Goal: Task Accomplishment & Management: Manage account settings

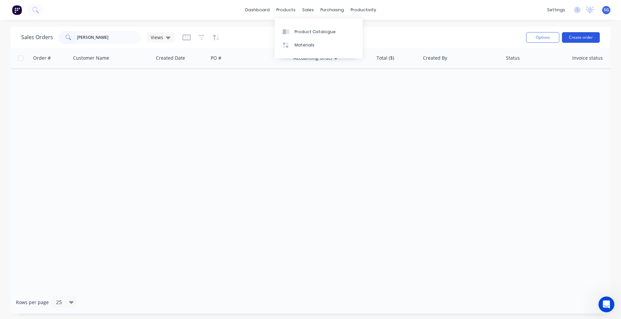
type input "[PERSON_NAME]"
click at [578, 40] on button "Create order" at bounding box center [581, 37] width 38 height 11
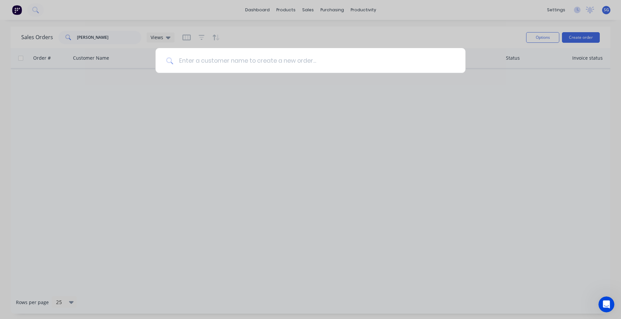
click at [266, 62] on input at bounding box center [314, 60] width 281 height 25
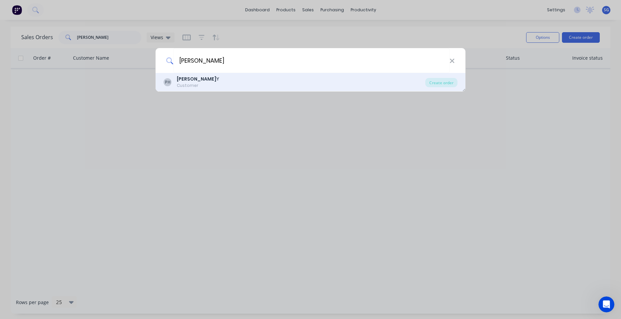
type input "[PERSON_NAME]"
click at [228, 81] on div "PH [PERSON_NAME] HARD Y Customer" at bounding box center [295, 82] width 262 height 13
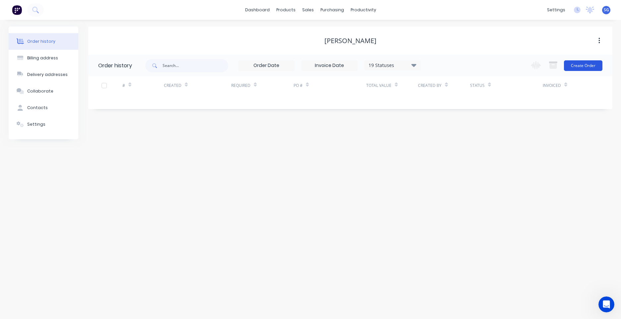
click at [580, 66] on button "Create Order" at bounding box center [583, 65] width 38 height 11
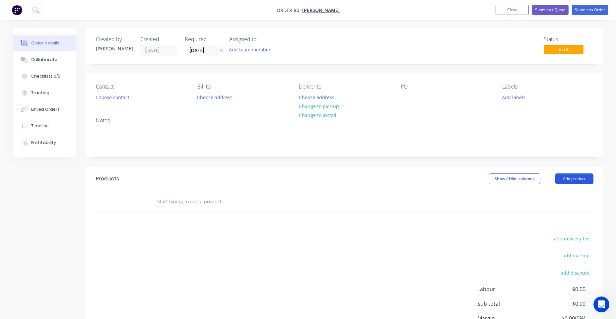
click at [583, 181] on button "Add product" at bounding box center [574, 179] width 38 height 11
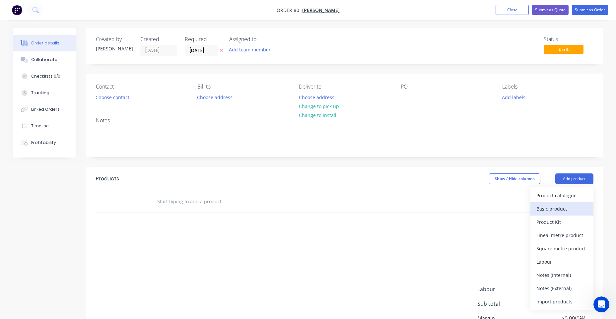
click at [554, 214] on button "Basic product" at bounding box center [561, 208] width 63 height 13
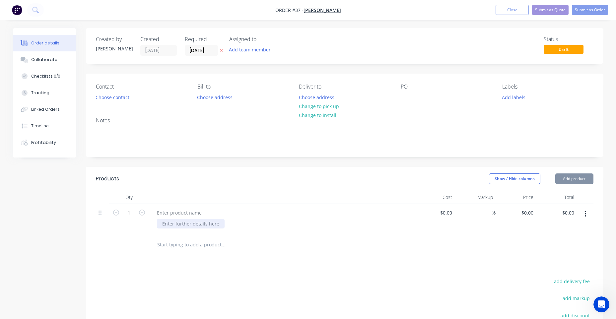
click at [187, 225] on div at bounding box center [191, 224] width 68 height 10
paste div
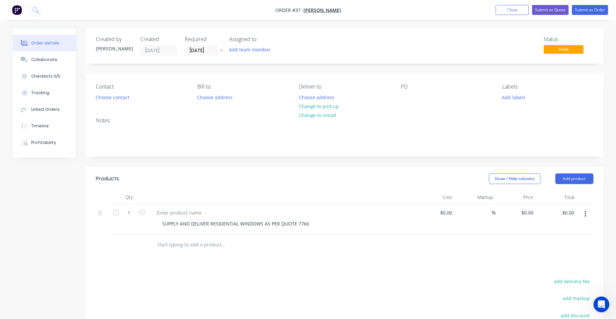
click at [271, 262] on div "Products Show / Hide columns Add product Qty Cost Markup Price Total 1 SUPPLY A…" at bounding box center [345, 291] width 518 height 248
click at [259, 52] on button "Add team member" at bounding box center [249, 49] width 49 height 9
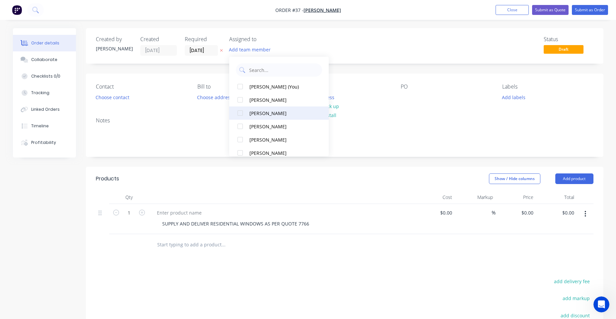
click at [273, 114] on div "[PERSON_NAME]" at bounding box center [282, 113] width 66 height 7
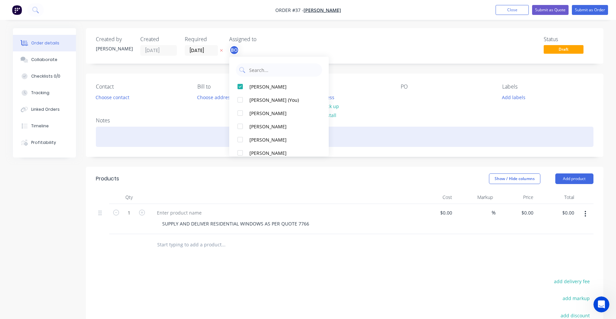
click at [572, 133] on div at bounding box center [345, 137] width 498 height 20
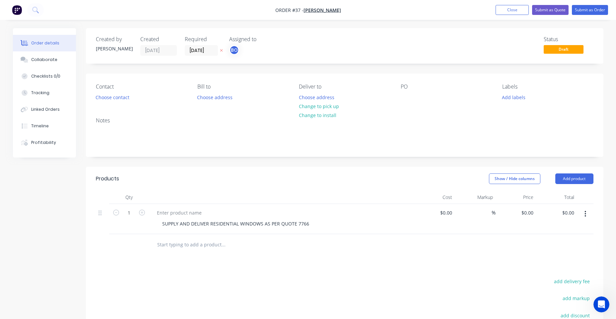
click at [405, 92] on div "PO" at bounding box center [446, 93] width 91 height 19
click at [403, 99] on div at bounding box center [406, 98] width 11 height 10
click at [322, 100] on button "Choose address" at bounding box center [316, 97] width 42 height 9
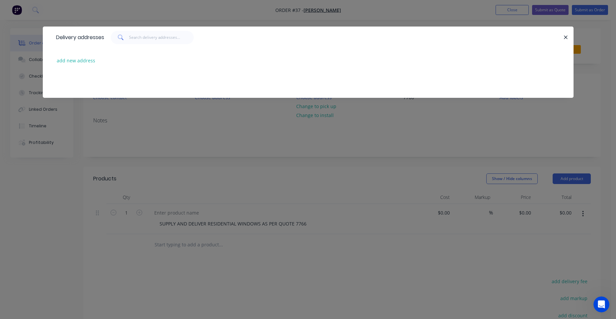
click at [67, 66] on div "add new address" at bounding box center [308, 60] width 511 height 25
click at [70, 62] on button "add new address" at bounding box center [75, 60] width 45 height 9
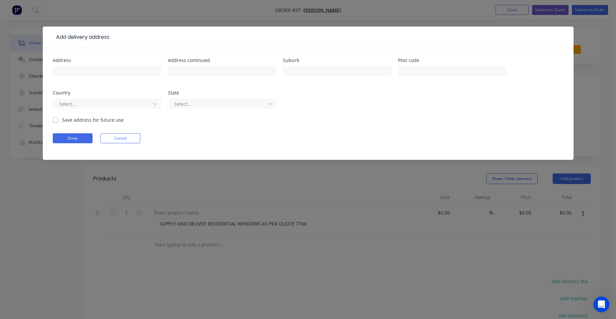
click at [108, 62] on div "Address" at bounding box center [107, 60] width 108 height 5
click at [89, 77] on div at bounding box center [107, 74] width 108 height 20
click at [92, 74] on input "text" at bounding box center [107, 71] width 108 height 10
paste input "[STREET_ADDRESS][PERSON_NAME]"
drag, startPoint x: 126, startPoint y: 71, endPoint x: 94, endPoint y: 71, distance: 32.2
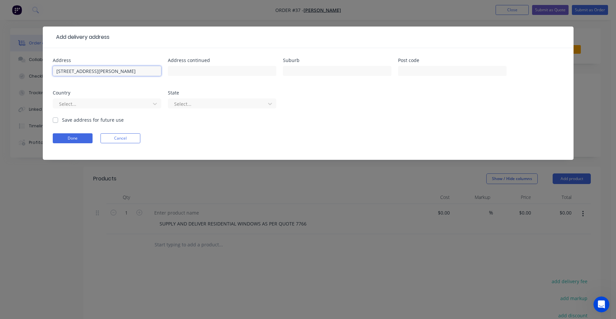
click at [94, 71] on input "[STREET_ADDRESS][PERSON_NAME]" at bounding box center [107, 71] width 108 height 10
type input "[STREET_ADDRESS][PERSON_NAME]"
click at [297, 69] on input "text" at bounding box center [337, 71] width 108 height 10
paste input "[PERSON_NAME]"
type input "[PERSON_NAME]"
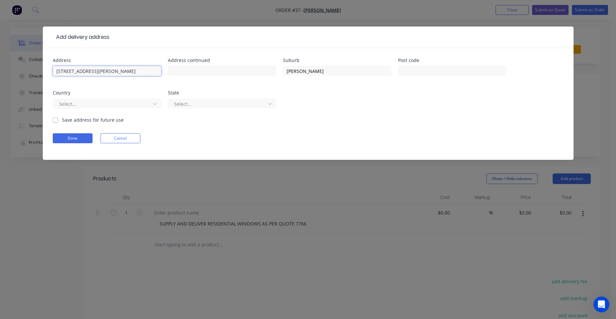
drag, startPoint x: 140, startPoint y: 72, endPoint x: 88, endPoint y: 72, distance: 51.4
click at [88, 72] on input "[STREET_ADDRESS][PERSON_NAME]" at bounding box center [107, 71] width 108 height 10
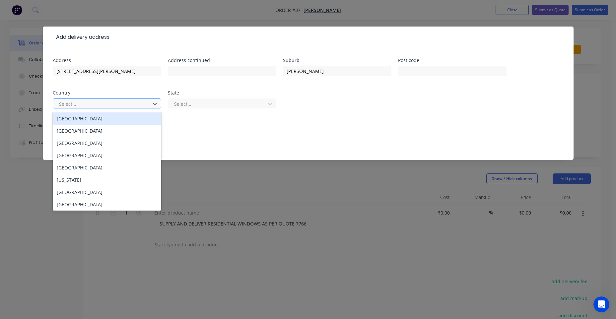
click at [89, 104] on div at bounding box center [102, 104] width 89 height 8
click at [78, 122] on div "[GEOGRAPHIC_DATA]" at bounding box center [107, 118] width 108 height 12
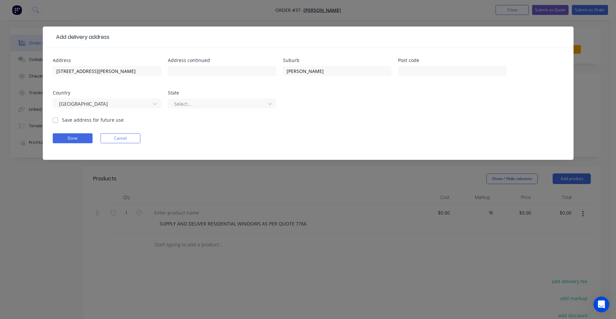
click at [166, 108] on div "Address [STREET_ADDRESS][PERSON_NAME] Address continued Suburb MERBEIN WEST Pos…" at bounding box center [308, 87] width 511 height 58
click at [178, 106] on div at bounding box center [218, 104] width 89 height 8
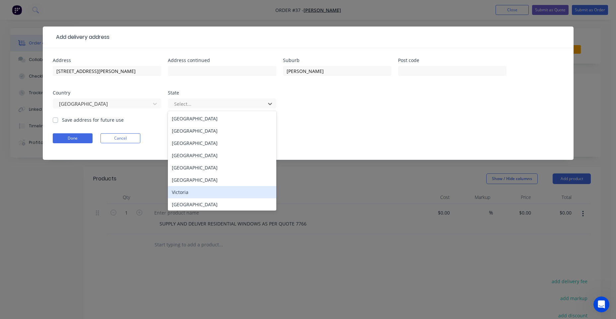
drag, startPoint x: 186, startPoint y: 192, endPoint x: 115, endPoint y: 81, distance: 132.3
click at [185, 192] on div "Victoria" at bounding box center [222, 192] width 108 height 12
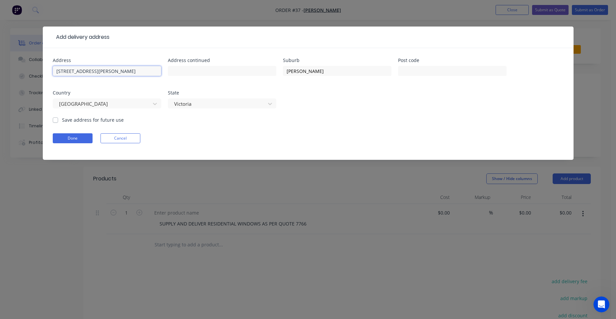
click at [104, 69] on input "[STREET_ADDRESS][PERSON_NAME]" at bounding box center [107, 71] width 108 height 10
type input "[STREET_ADDRESS][PERSON_NAME]"
click at [77, 136] on button "Done" at bounding box center [73, 138] width 40 height 10
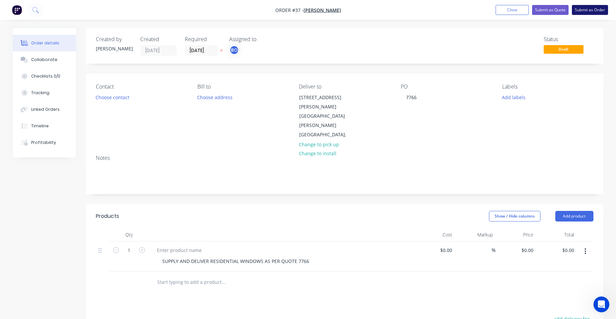
click at [589, 7] on button "Submit as Order" at bounding box center [590, 10] width 36 height 10
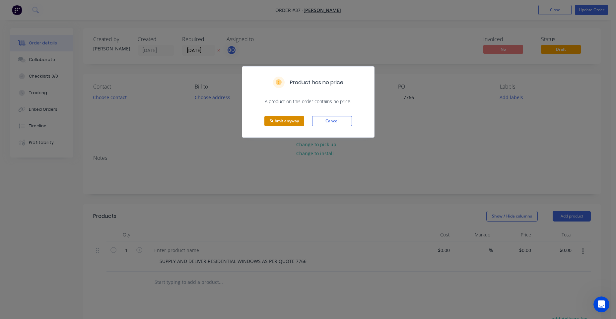
click at [279, 120] on button "Submit anyway" at bounding box center [284, 121] width 40 height 10
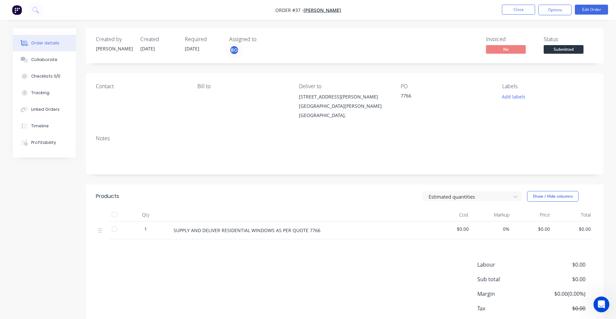
click at [292, 9] on span "Order #37 -" at bounding box center [289, 10] width 28 height 6
click at [12, 13] on button "button" at bounding box center [17, 10] width 14 height 11
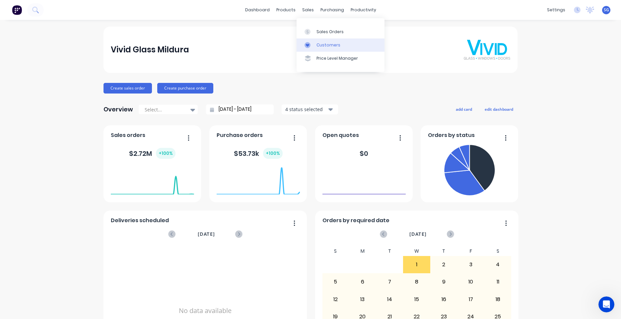
click at [317, 40] on link "Customers" at bounding box center [341, 44] width 88 height 13
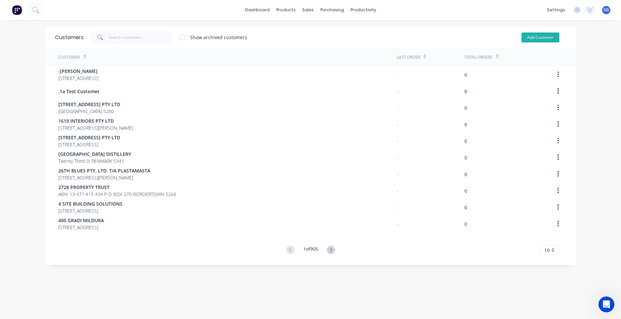
click at [523, 37] on button "Add Customer" at bounding box center [541, 38] width 38 height 10
select select "AU"
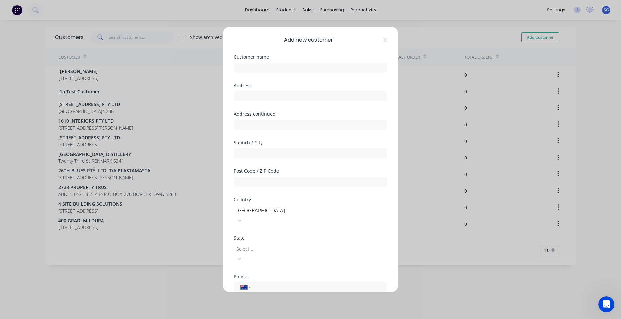
click at [383, 42] on div "Add new customer Customer name Address Address continued Suburb / City Post Cod…" at bounding box center [310, 159] width 175 height 265
click at [384, 39] on icon at bounding box center [386, 39] width 4 height 5
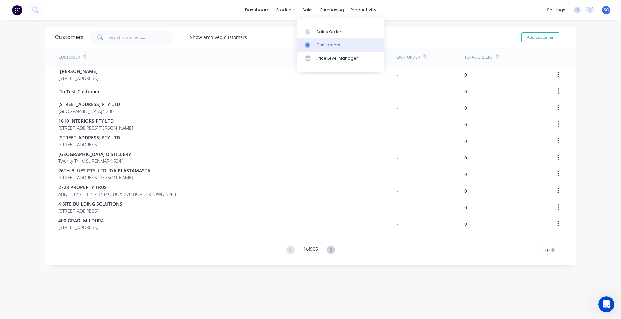
click at [316, 40] on link "Customers" at bounding box center [341, 44] width 88 height 13
click at [168, 51] on div "Customer" at bounding box center [227, 57] width 338 height 18
click at [149, 42] on input "text" at bounding box center [141, 37] width 65 height 13
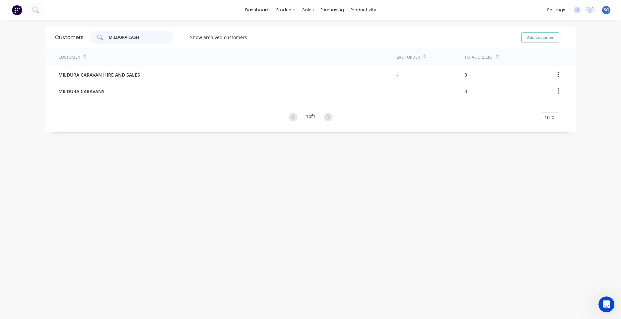
drag, startPoint x: 150, startPoint y: 39, endPoint x: 21, endPoint y: 38, distance: 128.7
click at [22, 38] on div "dashboard products sales purchasing productivity dashboard products Product Cat…" at bounding box center [310, 159] width 621 height 319
type input "V"
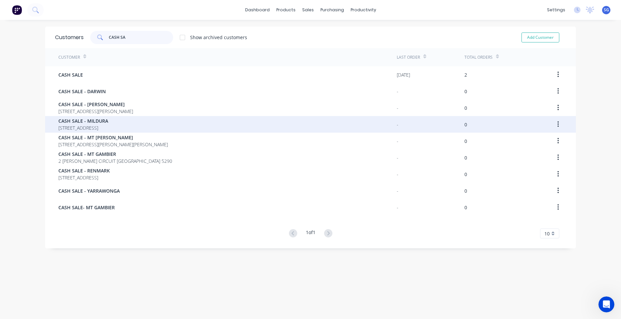
type input "CASH SA"
click at [91, 123] on span "CASH SALE - MILDURA" at bounding box center [83, 120] width 50 height 7
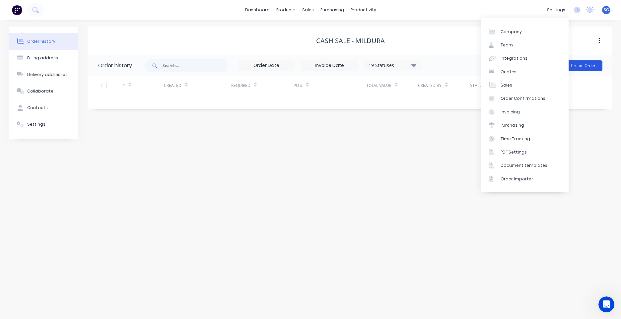
click at [590, 64] on button "Create Order" at bounding box center [583, 65] width 38 height 11
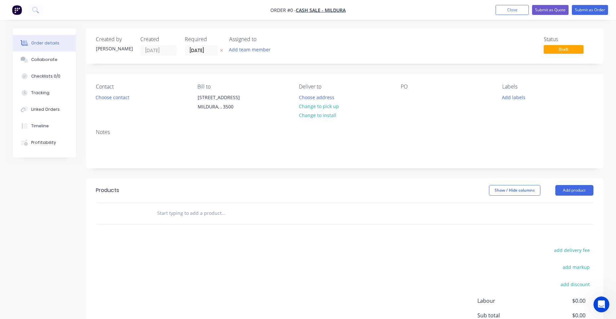
click at [406, 92] on div "PO" at bounding box center [446, 99] width 91 height 30
click at [409, 96] on div at bounding box center [406, 98] width 11 height 10
click at [308, 99] on button "Choose address" at bounding box center [316, 97] width 42 height 9
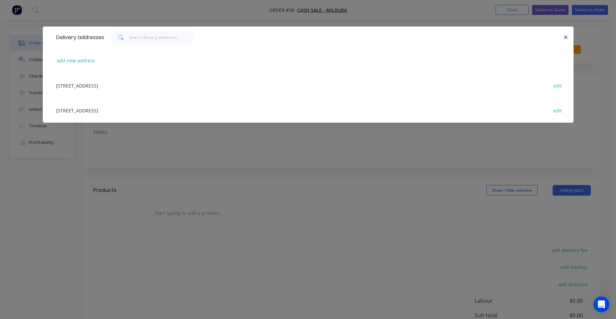
click at [81, 65] on div "add new address" at bounding box center [308, 60] width 511 height 25
click at [82, 58] on button "add new address" at bounding box center [75, 60] width 45 height 9
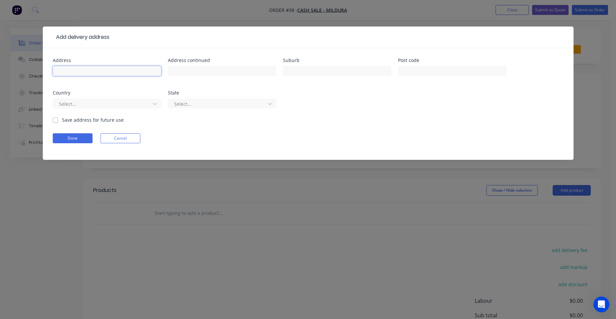
click at [81, 70] on input "text" at bounding box center [107, 71] width 108 height 10
paste input "[STREET_ADDRESS]"
type input "[STREET_ADDRESS]"
drag, startPoint x: 163, startPoint y: 73, endPoint x: 154, endPoint y: 73, distance: 8.6
click at [154, 73] on div "Address [STREET_ADDRESS][GEOGRAPHIC_DATA] Address continued Suburb Post code Co…" at bounding box center [308, 87] width 511 height 58
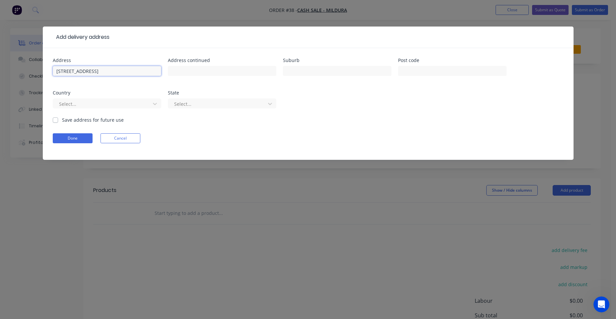
drag, startPoint x: 153, startPoint y: 73, endPoint x: 116, endPoint y: 71, distance: 36.9
click at [116, 71] on input "[STREET_ADDRESS]" at bounding box center [107, 71] width 108 height 10
click at [297, 74] on input "text" at bounding box center [337, 71] width 108 height 10
paste input "BIRDWOODTON"
type input "BIRDWOODTON"
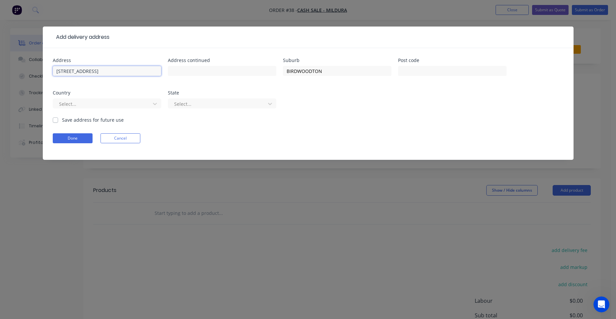
drag, startPoint x: 158, startPoint y: 74, endPoint x: 113, endPoint y: 71, distance: 45.2
click at [113, 71] on input "[STREET_ADDRESS]" at bounding box center [107, 71] width 108 height 10
type input "[STREET_ADDRESS]"
click at [112, 100] on div at bounding box center [102, 104] width 89 height 8
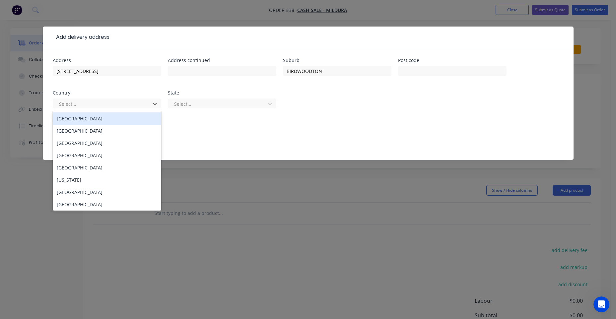
click at [70, 119] on div "[GEOGRAPHIC_DATA]" at bounding box center [107, 118] width 108 height 12
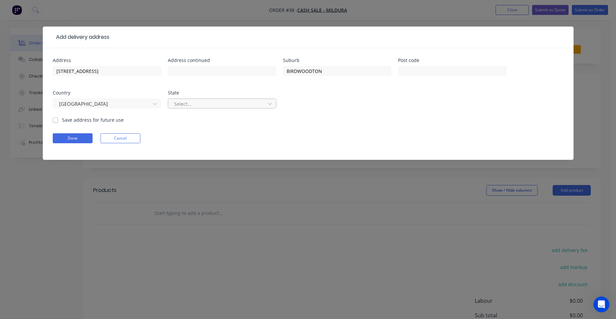
click at [186, 106] on div at bounding box center [218, 104] width 89 height 8
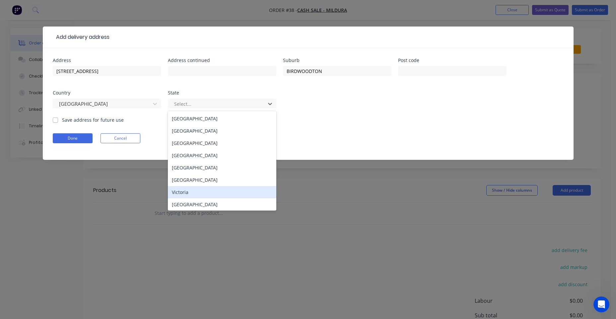
click at [184, 189] on div "Victoria" at bounding box center [222, 192] width 108 height 12
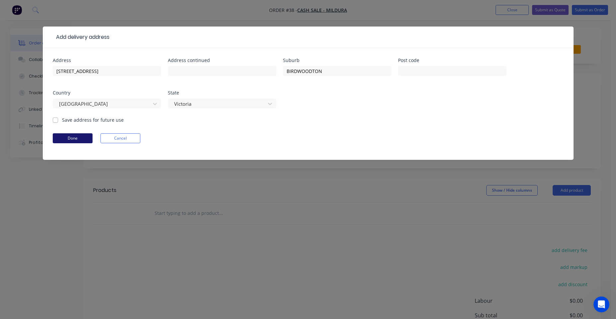
click at [71, 136] on button "Done" at bounding box center [73, 138] width 40 height 10
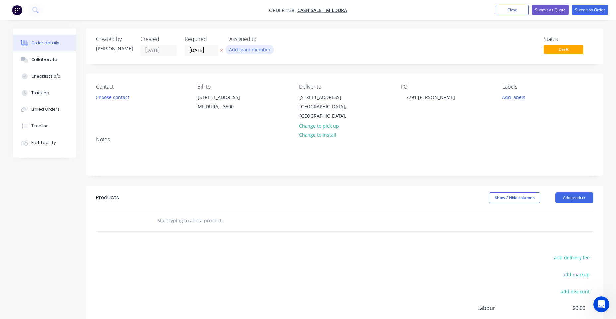
click at [252, 48] on button "Add team member" at bounding box center [249, 49] width 49 height 9
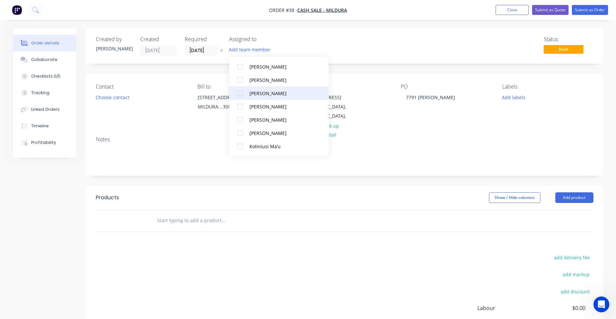
scroll to position [133, 0]
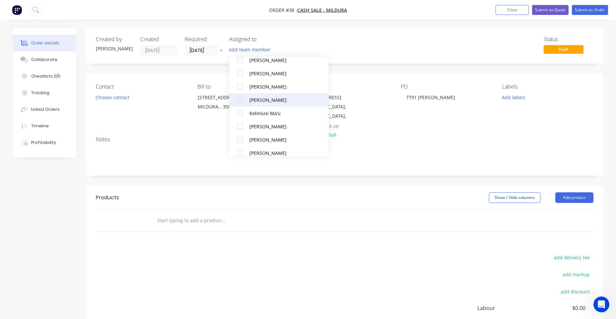
click at [271, 101] on div "[PERSON_NAME]" at bounding box center [282, 100] width 66 height 7
click at [347, 58] on div "Created by [PERSON_NAME] Created [DATE] Required [DATE] Assigned to km Status D…" at bounding box center [345, 45] width 518 height 35
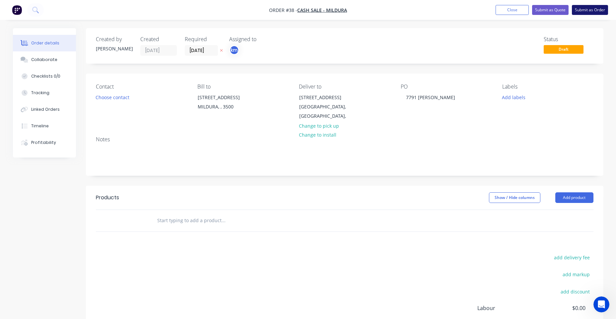
click at [597, 12] on button "Submit as Order" at bounding box center [590, 10] width 36 height 10
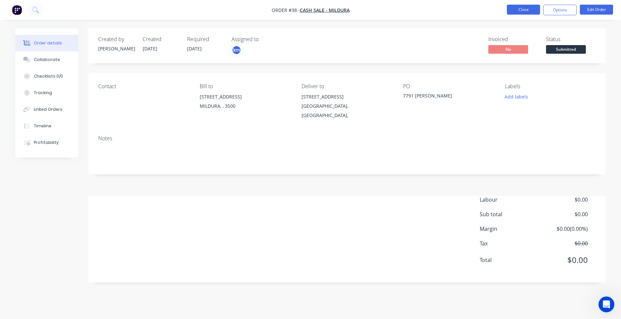
click at [530, 8] on button "Close" at bounding box center [523, 10] width 33 height 10
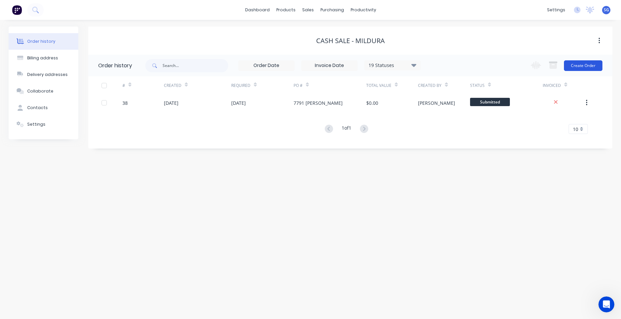
click at [590, 66] on button "Create Order" at bounding box center [583, 65] width 38 height 11
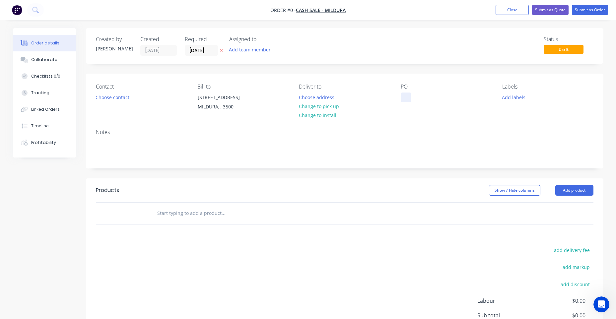
click at [409, 95] on div at bounding box center [406, 98] width 11 height 10
click at [310, 97] on div "Order details Collaborate Checklists 0/0 Tracking Linked Orders Timeline Profit…" at bounding box center [308, 211] width 604 height 366
click at [308, 98] on button "Choose address" at bounding box center [316, 97] width 42 height 9
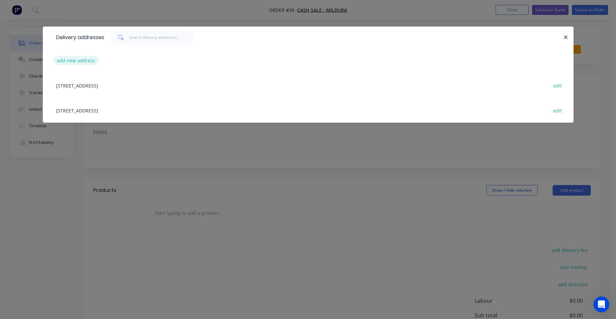
click at [79, 62] on button "add new address" at bounding box center [75, 60] width 45 height 9
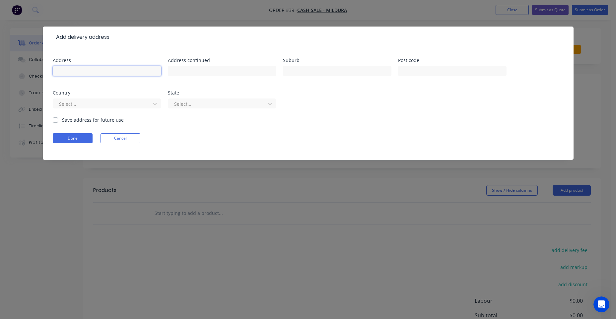
click at [83, 68] on input "text" at bounding box center [107, 71] width 108 height 10
paste input "BIRDWOODTON"
drag, startPoint x: 109, startPoint y: 70, endPoint x: 32, endPoint y: 70, distance: 77.0
click at [32, 70] on div "Add delivery address Address [GEOGRAPHIC_DATA] Address continued Suburb Post co…" at bounding box center [308, 159] width 616 height 319
type input "BIRDWOODTON"
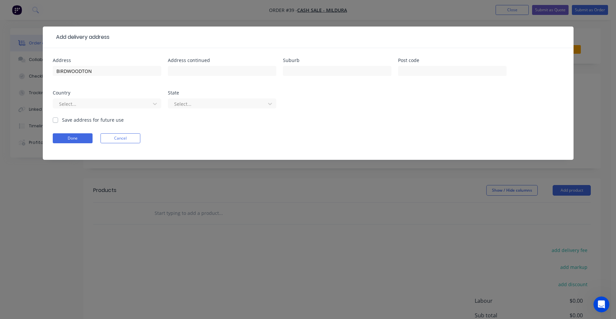
click at [320, 80] on div at bounding box center [337, 74] width 108 height 20
click at [323, 76] on div at bounding box center [337, 74] width 108 height 20
click at [323, 72] on input "text" at bounding box center [337, 71] width 108 height 10
paste input "BIRDWOODTON"
type input "BIRDWOODTON"
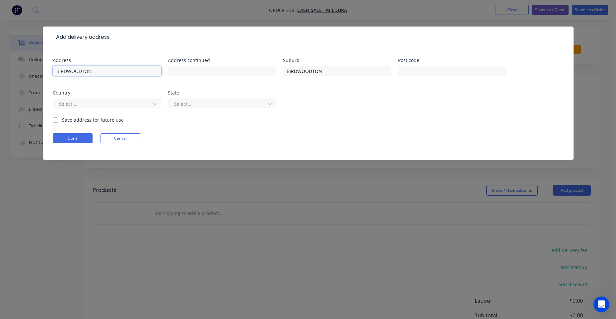
drag, startPoint x: 105, startPoint y: 71, endPoint x: 28, endPoint y: 70, distance: 77.0
click at [28, 70] on div "Add delivery address Address BIRDWOODTON Address continued Suburb [GEOGRAPHIC_D…" at bounding box center [308, 159] width 616 height 319
paste input "[STREET_ADDRESS],"
type input "[STREET_ADDRESS]"
click at [107, 101] on div at bounding box center [102, 104] width 89 height 8
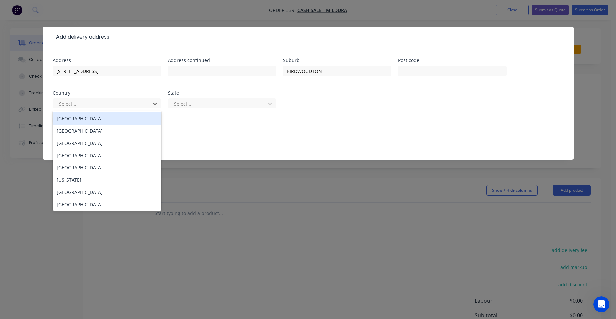
drag, startPoint x: 79, startPoint y: 120, endPoint x: 125, endPoint y: 119, distance: 45.8
click at [80, 120] on div "[GEOGRAPHIC_DATA]" at bounding box center [107, 118] width 108 height 12
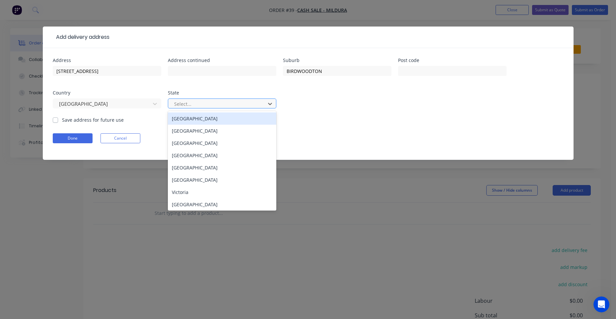
click at [188, 104] on div at bounding box center [218, 104] width 89 height 8
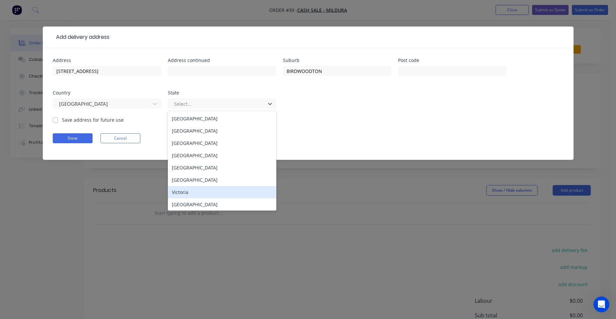
click at [179, 191] on div "Victoria" at bounding box center [222, 192] width 108 height 12
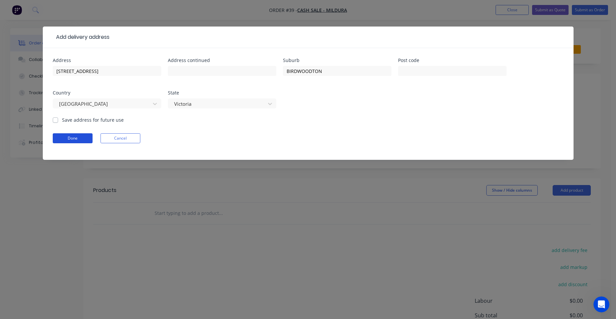
click at [68, 135] on button "Done" at bounding box center [73, 138] width 40 height 10
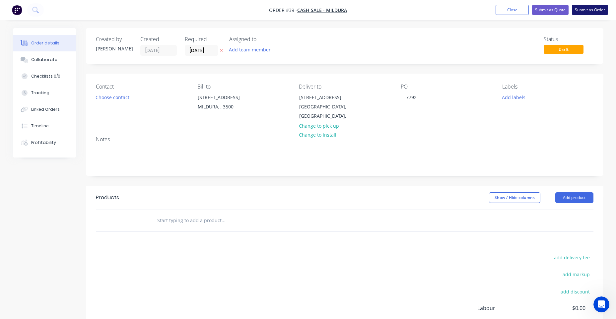
click at [592, 10] on button "Submit as Order" at bounding box center [590, 10] width 36 height 10
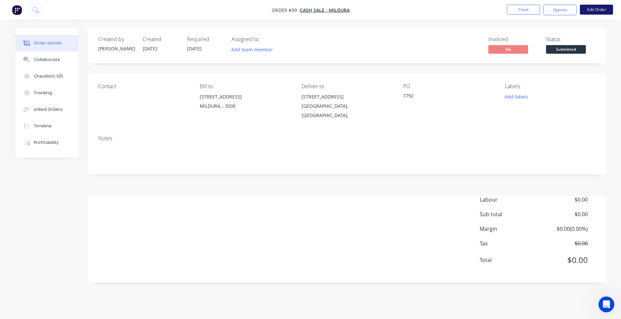
click at [603, 11] on button "Edit Order" at bounding box center [596, 10] width 33 height 10
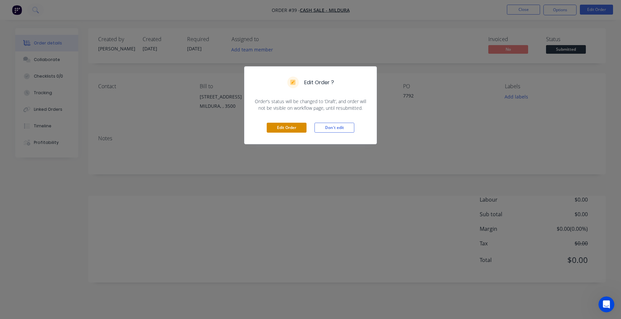
click at [271, 129] on button "Edit Order" at bounding box center [287, 128] width 40 height 10
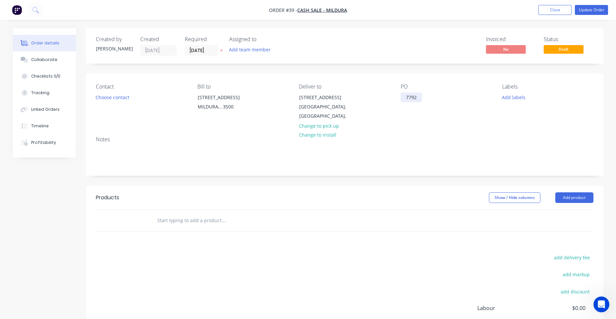
click at [416, 98] on div "7792" at bounding box center [411, 98] width 21 height 10
click at [598, 10] on button "Update Order" at bounding box center [591, 10] width 33 height 10
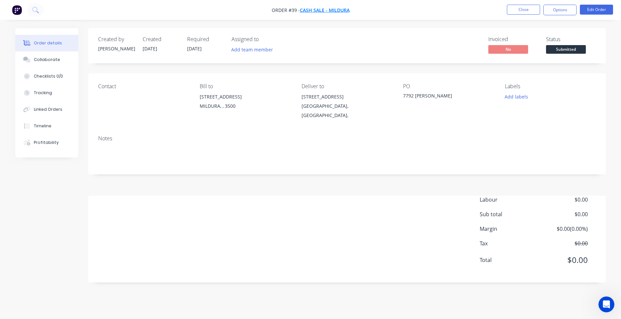
click at [342, 12] on span "CASH SALE - MILDURA" at bounding box center [325, 10] width 50 height 6
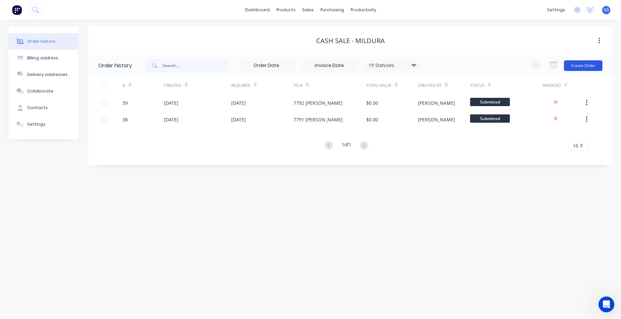
click at [585, 66] on button "Create Order" at bounding box center [583, 65] width 38 height 11
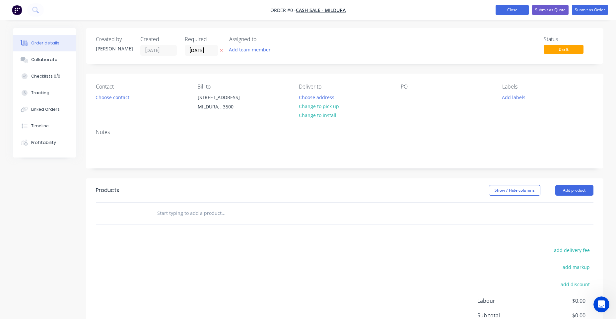
click at [517, 8] on button "Close" at bounding box center [512, 10] width 33 height 10
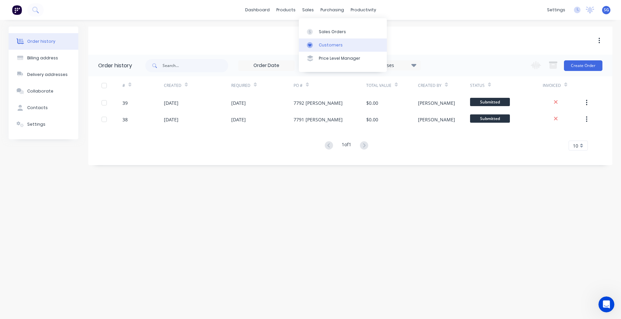
click at [318, 41] on link "Customers" at bounding box center [343, 44] width 88 height 13
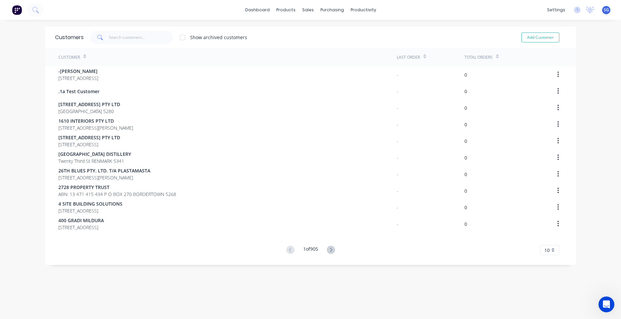
click at [99, 54] on div "Customer" at bounding box center [227, 57] width 338 height 18
click at [106, 42] on span at bounding box center [99, 37] width 19 height 13
click at [111, 40] on input "text" at bounding box center [141, 37] width 65 height 13
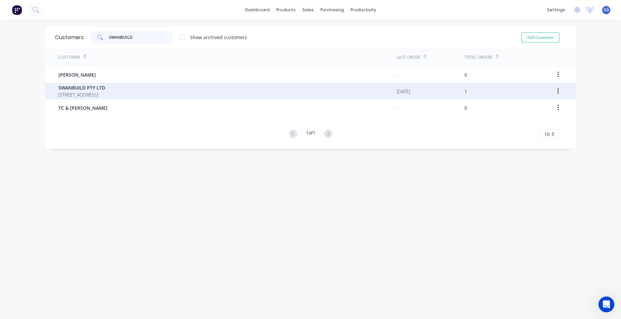
type input "SWANBUILD"
click at [100, 86] on span "SWANBUILD PTY LTD" at bounding box center [81, 87] width 47 height 7
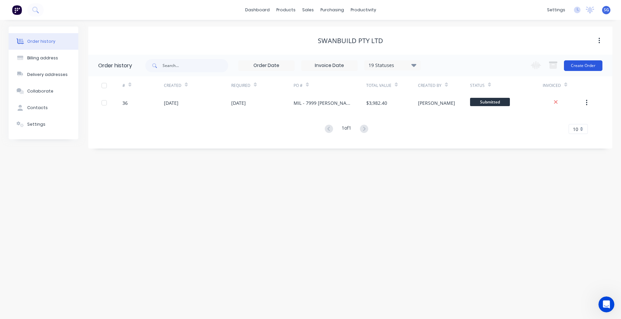
click at [585, 63] on button "Create Order" at bounding box center [583, 65] width 38 height 11
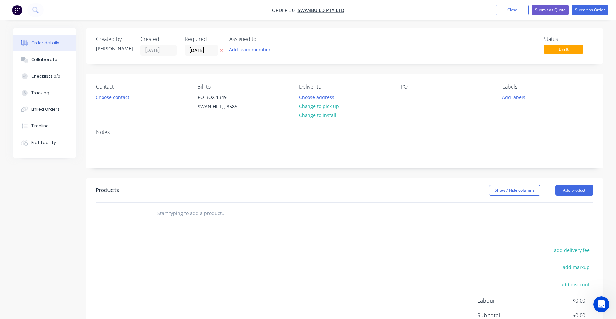
click at [399, 98] on div "Contact Choose contact [PERSON_NAME] to [STREET_ADDRESS] Deliver to Choose addr…" at bounding box center [345, 99] width 518 height 50
click at [400, 97] on div "Contact Choose contact [PERSON_NAME] to [STREET_ADDRESS] Deliver to Choose addr…" at bounding box center [345, 99] width 518 height 50
click at [404, 99] on div at bounding box center [406, 98] width 11 height 10
paste div
click at [522, 95] on div "Order details Collaborate Checklists 0/0 Tracking Linked Orders Timeline Profit…" at bounding box center [308, 211] width 604 height 366
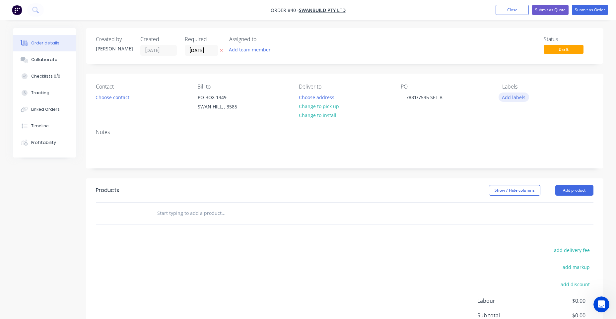
click at [514, 97] on button "Add labels" at bounding box center [514, 97] width 31 height 9
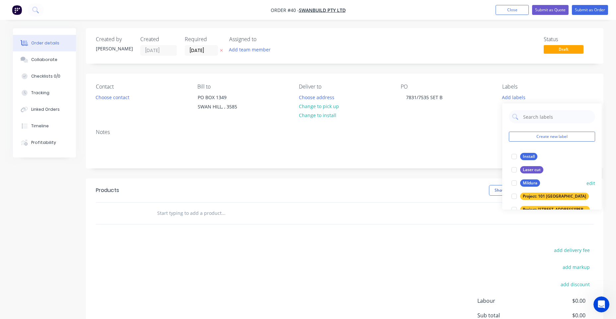
click at [528, 184] on div "Mildura" at bounding box center [530, 182] width 20 height 7
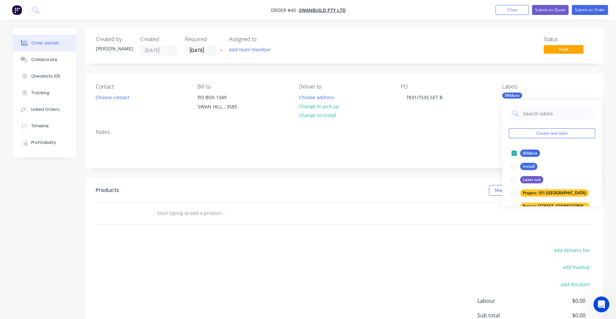
click at [275, 41] on div "Assigned to" at bounding box center [262, 39] width 66 height 6
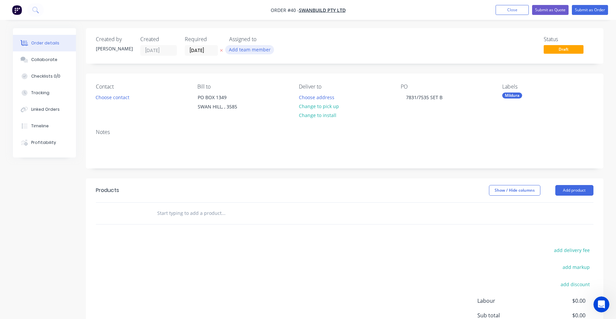
click at [263, 48] on button "Add team member" at bounding box center [249, 49] width 49 height 9
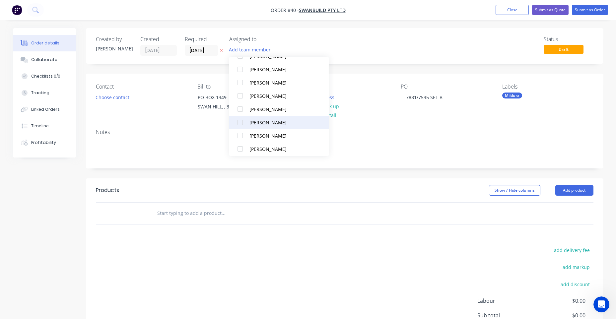
scroll to position [100, 0]
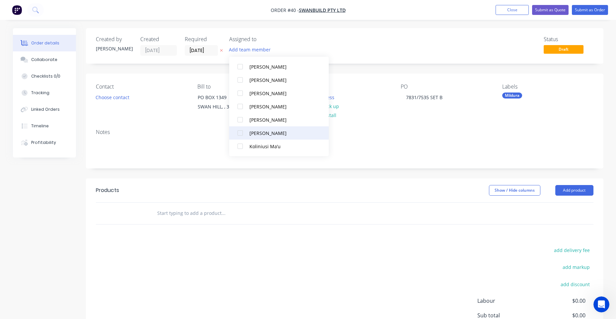
click at [269, 134] on div "[PERSON_NAME]" at bounding box center [282, 133] width 66 height 7
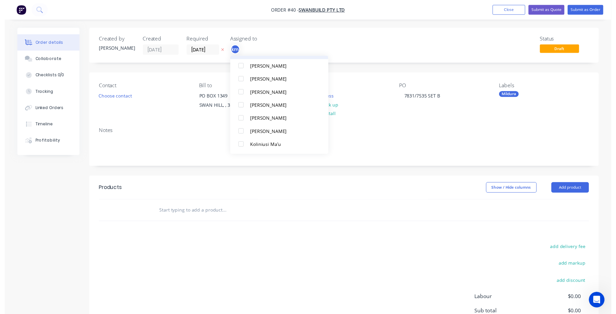
scroll to position [0, 0]
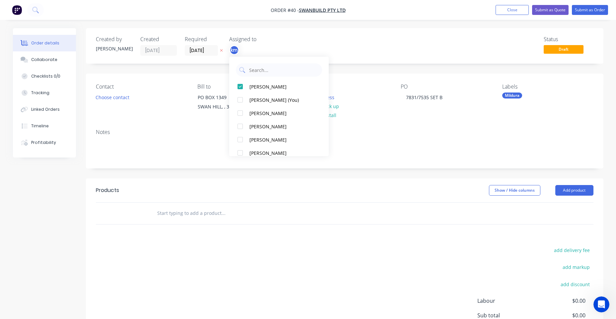
click at [431, 47] on div "Status Draft" at bounding box center [445, 46] width 298 height 20
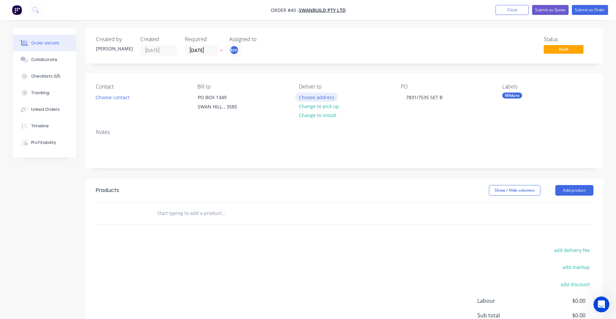
click at [318, 95] on button "Choose address" at bounding box center [316, 97] width 42 height 9
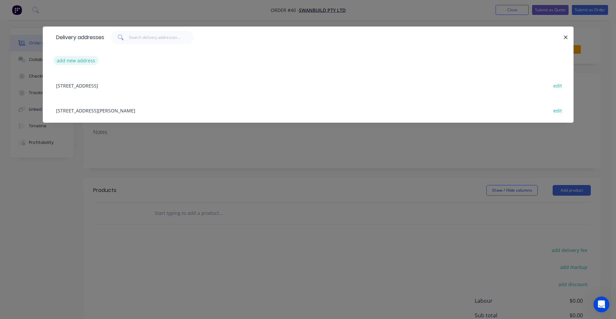
click at [76, 60] on button "add new address" at bounding box center [75, 60] width 45 height 9
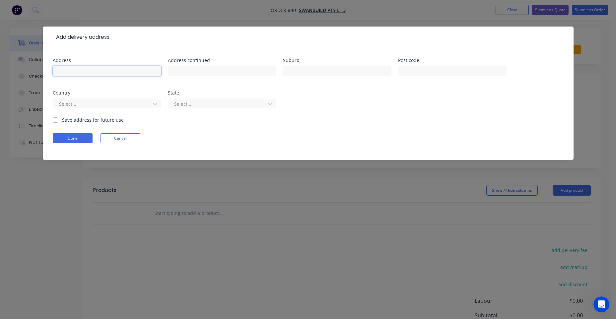
click at [97, 68] on input "text" at bounding box center [107, 71] width 108 height 10
paste input "[STREET_ADDRESS]"
drag, startPoint x: 135, startPoint y: 72, endPoint x: 105, endPoint y: 71, distance: 29.9
click at [105, 71] on input "[STREET_ADDRESS]" at bounding box center [107, 71] width 108 height 10
type input "[STREET_ADDRESS]"
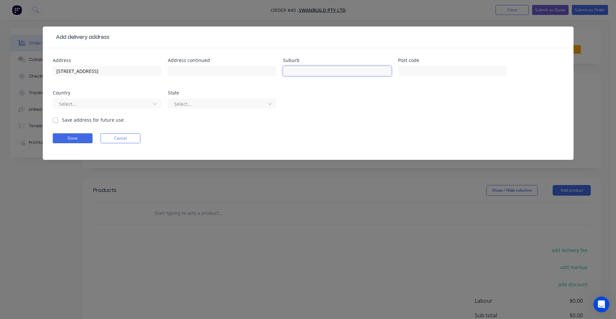
click at [294, 71] on input "text" at bounding box center [337, 71] width 108 height 10
paste input "SWAN HILL"
type input "SWAN HILL"
drag, startPoint x: 153, startPoint y: 68, endPoint x: 103, endPoint y: 69, distance: 49.5
click at [103, 69] on input "[STREET_ADDRESS]" at bounding box center [107, 71] width 108 height 10
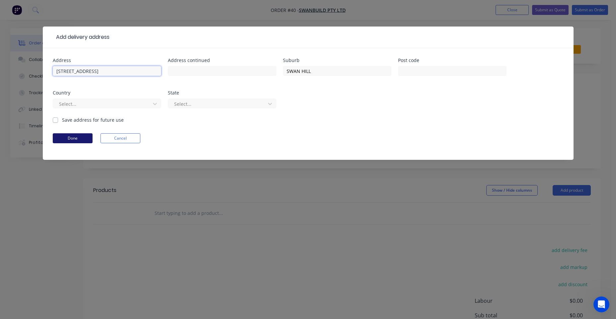
type input "[STREET_ADDRESS]"
click at [78, 142] on button "Done" at bounding box center [73, 138] width 40 height 10
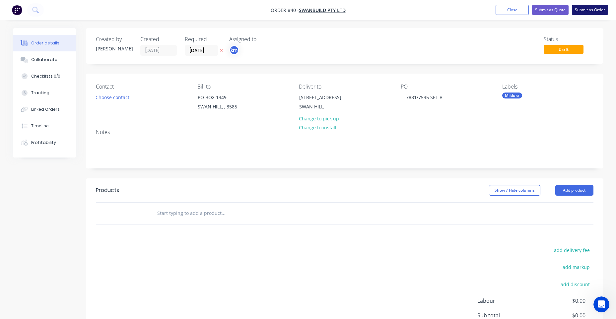
click at [590, 8] on button "Submit as Order" at bounding box center [590, 10] width 36 height 10
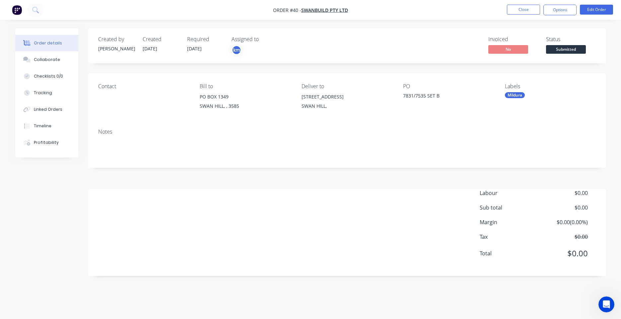
click at [19, 11] on img "button" at bounding box center [17, 10] width 10 height 10
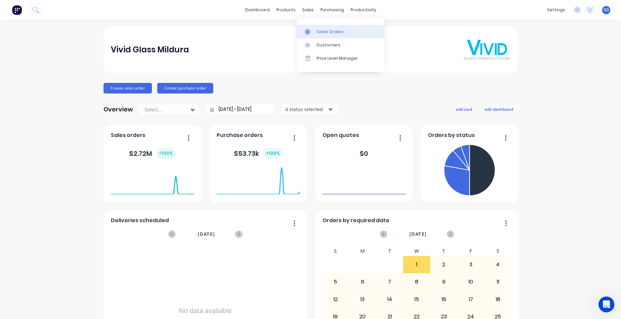
click at [315, 30] on link "Sales Orders" at bounding box center [341, 31] width 88 height 13
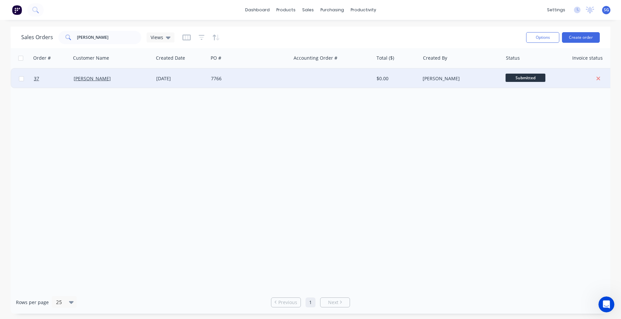
click at [286, 83] on div "7766" at bounding box center [249, 79] width 83 height 20
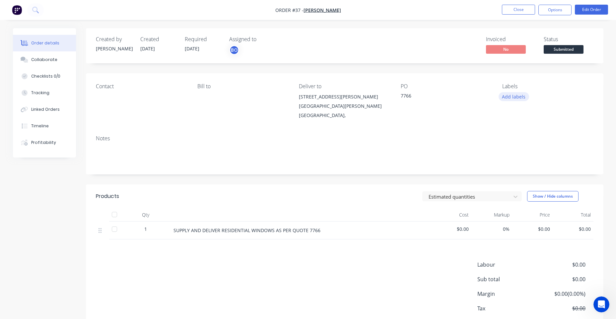
click at [520, 100] on button "Add labels" at bounding box center [514, 96] width 31 height 9
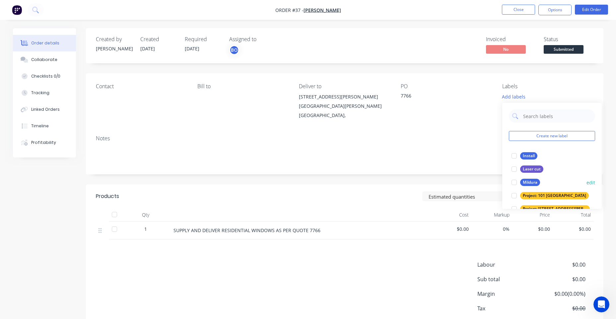
click at [527, 180] on div "Mildura" at bounding box center [530, 182] width 20 height 7
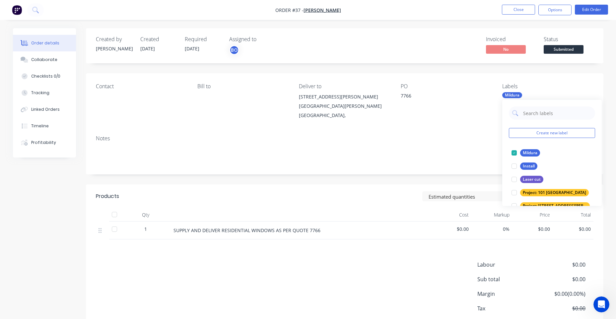
click at [508, 15] on li "Close" at bounding box center [518, 10] width 33 height 11
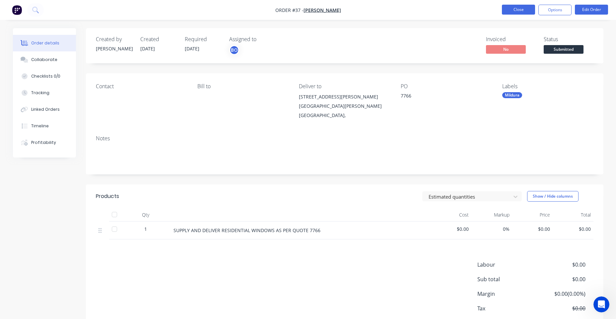
click at [518, 7] on button "Close" at bounding box center [518, 10] width 33 height 10
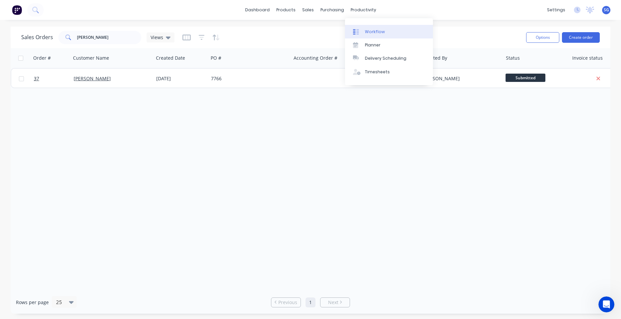
click at [366, 29] on div "Workflow" at bounding box center [375, 32] width 20 height 6
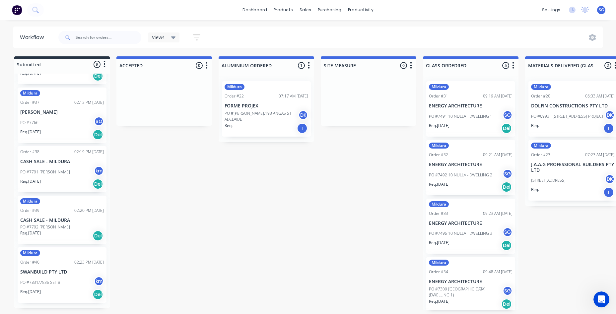
scroll to position [284, 0]
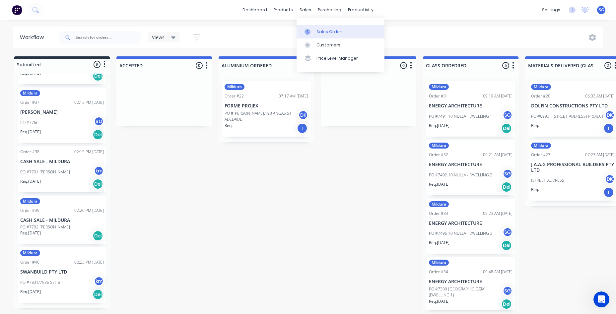
click at [323, 35] on link "Sales Orders" at bounding box center [341, 31] width 88 height 13
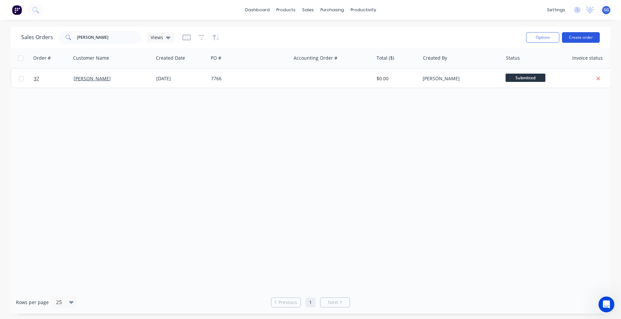
click at [570, 37] on button "Create order" at bounding box center [581, 37] width 38 height 11
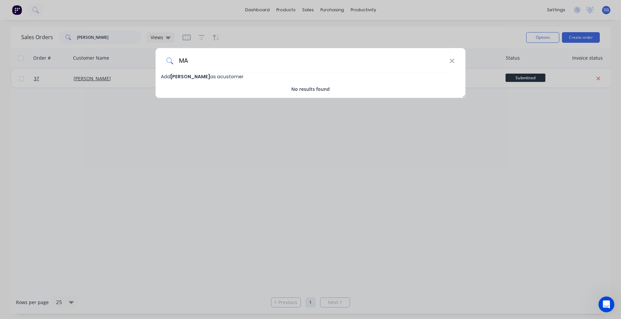
type input "M"
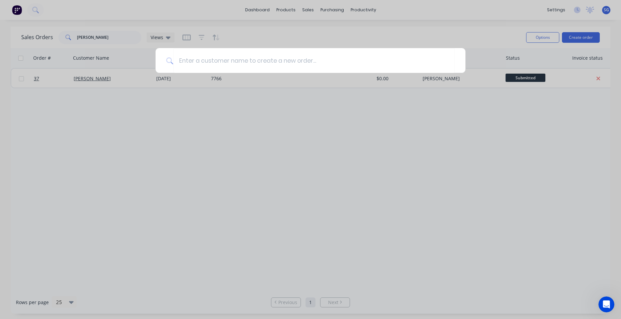
click at [275, 5] on div at bounding box center [310, 159] width 621 height 319
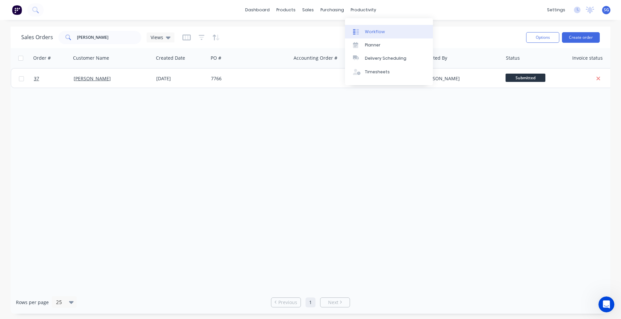
click at [361, 29] on div at bounding box center [358, 32] width 10 height 6
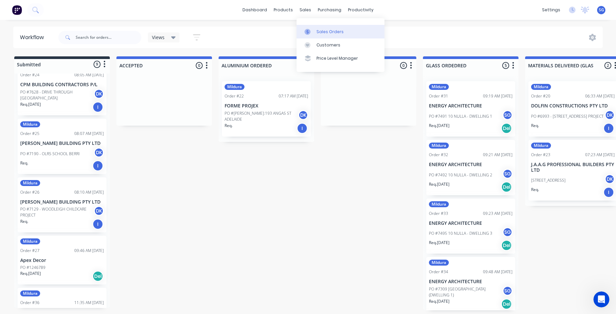
click at [325, 32] on div "Sales Orders" at bounding box center [329, 32] width 27 height 6
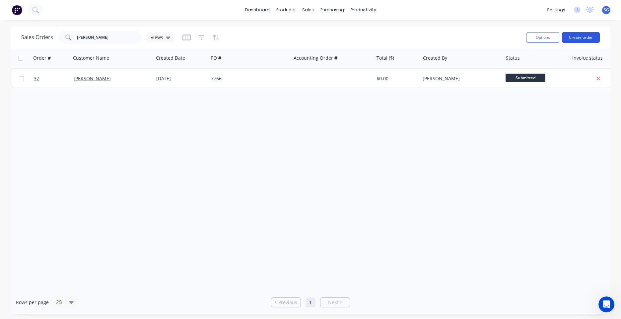
click at [589, 36] on button "Create order" at bounding box center [581, 37] width 38 height 11
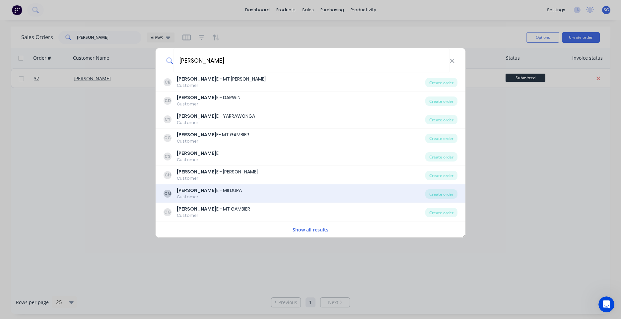
type input "[PERSON_NAME]"
click at [216, 190] on div "[PERSON_NAME] E - MILDURA" at bounding box center [209, 190] width 65 height 7
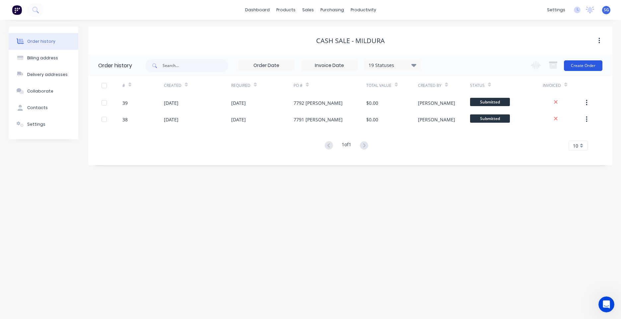
click at [579, 67] on button "Create Order" at bounding box center [583, 65] width 38 height 11
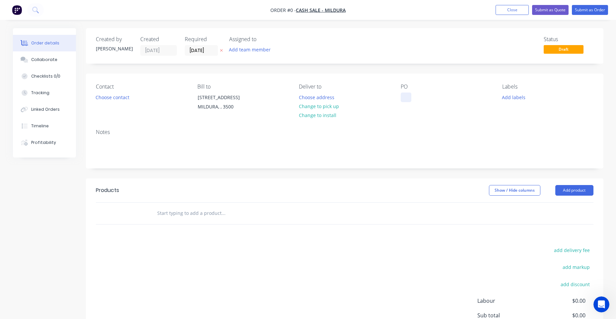
click at [406, 100] on div at bounding box center [406, 98] width 11 height 10
click at [242, 48] on button "Add team member" at bounding box center [249, 49] width 49 height 9
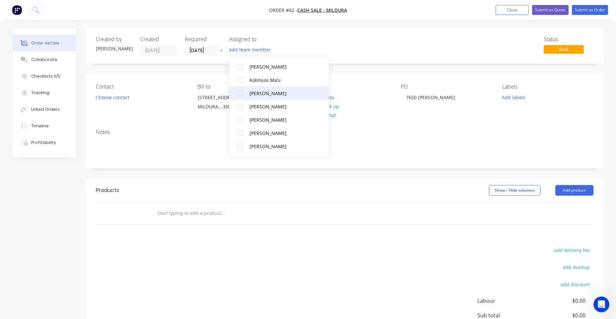
scroll to position [133, 0]
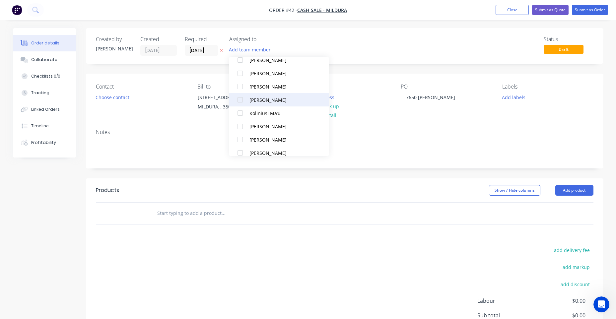
click at [268, 102] on div "[PERSON_NAME]" at bounding box center [282, 100] width 66 height 7
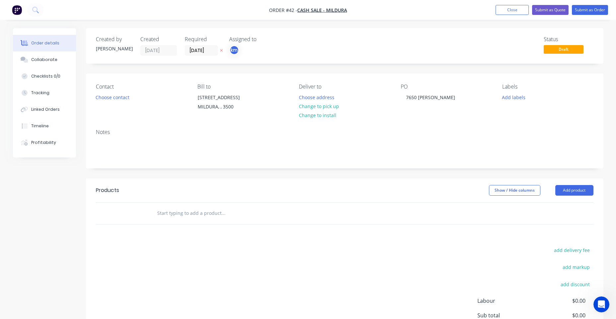
click at [369, 59] on div "Created by [PERSON_NAME] Created [DATE] Required [DATE] Assigned to km Status D…" at bounding box center [345, 45] width 518 height 35
click at [326, 96] on button "Choose address" at bounding box center [316, 97] width 42 height 9
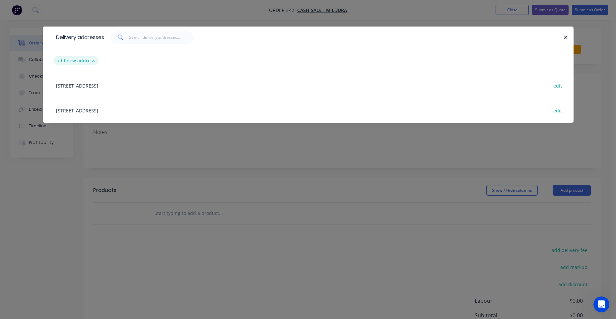
click at [90, 60] on button "add new address" at bounding box center [75, 60] width 45 height 9
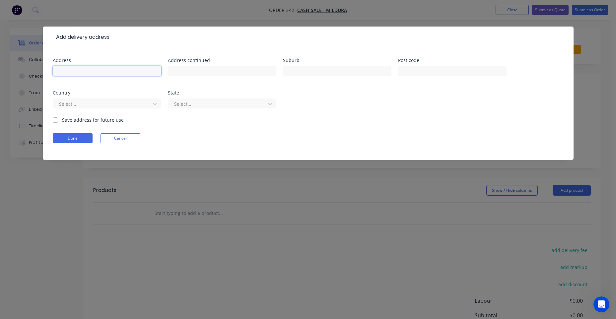
click at [82, 67] on input "text" at bounding box center [107, 71] width 108 height 10
paste input "150 OLIVE AVNUE, MILDURA"
drag, startPoint x: 130, startPoint y: 71, endPoint x: 94, endPoint y: 71, distance: 35.8
click at [94, 71] on input "150 OLIVE AVNUE, MILDURA" at bounding box center [107, 71] width 108 height 10
type input "150 OLIVE AVNUE"
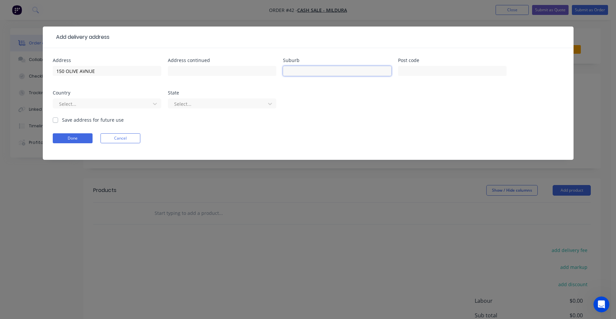
click at [293, 74] on input "text" at bounding box center [337, 71] width 108 height 10
type input "MILDURA"
click at [423, 67] on input "text" at bounding box center [452, 71] width 108 height 10
type input "3500"
click at [139, 101] on div at bounding box center [102, 104] width 89 height 8
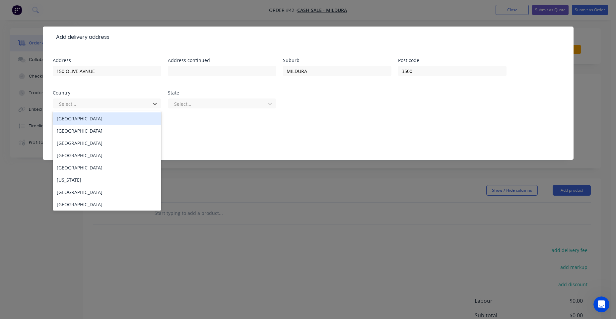
click at [100, 118] on div "[GEOGRAPHIC_DATA]" at bounding box center [107, 118] width 108 height 12
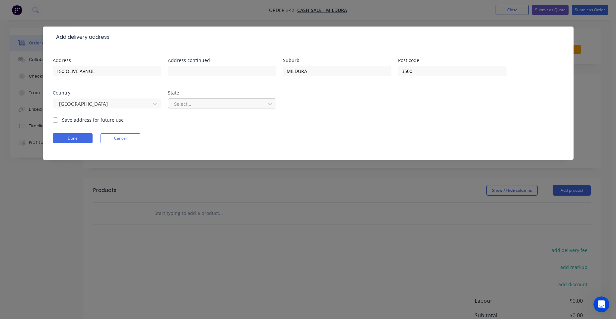
click at [177, 107] on div at bounding box center [218, 104] width 89 height 8
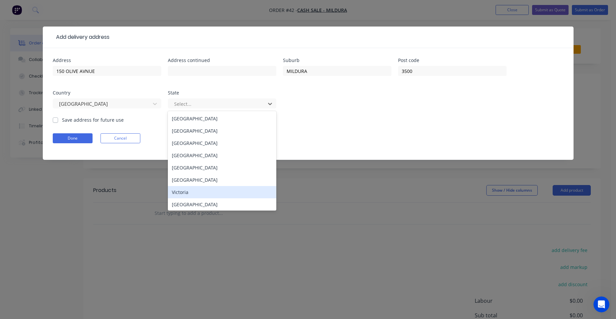
drag, startPoint x: 184, startPoint y: 191, endPoint x: 163, endPoint y: 178, distance: 24.6
click at [184, 192] on div "Victoria" at bounding box center [222, 192] width 108 height 12
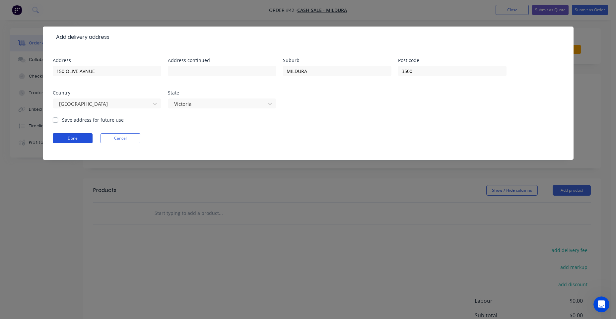
click at [76, 137] on button "Done" at bounding box center [73, 138] width 40 height 10
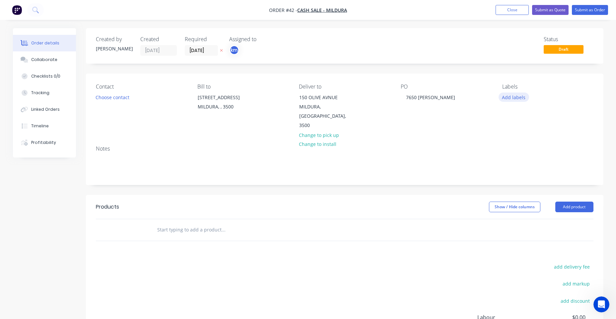
click at [519, 93] on button "Add labels" at bounding box center [514, 97] width 31 height 9
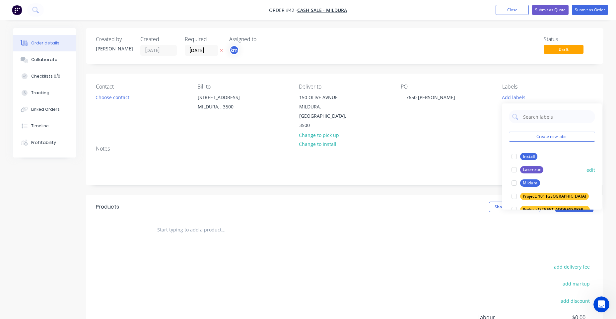
click at [523, 179] on button "Mildura" at bounding box center [526, 182] width 34 height 9
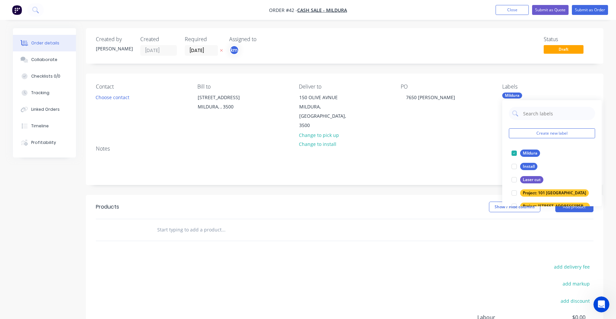
click at [466, 61] on div "Created by [PERSON_NAME] Created [DATE] Required [DATE] Assigned to km Status D…" at bounding box center [345, 45] width 518 height 35
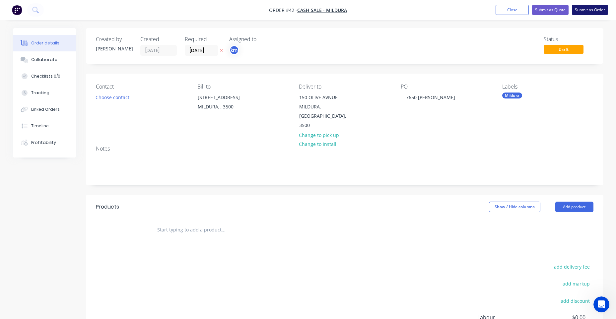
click at [594, 11] on button "Submit as Order" at bounding box center [590, 10] width 36 height 10
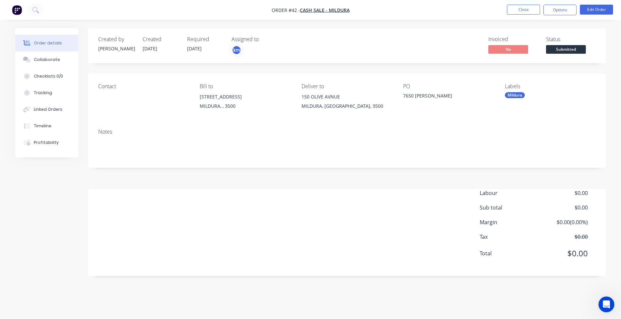
click at [21, 10] on img "button" at bounding box center [17, 10] width 10 height 10
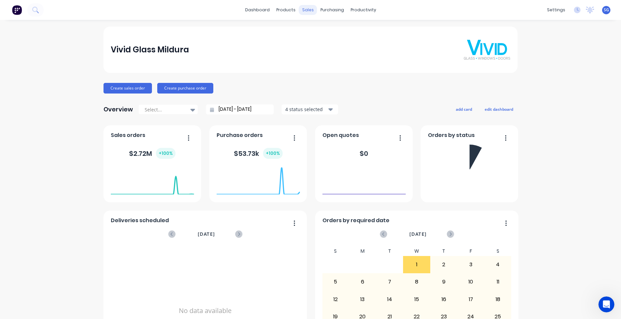
click at [303, 7] on div "sales" at bounding box center [308, 10] width 18 height 10
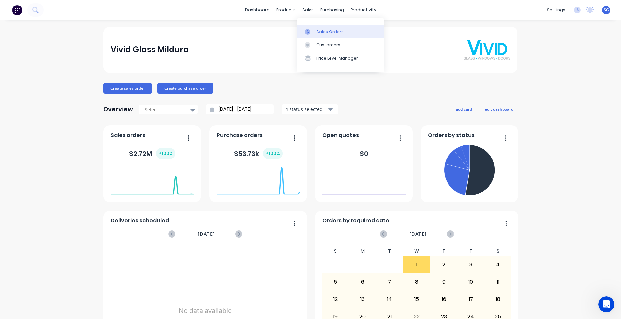
click at [325, 30] on div "Sales Orders" at bounding box center [329, 32] width 27 height 6
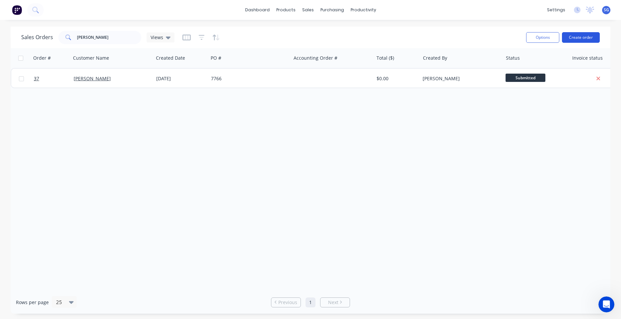
click at [572, 39] on button "Create order" at bounding box center [581, 37] width 38 height 11
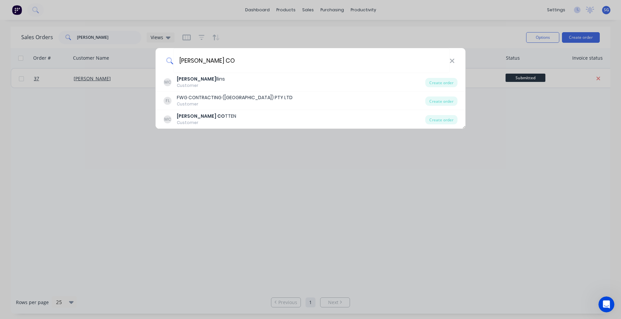
type input "[PERSON_NAME] CO"
click at [165, 160] on div "[PERSON_NAME] CO MC [PERSON_NAME] Co llins Customer Create order FL FWG CONTRAC…" at bounding box center [310, 159] width 621 height 319
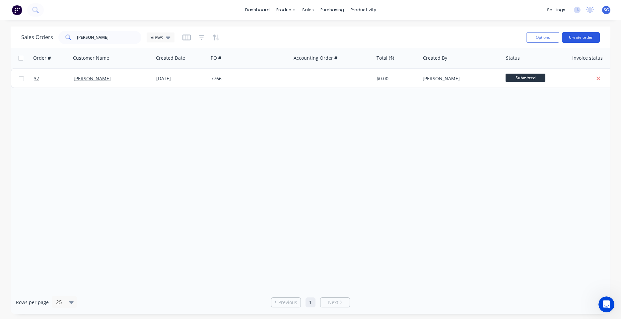
click at [581, 37] on button "Create order" at bounding box center [581, 37] width 38 height 11
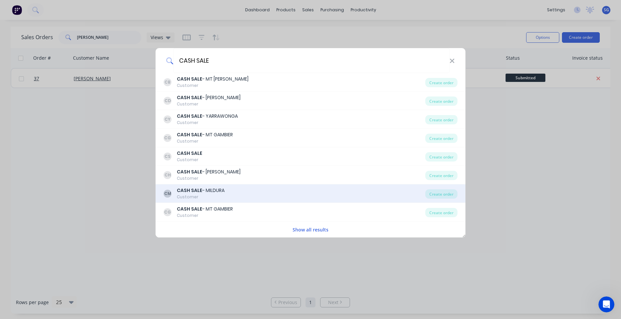
type input "CASH SALE"
click at [221, 190] on div "CASH SALE - MILDURA" at bounding box center [201, 190] width 48 height 7
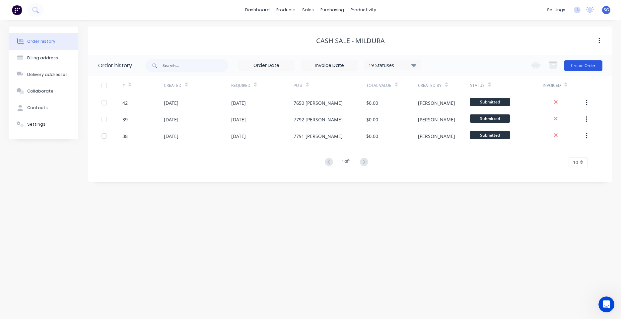
click at [595, 63] on button "Create Order" at bounding box center [583, 65] width 38 height 11
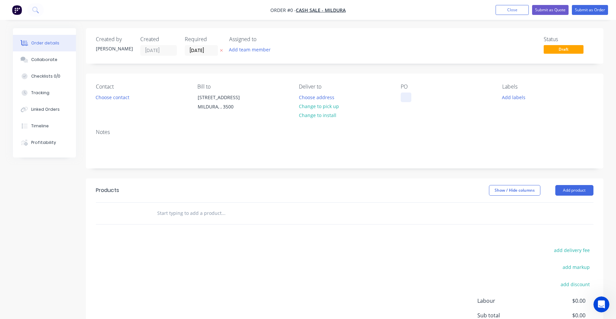
click at [404, 95] on div at bounding box center [406, 98] width 11 height 10
click at [319, 96] on div "Order details Collaborate Checklists 0/0 Tracking Linked Orders Timeline Profit…" at bounding box center [308, 211] width 604 height 366
click at [330, 94] on button "Choose address" at bounding box center [316, 97] width 42 height 9
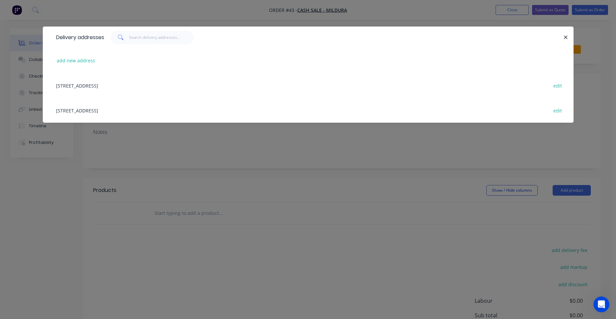
click at [82, 66] on div "add new address" at bounding box center [308, 60] width 511 height 25
click at [82, 62] on button "add new address" at bounding box center [75, 60] width 45 height 9
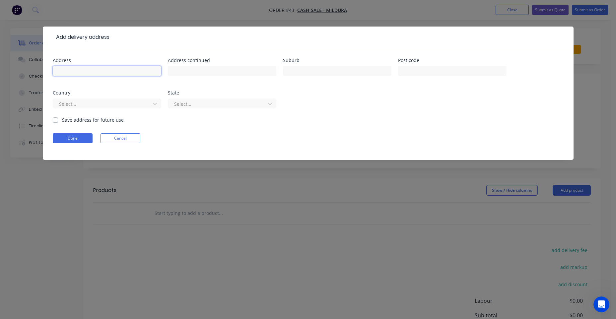
click at [111, 74] on input "text" at bounding box center [107, 71] width 108 height 10
paste input "[STREET_ADDRESS]"
drag, startPoint x: 127, startPoint y: 70, endPoint x: 109, endPoint y: 72, distance: 17.6
click at [109, 72] on input "[STREET_ADDRESS]" at bounding box center [107, 71] width 108 height 10
type input "[STREET_ADDRESS]"
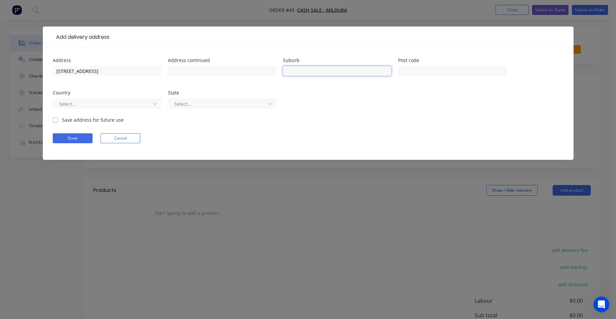
click at [306, 69] on input "text" at bounding box center [337, 71] width 108 height 10
type input "m"
type input "MILDURA"
type input "3500"
click at [216, 105] on div at bounding box center [218, 104] width 89 height 8
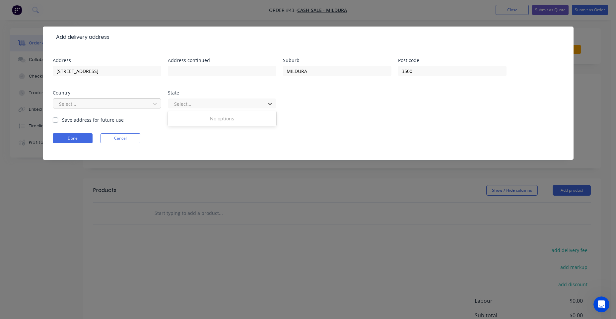
click at [100, 100] on div at bounding box center [102, 104] width 89 height 8
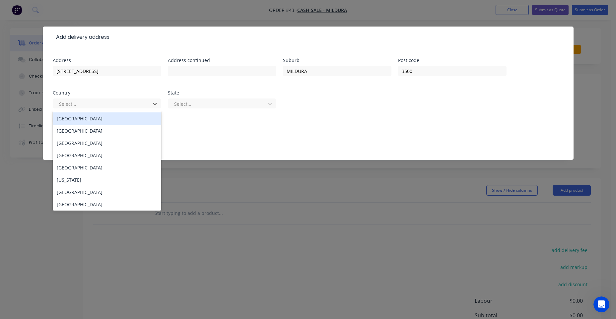
click at [87, 119] on div "[GEOGRAPHIC_DATA]" at bounding box center [107, 118] width 108 height 12
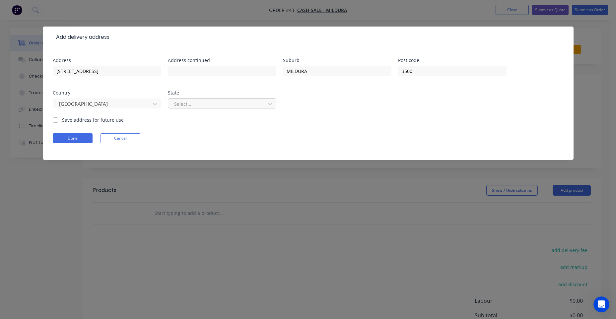
click at [190, 108] on div at bounding box center [218, 104] width 89 height 8
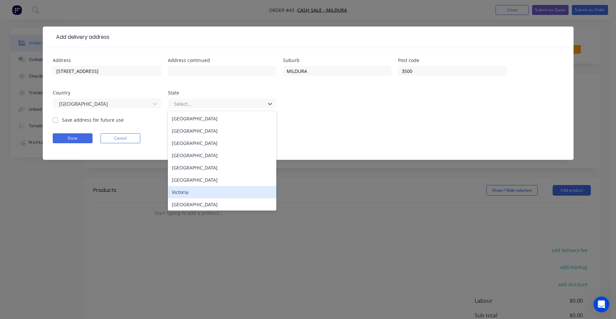
click at [183, 189] on div "Victoria" at bounding box center [222, 192] width 108 height 12
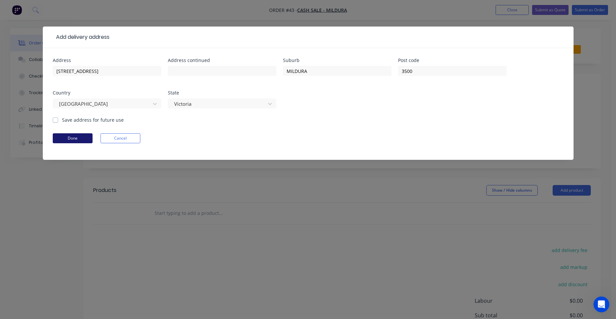
click at [57, 139] on button "Done" at bounding box center [73, 138] width 40 height 10
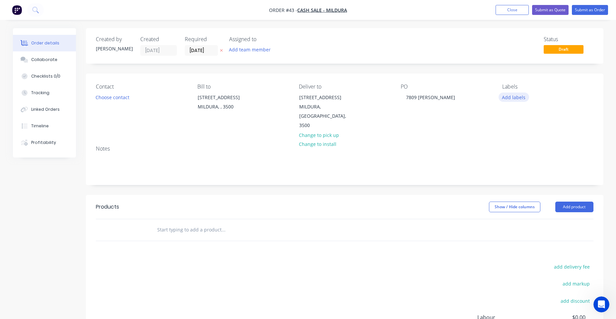
click at [517, 100] on button "Add labels" at bounding box center [514, 97] width 31 height 9
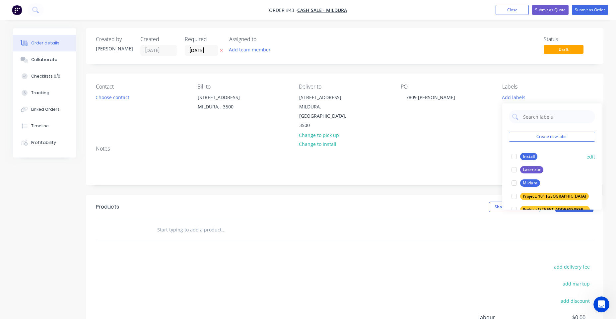
click at [522, 181] on div "Mildura" at bounding box center [530, 182] width 20 height 7
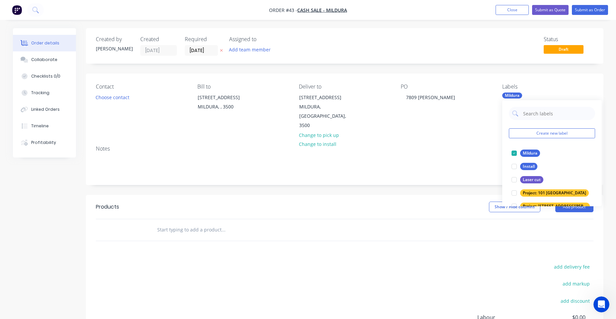
click at [470, 140] on div "Notes" at bounding box center [345, 162] width 518 height 44
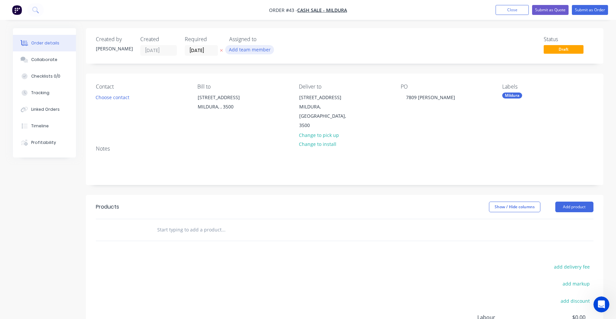
click at [255, 50] on button "Add team member" at bounding box center [249, 49] width 49 height 9
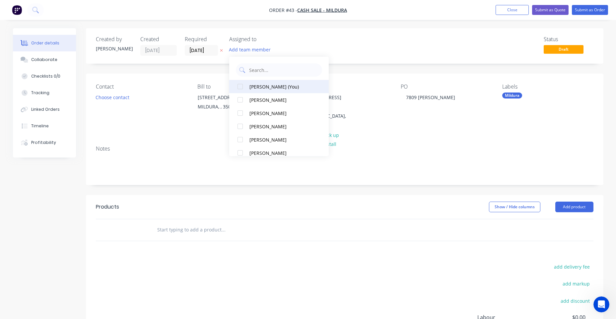
click at [259, 82] on button "[PERSON_NAME] (You)" at bounding box center [279, 86] width 100 height 13
click at [379, 42] on div "Status Draft" at bounding box center [445, 46] width 298 height 20
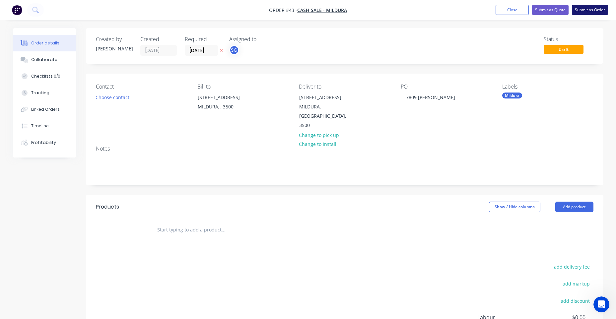
click at [583, 10] on button "Submit as Order" at bounding box center [590, 10] width 36 height 10
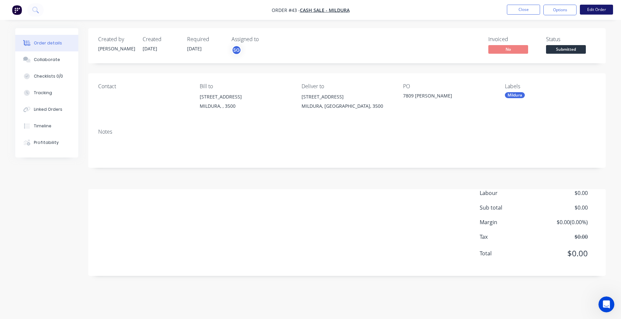
click at [606, 9] on button "Edit Order" at bounding box center [596, 10] width 33 height 10
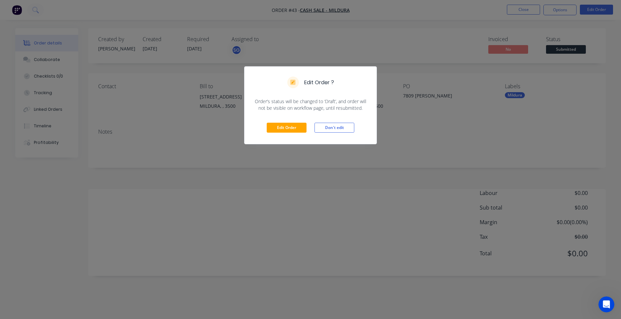
click at [332, 128] on button "Don't edit" at bounding box center [335, 128] width 40 height 10
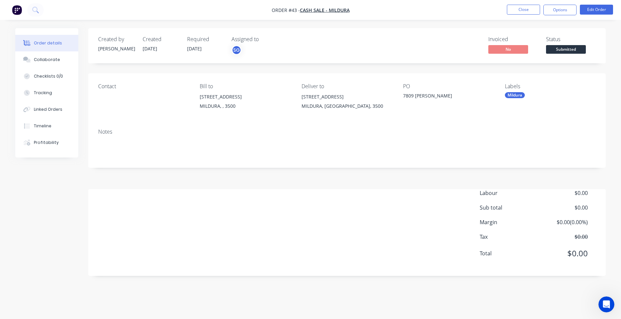
click at [505, 9] on ul "Close Options Edit Order" at bounding box center [560, 10] width 122 height 11
click at [512, 8] on button "Close" at bounding box center [523, 10] width 33 height 10
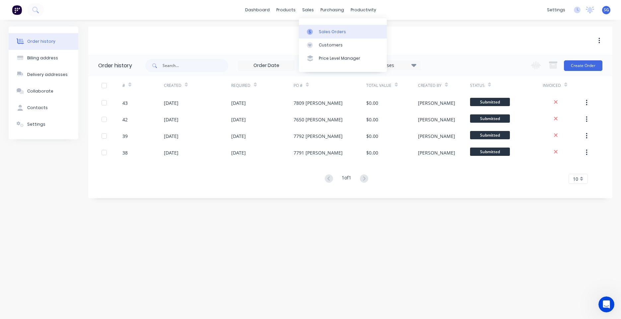
click at [315, 28] on link "Sales Orders" at bounding box center [343, 31] width 88 height 13
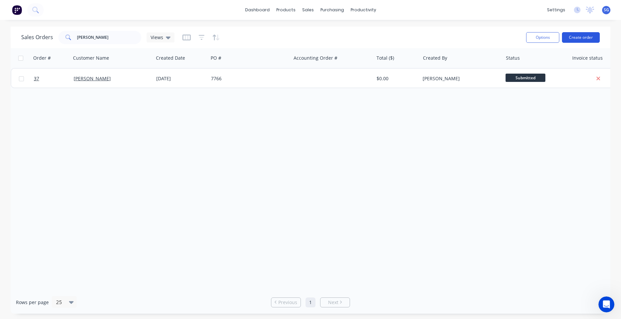
click at [589, 36] on button "Create order" at bounding box center [581, 37] width 38 height 11
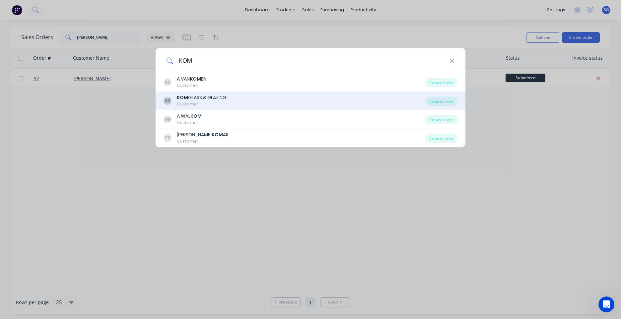
type input "KOM"
click at [237, 97] on div "KG KOM GLASS & GLAZING Customer" at bounding box center [295, 100] width 262 height 13
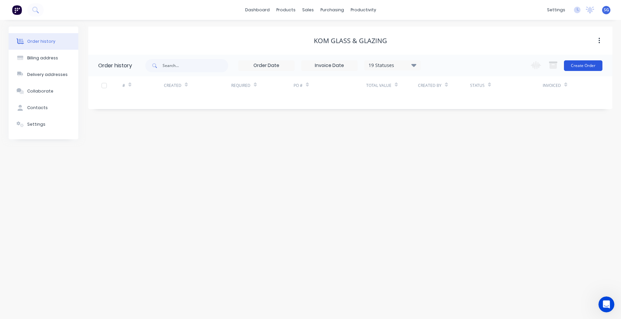
click at [589, 70] on button "Create Order" at bounding box center [583, 65] width 38 height 11
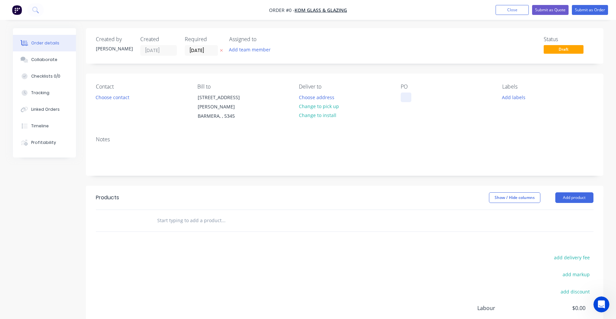
click at [406, 97] on div at bounding box center [406, 98] width 11 height 10
click at [315, 104] on div "Order details Collaborate Checklists 0/0 Tracking Linked Orders Timeline Profit…" at bounding box center [308, 214] width 604 height 373
click at [319, 106] on button "Change to pick up" at bounding box center [318, 106] width 47 height 9
click at [510, 100] on button "Add labels" at bounding box center [514, 97] width 31 height 9
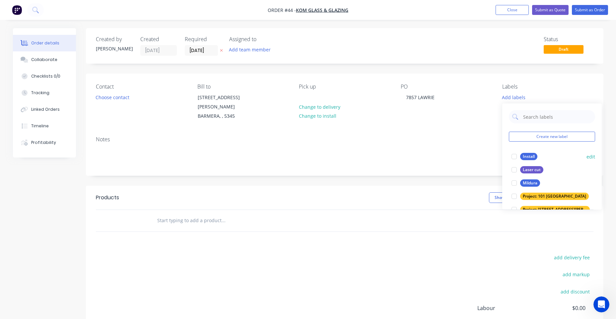
click at [518, 182] on div at bounding box center [514, 182] width 13 height 13
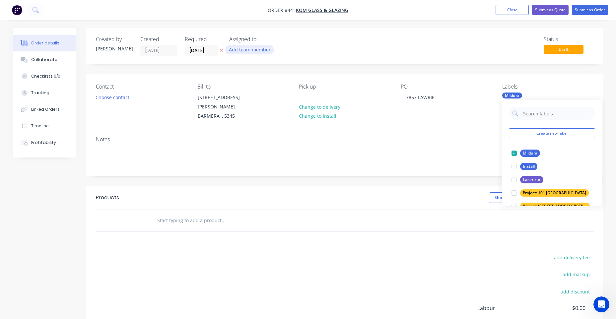
click at [251, 47] on button "Add team member" at bounding box center [249, 49] width 49 height 9
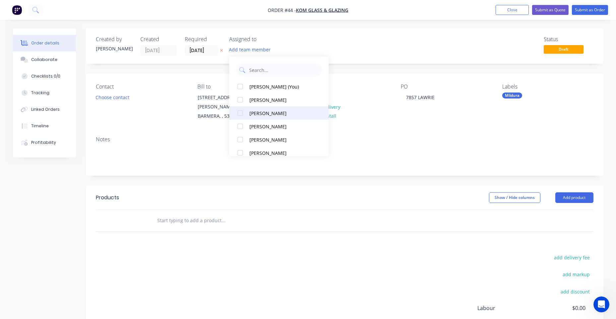
click at [277, 111] on div "[PERSON_NAME]" at bounding box center [282, 113] width 66 height 7
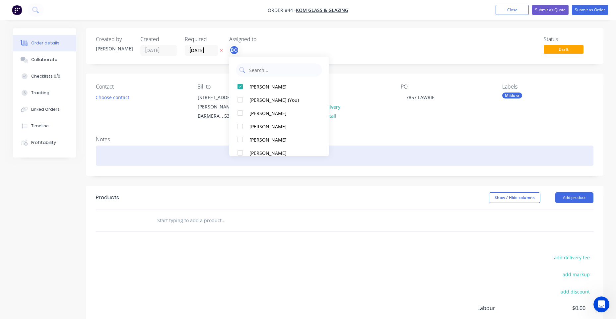
click at [166, 149] on div at bounding box center [345, 156] width 498 height 20
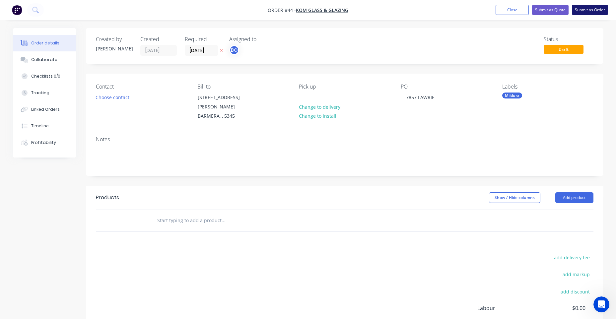
click at [586, 8] on button "Submit as Order" at bounding box center [590, 10] width 36 height 10
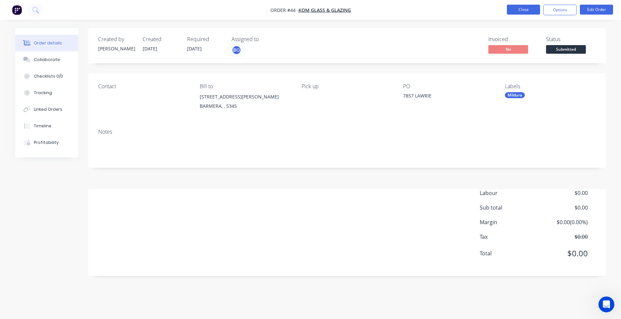
click at [526, 11] on button "Close" at bounding box center [523, 10] width 33 height 10
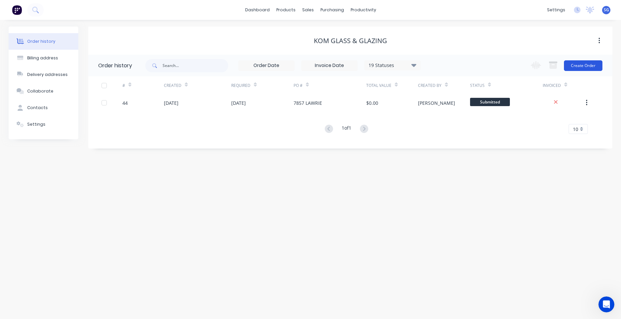
click at [590, 61] on button "Create Order" at bounding box center [583, 65] width 38 height 11
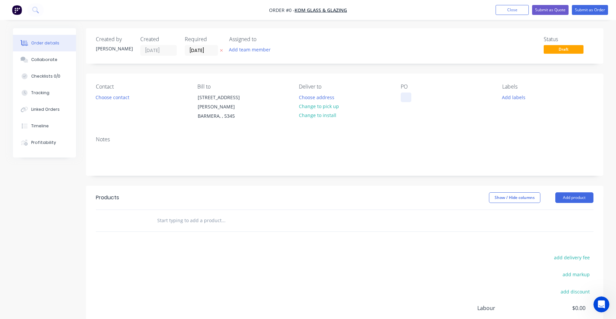
click at [402, 98] on div at bounding box center [406, 98] width 11 height 10
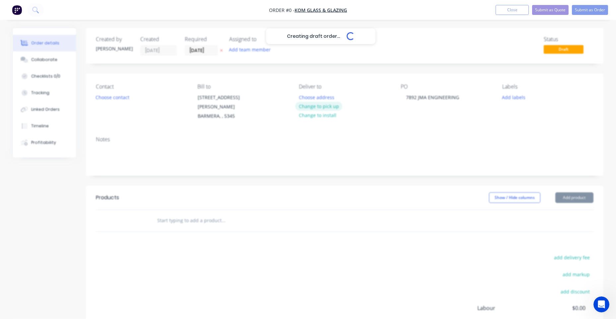
click at [319, 106] on div "Creating draft order... Loading... Order details Collaborate Checklists 0/0 Tra…" at bounding box center [308, 214] width 604 height 373
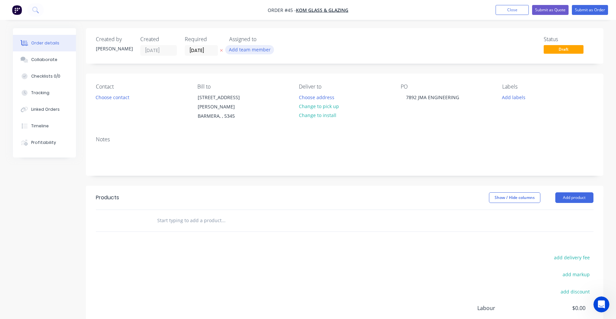
click at [249, 51] on button "Add team member" at bounding box center [249, 49] width 49 height 9
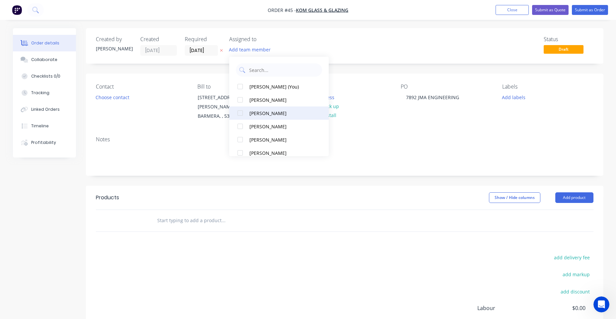
click at [276, 108] on button "[PERSON_NAME]" at bounding box center [279, 112] width 100 height 13
click at [520, 97] on button "Add labels" at bounding box center [514, 97] width 31 height 9
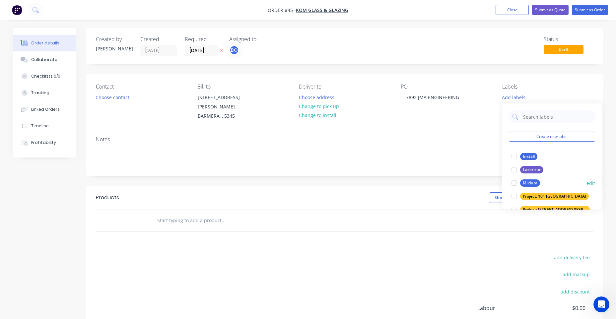
click at [525, 183] on div "Mildura" at bounding box center [530, 182] width 20 height 7
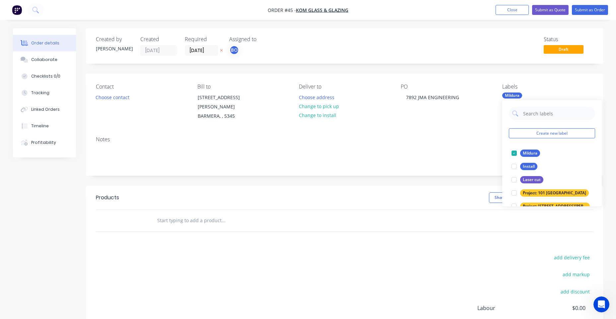
click at [477, 44] on div "Status Draft" at bounding box center [445, 46] width 298 height 20
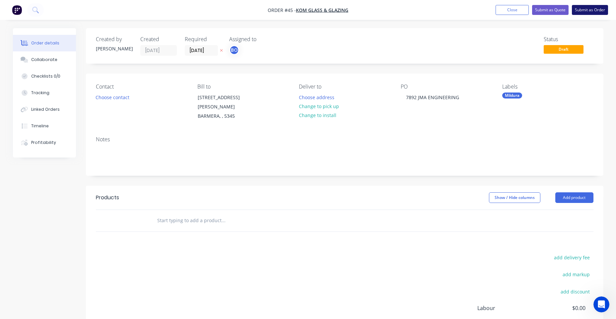
click at [589, 8] on button "Submit as Order" at bounding box center [590, 10] width 36 height 10
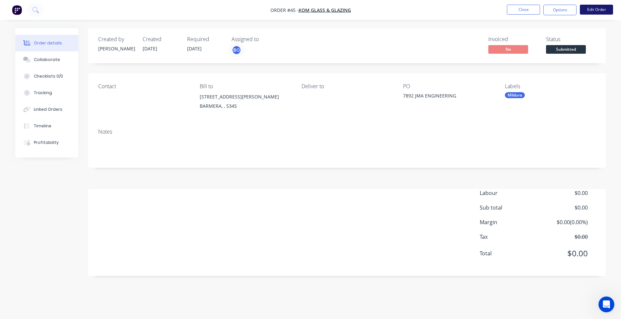
click at [601, 8] on button "Edit Order" at bounding box center [596, 10] width 33 height 10
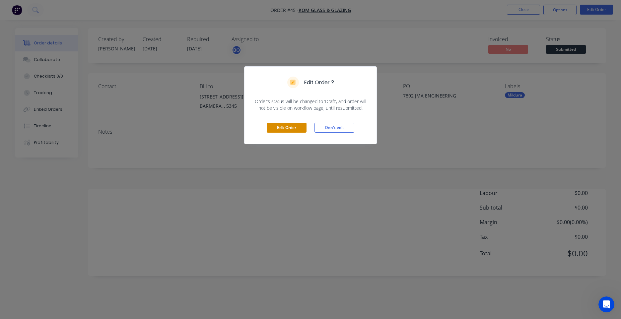
click at [299, 128] on button "Edit Order" at bounding box center [287, 128] width 40 height 10
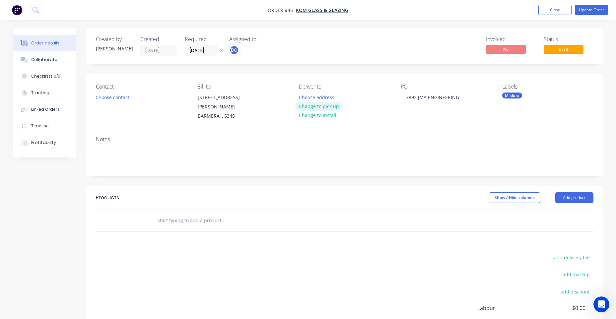
click at [326, 104] on button "Change to pick up" at bounding box center [318, 106] width 47 height 9
click at [489, 137] on div "Notes" at bounding box center [345, 153] width 518 height 44
click at [605, 5] on button "Update Order" at bounding box center [591, 10] width 33 height 10
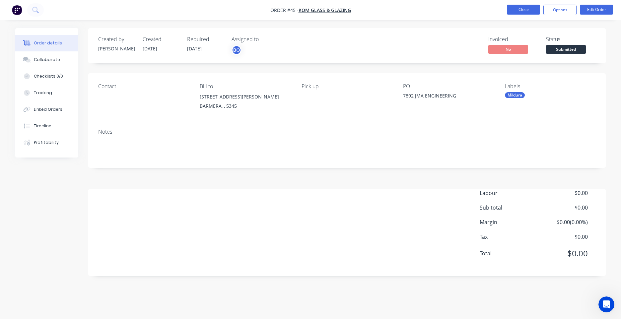
click at [522, 9] on button "Close" at bounding box center [523, 10] width 33 height 10
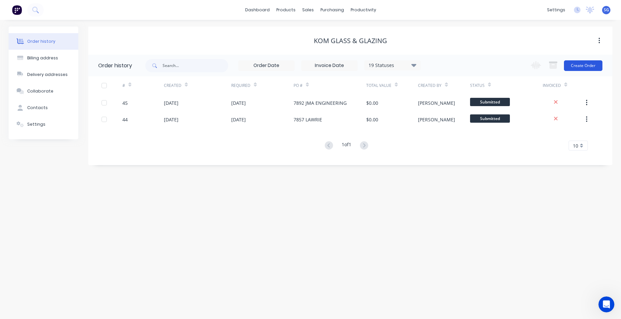
click at [591, 63] on button "Create Order" at bounding box center [583, 65] width 38 height 11
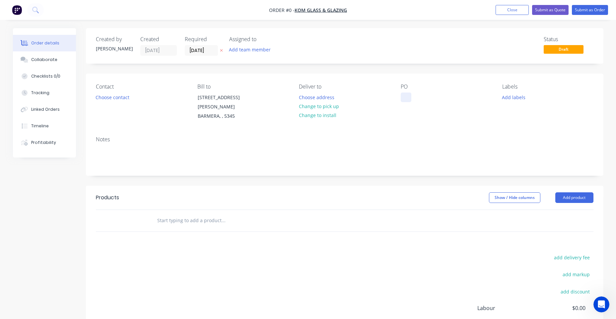
click at [389, 95] on div "Deliver to Choose address Change to pick up Change to install" at bounding box center [344, 102] width 91 height 37
click at [402, 96] on div at bounding box center [406, 98] width 11 height 10
click at [267, 49] on button "Add team member" at bounding box center [249, 49] width 49 height 9
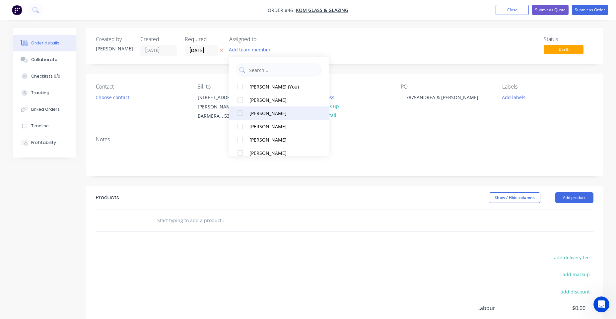
click at [264, 108] on button "[PERSON_NAME]" at bounding box center [279, 112] width 100 height 13
click at [505, 94] on button "Add labels" at bounding box center [514, 97] width 31 height 9
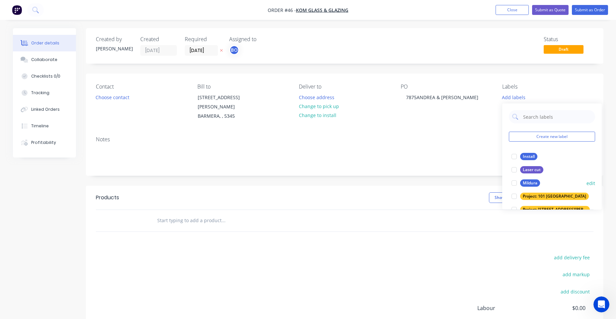
click at [527, 183] on div "Mildura" at bounding box center [530, 182] width 20 height 7
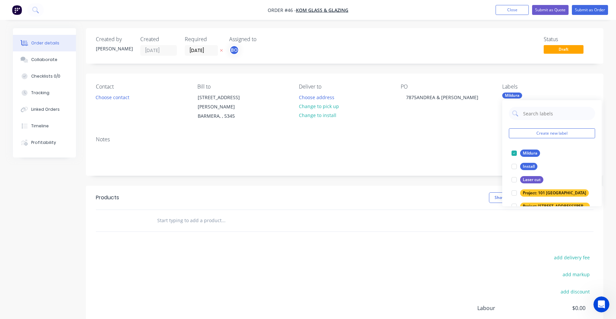
click at [473, 136] on div "Notes" at bounding box center [345, 139] width 498 height 6
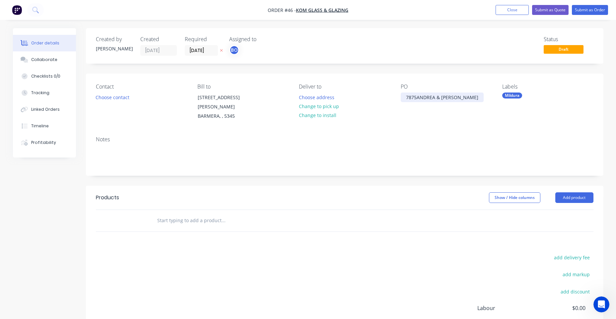
click at [412, 99] on div "7875ANDREA & [PERSON_NAME]" at bounding box center [442, 98] width 83 height 10
click at [417, 99] on div "7875ANDREA & [PERSON_NAME]" at bounding box center [442, 98] width 83 height 10
click at [326, 104] on button "Change to pick up" at bounding box center [318, 106] width 47 height 9
click at [597, 9] on button "Submit as Order" at bounding box center [590, 10] width 36 height 10
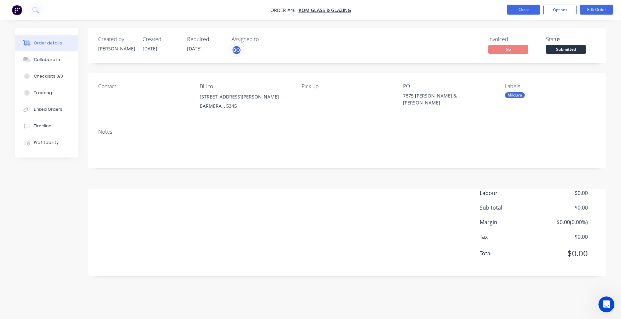
click at [527, 7] on button "Close" at bounding box center [523, 10] width 33 height 10
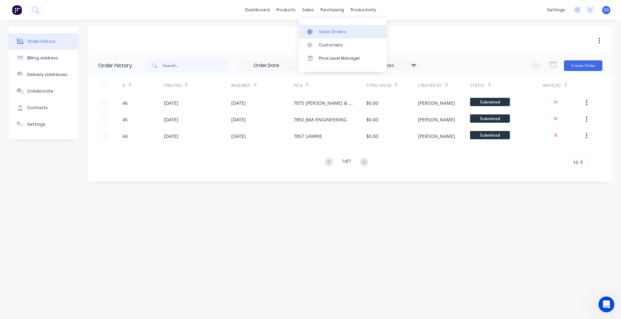
click at [317, 32] on link "Sales Orders" at bounding box center [343, 31] width 88 height 13
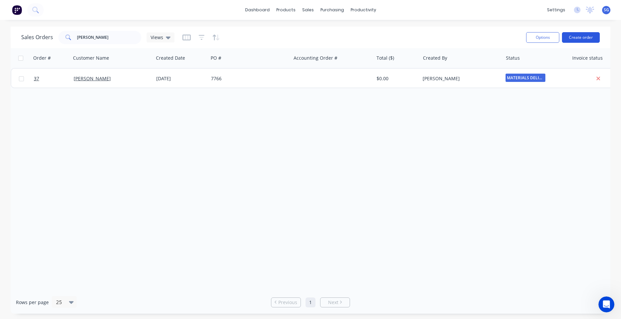
click at [584, 35] on button "Create order" at bounding box center [581, 37] width 38 height 11
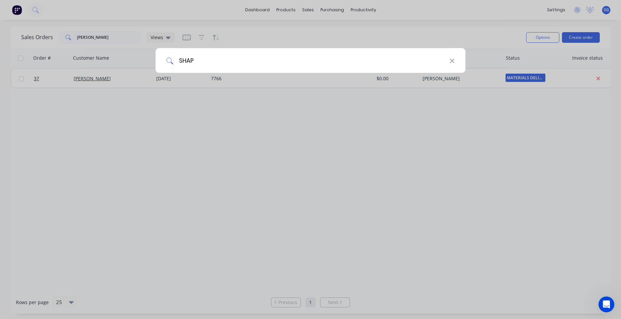
type input "SHAPE"
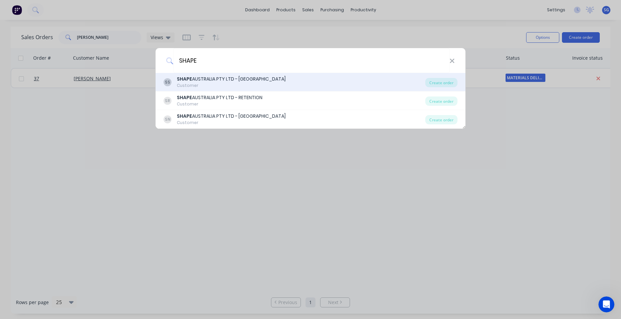
click at [232, 85] on div "Customer" at bounding box center [231, 86] width 109 height 6
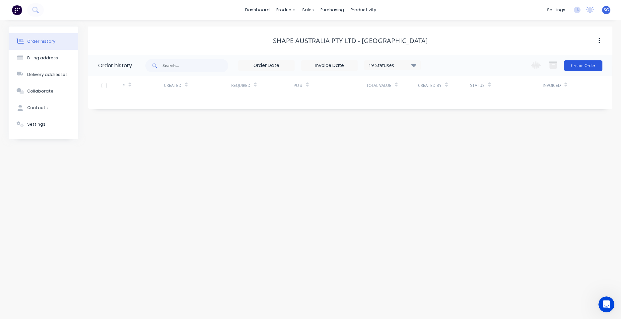
click at [582, 69] on button "Create Order" at bounding box center [583, 65] width 38 height 11
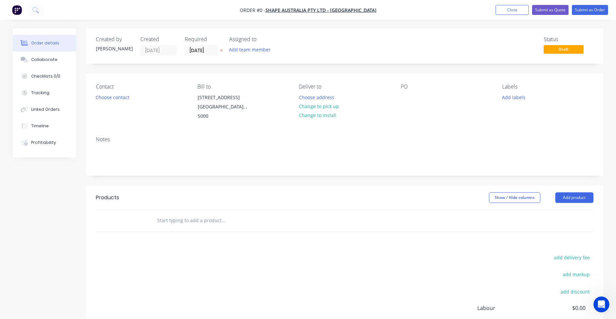
click at [421, 95] on div "PO" at bounding box center [446, 102] width 91 height 37
click at [411, 96] on div at bounding box center [406, 98] width 11 height 10
click at [521, 99] on button "Add labels" at bounding box center [514, 97] width 31 height 9
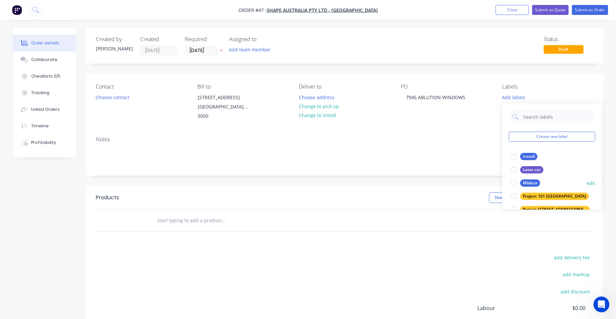
click at [533, 185] on div "Mildura" at bounding box center [530, 182] width 20 height 7
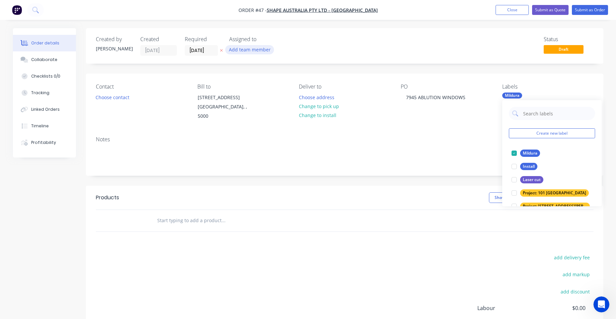
click at [252, 51] on button "Add team member" at bounding box center [249, 49] width 49 height 9
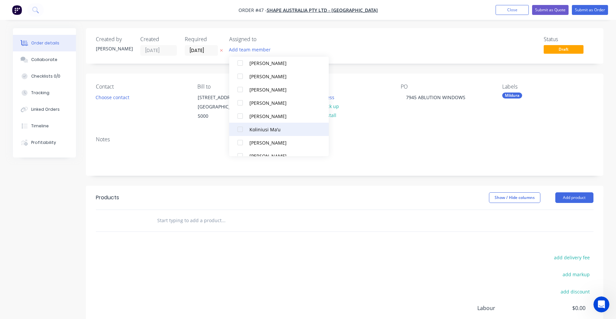
scroll to position [133, 0]
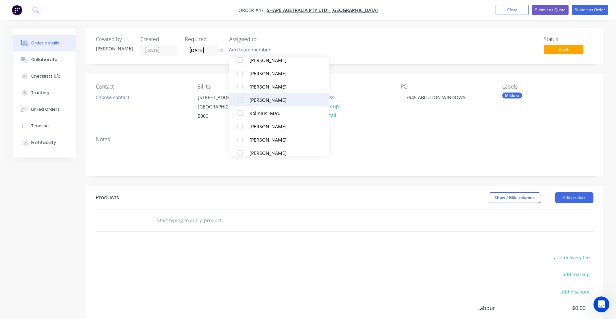
click at [278, 103] on div "[PERSON_NAME]" at bounding box center [282, 100] width 66 height 7
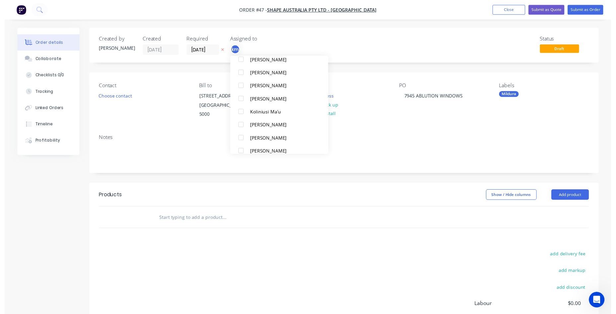
scroll to position [0, 0]
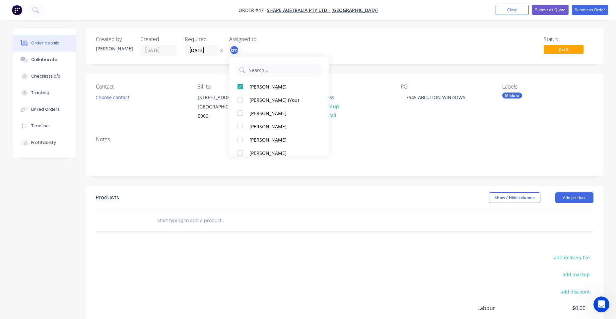
click at [401, 43] on div "Status Draft" at bounding box center [445, 46] width 298 height 20
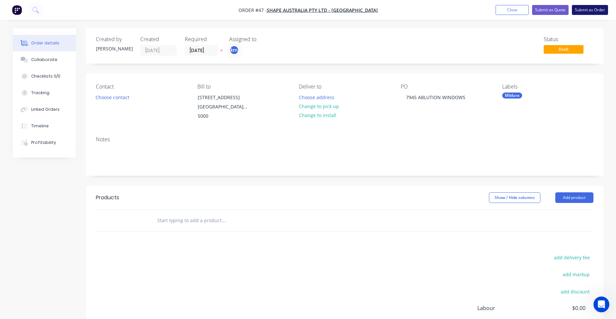
click at [584, 12] on button "Submit as Order" at bounding box center [590, 10] width 36 height 10
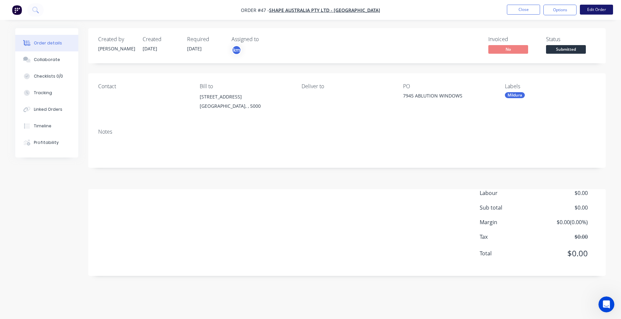
click at [607, 4] on nav "Order #47 - SHAPE AUSTRALIA PTY LTD - [GEOGRAPHIC_DATA] Close Options Edit Order" at bounding box center [310, 10] width 621 height 20
click at [606, 6] on button "Edit Order" at bounding box center [596, 10] width 33 height 10
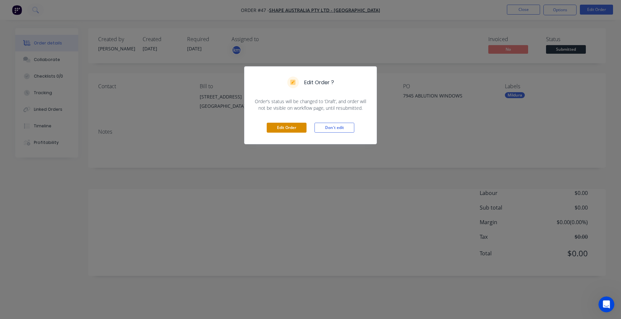
click at [282, 130] on button "Edit Order" at bounding box center [287, 128] width 40 height 10
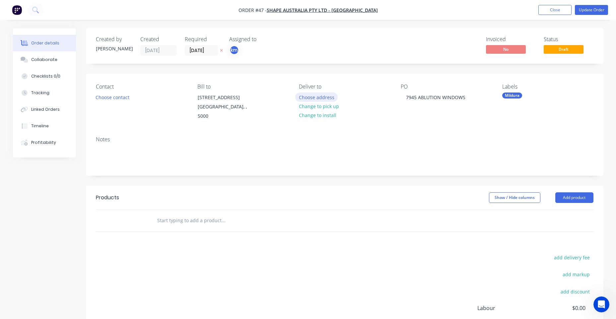
click at [309, 94] on button "Choose address" at bounding box center [316, 97] width 42 height 9
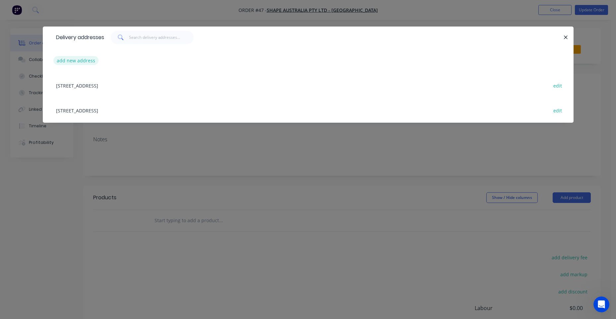
click at [85, 62] on button "add new address" at bounding box center [75, 60] width 45 height 9
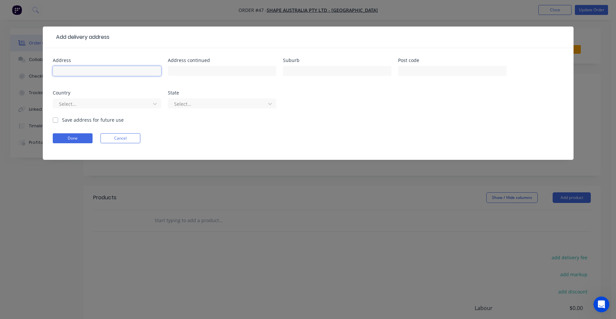
click at [80, 66] on input "text" at bounding box center [107, 71] width 108 height 10
type input "[STREET_ADDRESS][PERSON_NAME]"
type input "OTTOWAY"
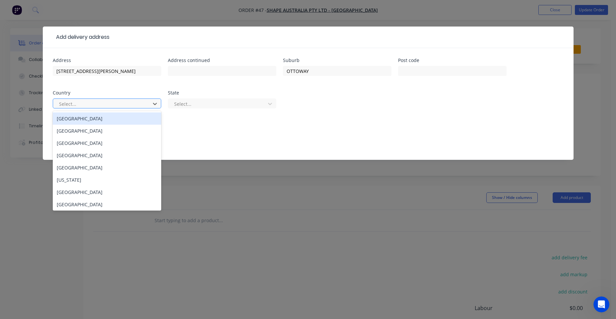
click at [95, 99] on div "Select..." at bounding box center [102, 104] width 93 height 10
click at [74, 120] on div "[GEOGRAPHIC_DATA]" at bounding box center [107, 118] width 108 height 12
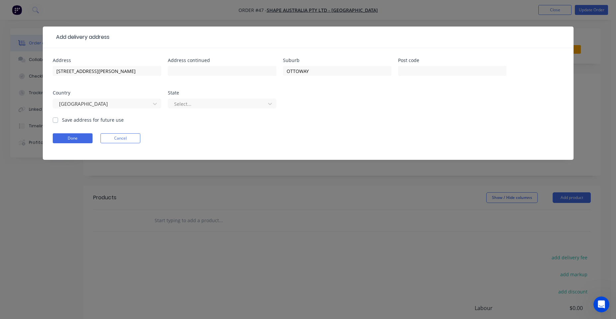
click at [200, 110] on div "Select..." at bounding box center [222, 107] width 108 height 20
click at [207, 103] on div at bounding box center [218, 104] width 89 height 8
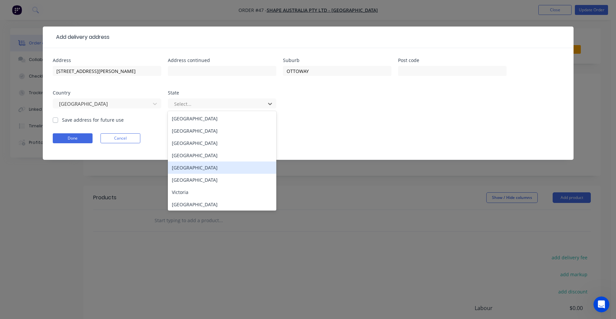
click at [213, 165] on div "[GEOGRAPHIC_DATA]" at bounding box center [222, 168] width 108 height 12
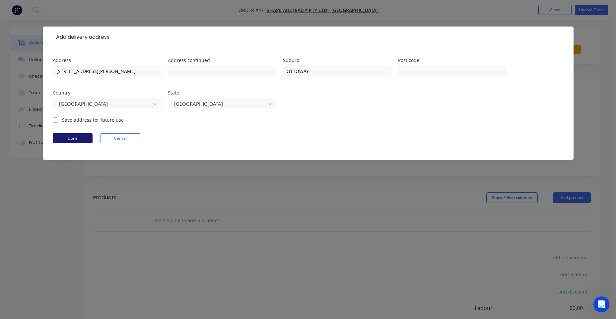
click at [71, 137] on button "Done" at bounding box center [73, 138] width 40 height 10
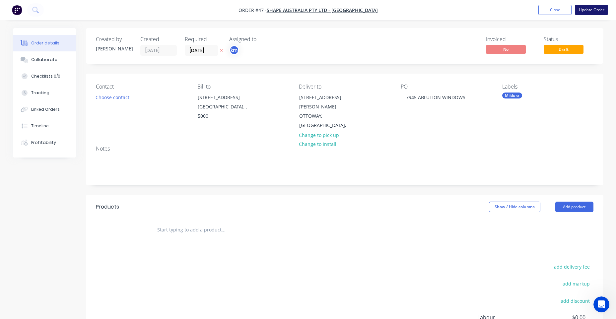
click at [595, 10] on button "Update Order" at bounding box center [591, 10] width 33 height 10
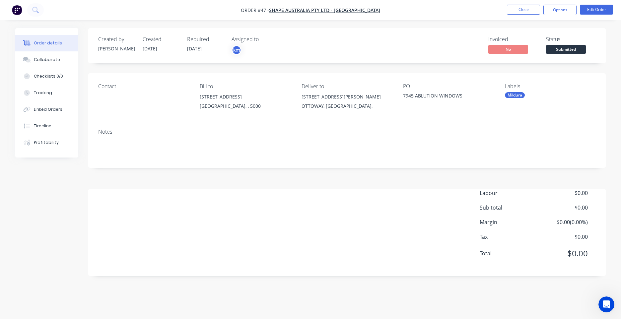
click at [11, 10] on button "button" at bounding box center [17, 10] width 14 height 11
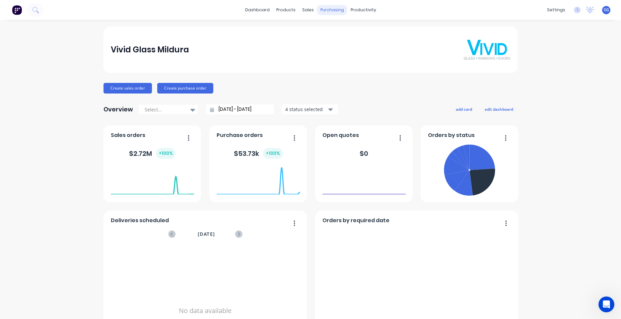
click at [326, 13] on div "purchasing" at bounding box center [332, 10] width 30 height 10
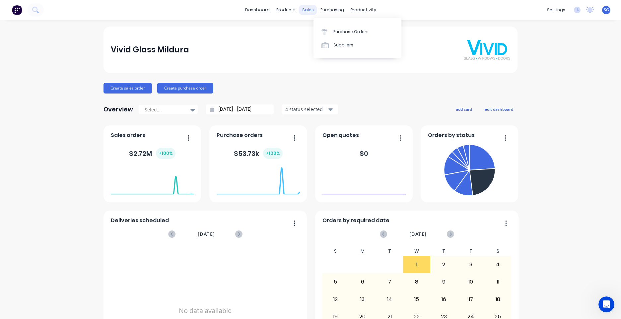
click at [308, 13] on div "sales" at bounding box center [308, 10] width 18 height 10
click at [324, 34] on div "Sales Orders" at bounding box center [329, 32] width 27 height 6
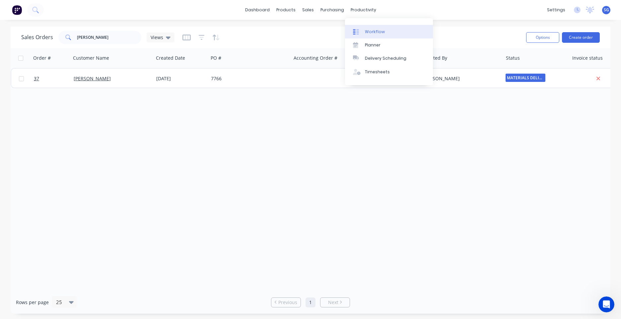
click at [365, 29] on div "Workflow" at bounding box center [375, 32] width 20 height 6
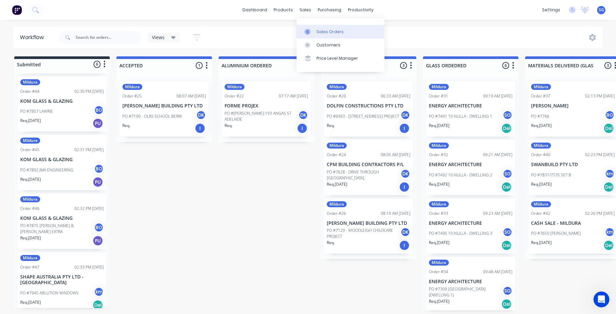
click at [313, 27] on link "Sales Orders" at bounding box center [341, 31] width 88 height 13
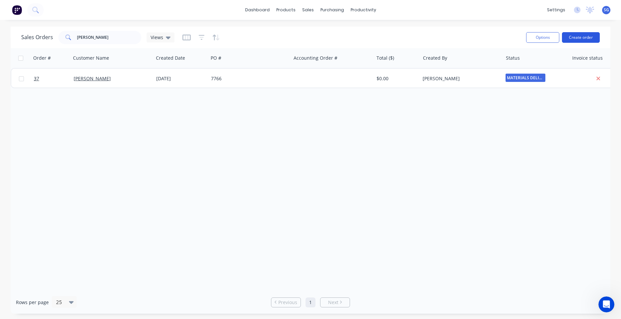
click at [584, 36] on button "Create order" at bounding box center [581, 37] width 38 height 11
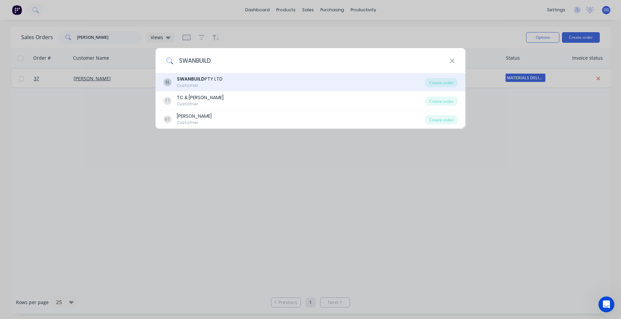
type input "SWANBUILD"
click at [229, 76] on div "SL SWANBUILD PTY LTD Customer" at bounding box center [295, 82] width 262 height 13
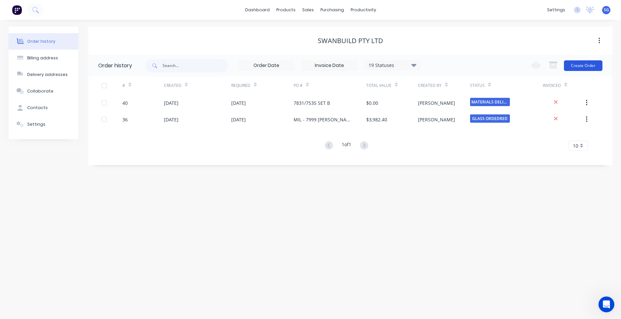
click at [593, 65] on button "Create Order" at bounding box center [583, 65] width 38 height 11
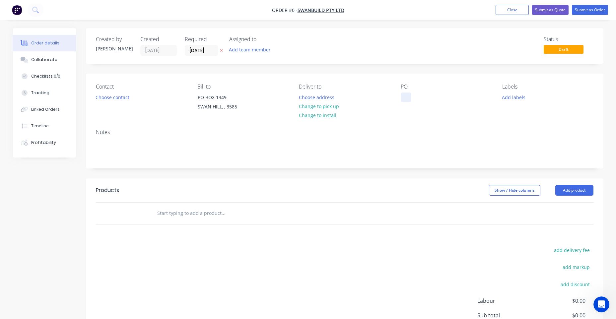
click at [402, 98] on div at bounding box center [406, 98] width 11 height 10
click at [511, 94] on div "Order details Collaborate Checklists 0/0 Tracking Linked Orders Timeline Profit…" at bounding box center [308, 211] width 604 height 366
click at [516, 95] on button "Add labels" at bounding box center [514, 97] width 31 height 9
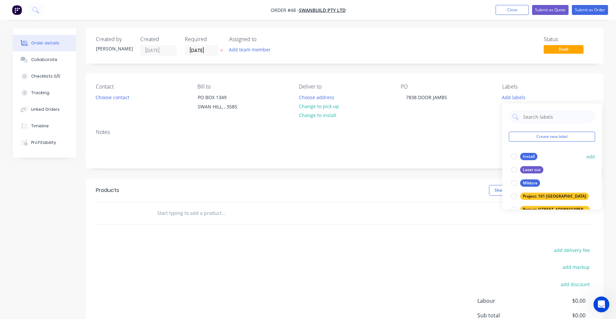
click at [528, 183] on div "Mildura" at bounding box center [530, 182] width 20 height 7
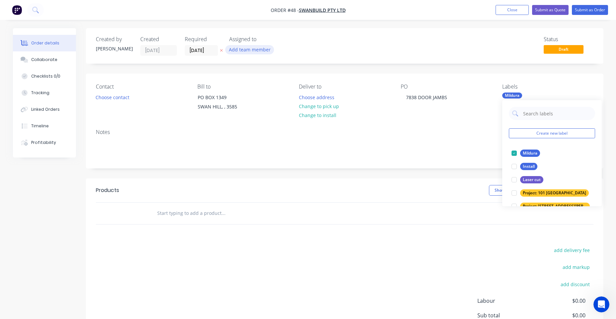
click at [269, 49] on button "Add team member" at bounding box center [249, 49] width 49 height 9
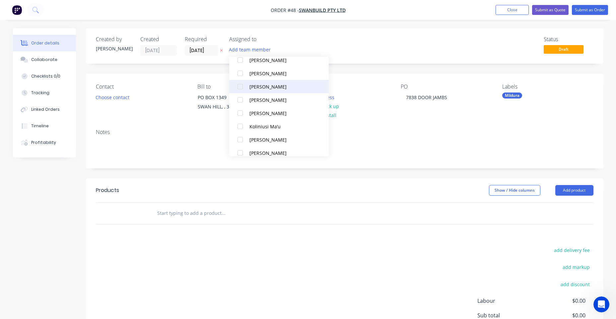
scroll to position [133, 0]
click at [271, 101] on div "[PERSON_NAME]" at bounding box center [282, 100] width 66 height 7
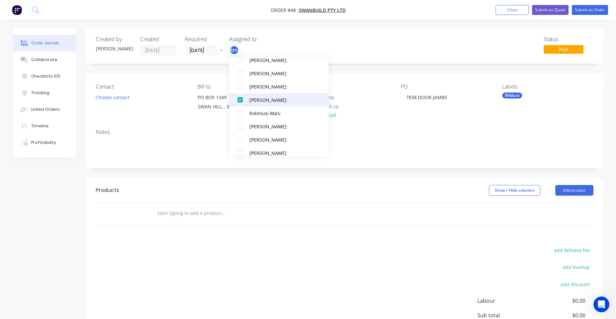
scroll to position [0, 0]
click at [383, 48] on div "Status Draft" at bounding box center [445, 46] width 298 height 20
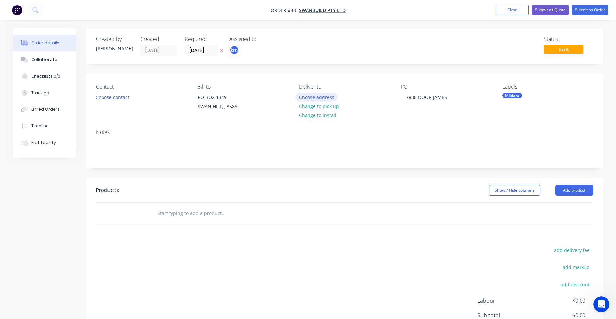
click at [329, 99] on button "Choose address" at bounding box center [316, 97] width 42 height 9
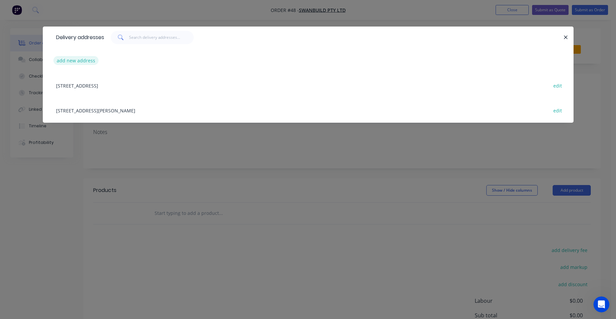
click at [74, 62] on button "add new address" at bounding box center [75, 60] width 45 height 9
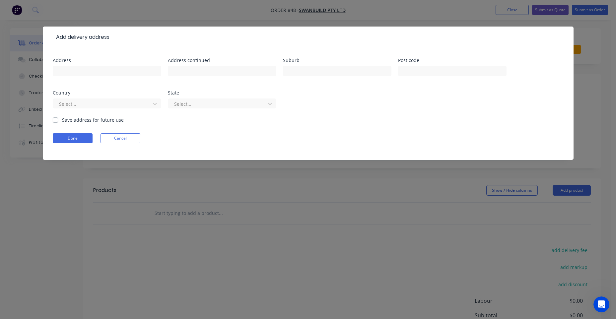
click at [87, 64] on div at bounding box center [107, 74] width 108 height 20
click at [86, 67] on input "text" at bounding box center [107, 71] width 108 height 10
paste input "[STREET_ADDRESS]"
drag, startPoint x: 136, startPoint y: 72, endPoint x: 101, endPoint y: 72, distance: 34.5
click at [101, 72] on input "[STREET_ADDRESS]" at bounding box center [107, 71] width 108 height 10
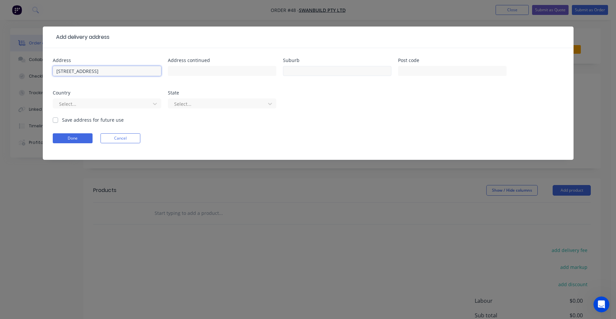
type input "[STREET_ADDRESS]"
click at [310, 70] on input "text" at bounding box center [337, 71] width 108 height 10
type input "SWAN HILL"
click at [101, 108] on div at bounding box center [102, 104] width 89 height 8
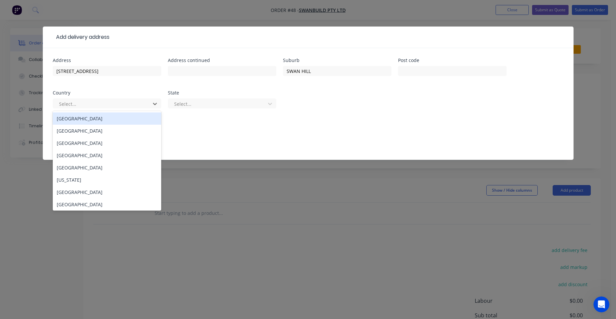
click at [218, 120] on form "Address [STREET_ADDRESS] Address continued Suburb [GEOGRAPHIC_DATA] Post code C…" at bounding box center [308, 109] width 511 height 102
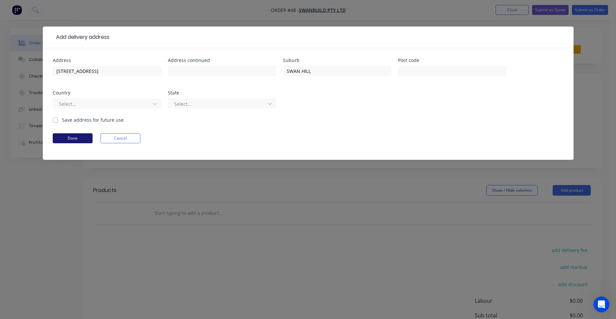
click at [74, 137] on button "Done" at bounding box center [73, 138] width 40 height 10
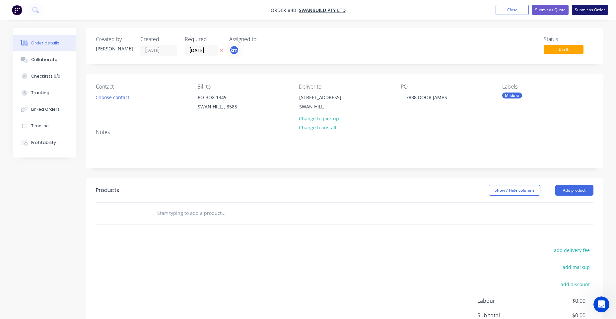
click at [587, 11] on button "Submit as Order" at bounding box center [590, 10] width 36 height 10
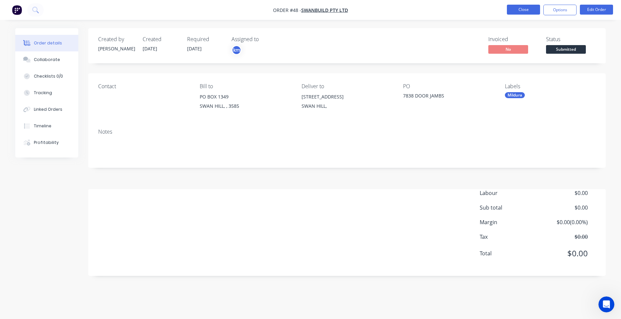
click at [518, 6] on button "Close" at bounding box center [523, 10] width 33 height 10
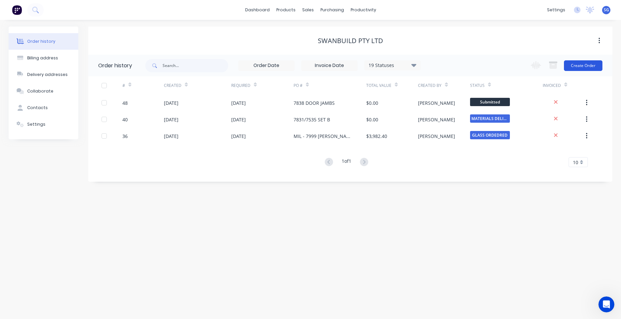
click at [592, 64] on button "Create Order" at bounding box center [583, 65] width 38 height 11
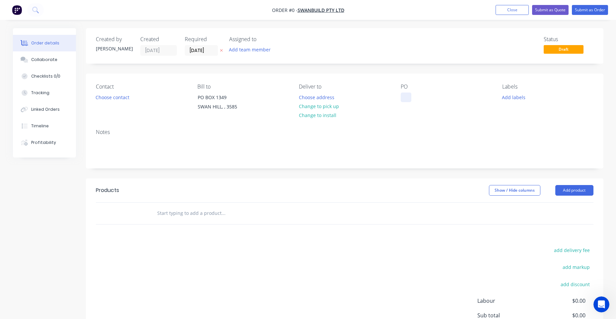
click at [405, 101] on div at bounding box center [406, 98] width 11 height 10
paste div
click at [322, 95] on div "Order details Collaborate Checklists 0/0 Tracking Linked Orders Timeline Profit…" at bounding box center [308, 211] width 604 height 366
click at [317, 96] on button "Choose address" at bounding box center [316, 97] width 42 height 9
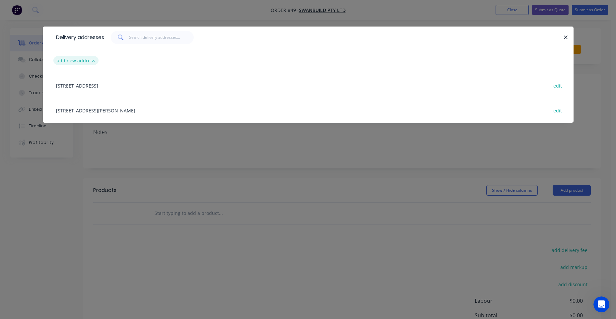
click at [83, 60] on button "add new address" at bounding box center [75, 60] width 45 height 9
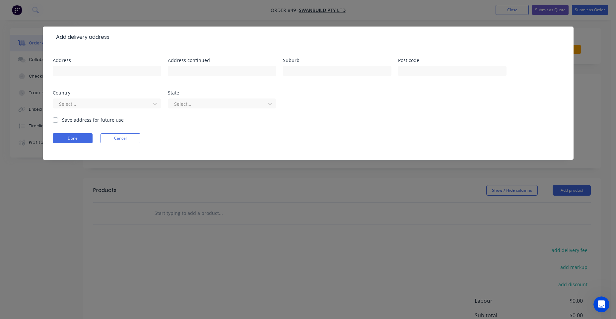
click at [98, 66] on div at bounding box center [107, 74] width 108 height 20
click at [98, 68] on input "text" at bounding box center [107, 71] width 108 height 10
paste input "7832/7536"
type input "7832/7536"
click at [40, 72] on div "Add delivery address Address 7832/7536 Address continued Suburb Post code Count…" at bounding box center [308, 159] width 616 height 319
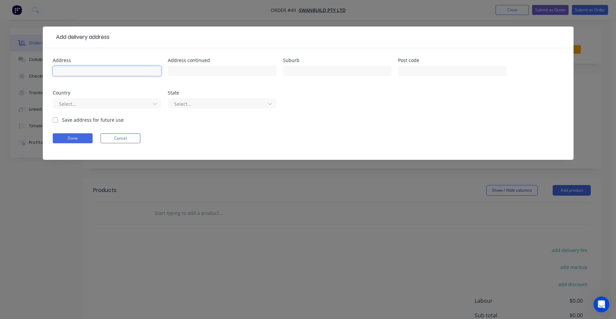
paste input "[STREET_ADDRESS]"
drag, startPoint x: 147, startPoint y: 71, endPoint x: 102, endPoint y: 74, distance: 45.5
click at [102, 74] on input "[STREET_ADDRESS]" at bounding box center [107, 71] width 108 height 10
type input "[STREET_ADDRESS]"
click at [304, 65] on div at bounding box center [337, 74] width 108 height 20
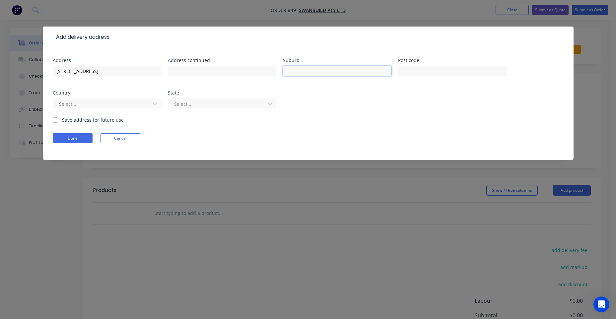
click at [304, 67] on input "text" at bounding box center [337, 71] width 108 height 10
type input "SWAN HILL"
click at [77, 138] on button "Done" at bounding box center [73, 138] width 40 height 10
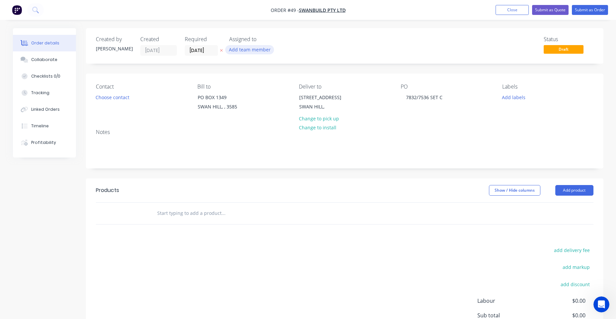
click at [258, 50] on button "Add team member" at bounding box center [249, 49] width 49 height 9
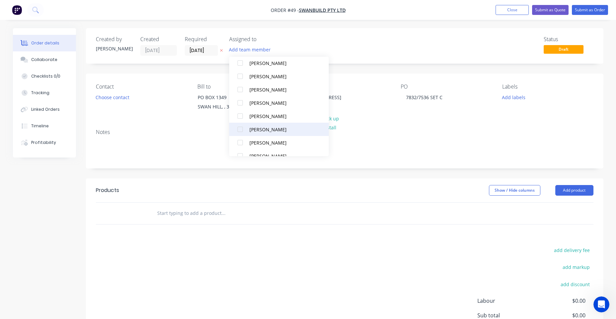
scroll to position [100, 0]
click at [269, 134] on div "[PERSON_NAME]" at bounding box center [282, 133] width 66 height 7
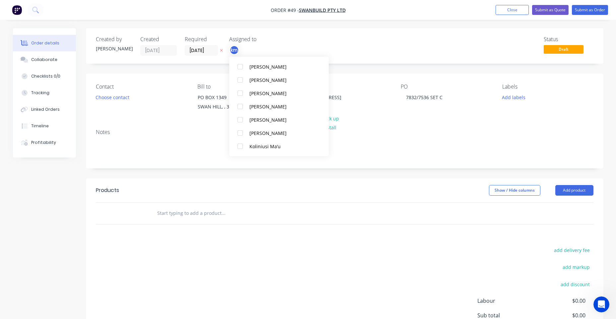
scroll to position [0, 0]
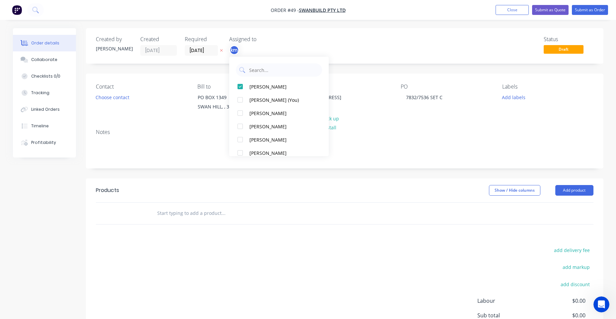
click at [502, 89] on div "Contact Choose contact [PERSON_NAME] to [STREET_ADDRESS] Deliver to [STREET_ADD…" at bounding box center [345, 99] width 518 height 50
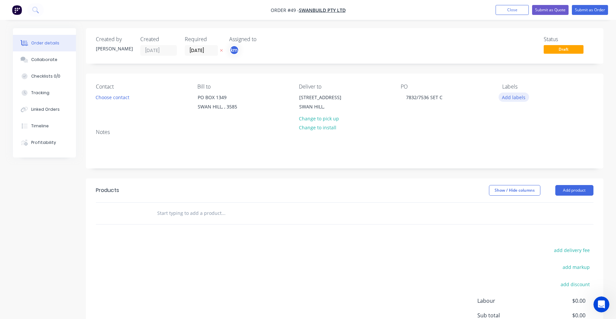
click at [508, 96] on button "Add labels" at bounding box center [514, 97] width 31 height 9
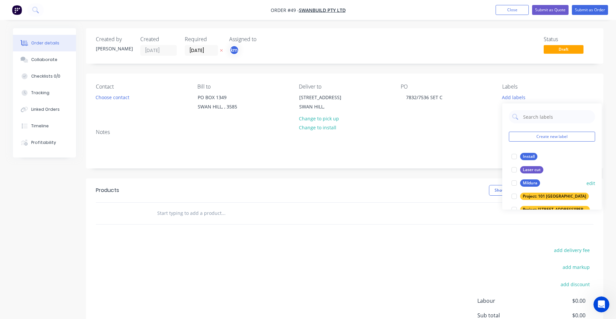
click at [525, 179] on button "Mildura" at bounding box center [526, 182] width 34 height 9
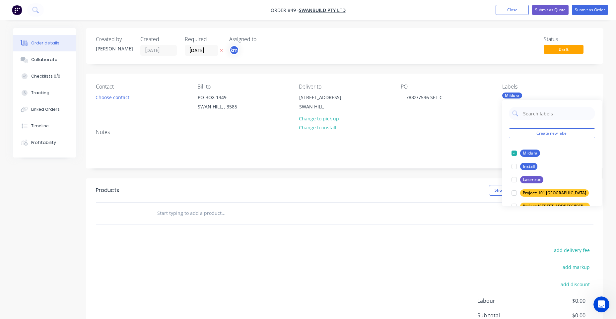
click at [487, 36] on div "Status Draft" at bounding box center [445, 46] width 298 height 20
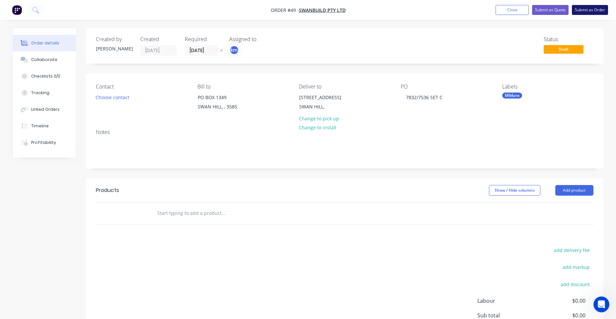
click at [595, 7] on button "Submit as Order" at bounding box center [590, 10] width 36 height 10
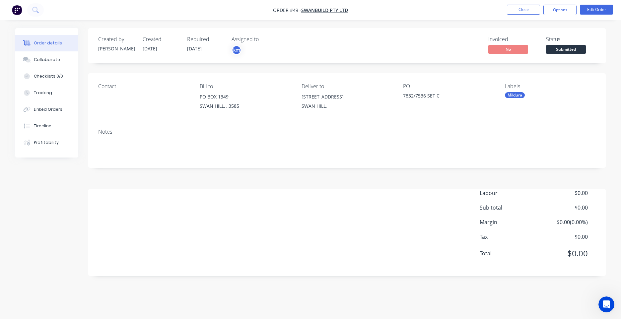
click at [17, 5] on img "button" at bounding box center [17, 10] width 10 height 10
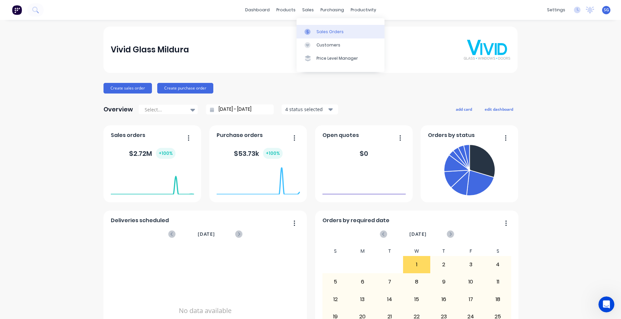
click at [324, 32] on div "Sales Orders" at bounding box center [329, 32] width 27 height 6
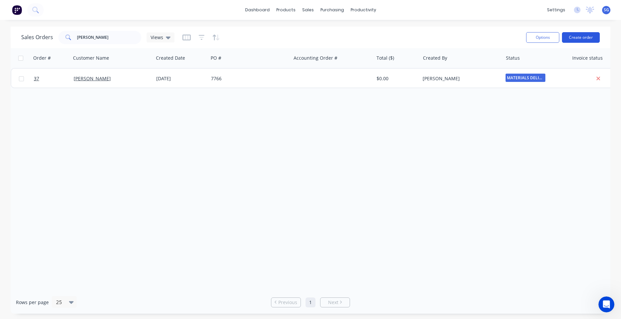
click at [581, 41] on button "Create order" at bounding box center [581, 37] width 38 height 11
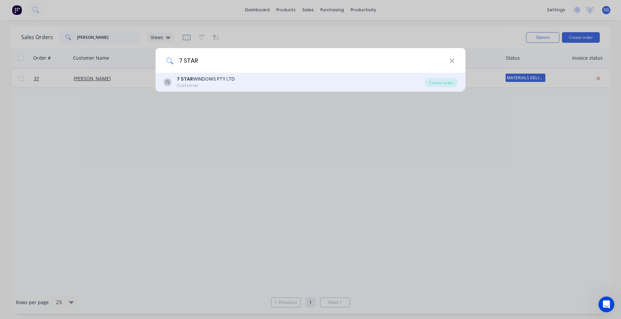
type input "7 STAR"
click at [255, 83] on div "7L 7 STAR WINDOWS PTY LTD Customer" at bounding box center [295, 82] width 262 height 13
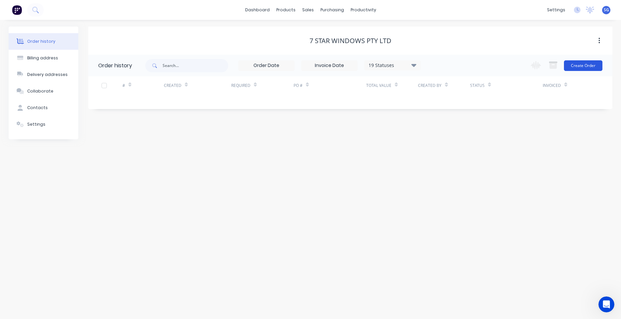
click at [599, 67] on button "Create Order" at bounding box center [583, 65] width 38 height 11
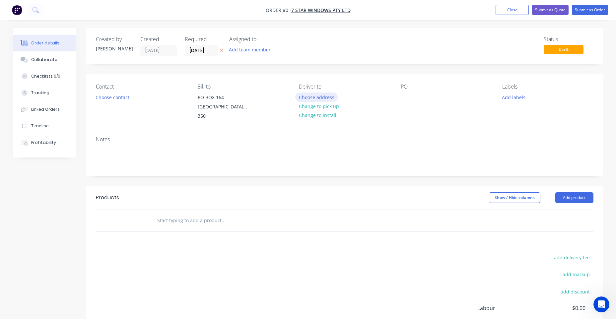
click at [315, 99] on button "Choose address" at bounding box center [316, 97] width 42 height 9
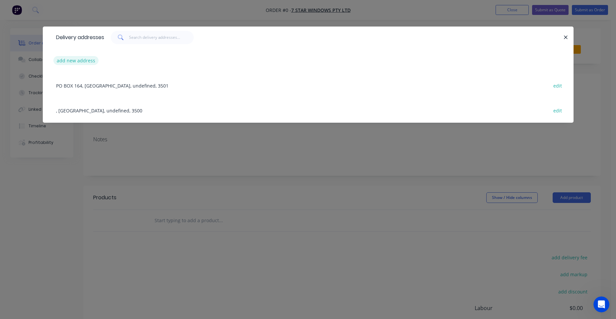
click at [89, 64] on button "add new address" at bounding box center [75, 60] width 45 height 9
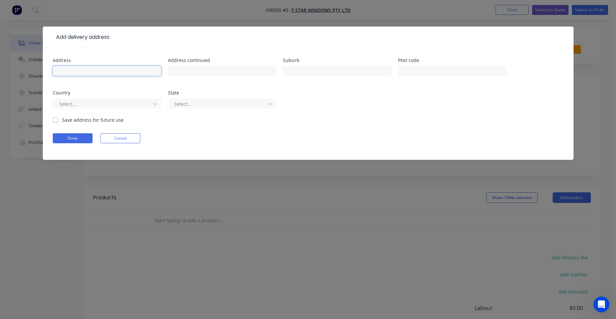
click at [114, 75] on input "text" at bounding box center [107, 71] width 108 height 10
paste input "[STREET_ADDRESS]"
type input "[STREET_ADDRESS]"
click at [276, 70] on div "Address [STREET_ADDRESS] Address continued Suburb Post code Country Select... S…" at bounding box center [308, 87] width 511 height 58
click at [293, 72] on input "text" at bounding box center [337, 71] width 108 height 10
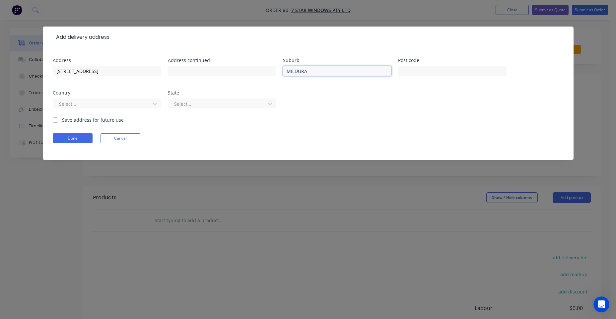
type input "MILDURA"
type input "3500"
click at [106, 103] on div at bounding box center [102, 104] width 89 height 8
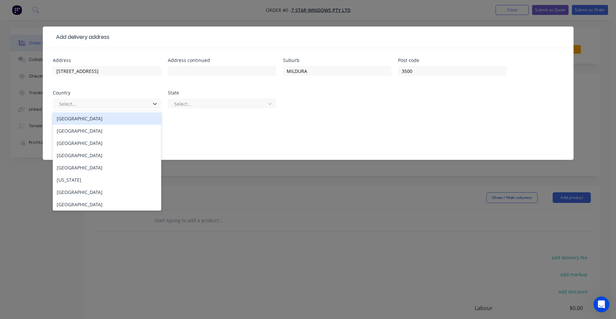
click at [72, 119] on div "[GEOGRAPHIC_DATA]" at bounding box center [107, 118] width 108 height 12
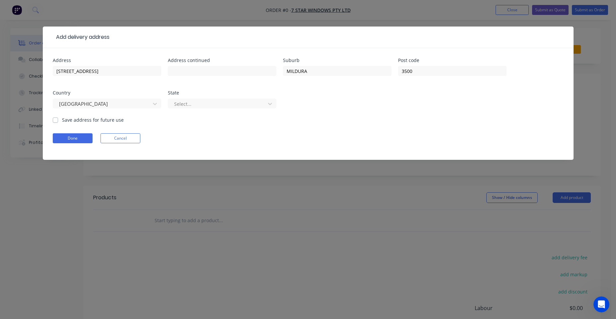
click at [194, 113] on div "Select..." at bounding box center [222, 107] width 108 height 20
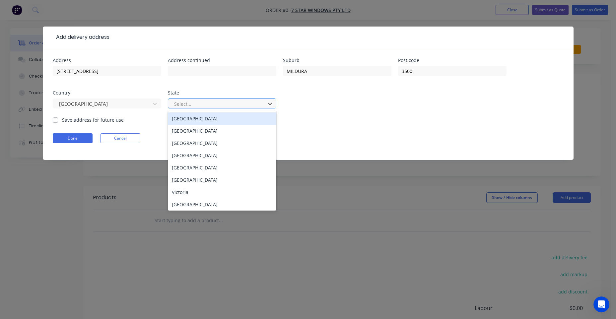
click at [195, 108] on div "Select..." at bounding box center [218, 104] width 93 height 10
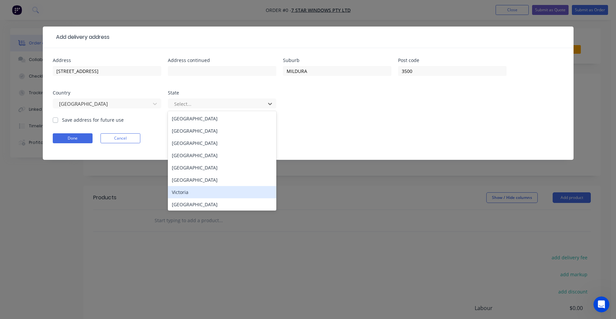
click at [184, 192] on div "Victoria" at bounding box center [222, 192] width 108 height 12
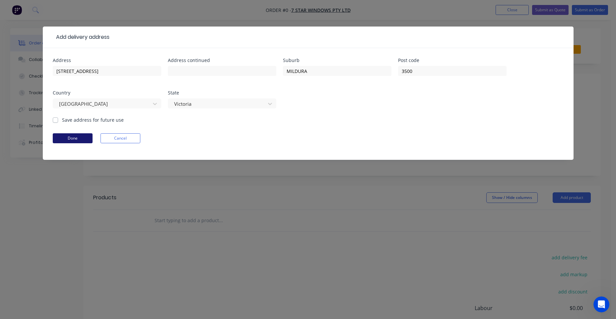
click at [62, 138] on button "Done" at bounding box center [73, 138] width 40 height 10
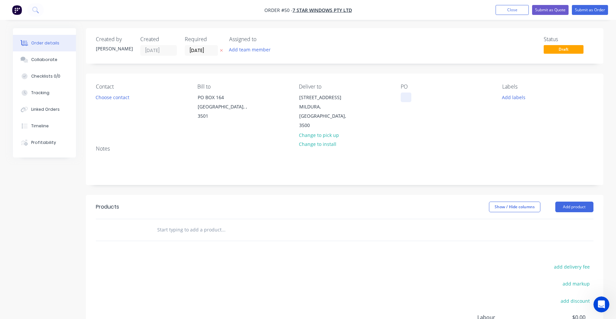
click at [406, 95] on div at bounding box center [406, 98] width 11 height 10
click at [517, 99] on button "Add labels" at bounding box center [514, 97] width 31 height 9
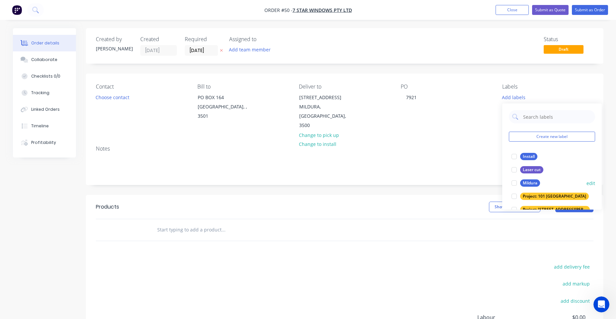
click at [535, 183] on div "Mildura" at bounding box center [530, 182] width 20 height 7
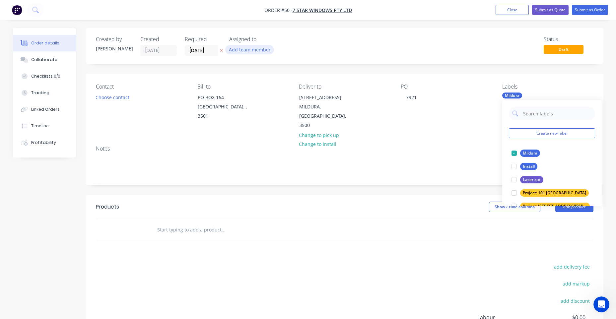
click at [267, 51] on button "Add team member" at bounding box center [249, 49] width 49 height 9
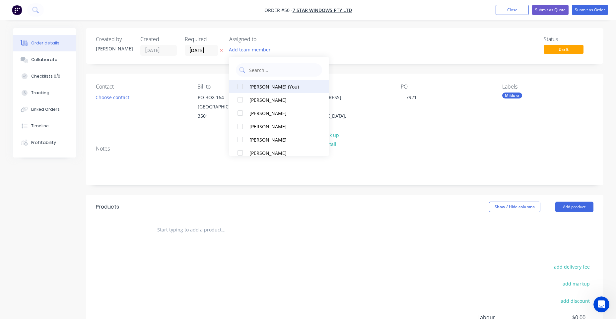
click at [257, 86] on div "[PERSON_NAME] (You)" at bounding box center [282, 86] width 66 height 7
click at [358, 44] on div "Status Draft" at bounding box center [445, 46] width 298 height 20
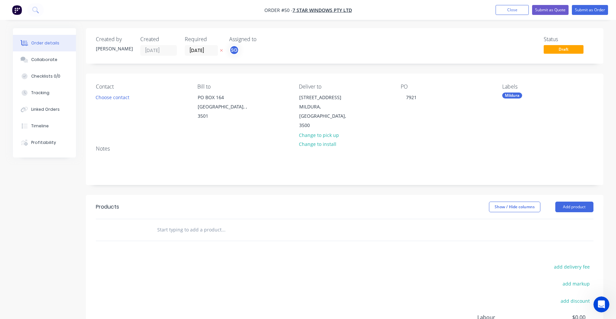
click at [176, 223] on input "text" at bounding box center [223, 229] width 133 height 13
click at [581, 202] on button "Add product" at bounding box center [574, 207] width 38 height 11
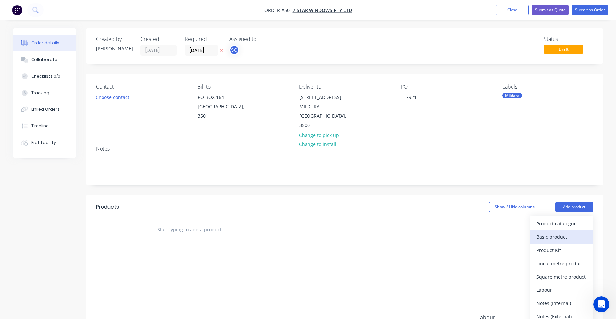
click at [556, 232] on div "Basic product" at bounding box center [561, 237] width 51 height 10
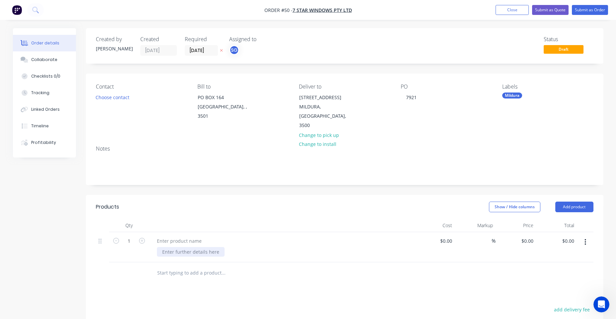
click at [186, 247] on div at bounding box center [191, 252] width 68 height 10
paste div
click at [532, 236] on input "0" at bounding box center [528, 241] width 15 height 10
paste input "833.17"
type input "$833.17"
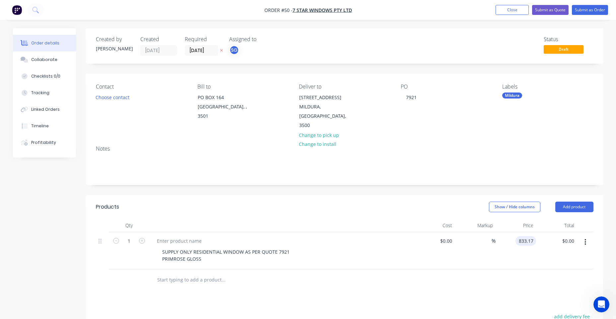
type input "$833.17"
click at [425, 278] on div "Products Show / Hide columns Add product Qty Cost Markup Price Total 1 SUPPLY O…" at bounding box center [345, 322] width 518 height 255
click at [421, 96] on div "7921" at bounding box center [411, 98] width 21 height 10
click at [597, 11] on button "Submit as Order" at bounding box center [590, 10] width 36 height 10
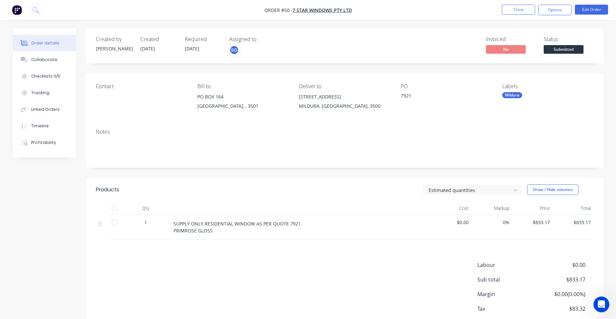
click at [24, 9] on nav "Order #50 - 7 STAR WINDOWS PTY LTD Close Options Edit Order" at bounding box center [308, 10] width 616 height 20
click at [21, 10] on img "button" at bounding box center [17, 10] width 10 height 10
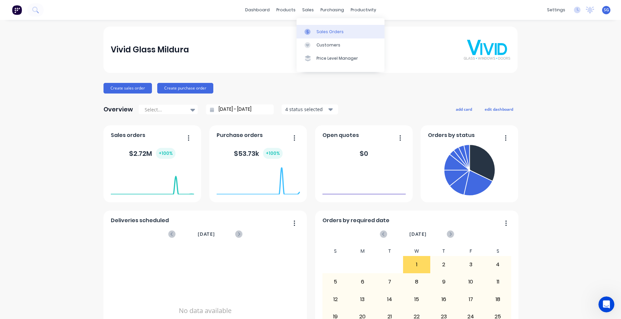
click at [314, 27] on link "Sales Orders" at bounding box center [341, 31] width 88 height 13
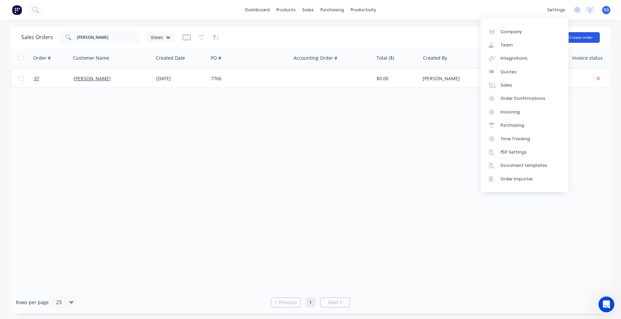
click at [592, 32] on button "Create order" at bounding box center [581, 37] width 38 height 11
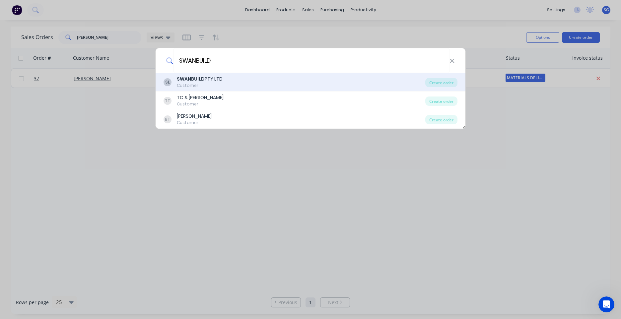
type input "SWANBUILD"
click at [215, 82] on div "SWANBUILD PTY LTD" at bounding box center [200, 79] width 46 height 7
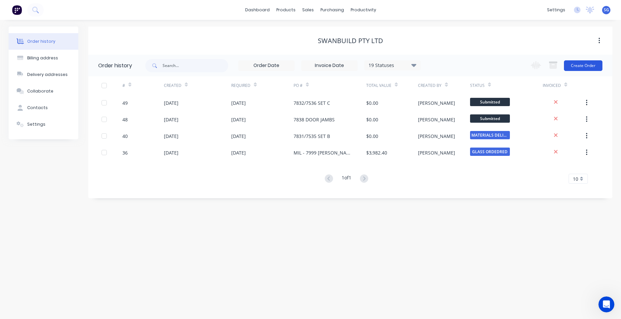
click at [589, 66] on button "Create Order" at bounding box center [583, 65] width 38 height 11
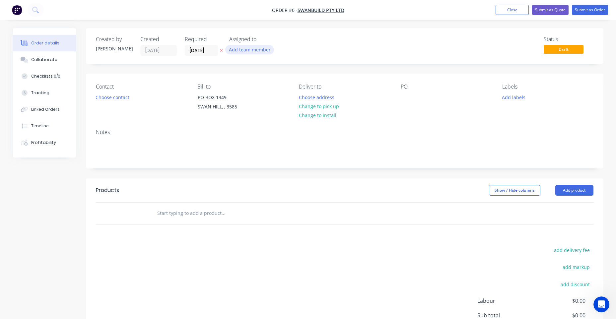
click at [243, 49] on button "Add team member" at bounding box center [249, 49] width 49 height 9
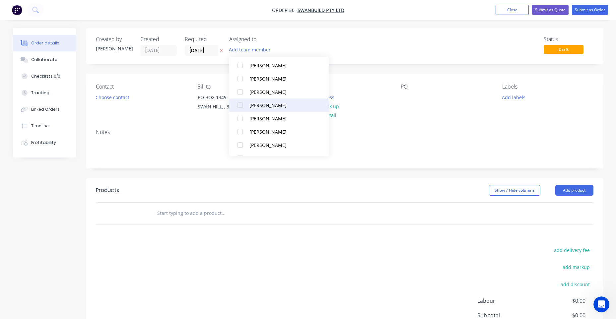
scroll to position [100, 0]
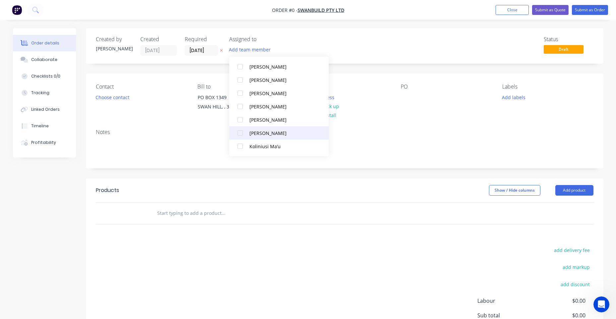
click at [273, 134] on div "[PERSON_NAME]" at bounding box center [282, 133] width 66 height 7
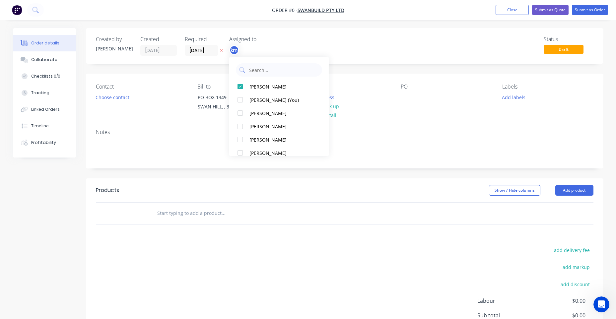
click at [513, 102] on div "Order details Collaborate Checklists 0/0 Tracking Linked Orders Timeline Profit…" at bounding box center [308, 211] width 604 height 366
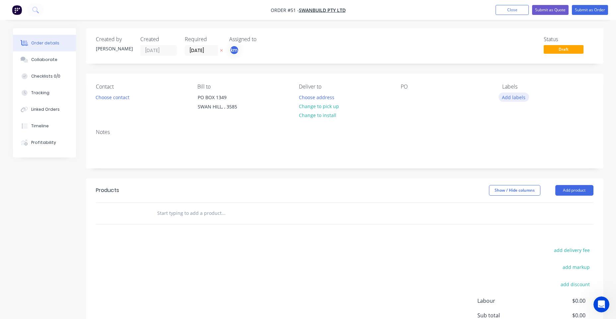
click at [515, 98] on button "Add labels" at bounding box center [514, 97] width 31 height 9
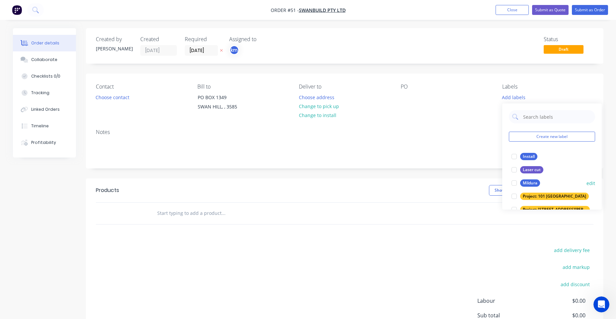
click at [519, 178] on div at bounding box center [514, 182] width 13 height 13
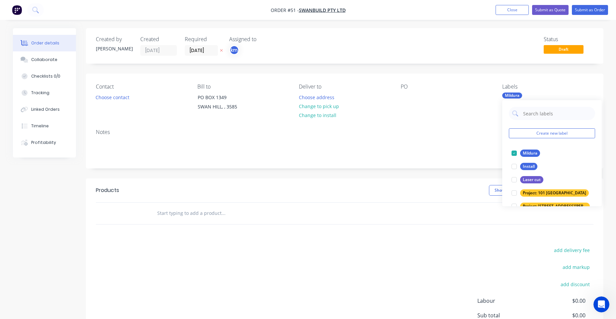
click at [469, 131] on div "Notes" at bounding box center [345, 132] width 498 height 6
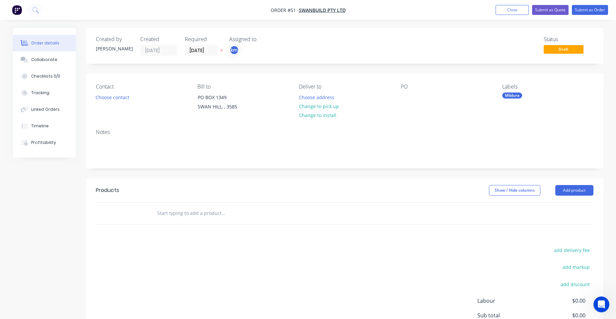
click at [416, 94] on div "PO" at bounding box center [446, 99] width 91 height 30
click at [409, 98] on div at bounding box center [406, 98] width 11 height 10
click at [445, 98] on div "7538 SWANBUILD MERLONG - SET E" at bounding box center [442, 101] width 83 height 17
drag, startPoint x: 406, startPoint y: 105, endPoint x: 421, endPoint y: 96, distance: 17.8
click at [421, 96] on div "7538 SWANBUILD MERLONG - SET E" at bounding box center [442, 101] width 83 height 17
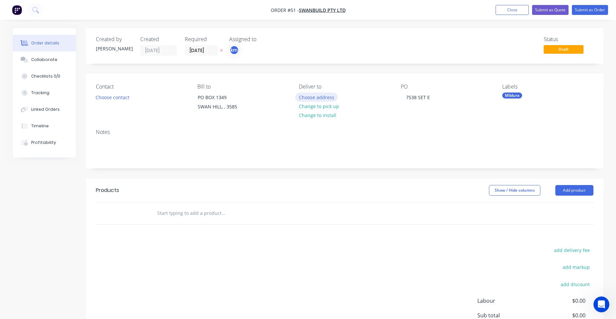
click at [323, 94] on button "Choose address" at bounding box center [316, 97] width 42 height 9
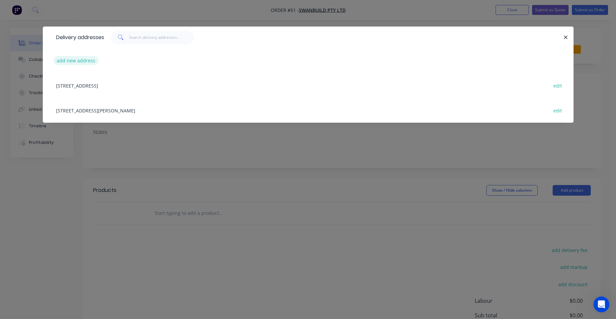
click at [71, 58] on button "add new address" at bounding box center [75, 60] width 45 height 9
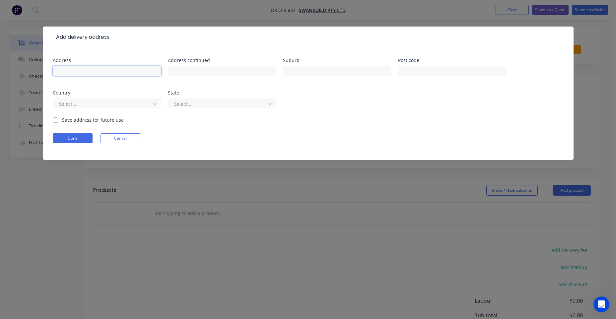
click at [83, 68] on input "text" at bounding box center [107, 71] width 108 height 10
paste input "[STREET_ADDRESS]"
drag, startPoint x: 136, startPoint y: 70, endPoint x: 101, endPoint y: 70, distance: 34.8
click at [101, 70] on input "[STREET_ADDRESS]" at bounding box center [107, 71] width 108 height 10
type input "[STREET_ADDRESS]"
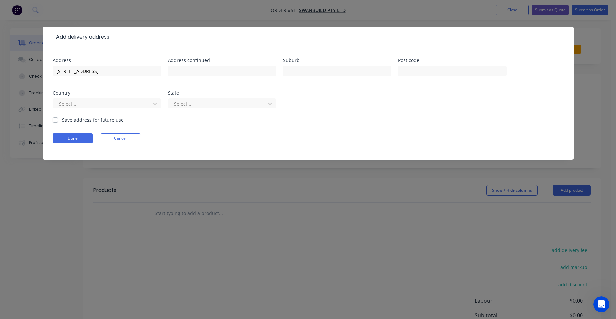
click at [295, 64] on div "Suburb" at bounding box center [337, 71] width 108 height 26
click at [298, 69] on input "text" at bounding box center [337, 71] width 108 height 10
type input "SWAN HILL"
click at [78, 137] on button "Done" at bounding box center [73, 138] width 40 height 10
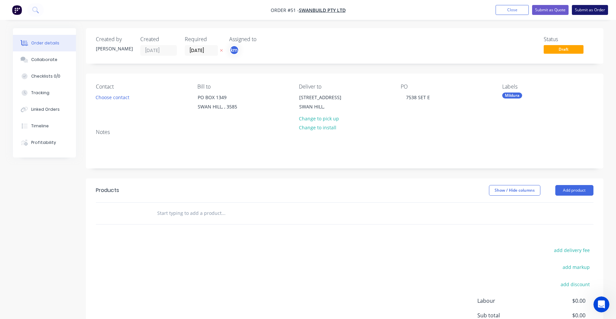
click at [594, 11] on button "Submit as Order" at bounding box center [590, 10] width 36 height 10
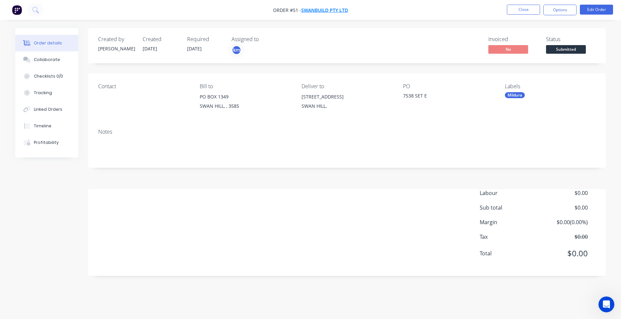
click at [304, 10] on span "SWANBUILD PTY LTD" at bounding box center [324, 10] width 47 height 6
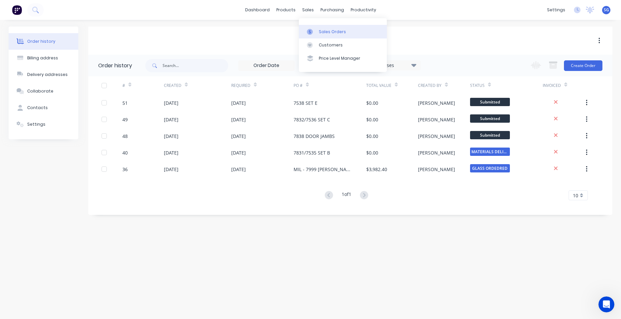
click at [321, 32] on div "Sales Orders" at bounding box center [332, 32] width 27 height 6
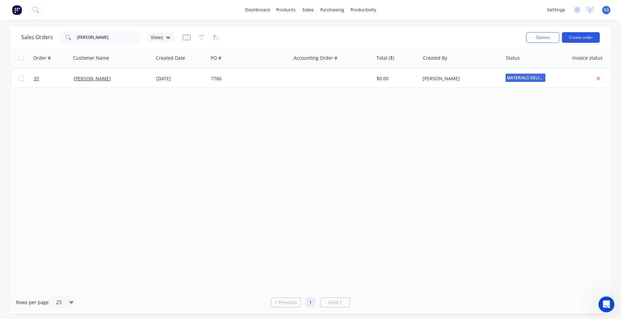
click at [571, 36] on button "Create order" at bounding box center [581, 37] width 38 height 11
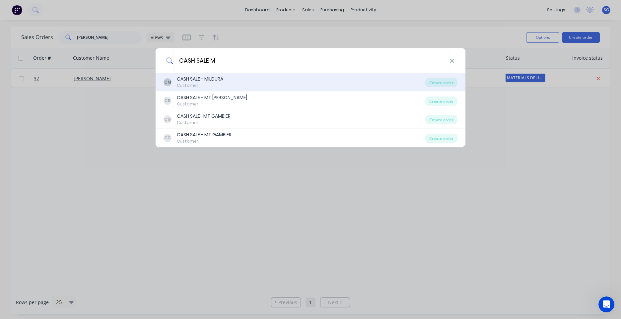
type input "CASH SALE M"
click at [223, 77] on div "CASH SALE - MILDURA" at bounding box center [200, 79] width 46 height 7
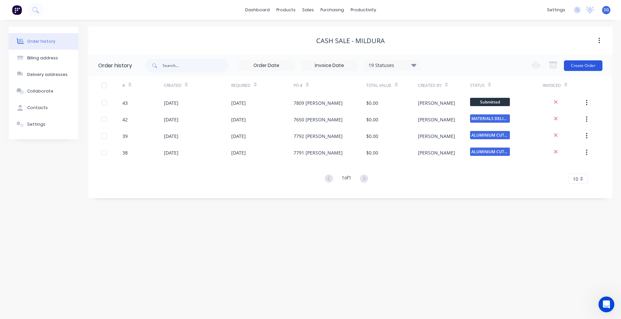
click at [588, 62] on button "Create Order" at bounding box center [583, 65] width 38 height 11
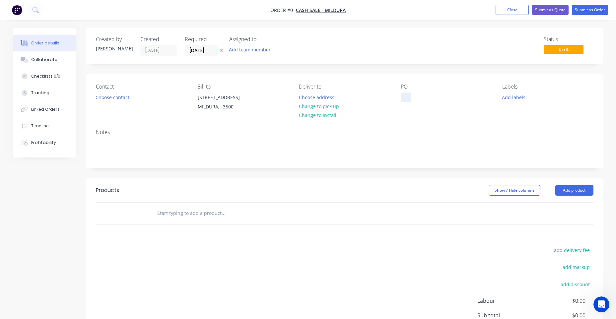
click at [406, 95] on div at bounding box center [406, 98] width 11 height 10
paste div
click at [406, 98] on div "[PERSON_NAME]" at bounding box center [425, 98] width 48 height 10
click at [460, 98] on div "7960 [PERSON_NAME]" at bounding box center [431, 98] width 60 height 10
click at [460, 101] on div "7960 [PERSON_NAME]" at bounding box center [431, 98] width 60 height 10
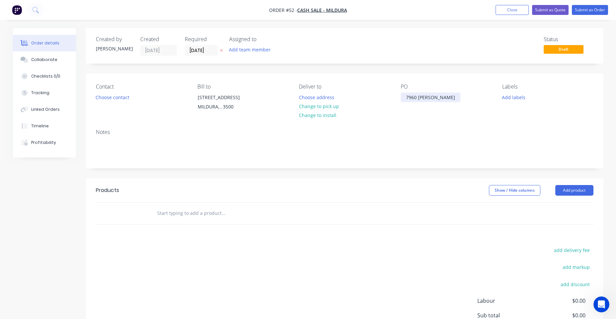
click at [460, 100] on div "7960 [PERSON_NAME]" at bounding box center [431, 98] width 60 height 10
click at [508, 98] on button "Add labels" at bounding box center [514, 97] width 31 height 9
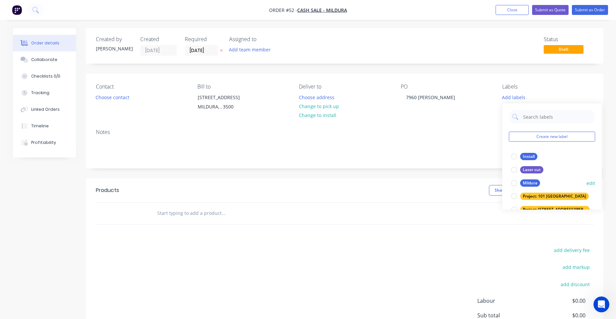
click at [529, 183] on div "Mildura" at bounding box center [530, 182] width 20 height 7
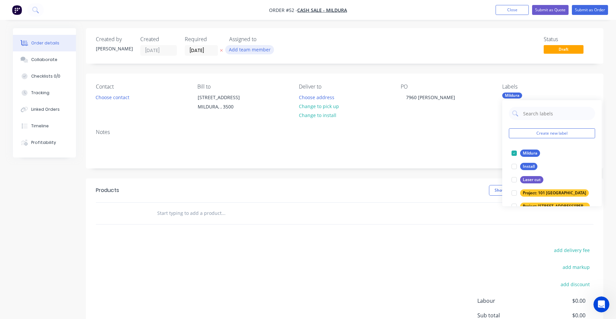
click at [245, 48] on button "Add team member" at bounding box center [249, 49] width 49 height 9
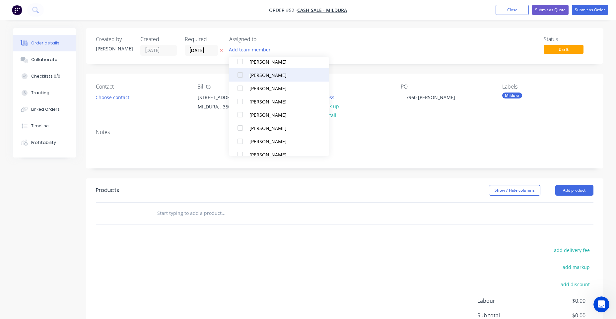
scroll to position [166, 0]
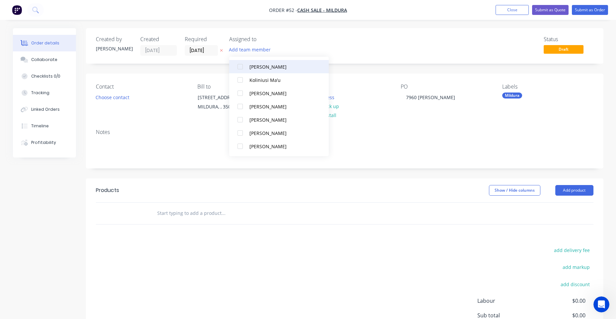
click at [270, 68] on div "[PERSON_NAME]" at bounding box center [282, 66] width 66 height 7
click at [326, 49] on div "Status Draft" at bounding box center [445, 46] width 298 height 20
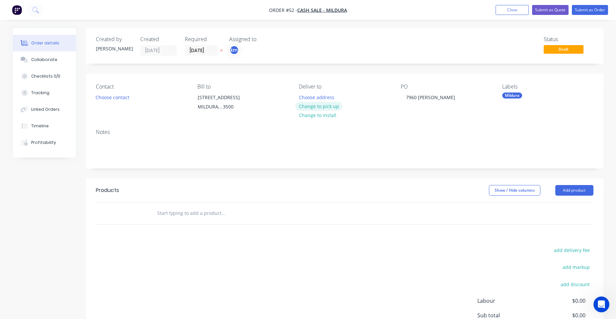
click at [305, 105] on button "Change to pick up" at bounding box center [318, 106] width 47 height 9
click at [597, 7] on button "Submit as Order" at bounding box center [590, 10] width 36 height 10
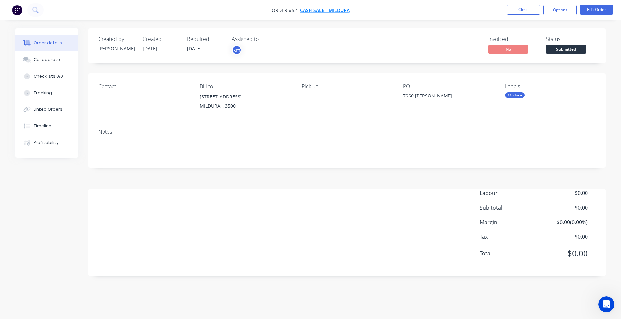
click at [318, 11] on span "CASH SALE - MILDURA" at bounding box center [325, 10] width 50 height 6
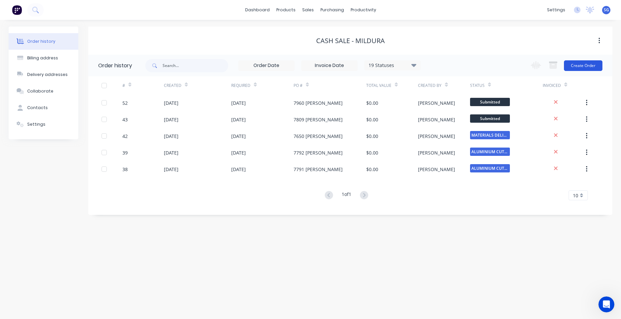
click at [587, 67] on button "Create Order" at bounding box center [583, 65] width 38 height 11
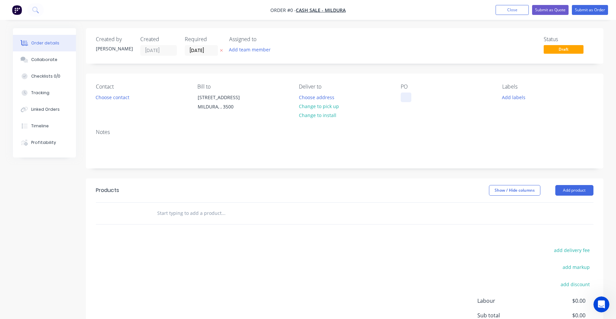
click at [406, 97] on div at bounding box center [406, 98] width 11 height 10
click at [416, 97] on div "7992KULKYNE SWAGS" at bounding box center [430, 98] width 59 height 10
click at [518, 100] on div "Order details Collaborate Checklists 0/0 Tracking Linked Orders Timeline Profit…" at bounding box center [308, 211] width 604 height 366
click at [516, 96] on button "Add labels" at bounding box center [514, 97] width 31 height 9
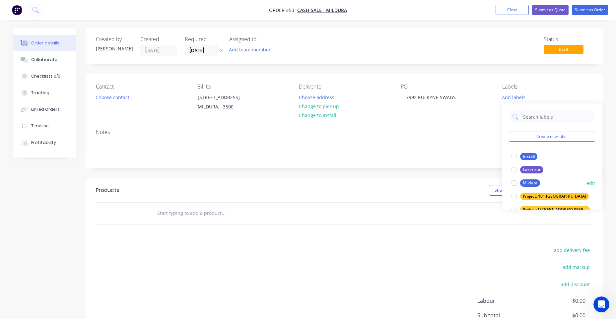
click at [525, 179] on button "Mildura" at bounding box center [526, 182] width 34 height 9
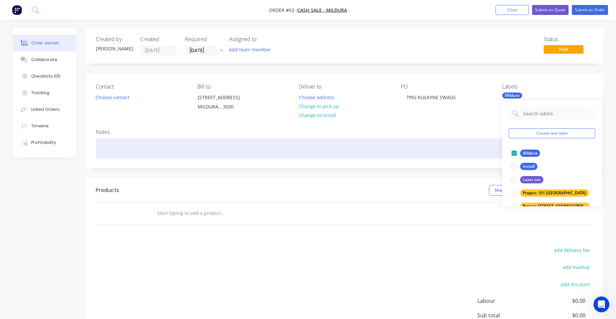
click at [473, 148] on div at bounding box center [345, 148] width 498 height 20
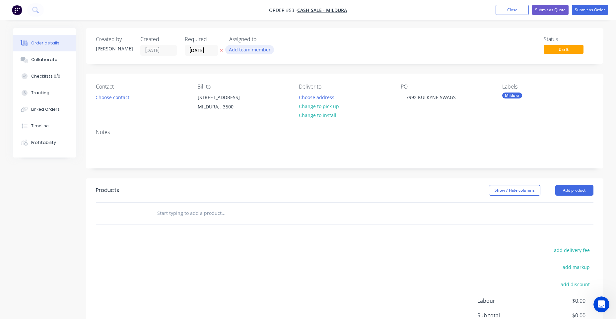
click at [255, 52] on button "Add team member" at bounding box center [249, 49] width 49 height 9
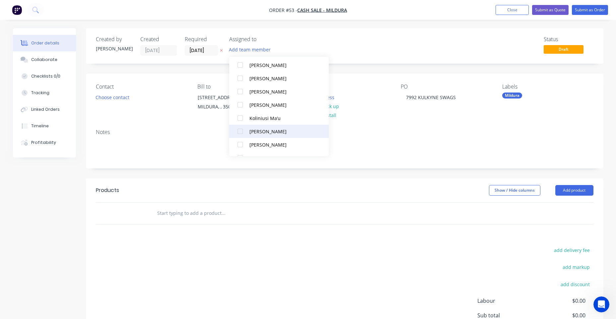
scroll to position [133, 0]
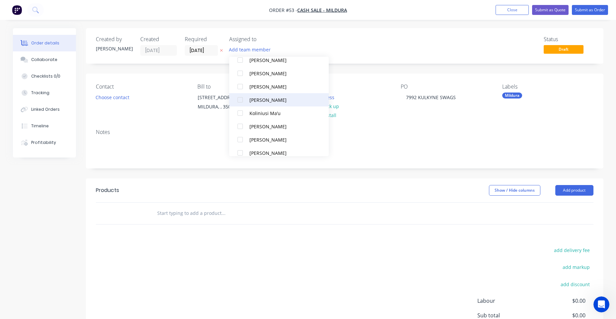
click at [284, 105] on button "[PERSON_NAME]" at bounding box center [279, 99] width 100 height 13
click at [369, 56] on div "Status Draft" at bounding box center [445, 46] width 298 height 20
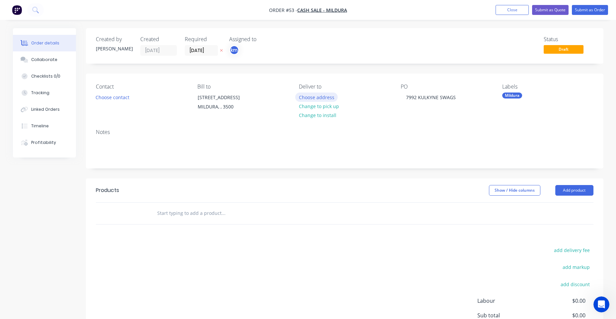
click at [327, 98] on button "Choose address" at bounding box center [316, 97] width 42 height 9
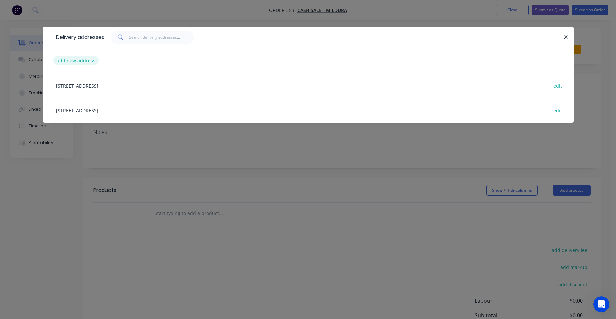
click at [78, 57] on button "add new address" at bounding box center [75, 60] width 45 height 9
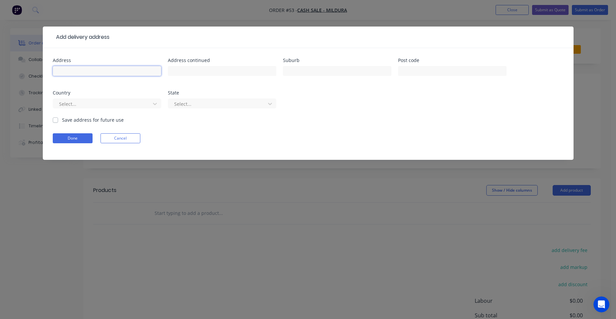
click at [101, 71] on input "text" at bounding box center [107, 71] width 108 height 10
paste input "[STREET_ADDRESS][PERSON_NAME]"
drag, startPoint x: 140, startPoint y: 72, endPoint x: 97, endPoint y: 69, distance: 43.9
click at [97, 69] on input "[STREET_ADDRESS][PERSON_NAME]" at bounding box center [107, 71] width 108 height 10
type input "[STREET_ADDRESS][PERSON_NAME]"
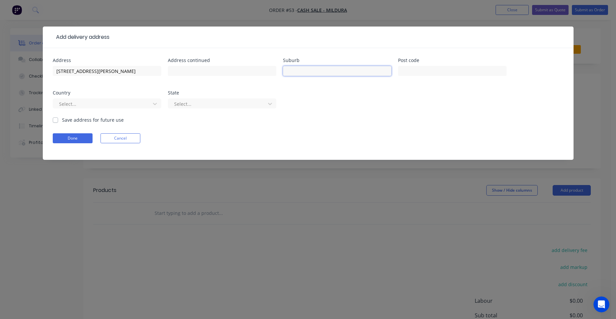
click at [301, 72] on input "text" at bounding box center [337, 71] width 108 height 10
paste input "[PERSON_NAME] POINT"
type input "[PERSON_NAME] POINT"
drag, startPoint x: 154, startPoint y: 74, endPoint x: 94, endPoint y: 73, distance: 59.4
click at [94, 73] on input "[STREET_ADDRESS][PERSON_NAME]" at bounding box center [107, 71] width 108 height 10
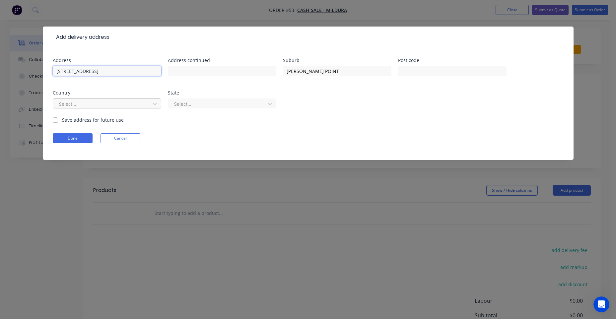
type input "[STREET_ADDRESS]"
click at [113, 101] on div at bounding box center [102, 104] width 89 height 8
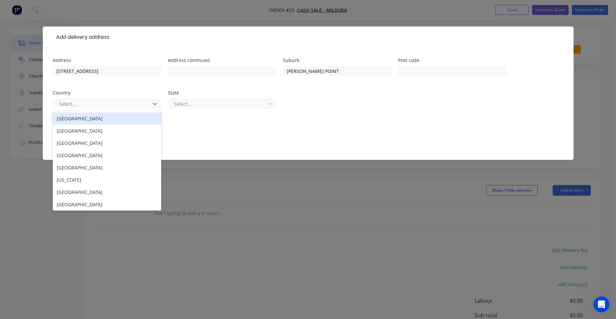
drag, startPoint x: 77, startPoint y: 119, endPoint x: 85, endPoint y: 118, distance: 8.3
click at [77, 118] on div "[GEOGRAPHIC_DATA]" at bounding box center [107, 118] width 108 height 12
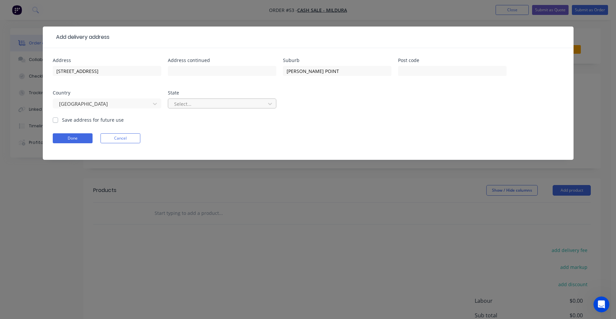
click at [190, 107] on div at bounding box center [218, 104] width 89 height 8
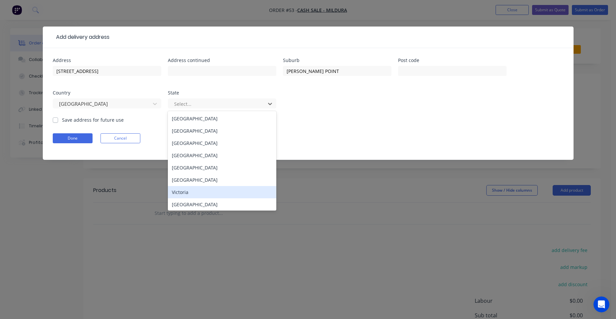
click at [188, 190] on div "Victoria" at bounding box center [222, 192] width 108 height 12
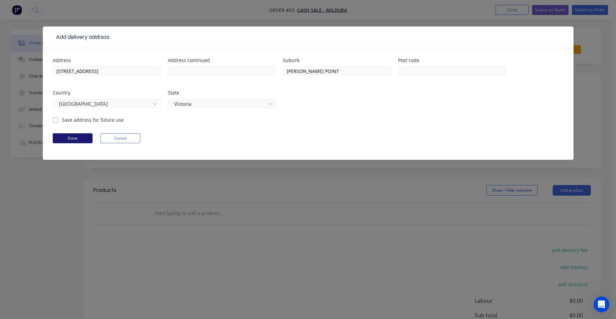
click at [68, 134] on button "Done" at bounding box center [73, 138] width 40 height 10
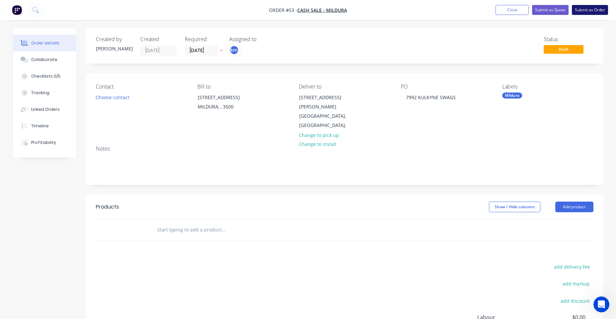
click at [593, 11] on button "Submit as Order" at bounding box center [590, 10] width 36 height 10
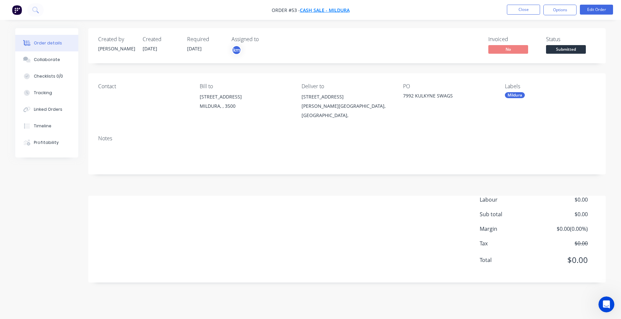
click at [310, 13] on span "CASH SALE - MILDURA" at bounding box center [325, 10] width 50 height 6
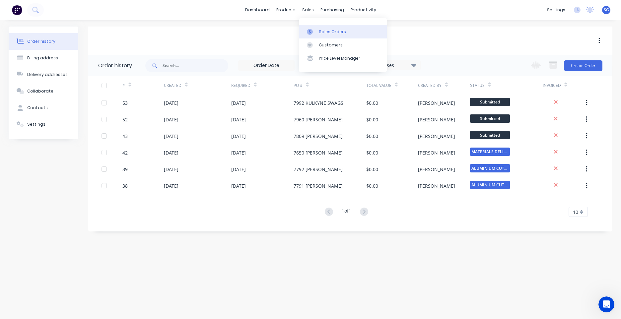
click at [317, 33] on link "Sales Orders" at bounding box center [343, 31] width 88 height 13
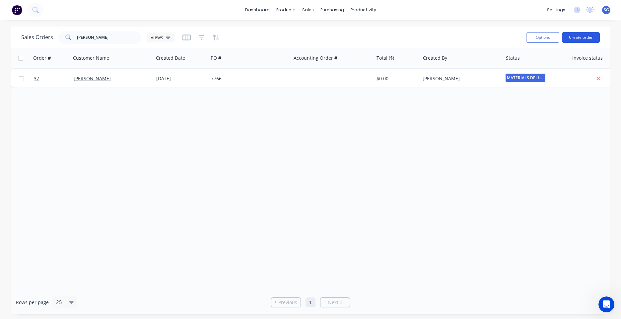
click at [576, 42] on button "Create order" at bounding box center [581, 37] width 38 height 11
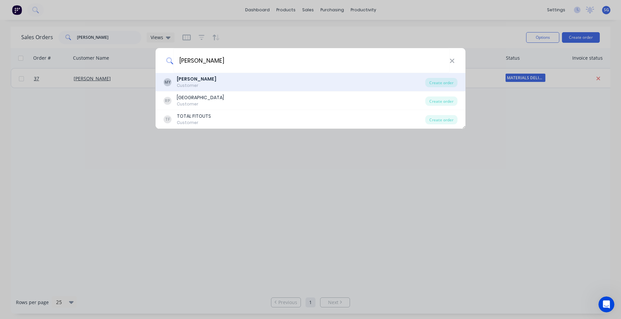
type input "[PERSON_NAME]"
click at [219, 83] on div "MY [PERSON_NAME] Customer" at bounding box center [295, 82] width 262 height 13
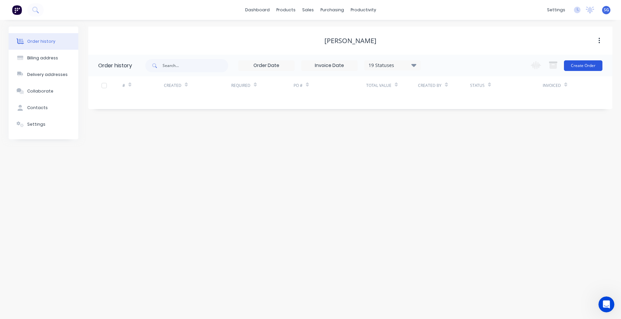
click at [593, 66] on button "Create Order" at bounding box center [583, 65] width 38 height 11
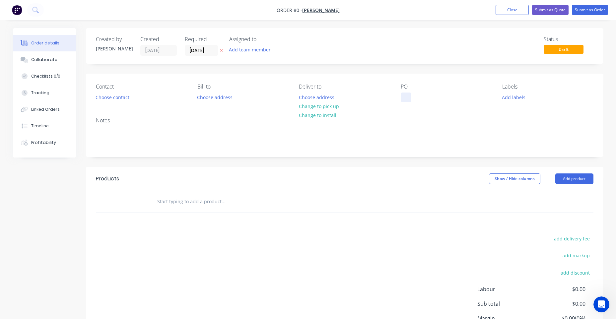
click at [409, 94] on div at bounding box center [406, 98] width 11 height 10
paste div
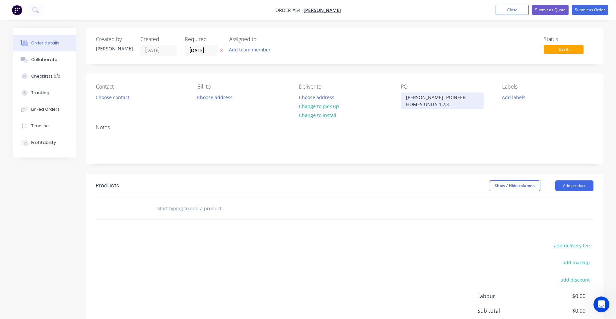
click at [407, 97] on div "[PERSON_NAME] -POINEER HOMES UNITS 1,2,3" at bounding box center [442, 101] width 83 height 17
drag, startPoint x: 451, startPoint y: 96, endPoint x: 418, endPoint y: 97, distance: 32.5
click at [418, 97] on div "7625 [PERSON_NAME] -POINEER HOMES UNITS 1,2,3" at bounding box center [442, 101] width 83 height 17
click at [327, 98] on button "Choose address" at bounding box center [316, 97] width 42 height 9
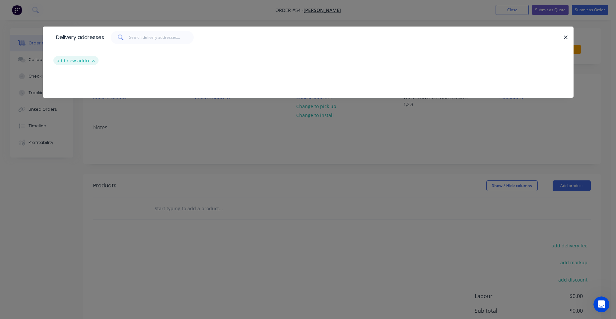
click at [75, 61] on button "add new address" at bounding box center [75, 60] width 45 height 9
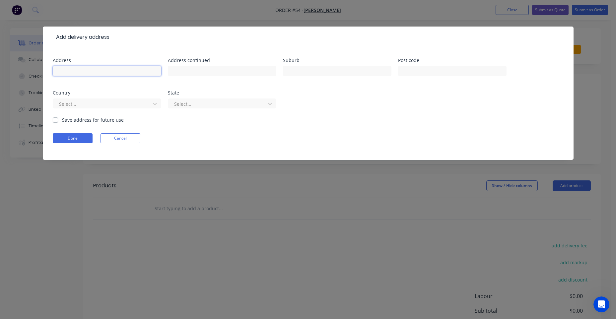
click at [93, 68] on input "text" at bounding box center [107, 71] width 108 height 10
paste input "WENTWORTH POINEER HOMES"
type input "WENTWORTH POINEER HOMES"
click at [68, 141] on button "Done" at bounding box center [73, 138] width 40 height 10
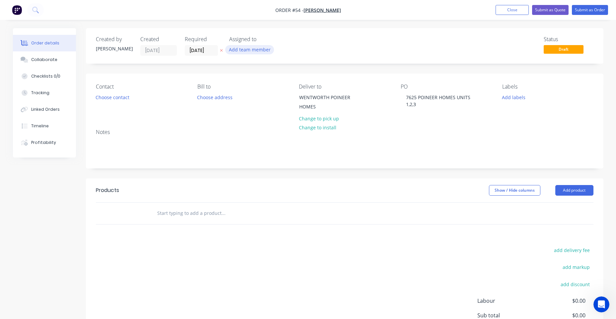
click at [243, 51] on button "Add team member" at bounding box center [249, 49] width 49 height 9
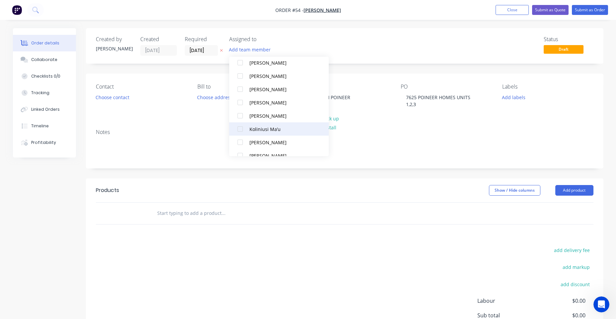
scroll to position [133, 0]
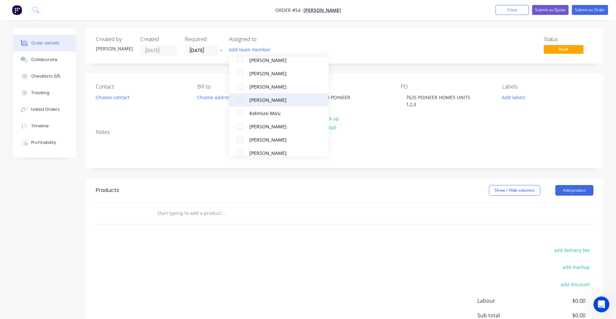
click at [276, 103] on div "[PERSON_NAME]" at bounding box center [282, 100] width 66 height 7
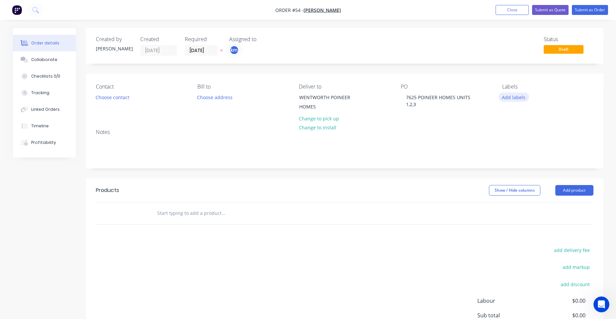
click at [507, 99] on button "Add labels" at bounding box center [514, 97] width 31 height 9
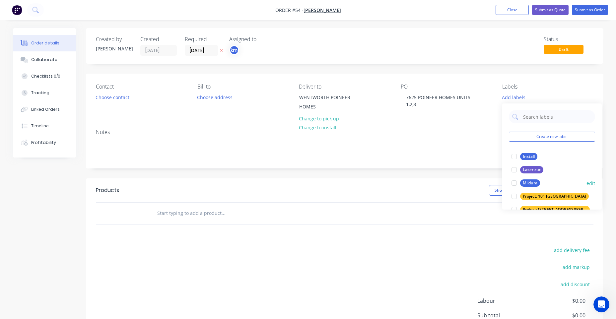
click at [531, 182] on div "Mildura" at bounding box center [530, 182] width 20 height 7
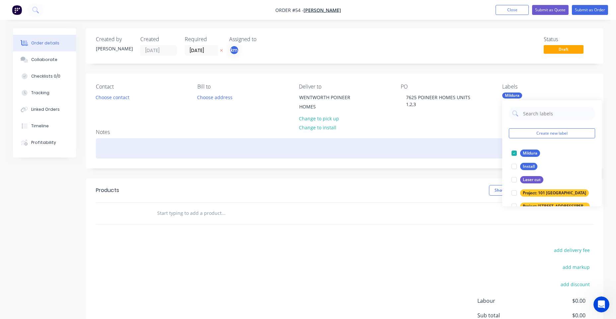
click at [481, 143] on div at bounding box center [345, 148] width 498 height 20
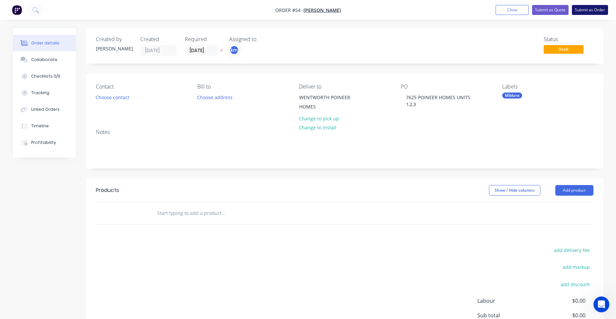
click at [592, 12] on button "Submit as Order" at bounding box center [590, 10] width 36 height 10
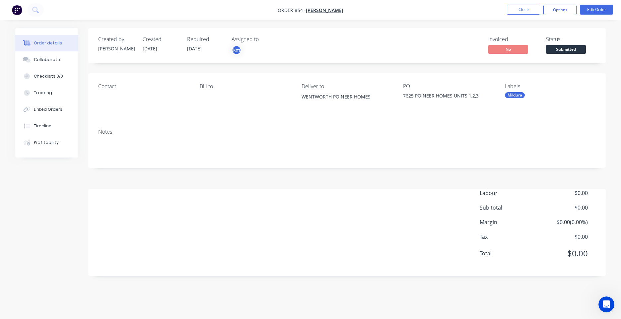
click at [15, 8] on img "button" at bounding box center [17, 10] width 10 height 10
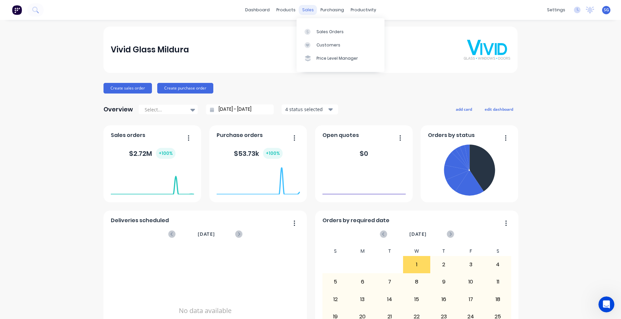
click at [301, 9] on div "sales" at bounding box center [308, 10] width 18 height 10
click at [320, 29] on div "Sales Orders" at bounding box center [329, 32] width 27 height 6
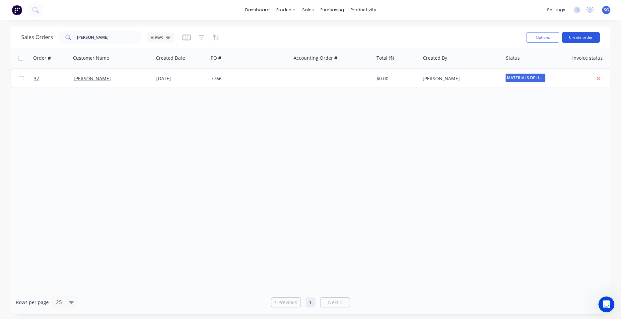
click at [580, 35] on button "Create order" at bounding box center [581, 37] width 38 height 11
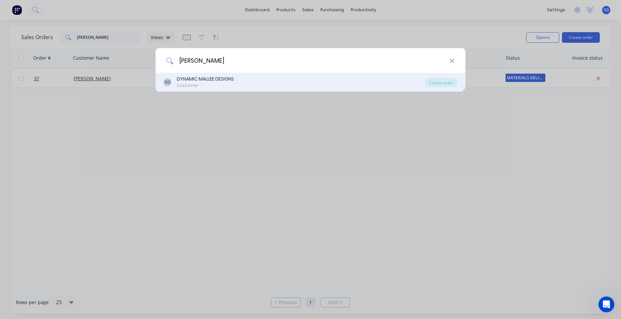
type input "[PERSON_NAME]"
click at [197, 85] on div "Customer" at bounding box center [205, 86] width 57 height 6
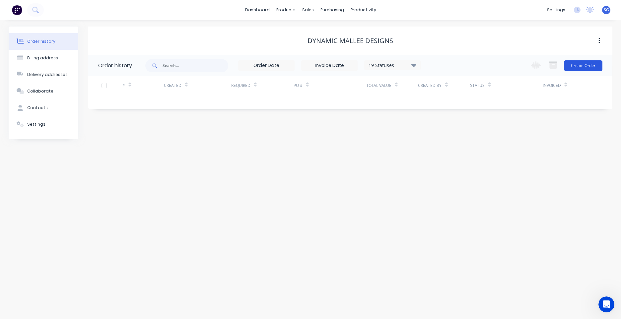
click at [579, 67] on button "Create Order" at bounding box center [583, 65] width 38 height 11
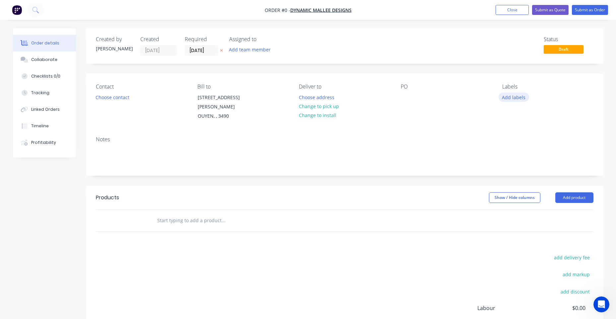
click at [516, 100] on button "Add labels" at bounding box center [514, 97] width 31 height 9
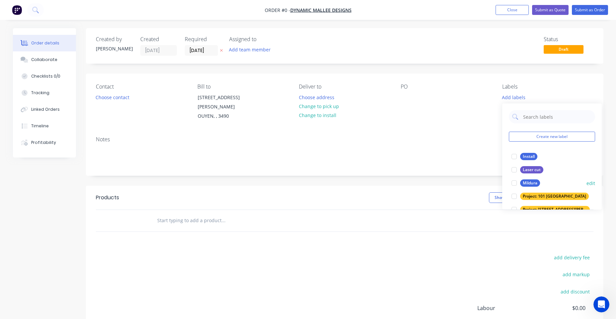
click at [522, 181] on div "Mildura" at bounding box center [530, 182] width 20 height 7
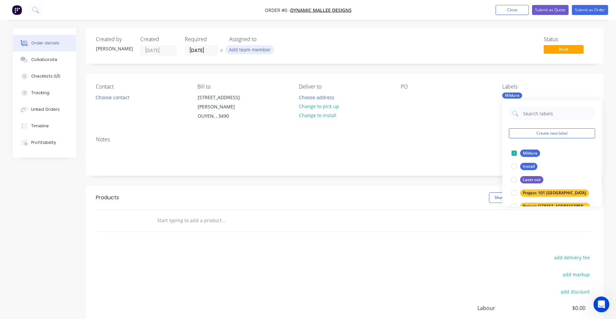
click at [255, 50] on div "Order details Collaborate Checklists 0/0 Tracking Linked Orders Timeline Profit…" at bounding box center [308, 214] width 604 height 373
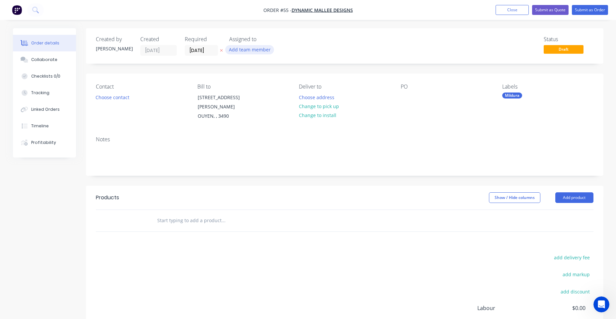
click at [255, 47] on button "Add team member" at bounding box center [249, 49] width 49 height 9
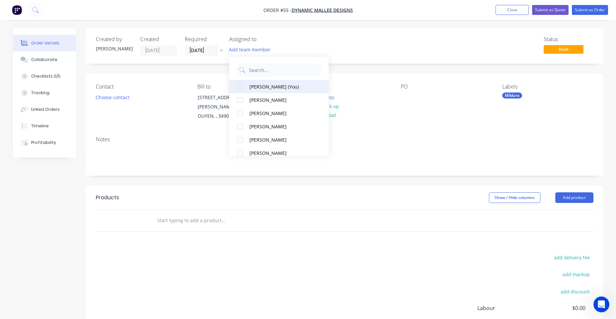
click at [263, 82] on button "[PERSON_NAME] (You)" at bounding box center [279, 86] width 100 height 13
click at [410, 99] on div at bounding box center [406, 98] width 11 height 10
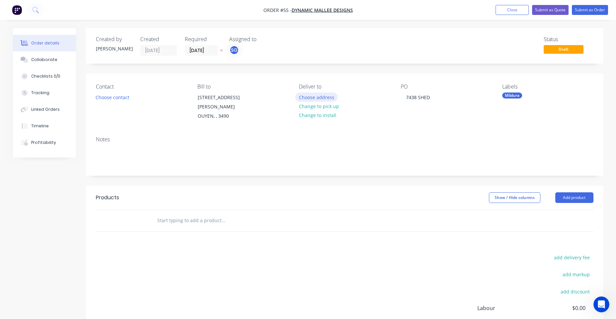
click at [322, 98] on button "Choose address" at bounding box center [316, 97] width 42 height 9
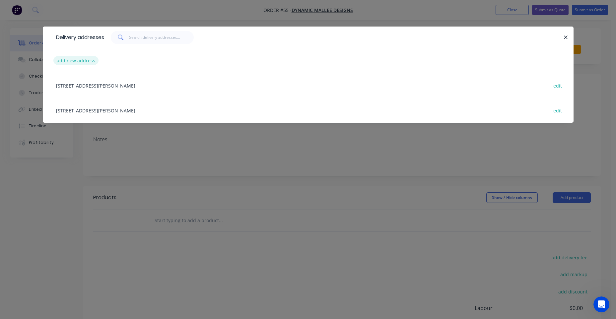
click at [86, 58] on button "add new address" at bounding box center [75, 60] width 45 height 9
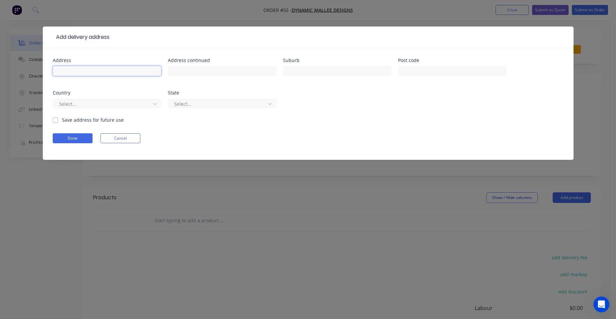
click at [89, 72] on input "text" at bounding box center [107, 71] width 108 height 10
paste input "LOT 1 [PERSON_NAME] STREET OUYEN"
type input "LOT 1 [PERSON_NAME] STREET OUYEN"
click at [319, 73] on input "text" at bounding box center [337, 71] width 108 height 10
type input "OUYEN"
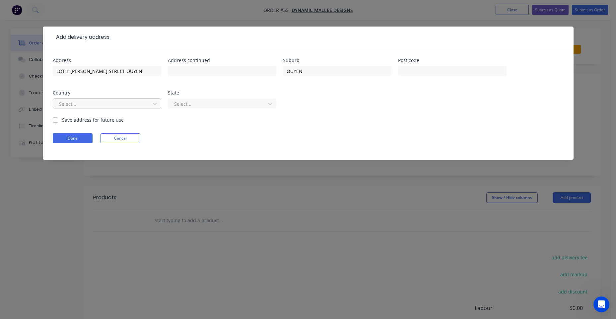
click at [97, 106] on div at bounding box center [102, 104] width 89 height 8
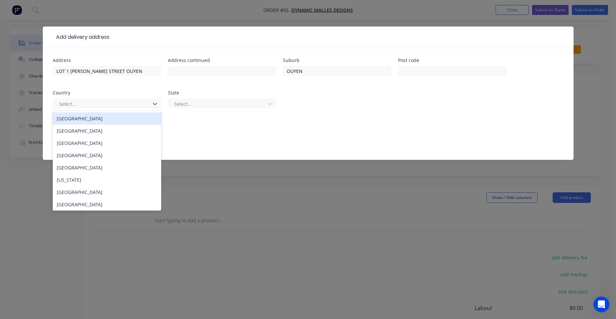
click at [81, 120] on div "[GEOGRAPHIC_DATA]" at bounding box center [107, 118] width 108 height 12
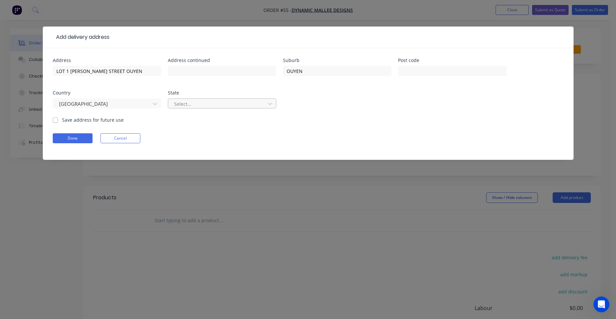
click at [185, 105] on div at bounding box center [218, 104] width 89 height 8
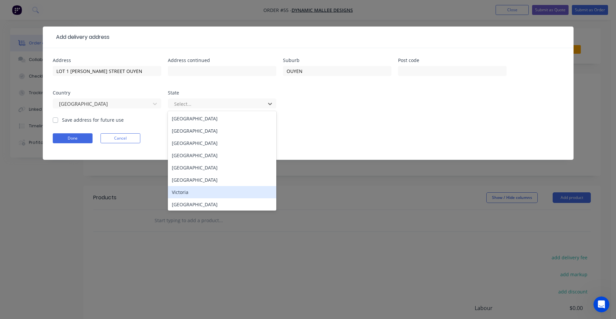
click at [190, 194] on div "Victoria" at bounding box center [222, 192] width 108 height 12
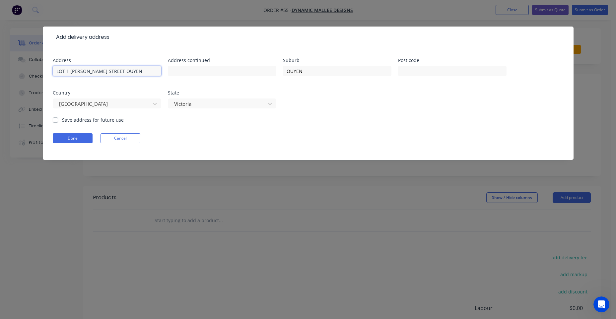
drag, startPoint x: 123, startPoint y: 71, endPoint x: 107, endPoint y: 71, distance: 15.9
click at [107, 71] on input "LOT 1 [PERSON_NAME] STREET OUYEN" at bounding box center [107, 71] width 108 height 10
type input "[STREET_ADDRESS][PERSON_NAME]"
click at [70, 140] on button "Done" at bounding box center [73, 138] width 40 height 10
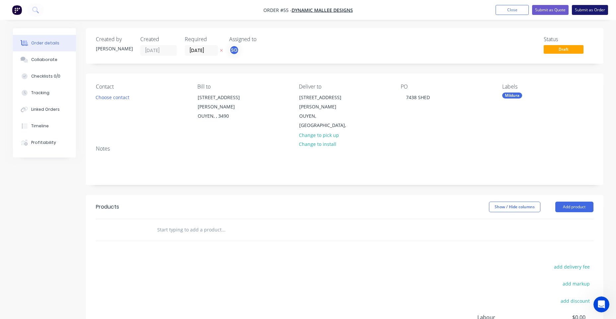
click at [595, 7] on button "Submit as Order" at bounding box center [590, 10] width 36 height 10
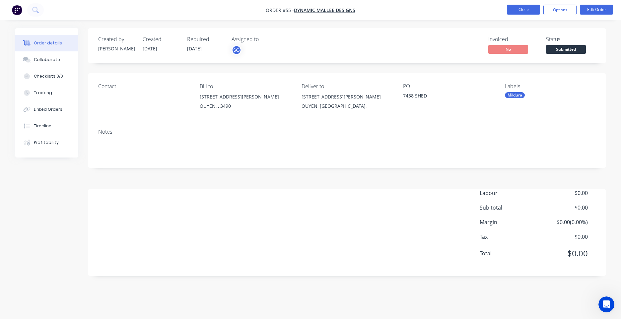
click at [516, 8] on button "Close" at bounding box center [523, 10] width 33 height 10
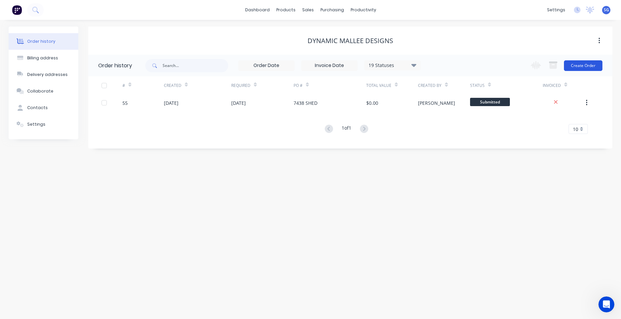
click at [597, 66] on button "Create Order" at bounding box center [583, 65] width 38 height 11
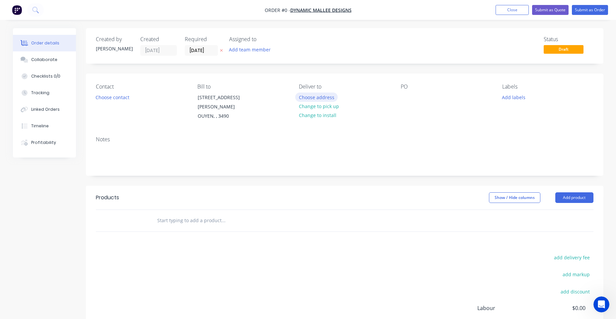
click at [318, 97] on button "Choose address" at bounding box center [316, 97] width 42 height 9
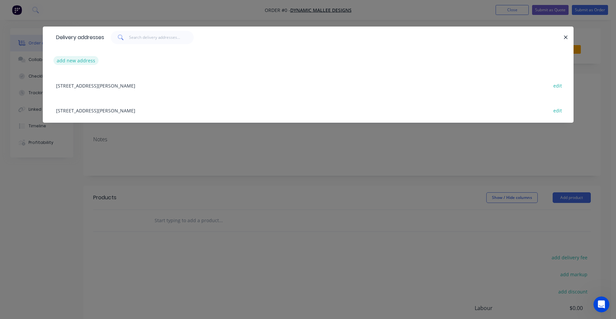
click at [87, 60] on button "add new address" at bounding box center [75, 60] width 45 height 9
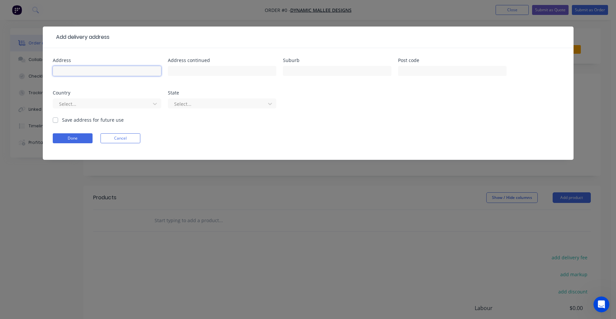
click at [76, 70] on input "text" at bounding box center [107, 71] width 108 height 10
paste input "LOT 1 [PERSON_NAME] STREET OUYEN"
drag, startPoint x: 137, startPoint y: 73, endPoint x: 105, endPoint y: 71, distance: 32.2
click at [105, 71] on input "LOT 1 [PERSON_NAME] STREET OUYEN" at bounding box center [107, 71] width 108 height 10
type input "[STREET_ADDRESS][PERSON_NAME]"
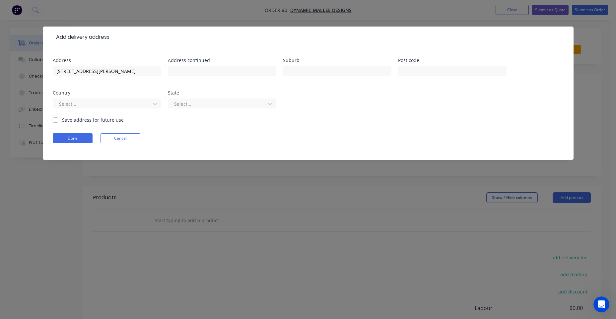
click at [309, 77] on div at bounding box center [337, 74] width 108 height 20
click at [310, 72] on input "text" at bounding box center [337, 71] width 108 height 10
type input "OUYEN"
click at [101, 105] on div at bounding box center [102, 104] width 89 height 8
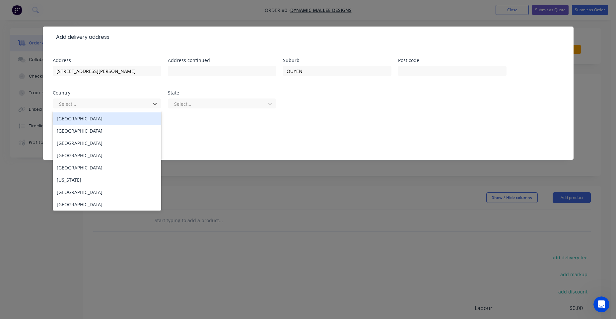
click at [81, 117] on div "[GEOGRAPHIC_DATA]" at bounding box center [107, 118] width 108 height 12
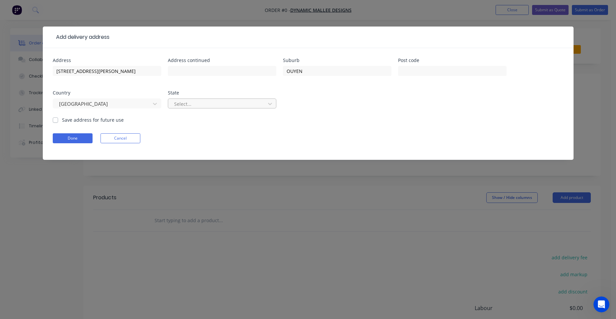
click at [168, 103] on div "Select..." at bounding box center [222, 104] width 108 height 10
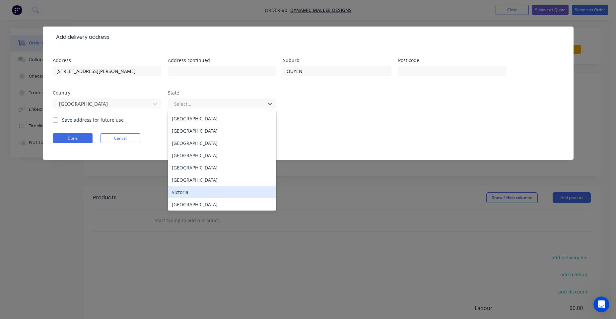
click at [183, 190] on div "Victoria" at bounding box center [222, 192] width 108 height 12
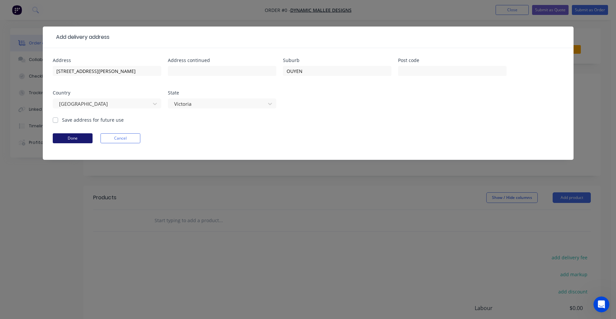
click at [77, 140] on button "Done" at bounding box center [73, 138] width 40 height 10
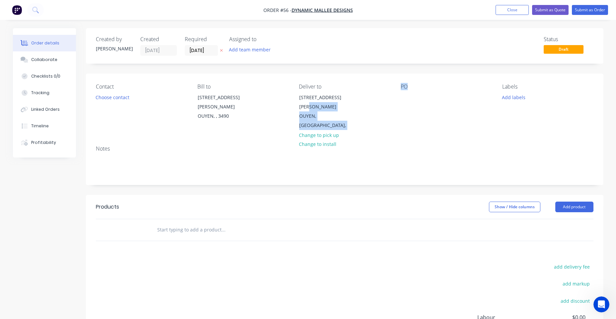
click at [399, 98] on div "Contact Choose contact [PERSON_NAME] to [STREET_ADDRESS][PERSON_NAME] Deliver t…" at bounding box center [345, 107] width 518 height 67
click at [402, 100] on div at bounding box center [406, 98] width 11 height 10
click at [506, 99] on button "Add labels" at bounding box center [514, 97] width 31 height 9
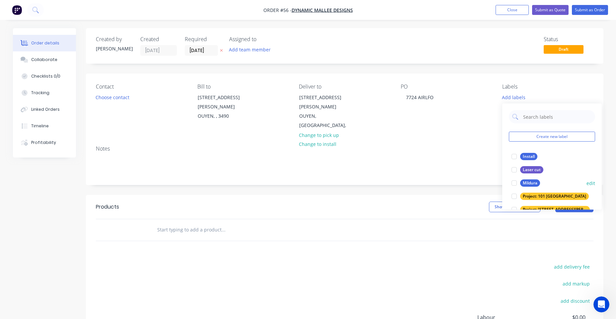
click at [525, 177] on div "Mildura edit" at bounding box center [552, 182] width 86 height 13
click at [527, 181] on div "Mildura" at bounding box center [530, 182] width 20 height 7
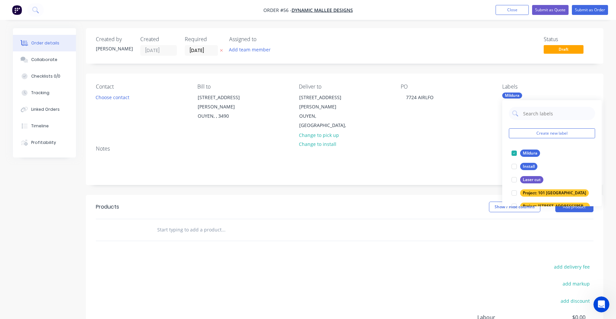
click at [387, 52] on div "Status Draft" at bounding box center [445, 46] width 298 height 20
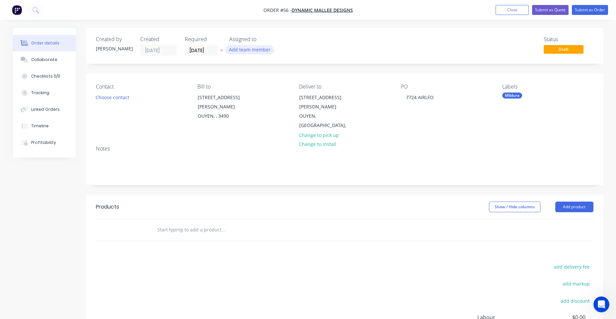
click at [264, 52] on button "Add team member" at bounding box center [249, 49] width 49 height 9
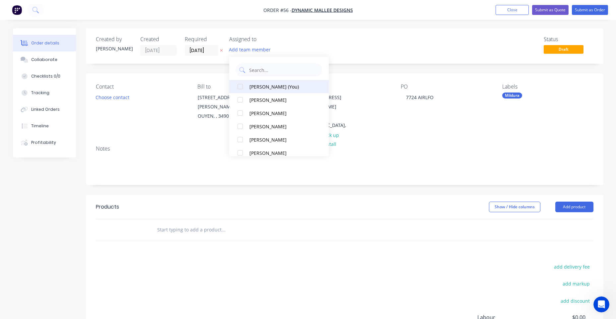
click at [265, 87] on div "[PERSON_NAME] (You)" at bounding box center [282, 86] width 66 height 7
click at [357, 41] on div "Status Draft" at bounding box center [445, 46] width 298 height 20
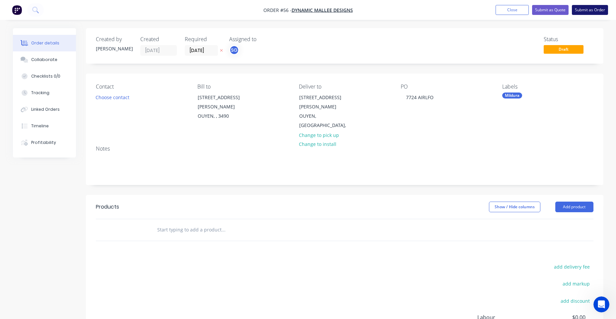
click at [592, 9] on button "Submit as Order" at bounding box center [590, 10] width 36 height 10
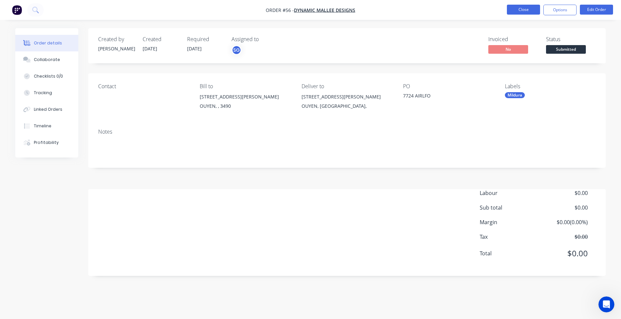
click at [515, 7] on button "Close" at bounding box center [523, 10] width 33 height 10
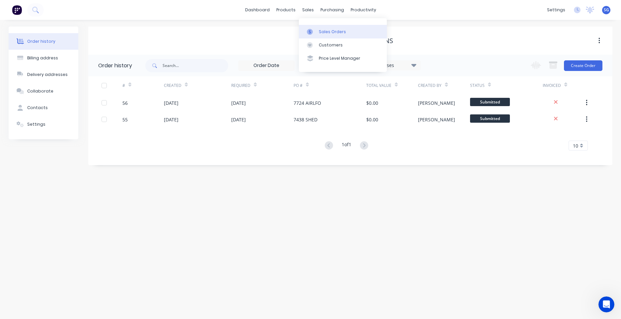
click at [328, 33] on div "Sales Orders" at bounding box center [332, 32] width 27 height 6
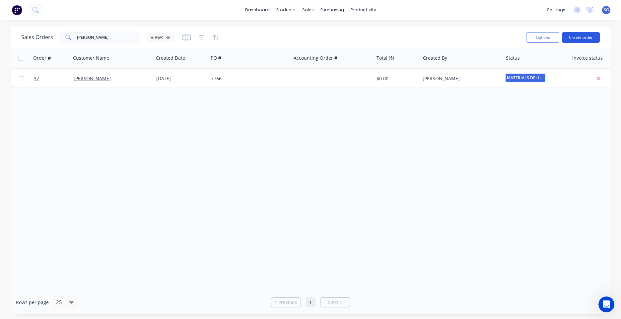
click at [582, 36] on button "Create order" at bounding box center [581, 37] width 38 height 11
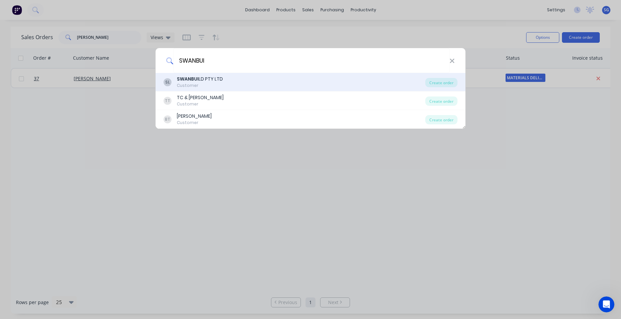
type input "SWANBUI"
click at [218, 86] on div "Customer" at bounding box center [200, 86] width 46 height 6
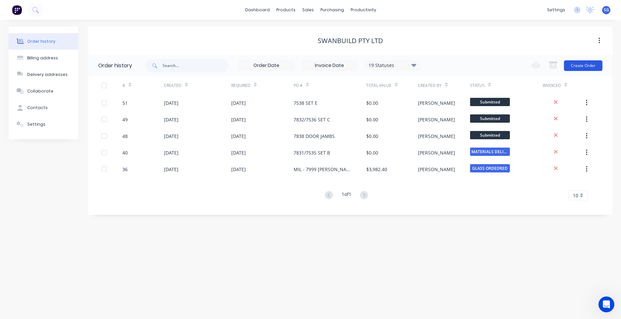
click at [574, 66] on button "Create Order" at bounding box center [583, 65] width 38 height 11
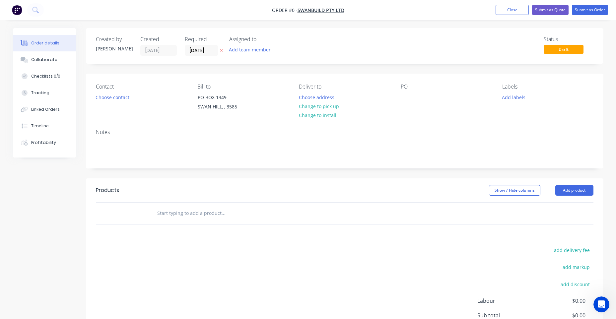
click at [412, 98] on div "PO" at bounding box center [446, 99] width 91 height 30
click at [398, 103] on div "Contact Choose contact [PERSON_NAME] to [STREET_ADDRESS] Deliver to Choose addr…" at bounding box center [345, 99] width 518 height 50
click at [404, 98] on div at bounding box center [406, 98] width 11 height 10
drag, startPoint x: 445, startPoint y: 97, endPoint x: 420, endPoint y: 95, distance: 24.9
click at [420, 95] on div "7539SWANBUILD MERLONG - SET F" at bounding box center [442, 101] width 83 height 17
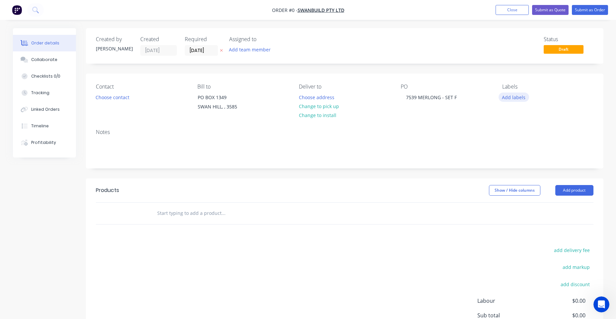
click at [502, 99] on div "Order details Collaborate Checklists 0/0 Tracking Linked Orders Timeline Profit…" at bounding box center [308, 211] width 604 height 366
click at [525, 96] on button "Add labels" at bounding box center [514, 97] width 31 height 9
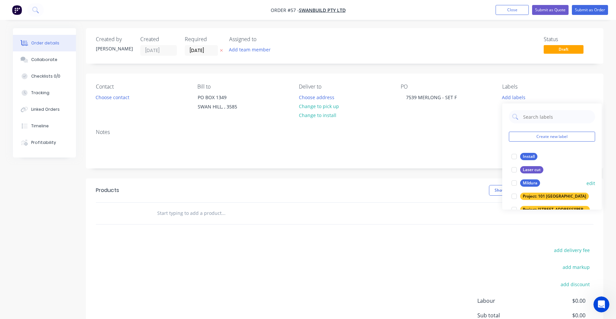
click at [535, 185] on div "Mildura" at bounding box center [530, 182] width 20 height 7
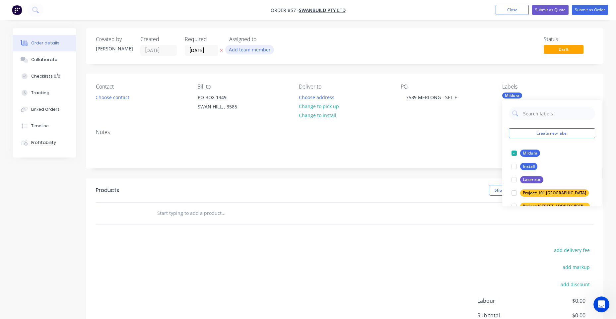
click at [246, 48] on button "Add team member" at bounding box center [249, 49] width 49 height 9
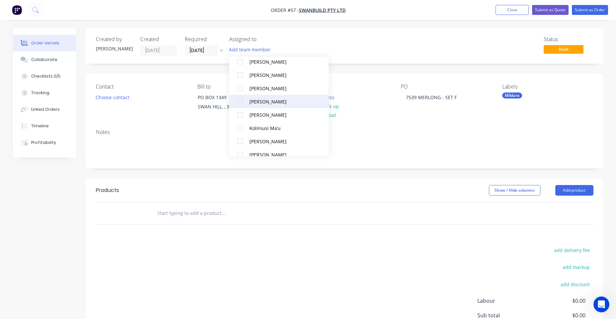
scroll to position [133, 0]
click at [273, 104] on button "[PERSON_NAME]" at bounding box center [279, 99] width 100 height 13
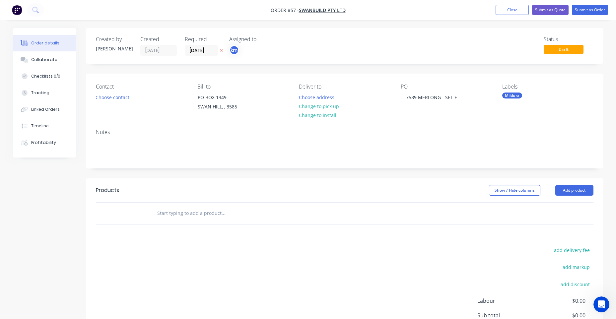
click at [384, 51] on div "Status Draft" at bounding box center [445, 46] width 298 height 20
click at [321, 98] on button "Choose address" at bounding box center [316, 97] width 42 height 9
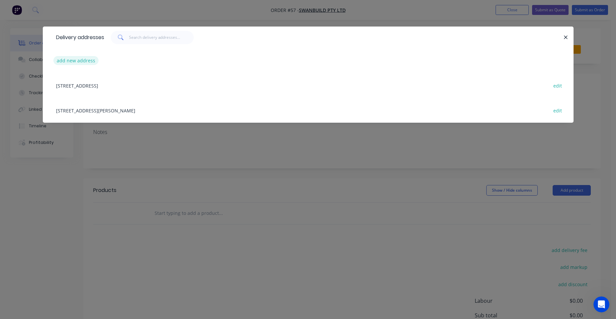
click at [83, 59] on button "add new address" at bounding box center [75, 60] width 45 height 9
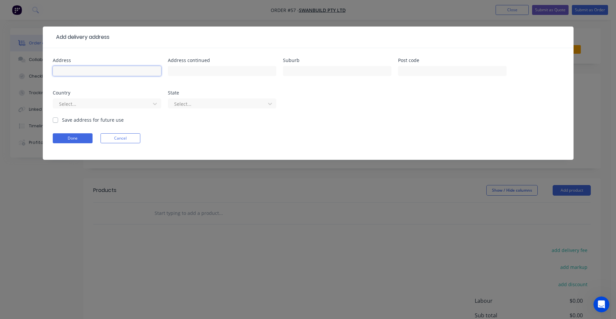
click at [92, 73] on input "text" at bounding box center [107, 71] width 108 height 10
paste input "[STREET_ADDRESS]"
type input "[STREET_ADDRESS]"
click at [323, 71] on input "text" at bounding box center [337, 71] width 108 height 10
type input "SWAN HILL"
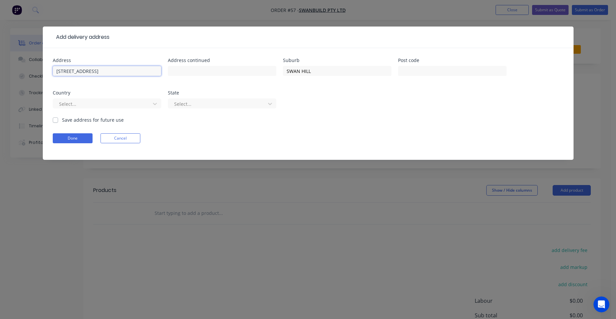
drag, startPoint x: 154, startPoint y: 74, endPoint x: 102, endPoint y: 71, distance: 51.5
click at [102, 71] on input "[STREET_ADDRESS]" at bounding box center [107, 71] width 108 height 10
type input "[STREET_ADDRESS]"
click at [59, 141] on button "Done" at bounding box center [73, 138] width 40 height 10
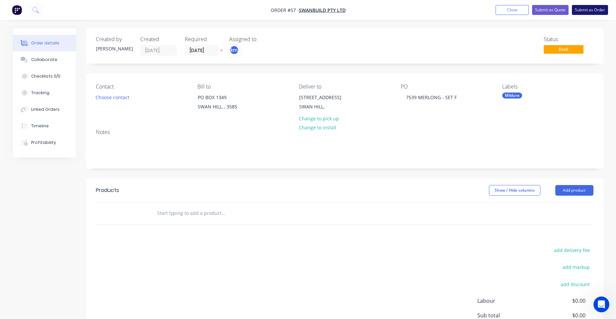
click at [598, 9] on button "Submit as Order" at bounding box center [590, 10] width 36 height 10
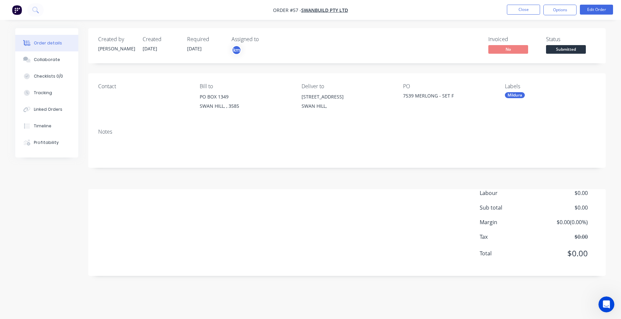
click at [13, 7] on img "button" at bounding box center [17, 10] width 10 height 10
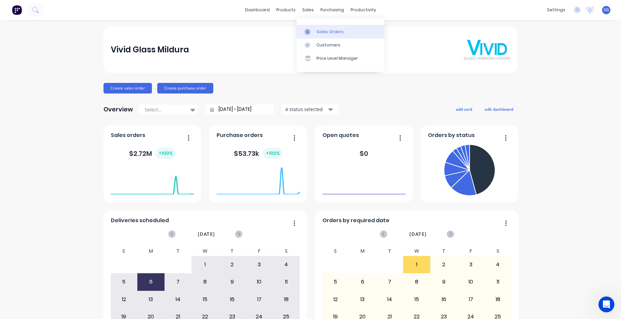
click at [320, 34] on div "Sales Orders" at bounding box center [329, 32] width 27 height 6
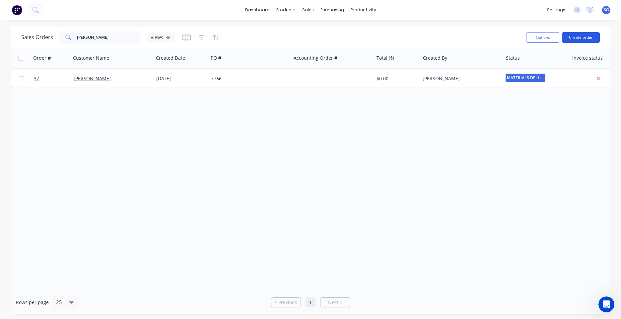
click at [572, 38] on button "Create order" at bounding box center [581, 37] width 38 height 11
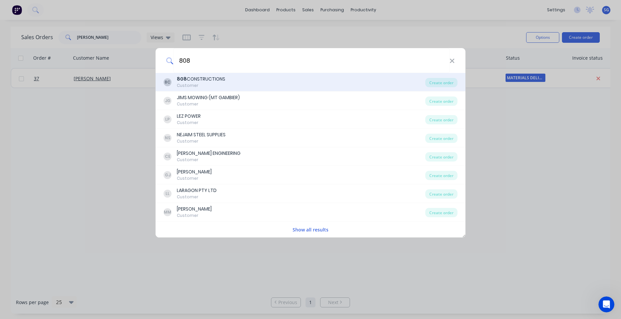
type input "808"
click at [316, 81] on div "8C 808 CONSTRUCTIONS Customer" at bounding box center [295, 82] width 262 height 13
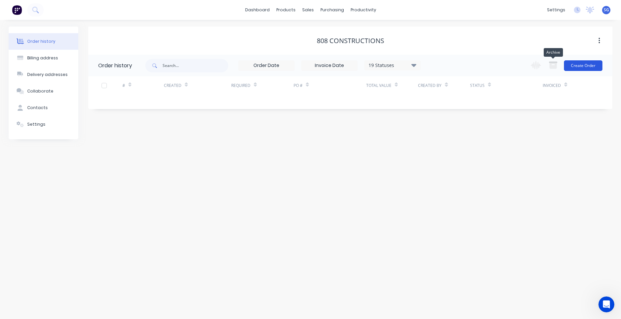
click at [567, 64] on button "Create Order" at bounding box center [583, 65] width 38 height 11
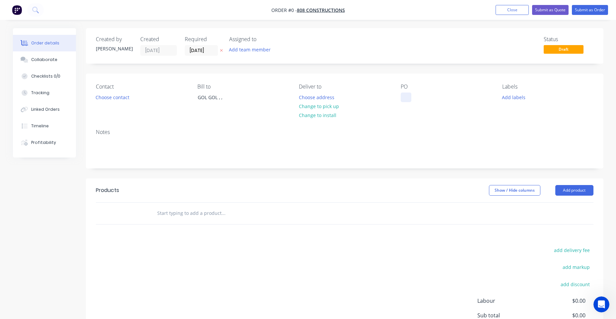
click at [403, 96] on div at bounding box center [406, 98] width 11 height 10
click at [311, 96] on div "Order details Collaborate Checklists 0/0 Tracking Linked Orders Timeline Profit…" at bounding box center [308, 211] width 604 height 366
click at [325, 99] on button "Choose address" at bounding box center [316, 97] width 42 height 9
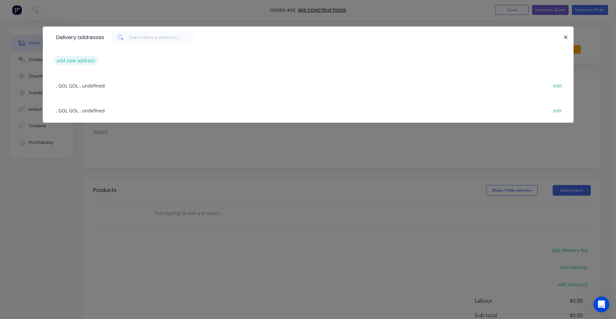
click at [70, 62] on button "add new address" at bounding box center [75, 60] width 45 height 9
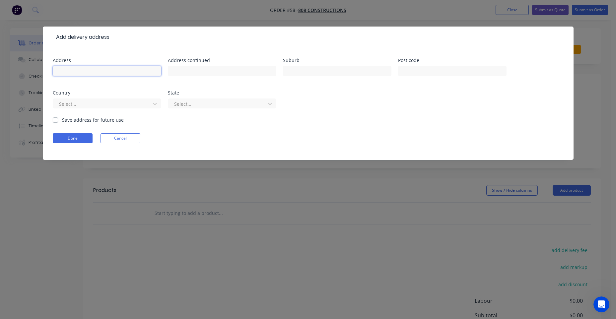
click at [96, 73] on input "text" at bounding box center [107, 71] width 108 height 10
paste input "[STREET_ADDRESS]"
type input "[STREET_ADDRESS]"
click at [295, 70] on input "text" at bounding box center [337, 71] width 108 height 10
type input "MERBEIN"
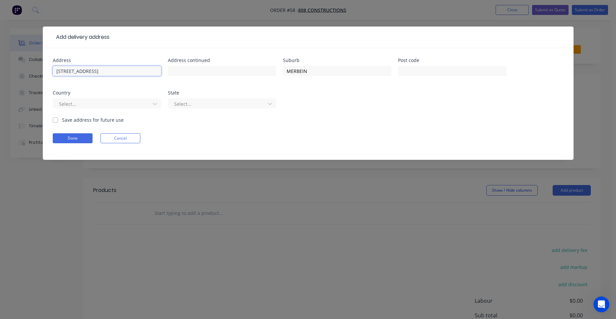
drag, startPoint x: 145, startPoint y: 73, endPoint x: 97, endPoint y: 73, distance: 48.8
click at [97, 73] on input "[STREET_ADDRESS]" at bounding box center [107, 71] width 108 height 10
type input "[STREET_ADDRESS]"
click at [72, 136] on button "Done" at bounding box center [73, 138] width 40 height 10
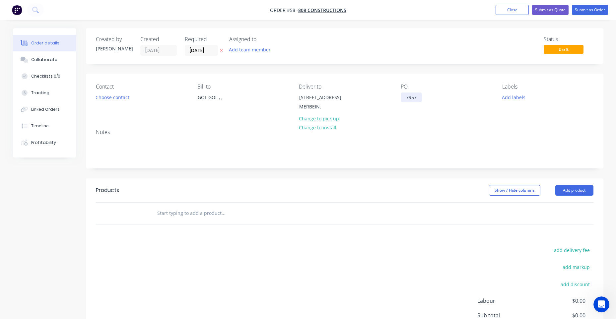
click at [422, 97] on div "7957" at bounding box center [411, 98] width 21 height 10
click at [458, 126] on div "Notes" at bounding box center [345, 146] width 518 height 44
drag, startPoint x: 501, startPoint y: 106, endPoint x: 505, endPoint y: 102, distance: 5.9
click at [501, 106] on div "Contact Choose contact [PERSON_NAME] to GOL GOL , , Deliver to [STREET_ADDRESS]…" at bounding box center [345, 99] width 518 height 50
click at [506, 102] on button "Add labels" at bounding box center [514, 97] width 31 height 9
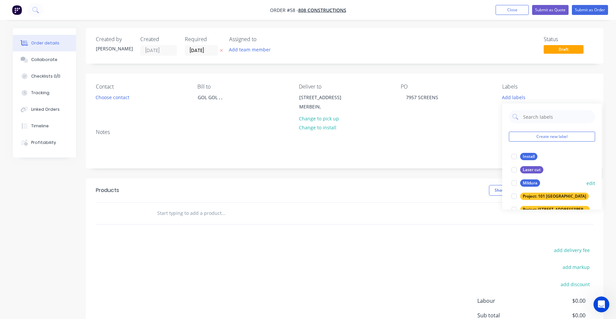
click at [520, 179] on div at bounding box center [514, 182] width 13 height 13
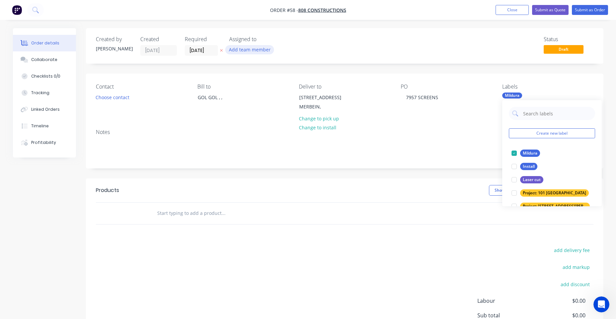
click at [246, 51] on button "Add team member" at bounding box center [249, 49] width 49 height 9
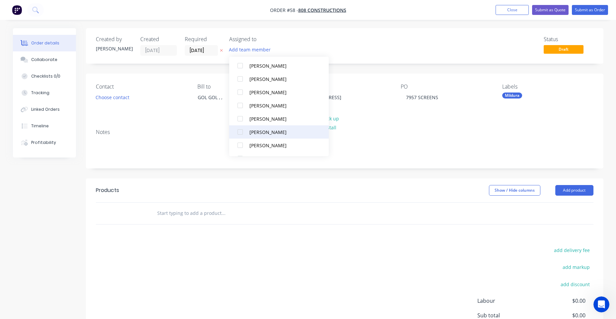
scroll to position [100, 0]
click at [279, 131] on div "[PERSON_NAME]" at bounding box center [282, 133] width 66 height 7
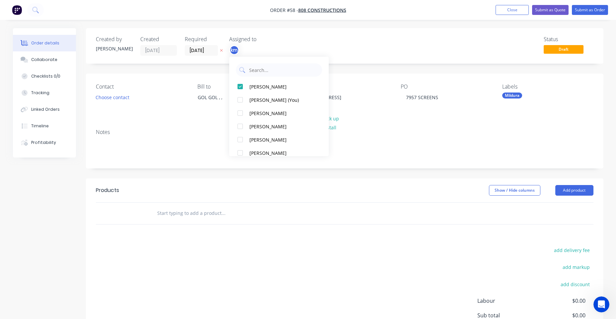
click at [448, 73] on div "Created by [PERSON_NAME] Created [DATE] Required [DATE] Assigned to km Status D…" at bounding box center [345, 206] width 518 height 356
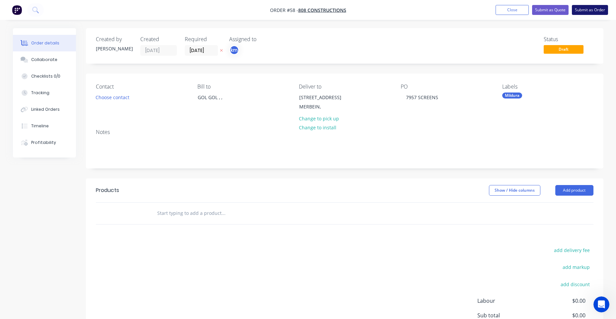
click at [578, 8] on button "Submit as Order" at bounding box center [590, 10] width 36 height 10
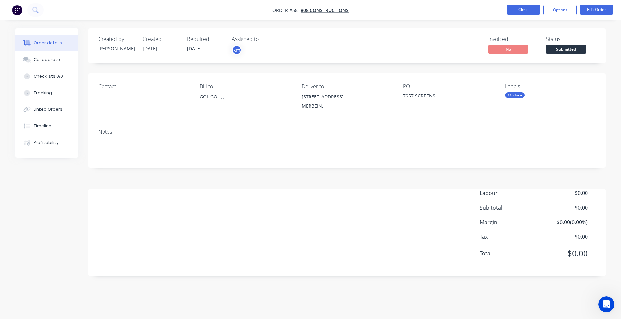
click at [516, 7] on button "Close" at bounding box center [523, 10] width 33 height 10
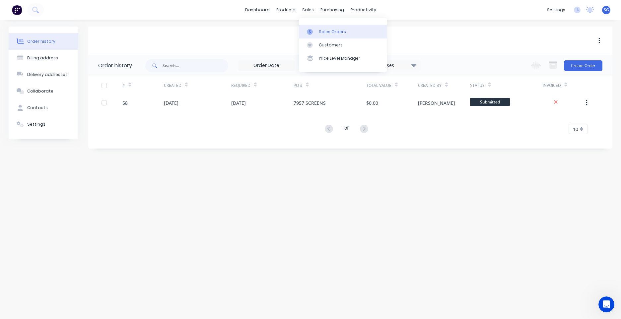
click at [320, 28] on link "Sales Orders" at bounding box center [343, 31] width 88 height 13
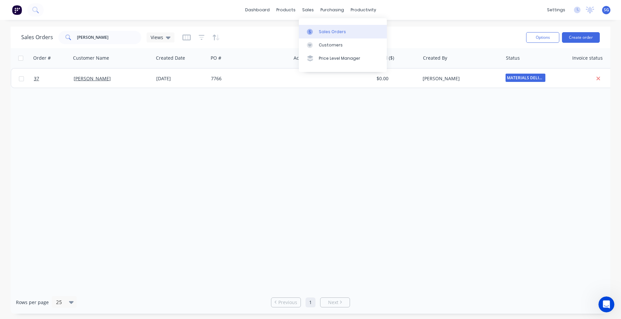
click at [335, 34] on div "Sales Orders" at bounding box center [332, 32] width 27 height 6
drag, startPoint x: 98, startPoint y: 40, endPoint x: 43, endPoint y: 38, distance: 54.8
click at [43, 38] on div "Sales Orders [PERSON_NAME] Views" at bounding box center [97, 37] width 153 height 13
click at [134, 12] on div "dashboard products sales purchasing productivity dashboard products Product Cat…" at bounding box center [310, 10] width 621 height 20
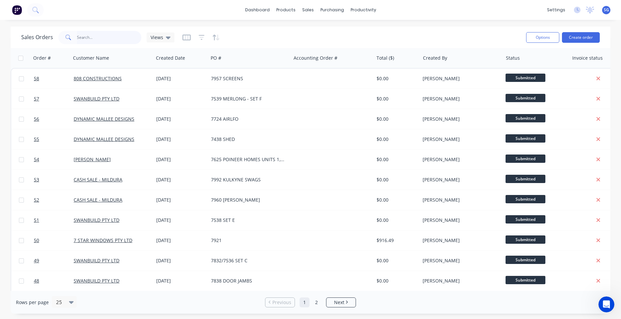
click at [111, 42] on input "text" at bounding box center [109, 37] width 65 height 13
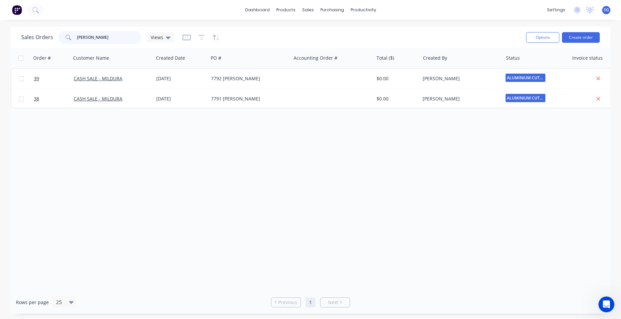
type input "[PERSON_NAME]"
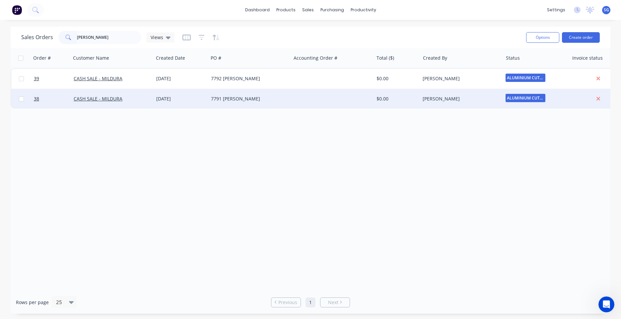
click at [245, 102] on div "7791 [PERSON_NAME]" at bounding box center [248, 99] width 74 height 7
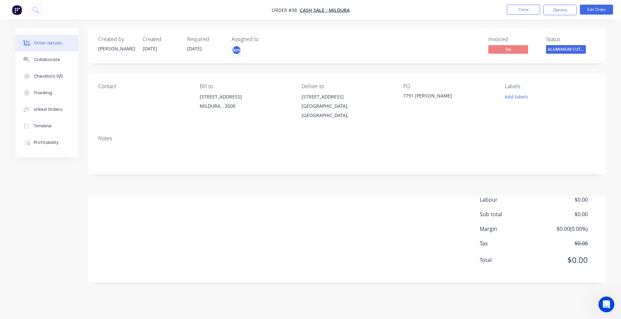
click at [434, 92] on div "7791 [PERSON_NAME]" at bounding box center [444, 96] width 83 height 9
click at [443, 97] on div "7791 [PERSON_NAME]" at bounding box center [444, 96] width 83 height 9
click at [596, 7] on button "Edit Order" at bounding box center [596, 10] width 33 height 10
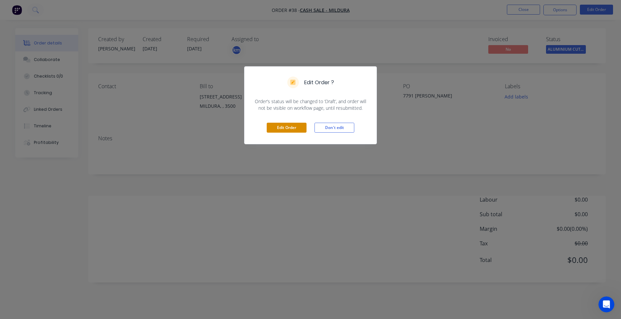
click at [296, 128] on button "Edit Order" at bounding box center [287, 128] width 40 height 10
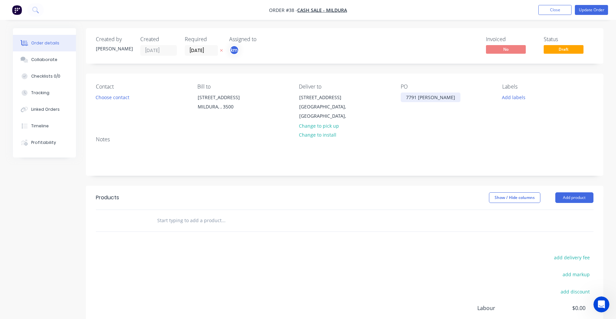
click at [437, 96] on div "7791 [PERSON_NAME]" at bounding box center [431, 98] width 60 height 10
click at [450, 98] on div "7791 [PERSON_NAME]" at bounding box center [431, 98] width 60 height 10
click at [419, 97] on div "7791 [PERSON_NAME]" at bounding box center [431, 98] width 60 height 10
click at [588, 8] on button "Update Order" at bounding box center [591, 10] width 33 height 10
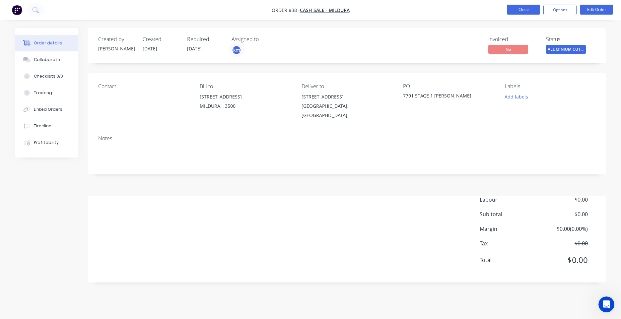
click at [514, 7] on button "Close" at bounding box center [523, 10] width 33 height 10
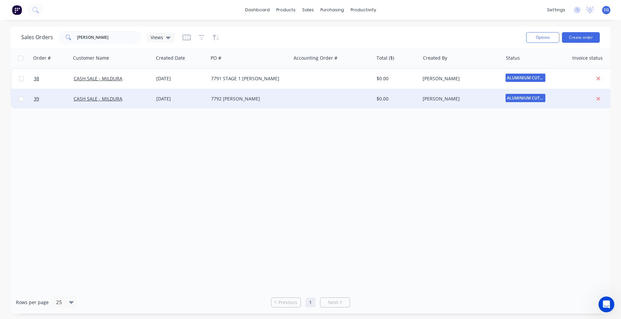
click at [298, 103] on div at bounding box center [332, 99] width 83 height 20
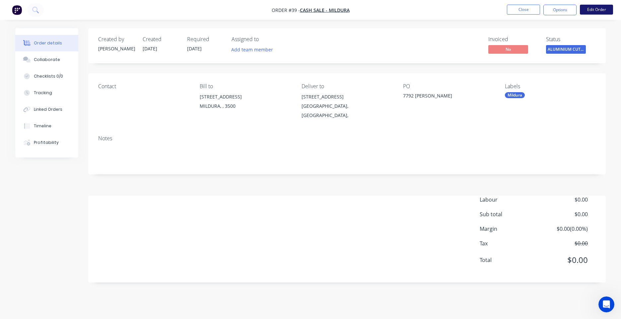
click at [595, 11] on button "Edit Order" at bounding box center [596, 10] width 33 height 10
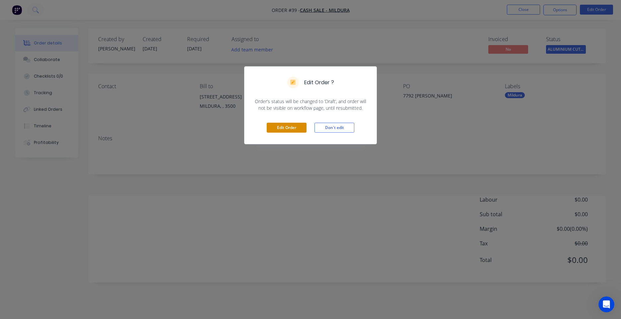
click at [286, 124] on button "Edit Order" at bounding box center [287, 128] width 40 height 10
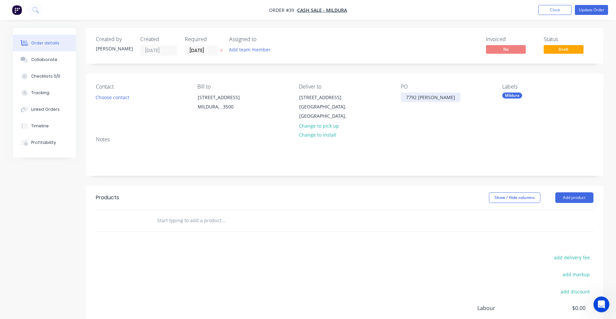
click at [418, 97] on div "7792 [PERSON_NAME]" at bounding box center [431, 98] width 60 height 10
click at [561, 14] on button "Close" at bounding box center [554, 10] width 33 height 10
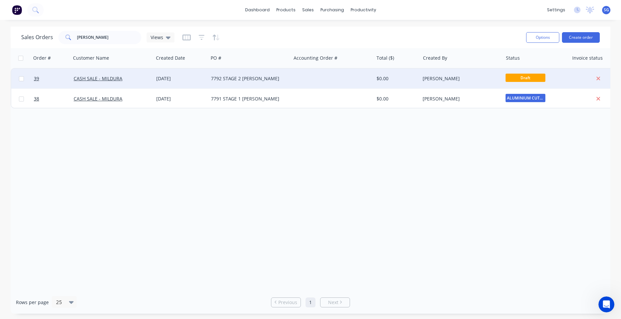
click at [262, 83] on div "7792 STAGE 2 [PERSON_NAME]" at bounding box center [249, 79] width 83 height 20
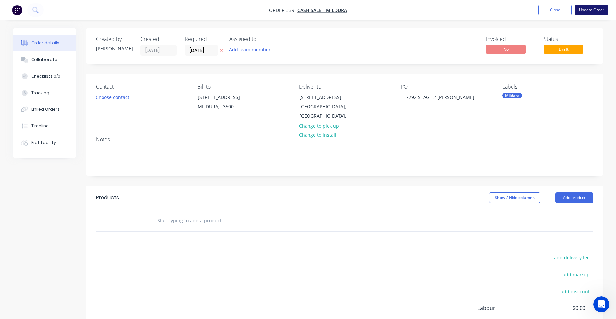
click at [599, 13] on button "Update Order" at bounding box center [591, 10] width 33 height 10
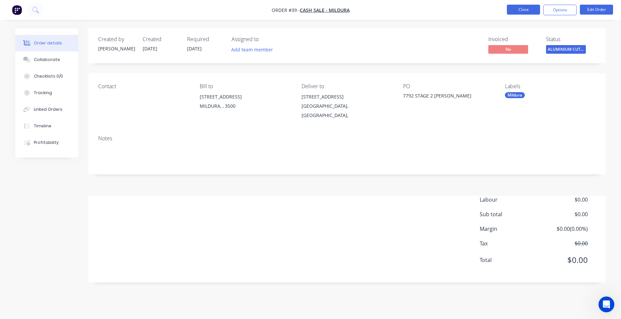
click at [533, 6] on button "Close" at bounding box center [523, 10] width 33 height 10
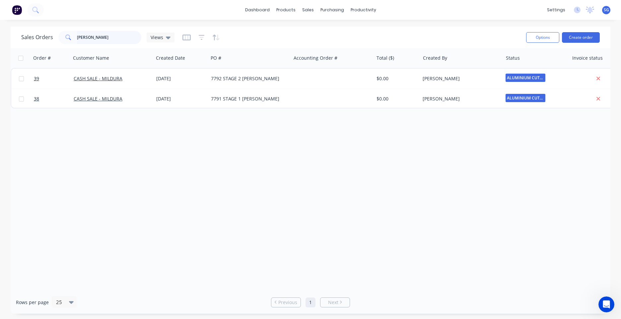
drag, startPoint x: 115, startPoint y: 35, endPoint x: 49, endPoint y: 34, distance: 66.4
click at [49, 34] on div "Sales Orders [PERSON_NAME] Views" at bounding box center [97, 37] width 153 height 13
click at [9, 112] on div "Sales Orders Views Options Create order Order # Customer Name Created Date PO #…" at bounding box center [310, 170] width 621 height 287
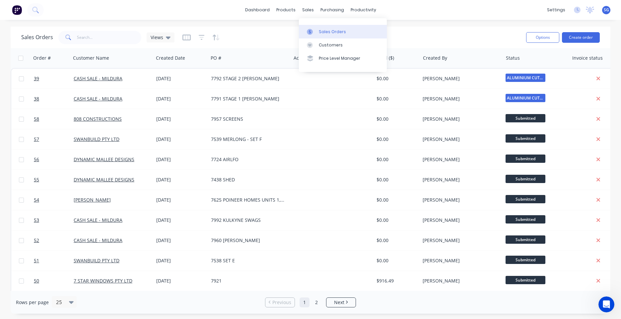
click at [321, 33] on div "Sales Orders" at bounding box center [332, 32] width 27 height 6
click at [336, 35] on link "Sales Orders" at bounding box center [343, 31] width 88 height 13
click at [573, 35] on button "Create order" at bounding box center [581, 37] width 38 height 11
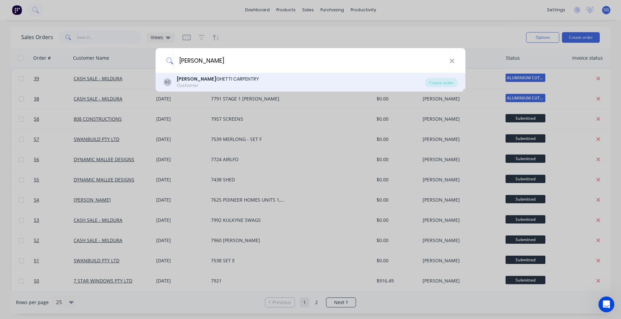
type input "[PERSON_NAME]"
click at [195, 73] on div "SC [PERSON_NAME] MENE GHETTI CARPENTRY Customer Create order" at bounding box center [311, 82] width 310 height 19
drag, startPoint x: 195, startPoint y: 73, endPoint x: 195, endPoint y: 77, distance: 4.0
click at [195, 77] on b "[PERSON_NAME]" at bounding box center [196, 79] width 39 height 7
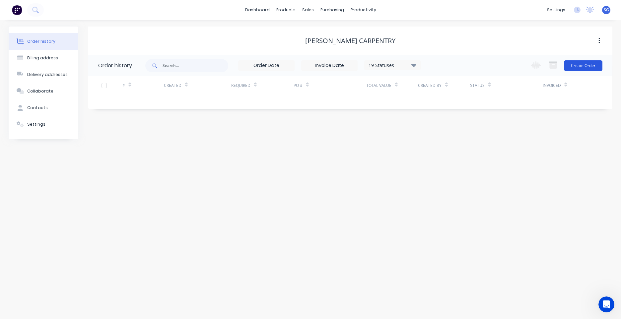
click at [585, 68] on button "Create Order" at bounding box center [583, 65] width 38 height 11
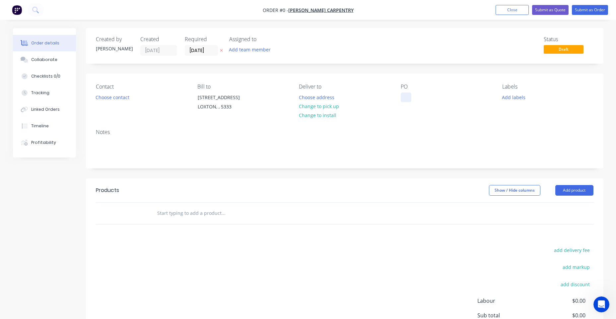
click at [404, 94] on div at bounding box center [406, 98] width 11 height 10
click at [242, 48] on div "Order details Collaborate Checklists 0/0 Tracking Linked Orders Timeline Profit…" at bounding box center [308, 211] width 604 height 366
click at [266, 51] on button "Add team member" at bounding box center [249, 49] width 49 height 9
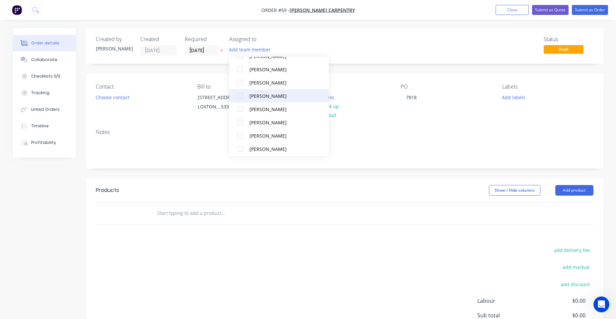
scroll to position [133, 0]
click at [280, 103] on div "[PERSON_NAME]" at bounding box center [282, 100] width 66 height 7
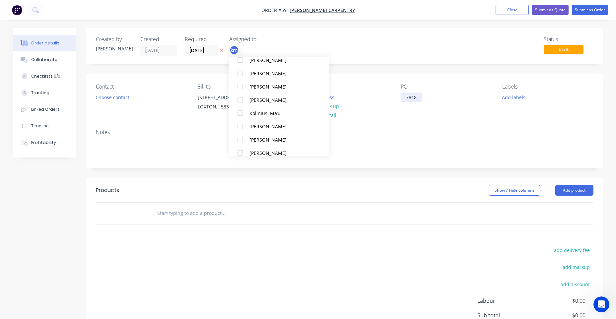
scroll to position [0, 0]
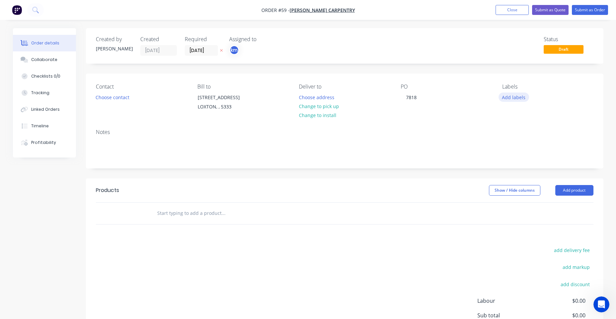
click at [503, 97] on button "Add labels" at bounding box center [514, 97] width 31 height 9
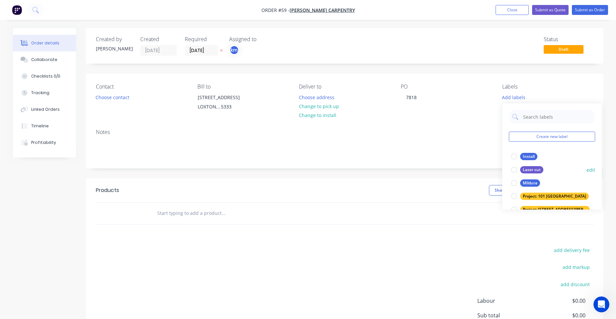
click at [531, 183] on div "Mildura" at bounding box center [530, 182] width 20 height 7
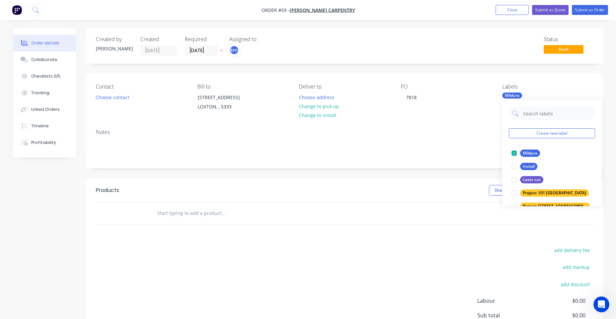
click at [467, 73] on div "Created by [PERSON_NAME] Created [DATE] Required [DATE] Assigned to km Status D…" at bounding box center [345, 206] width 518 height 356
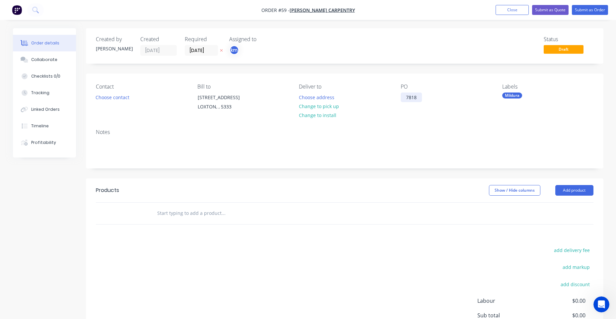
click at [422, 100] on div "7818" at bounding box center [411, 98] width 21 height 10
click at [320, 97] on button "Choose address" at bounding box center [316, 97] width 42 height 9
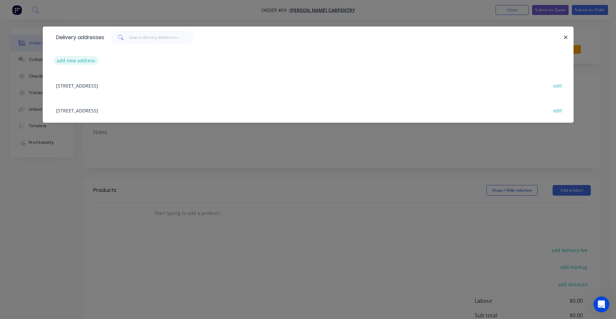
click at [80, 62] on button "add new address" at bounding box center [75, 60] width 45 height 9
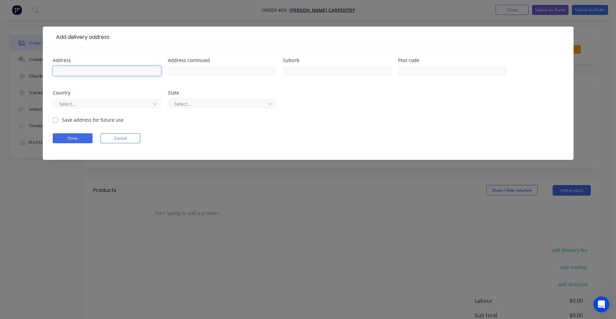
click at [96, 74] on input "text" at bounding box center [107, 71] width 108 height 10
paste input "LOT [STREET_ADDRESS]"
type input "LOT [STREET_ADDRESS]"
click at [410, 70] on input "text" at bounding box center [452, 71] width 108 height 10
click at [323, 72] on input "text" at bounding box center [337, 71] width 108 height 10
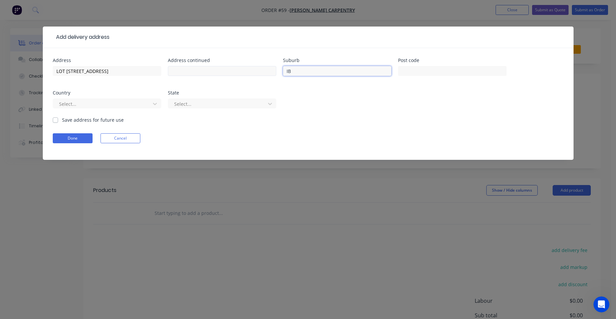
type input "I"
type input "BIG BEND"
click at [91, 98] on div "Select..." at bounding box center [107, 107] width 108 height 20
click at [97, 104] on div at bounding box center [102, 104] width 89 height 8
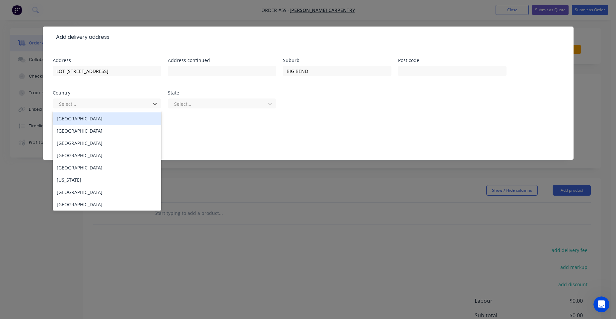
click at [83, 120] on div "[GEOGRAPHIC_DATA]" at bounding box center [107, 118] width 108 height 12
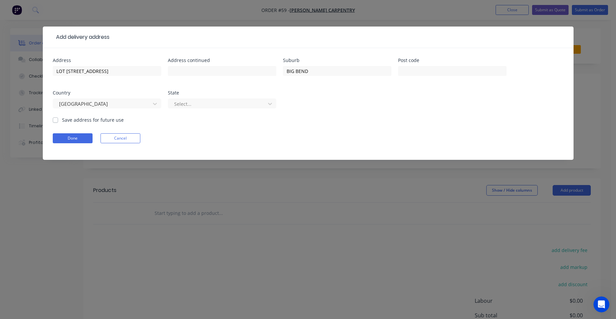
click at [163, 104] on div "Address [STREET_ADDRESS][GEOGRAPHIC_DATA] SA Address continued Suburb [GEOGRAPH…" at bounding box center [308, 87] width 511 height 58
click at [184, 104] on div at bounding box center [218, 104] width 89 height 8
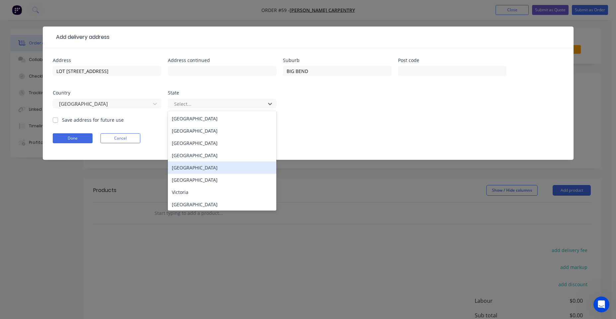
click at [212, 162] on div "[GEOGRAPHIC_DATA]" at bounding box center [222, 168] width 108 height 12
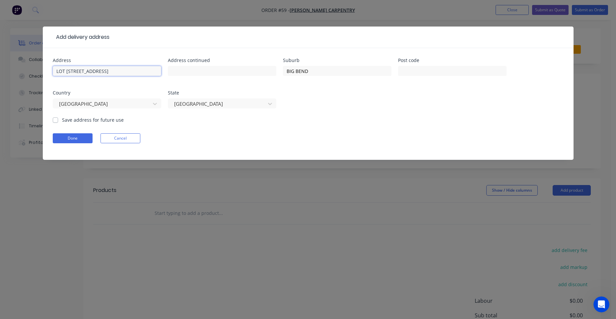
drag, startPoint x: 150, startPoint y: 72, endPoint x: 109, endPoint y: 73, distance: 41.5
click at [109, 73] on input "LOT [STREET_ADDRESS]" at bounding box center [107, 71] width 108 height 10
type input "[STREET_ADDRESS]"
click at [78, 136] on button "Done" at bounding box center [73, 138] width 40 height 10
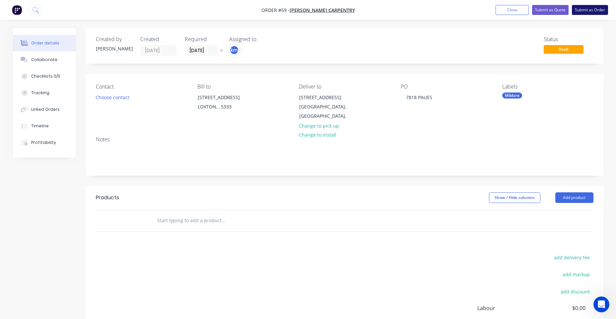
click at [586, 11] on button "Submit as Order" at bounding box center [590, 10] width 36 height 10
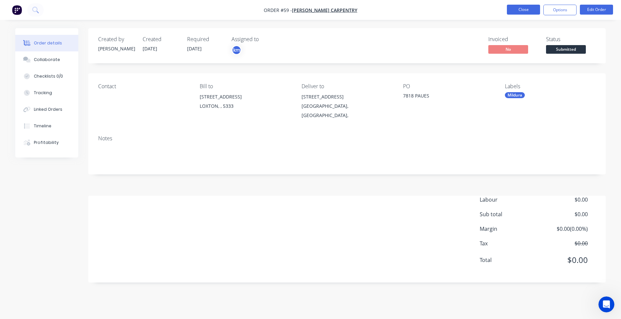
click at [531, 7] on button "Close" at bounding box center [523, 10] width 33 height 10
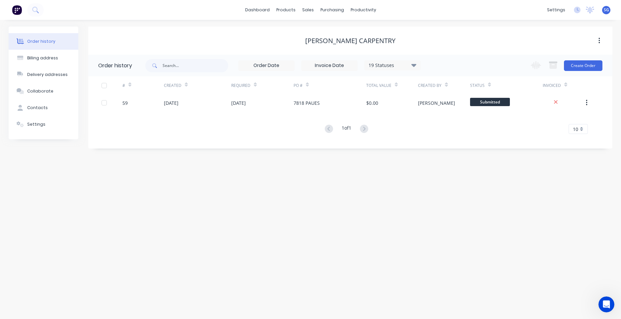
click at [122, 319] on html "dashboard products sales purchasing productivity dashboard products Product Cat…" at bounding box center [310, 159] width 621 height 319
click at [328, 33] on div "Sales Orders" at bounding box center [332, 32] width 27 height 6
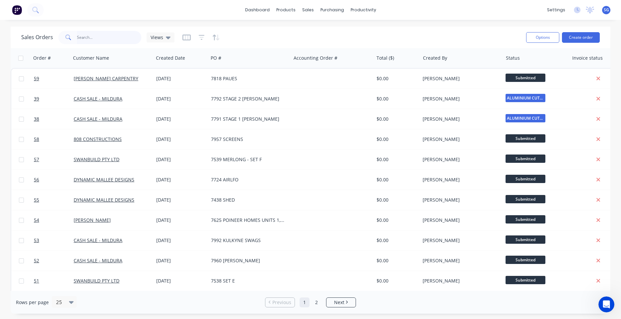
click at [99, 39] on input "text" at bounding box center [109, 37] width 65 height 13
click at [577, 36] on button "Create order" at bounding box center [581, 37] width 38 height 11
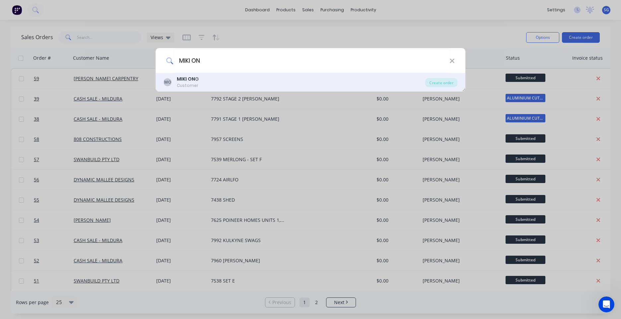
type input "MIKI ON"
click at [236, 89] on div "MO [PERSON_NAME] ON G Customer Create order" at bounding box center [311, 82] width 310 height 19
click at [222, 78] on div "MO MIKI ON G Customer" at bounding box center [295, 82] width 262 height 13
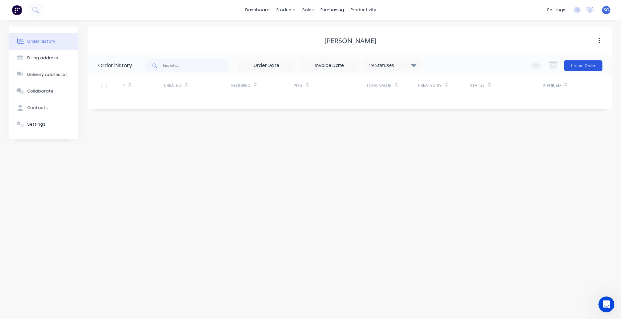
click at [579, 70] on button "Create Order" at bounding box center [583, 65] width 38 height 11
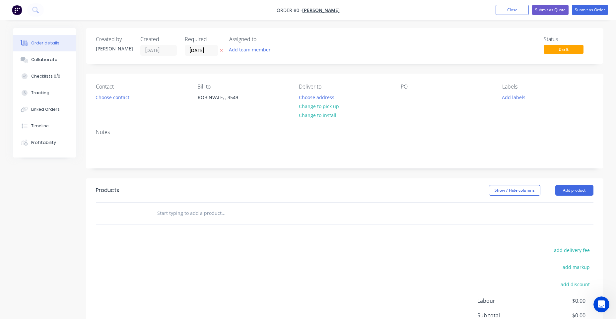
click at [418, 93] on div "PO" at bounding box center [446, 99] width 91 height 30
click at [409, 97] on div at bounding box center [406, 98] width 11 height 10
click at [326, 106] on div "Order details Collaborate Checklists 0/0 Tracking Linked Orders Timeline Profit…" at bounding box center [308, 211] width 604 height 366
click at [326, 106] on button "Change to pick up" at bounding box center [318, 106] width 47 height 9
click at [520, 99] on button "Add labels" at bounding box center [514, 97] width 31 height 9
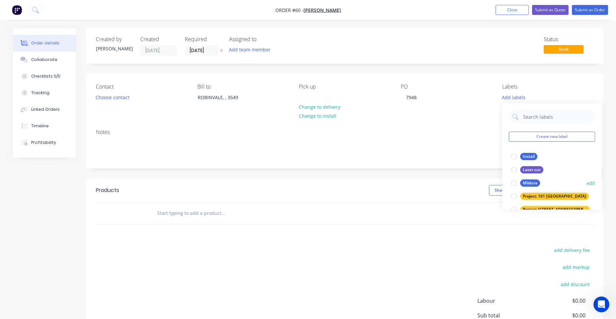
click at [535, 181] on div "Mildura" at bounding box center [530, 182] width 20 height 7
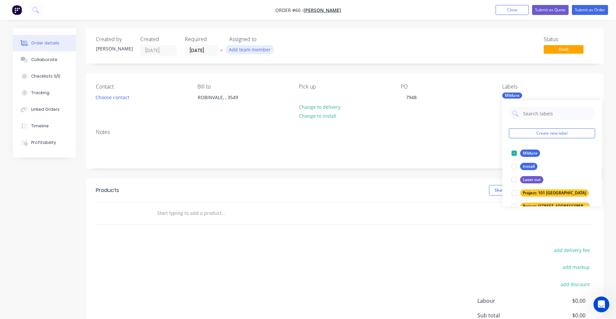
click at [258, 50] on button "Add team member" at bounding box center [249, 49] width 49 height 9
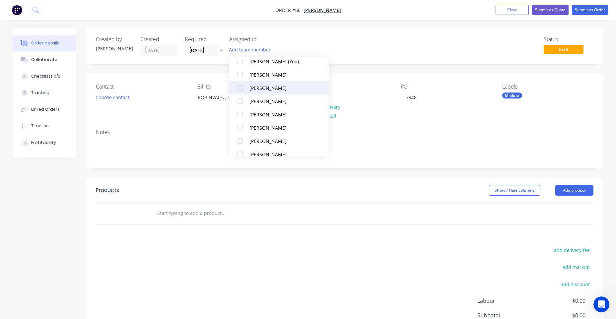
scroll to position [100, 0]
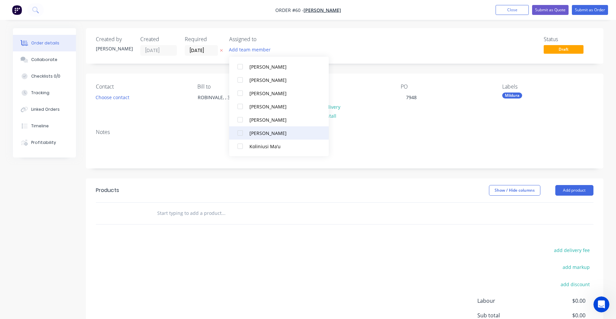
click at [271, 130] on div "[PERSON_NAME]" at bounding box center [282, 133] width 66 height 7
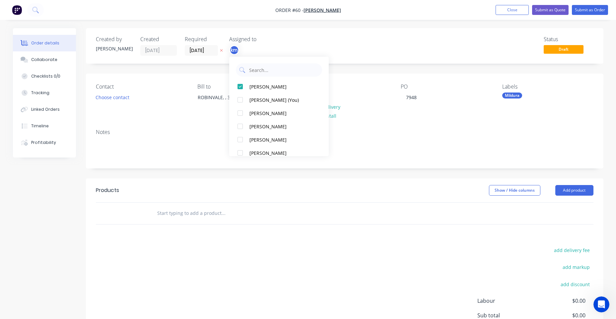
click at [371, 49] on div "Status Draft" at bounding box center [445, 46] width 298 height 20
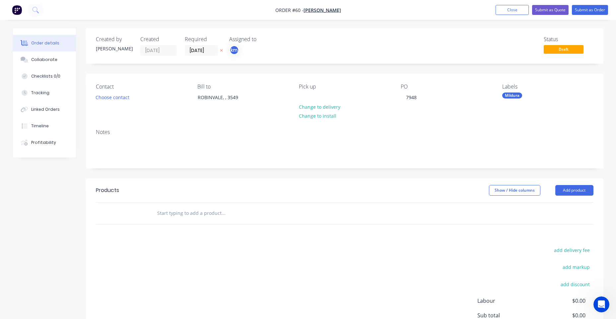
click at [224, 49] on button "button" at bounding box center [221, 51] width 7 height 8
click at [205, 51] on input at bounding box center [203, 50] width 36 height 10
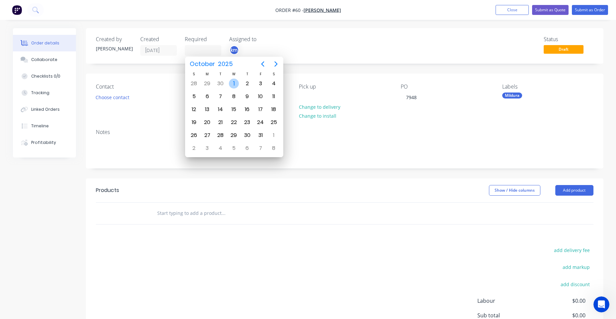
click at [239, 82] on div "[DATE]" at bounding box center [233, 83] width 13 height 13
type input "[DATE]"
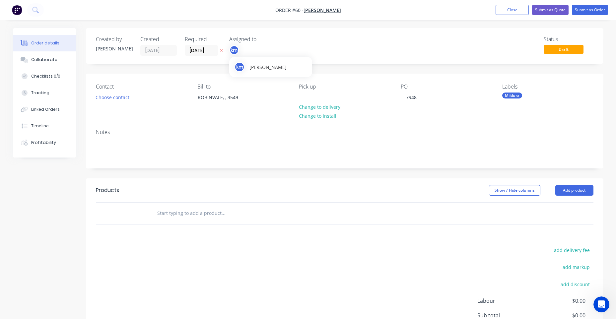
click at [236, 51] on div "km" at bounding box center [234, 50] width 10 height 10
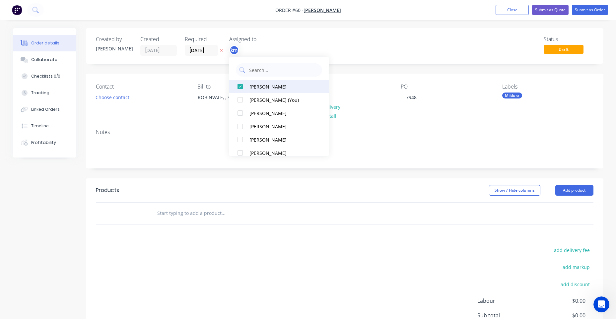
click at [257, 83] on div "[PERSON_NAME]" at bounding box center [282, 86] width 66 height 7
click at [267, 103] on div "[PERSON_NAME]" at bounding box center [282, 100] width 66 height 7
click at [261, 88] on div "[PERSON_NAME]" at bounding box center [282, 86] width 66 height 7
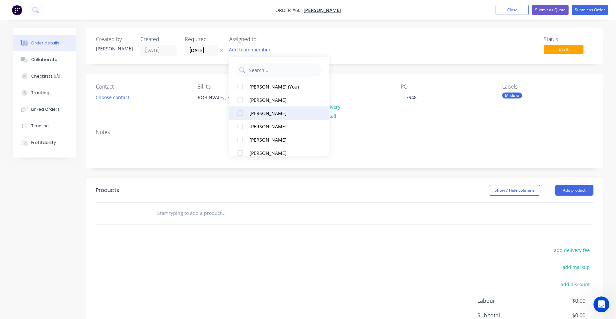
click at [271, 112] on div "[PERSON_NAME]" at bounding box center [282, 113] width 66 height 7
click at [406, 62] on div "Created by [PERSON_NAME] Created [DATE] Required [DATE] Assigned to BO Status D…" at bounding box center [345, 45] width 518 height 35
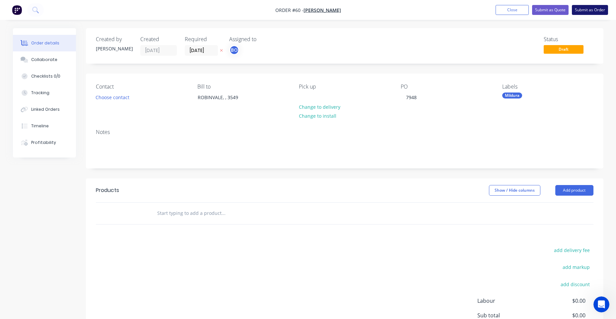
click at [596, 8] on button "Submit as Order" at bounding box center [590, 10] width 36 height 10
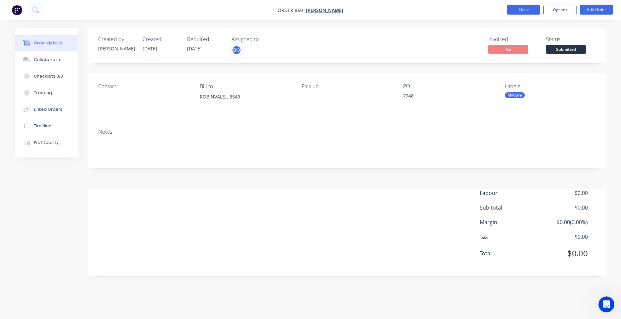
click at [516, 9] on button "Close" at bounding box center [523, 10] width 33 height 10
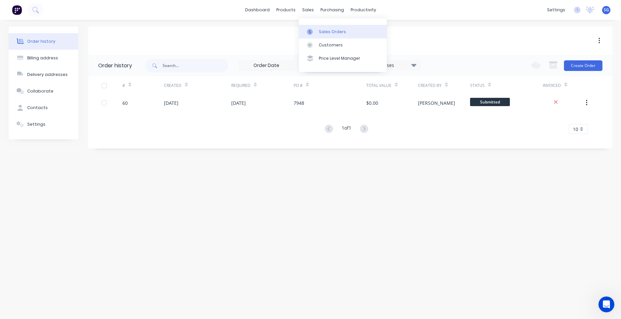
click at [319, 36] on link "Sales Orders" at bounding box center [343, 31] width 88 height 13
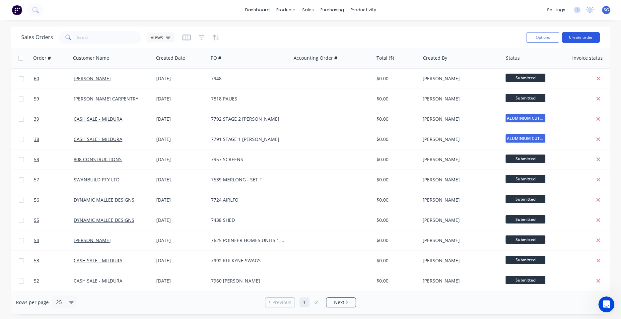
click at [596, 36] on button "Create order" at bounding box center [581, 37] width 38 height 11
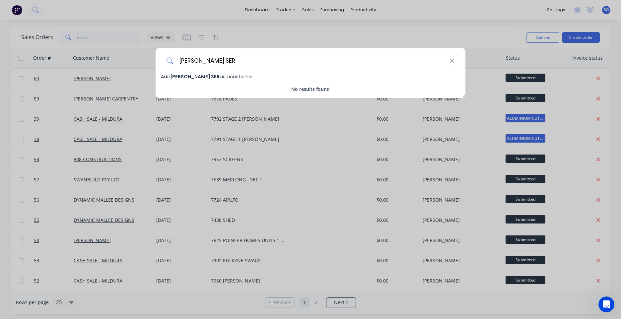
type input "[PERSON_NAME] SER"
click at [455, 61] on div "[PERSON_NAME] SER" at bounding box center [311, 60] width 310 height 25
click at [445, 59] on input "[PERSON_NAME] SER" at bounding box center [312, 60] width 276 height 25
click at [451, 59] on icon at bounding box center [452, 61] width 4 height 4
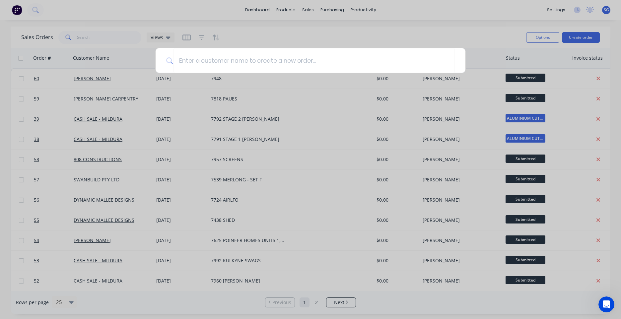
click at [430, 35] on div at bounding box center [310, 159] width 621 height 319
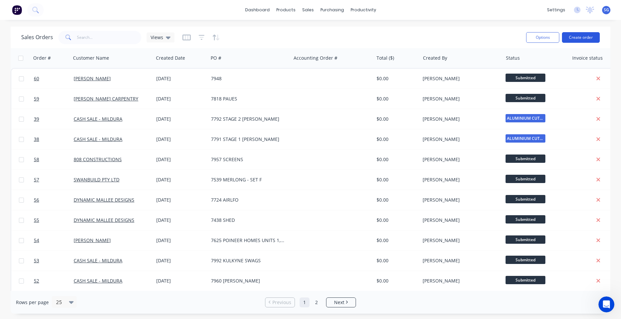
click at [591, 35] on button "Create order" at bounding box center [581, 37] width 38 height 11
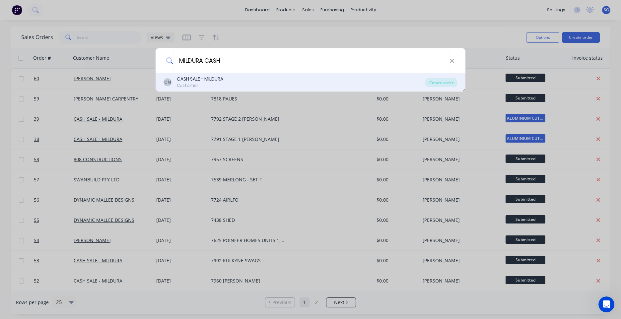
type input "MILDURA CASH"
click at [209, 78] on div "CASH SALE - MILDURA" at bounding box center [200, 79] width 46 height 7
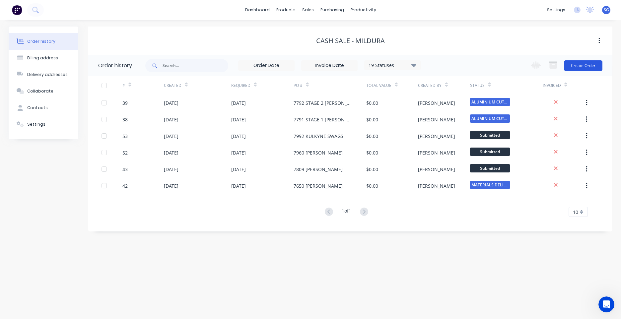
click at [594, 64] on button "Create Order" at bounding box center [583, 65] width 38 height 11
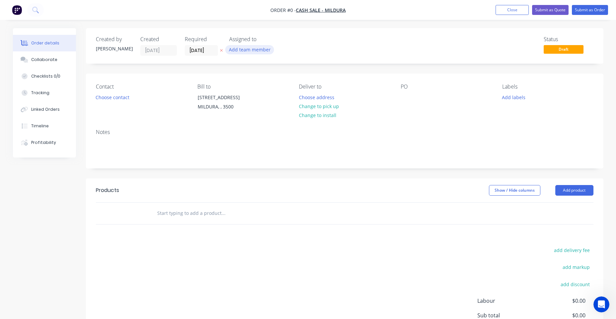
click at [253, 54] on button "Add team member" at bounding box center [249, 49] width 49 height 9
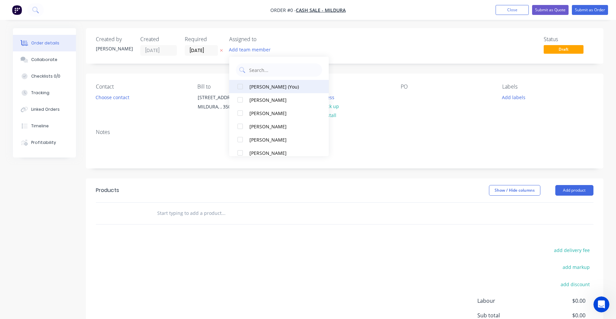
click at [273, 92] on button "[PERSON_NAME] (You)" at bounding box center [279, 86] width 100 height 13
click at [521, 96] on div "Order details Collaborate Checklists 0/0 Tracking Linked Orders Timeline Profit…" at bounding box center [308, 211] width 604 height 366
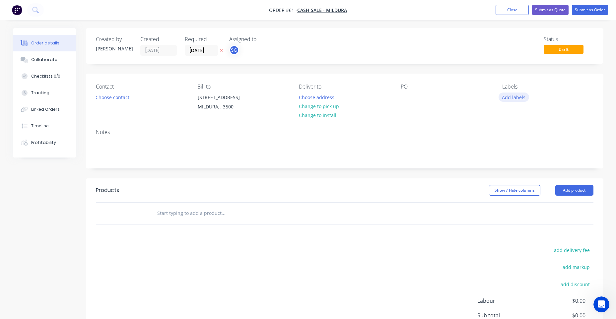
click at [520, 96] on button "Add labels" at bounding box center [514, 97] width 31 height 9
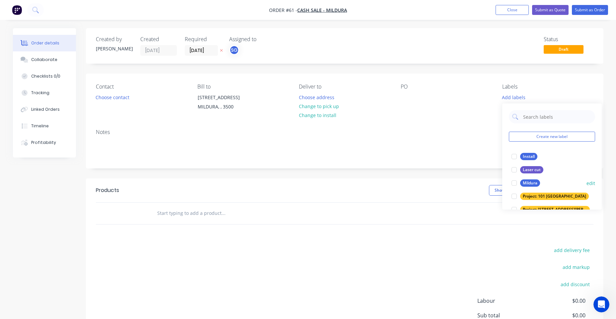
click at [526, 178] on div "Mildura edit" at bounding box center [552, 182] width 86 height 13
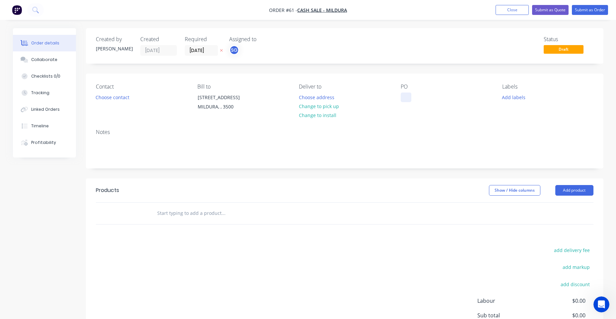
click at [408, 102] on div at bounding box center [406, 98] width 11 height 10
click at [334, 99] on button "Choose address" at bounding box center [316, 97] width 42 height 9
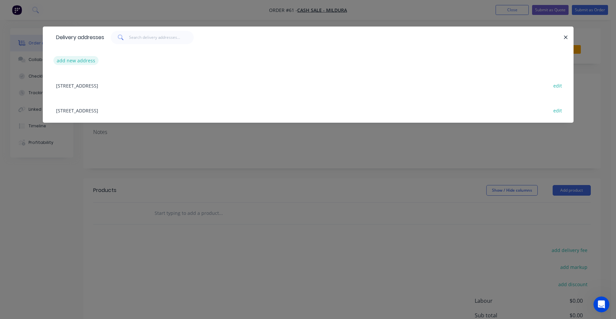
click at [86, 57] on button "add new address" at bounding box center [75, 60] width 45 height 9
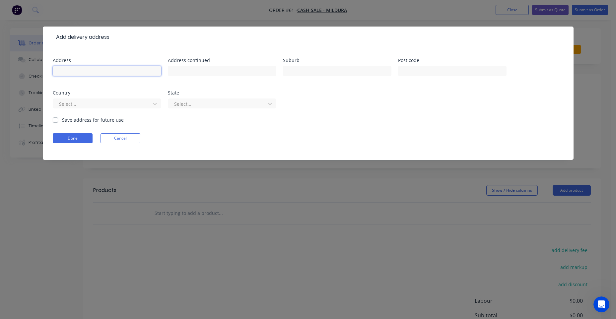
click at [84, 70] on input "text" at bounding box center [107, 71] width 108 height 10
paste input "[STREET_ADDRESS][PERSON_NAME]"
drag, startPoint x: 141, startPoint y: 72, endPoint x: 107, endPoint y: 72, distance: 34.2
click at [107, 72] on input "[STREET_ADDRESS][PERSON_NAME]" at bounding box center [107, 71] width 108 height 10
type input "[STREET_ADDRESS][PERSON_NAME]"
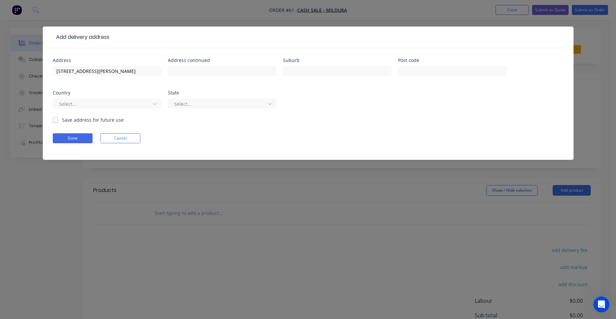
click at [282, 69] on div "Address [STREET_ADDRESS][GEOGRAPHIC_DATA][PERSON_NAME] Address continued Suburb…" at bounding box center [308, 87] width 511 height 58
drag, startPoint x: 304, startPoint y: 75, endPoint x: 283, endPoint y: 76, distance: 20.9
click at [304, 75] on input "text" at bounding box center [337, 71] width 108 height 10
paste input "[GEOGRAPHIC_DATA]"
type input "[GEOGRAPHIC_DATA]"
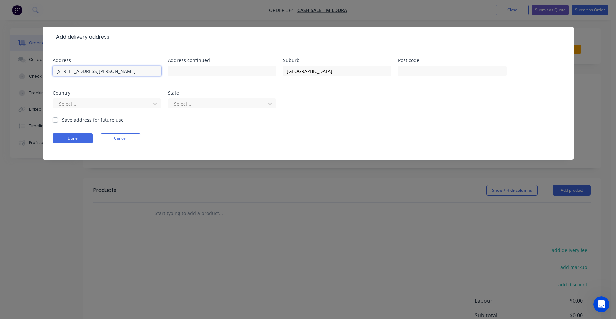
click at [151, 69] on input "[STREET_ADDRESS][PERSON_NAME]" at bounding box center [107, 71] width 108 height 10
drag, startPoint x: 150, startPoint y: 71, endPoint x: 106, endPoint y: 70, distance: 43.8
click at [106, 70] on input "[STREET_ADDRESS][PERSON_NAME]" at bounding box center [107, 71] width 108 height 10
type input "[STREET_ADDRESS][PERSON_NAME]"
click at [69, 139] on button "Done" at bounding box center [73, 138] width 40 height 10
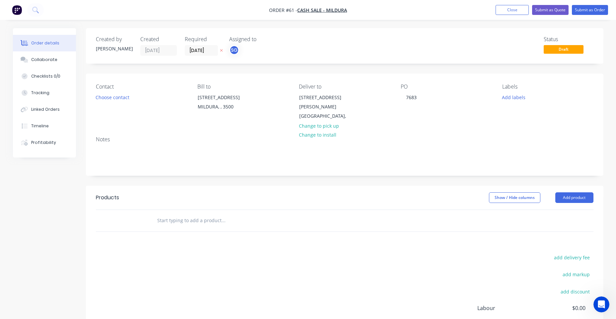
click at [588, 17] on nav "Order #61 - CASH SALE - MILDURA Add product Close Submit as Quote Submit as Ord…" at bounding box center [308, 10] width 616 height 20
click at [589, 14] on button "Submit as Order" at bounding box center [590, 10] width 36 height 10
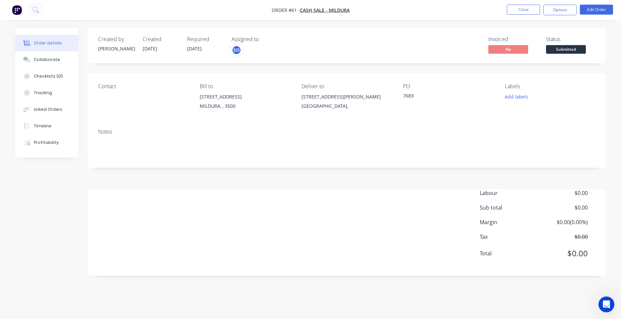
click at [501, 125] on div "Notes" at bounding box center [347, 145] width 518 height 44
click at [514, 95] on button "Add labels" at bounding box center [516, 96] width 31 height 9
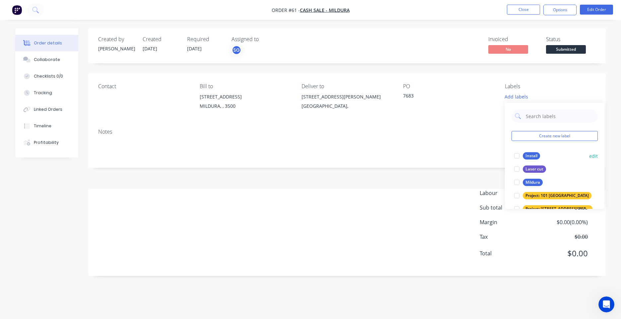
click at [531, 179] on div "Mildura" at bounding box center [533, 182] width 20 height 7
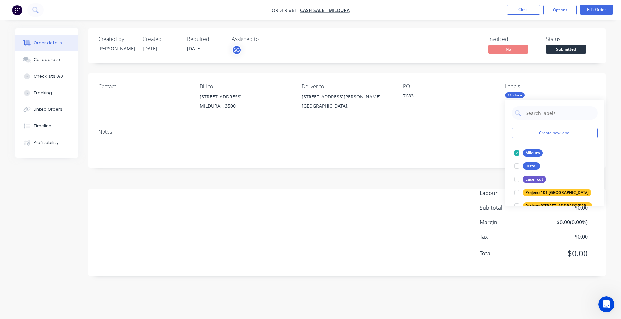
click at [461, 124] on div "Notes" at bounding box center [347, 145] width 518 height 44
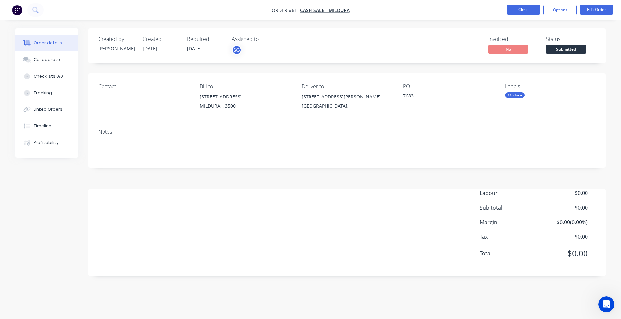
click at [526, 8] on button "Close" at bounding box center [523, 10] width 33 height 10
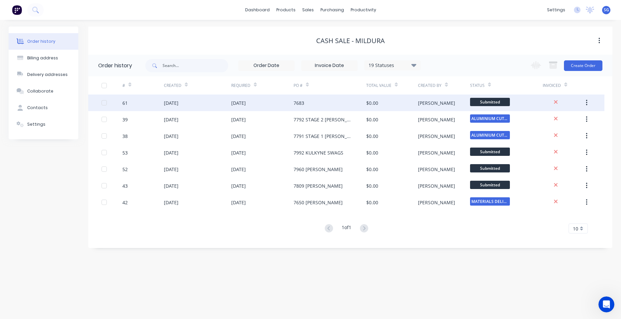
click at [282, 106] on div "[DATE]" at bounding box center [262, 103] width 62 height 17
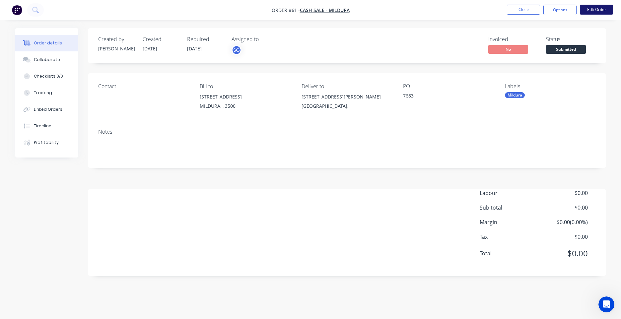
click at [595, 12] on button "Edit Order" at bounding box center [596, 10] width 33 height 10
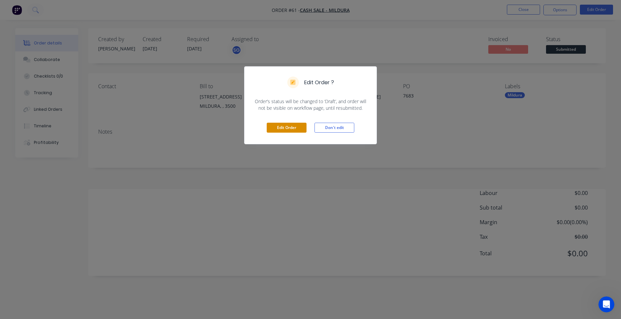
click at [289, 127] on button "Edit Order" at bounding box center [287, 128] width 40 height 10
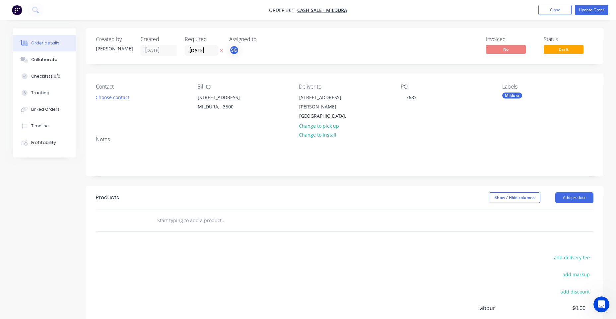
click at [424, 97] on div "PO 7683" at bounding box center [446, 102] width 91 height 37
click at [422, 97] on div "7683" at bounding box center [411, 98] width 21 height 10
click at [558, 8] on button "Close" at bounding box center [554, 10] width 33 height 10
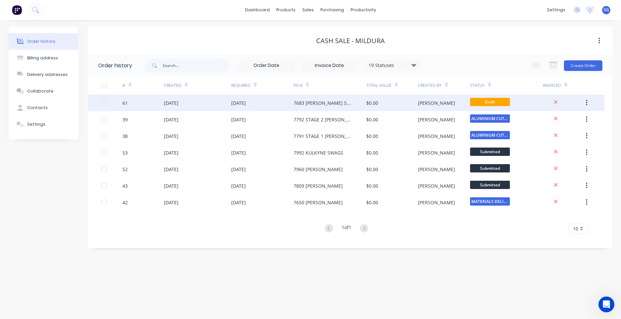
click at [510, 107] on div "Draft" at bounding box center [490, 103] width 40 height 10
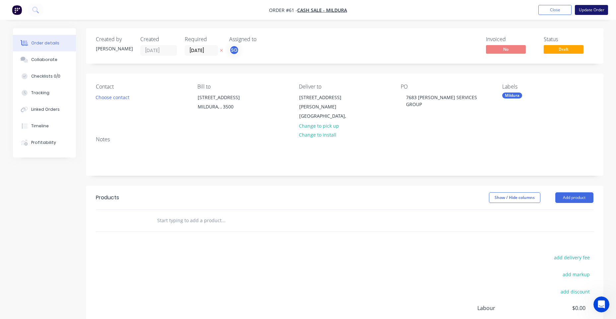
click at [595, 12] on button "Update Order" at bounding box center [591, 10] width 33 height 10
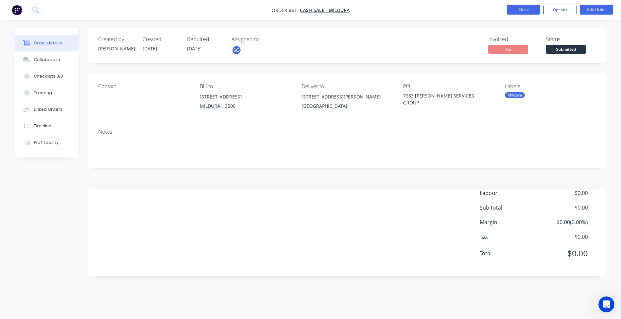
click at [511, 9] on button "Close" at bounding box center [523, 10] width 33 height 10
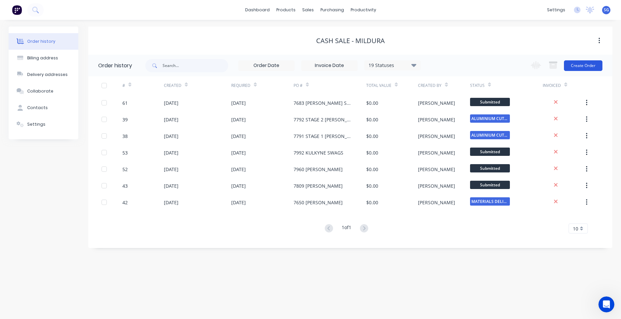
click at [584, 68] on button "Create Order" at bounding box center [583, 65] width 38 height 11
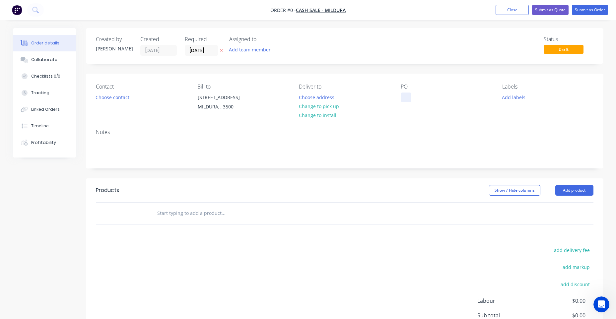
click at [405, 95] on div at bounding box center [406, 98] width 11 height 10
click at [319, 99] on button "Choose address" at bounding box center [316, 97] width 42 height 9
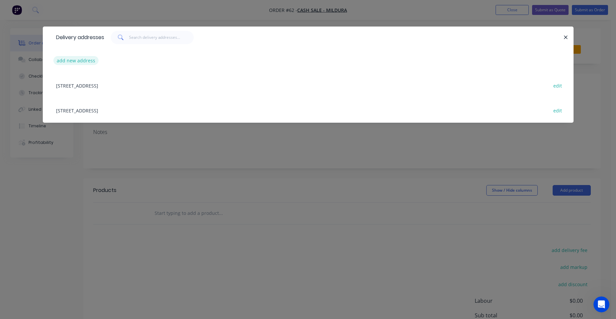
click at [86, 58] on button "add new address" at bounding box center [75, 60] width 45 height 9
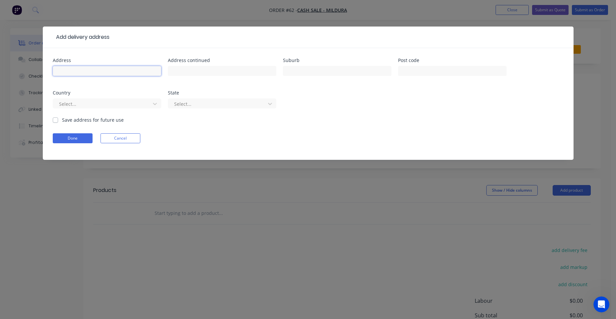
click at [81, 67] on input "text" at bounding box center [107, 71] width 108 height 10
paste input "74 [PERSON_NAME] RD BARMERA"
drag, startPoint x: 122, startPoint y: 71, endPoint x: 91, endPoint y: 72, distance: 31.2
click at [91, 72] on input "74 [PERSON_NAME] RD BARMERA" at bounding box center [107, 71] width 108 height 10
type input "74 [PERSON_NAME] RD BARMERA"
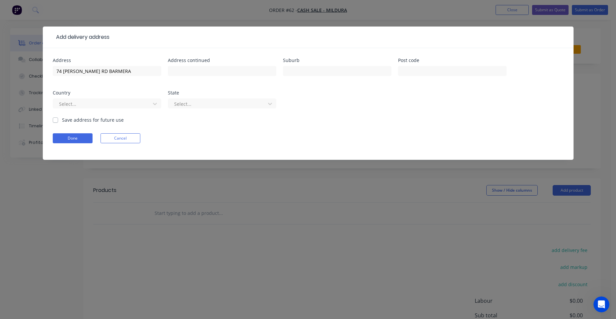
click at [306, 76] on div at bounding box center [337, 74] width 108 height 20
click at [306, 72] on input "text" at bounding box center [337, 71] width 108 height 10
paste input "BARMERA"
type input "BARMERA"
drag, startPoint x: 118, startPoint y: 70, endPoint x: 98, endPoint y: 71, distance: 20.3
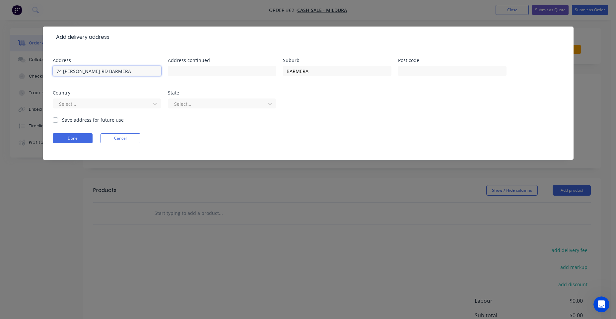
click at [102, 71] on input "74 [PERSON_NAME] RD BARMERA" at bounding box center [107, 71] width 108 height 10
click at [93, 69] on input "74 [PERSON_NAME] RD BARMERA" at bounding box center [107, 71] width 108 height 10
drag, startPoint x: 120, startPoint y: 69, endPoint x: 86, endPoint y: 68, distance: 34.2
click at [86, 68] on input "74 [PERSON_NAME] RD BARMERA" at bounding box center [107, 71] width 108 height 10
type input "[STREET_ADDRESS][PERSON_NAME]"
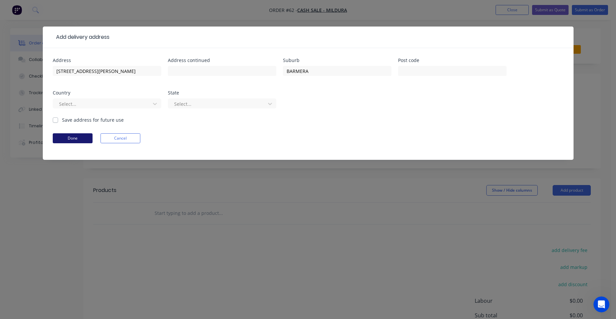
click at [67, 140] on button "Done" at bounding box center [73, 138] width 40 height 10
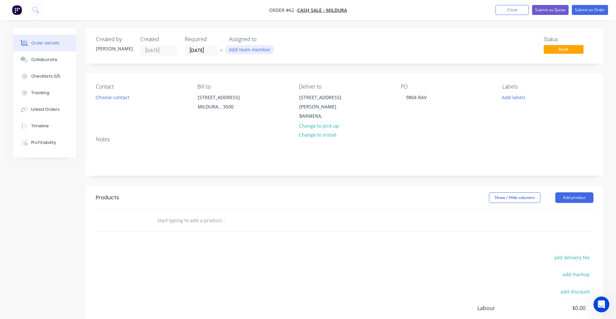
click at [246, 53] on button "Add team member" at bounding box center [249, 49] width 49 height 9
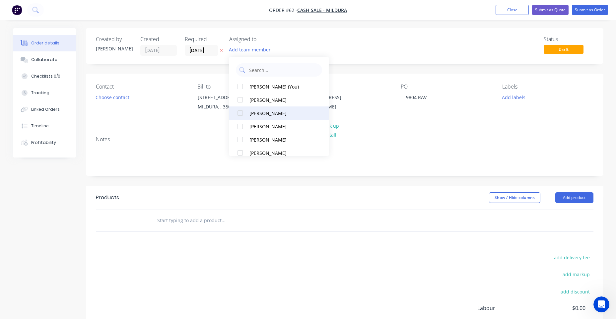
click at [263, 113] on div "[PERSON_NAME]" at bounding box center [282, 113] width 66 height 7
click at [510, 99] on button "Add labels" at bounding box center [514, 97] width 31 height 9
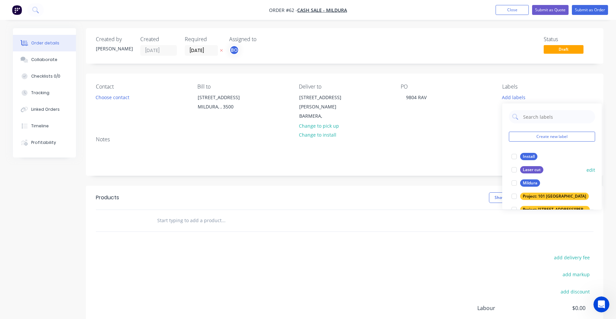
click at [527, 185] on div "Mildura" at bounding box center [530, 182] width 20 height 7
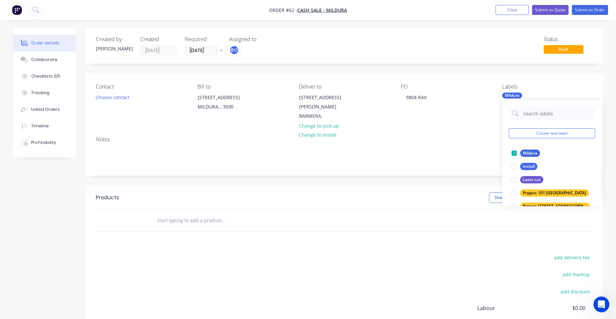
click at [469, 131] on div "Notes" at bounding box center [345, 153] width 518 height 44
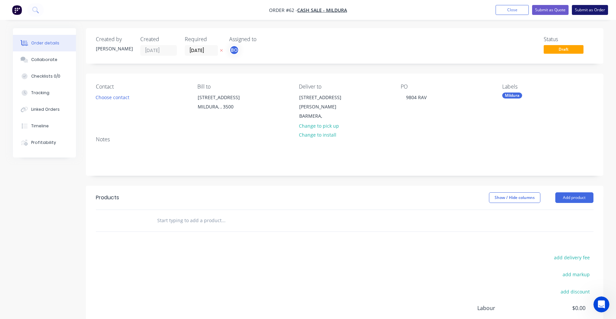
click at [605, 8] on button "Submit as Order" at bounding box center [590, 10] width 36 height 10
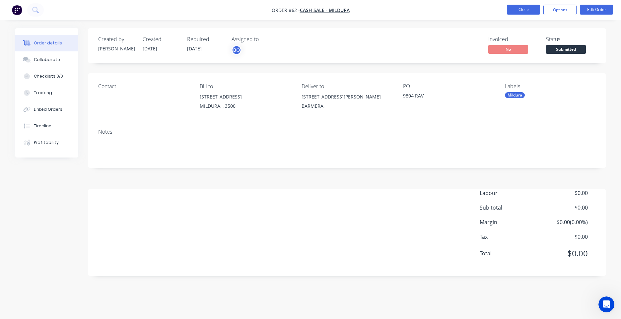
click at [524, 9] on button "Close" at bounding box center [523, 10] width 33 height 10
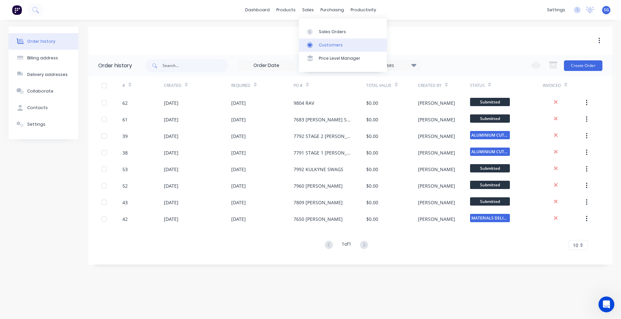
click at [320, 49] on link "Customers" at bounding box center [343, 44] width 88 height 13
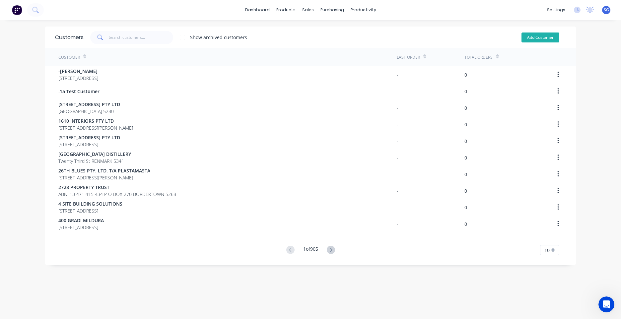
click at [545, 35] on button "Add Customer" at bounding box center [541, 38] width 38 height 10
select select "AU"
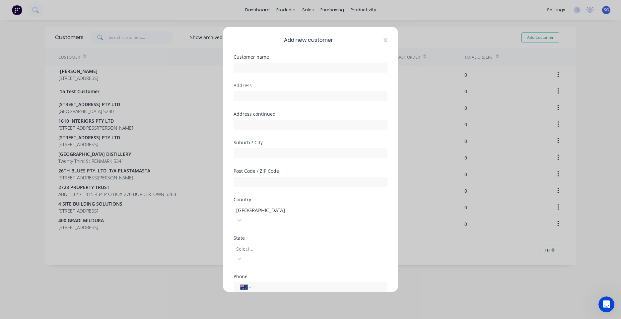
drag, startPoint x: 384, startPoint y: 36, endPoint x: 381, endPoint y: 39, distance: 3.5
click at [382, 37] on div "Add new customer Customer name Address Address continued Suburb / City Post Cod…" at bounding box center [310, 159] width 175 height 265
click at [378, 39] on div "Add new customer" at bounding box center [311, 40] width 154 height 8
click at [378, 40] on div "Add new customer" at bounding box center [311, 40] width 154 height 8
click at [384, 40] on icon at bounding box center [386, 40] width 4 height 5
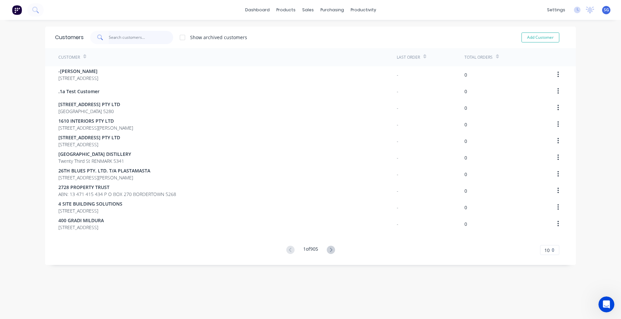
click at [114, 41] on input "text" at bounding box center [141, 37] width 65 height 13
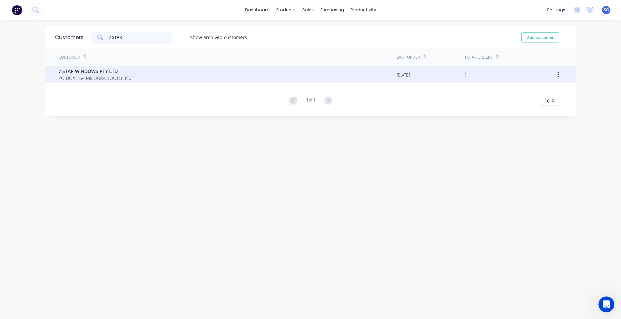
type input "7 STAR"
click at [109, 74] on span "7 STAR WINDOWS PTY LTD" at bounding box center [96, 71] width 76 height 7
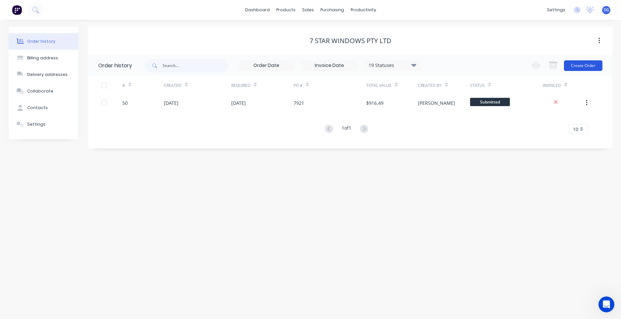
click at [581, 62] on button "Create Order" at bounding box center [583, 65] width 38 height 11
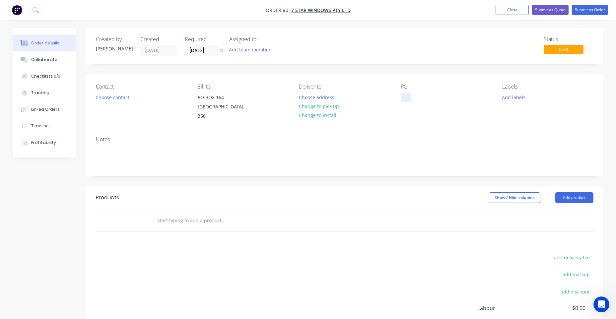
click at [402, 97] on div at bounding box center [406, 98] width 11 height 10
paste div
click at [510, 100] on div "Order details Collaborate Checklists 0/0 Tracking Linked Orders Timeline Profit…" at bounding box center [308, 214] width 604 height 373
click at [509, 100] on button "Add labels" at bounding box center [514, 97] width 31 height 9
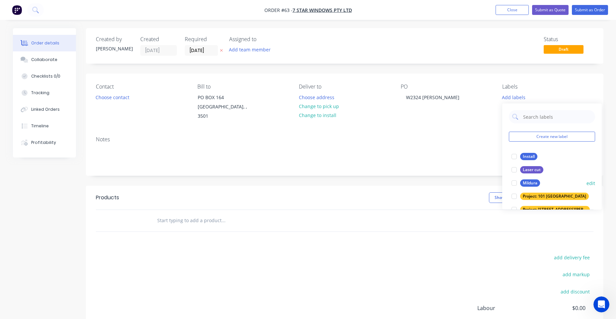
click at [534, 183] on div "Mildura" at bounding box center [530, 182] width 20 height 7
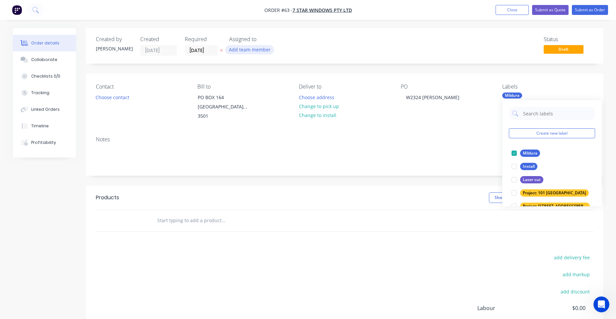
click at [255, 49] on button "Add team member" at bounding box center [249, 49] width 49 height 9
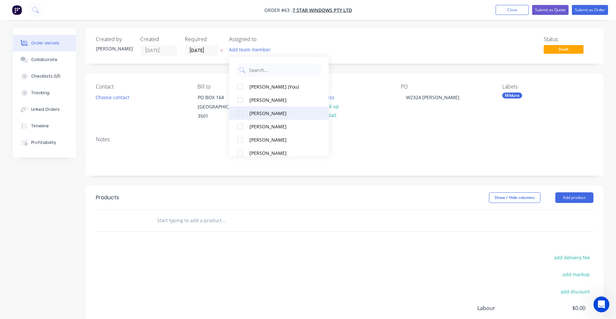
click at [271, 112] on div "[PERSON_NAME]" at bounding box center [282, 113] width 66 height 7
click at [361, 108] on div "Deliver to Choose address Change to pick up Change to install" at bounding box center [344, 102] width 91 height 37
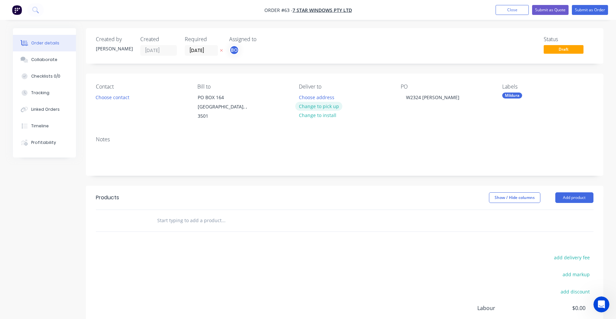
click at [328, 108] on button "Change to pick up" at bounding box center [318, 106] width 47 height 9
click at [589, 9] on button "Submit as Order" at bounding box center [590, 10] width 36 height 10
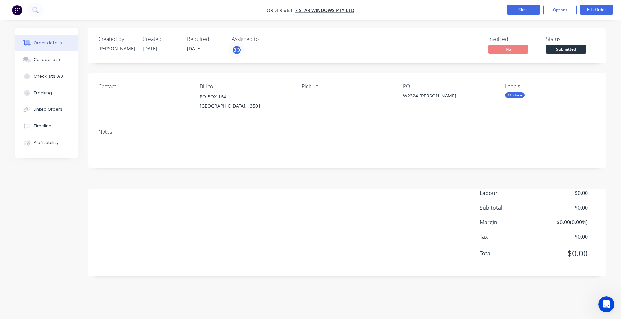
click at [526, 7] on button "Close" at bounding box center [523, 10] width 33 height 10
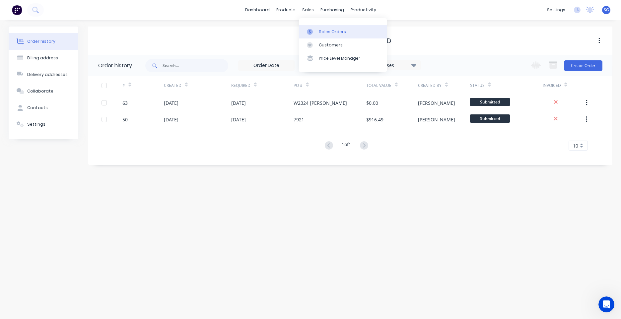
click at [329, 33] on div "Sales Orders" at bounding box center [332, 32] width 27 height 6
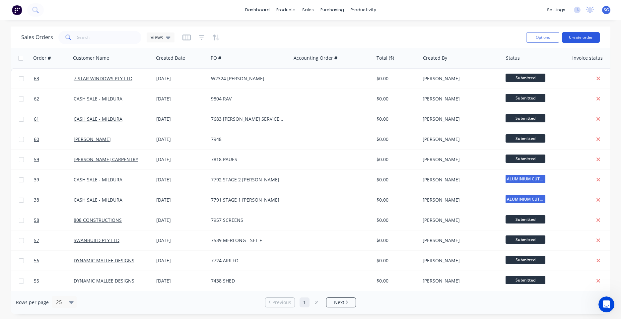
click at [580, 35] on button "Create order" at bounding box center [581, 37] width 38 height 11
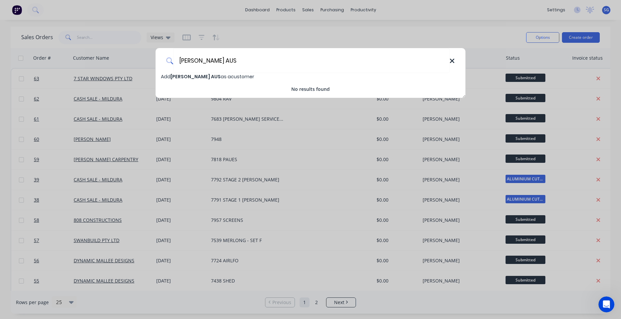
type input "[PERSON_NAME] AUS"
click at [450, 58] on icon at bounding box center [452, 60] width 5 height 7
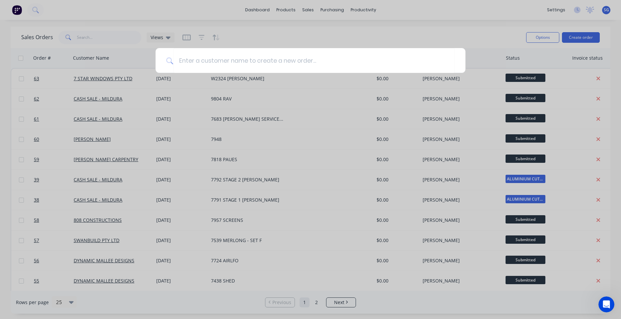
click at [577, 38] on div at bounding box center [310, 159] width 621 height 319
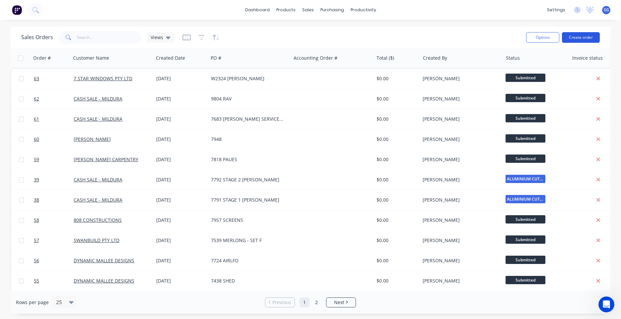
click at [576, 36] on button "Create order" at bounding box center [581, 37] width 38 height 11
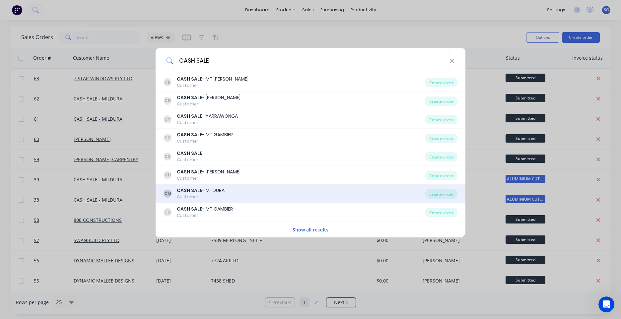
type input "CASH SALE"
click at [207, 192] on div "CASH SALE - MILDURA" at bounding box center [201, 190] width 48 height 7
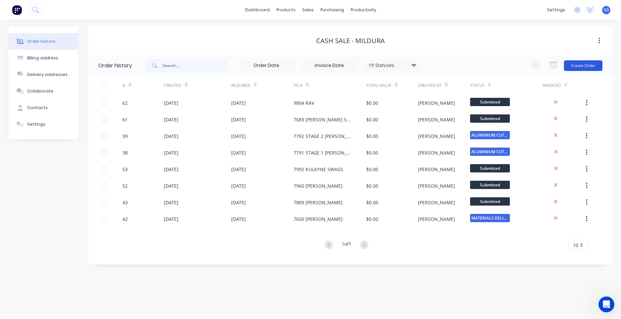
click at [591, 63] on button "Create Order" at bounding box center [583, 65] width 38 height 11
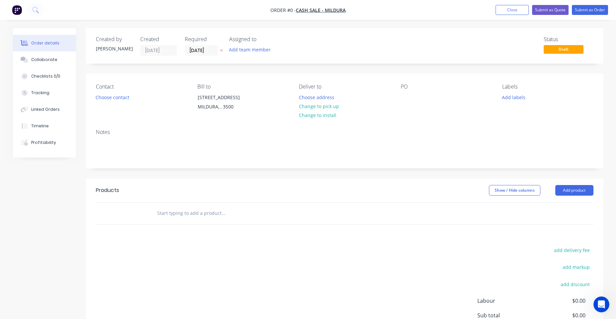
click at [398, 101] on div "Contact Choose contact [PERSON_NAME] to [STREET_ADDRESS] Deliver to Choose addr…" at bounding box center [345, 99] width 518 height 50
click at [405, 98] on div at bounding box center [406, 98] width 11 height 10
paste div
click at [522, 100] on div "Order details Collaborate Checklists 0/0 Tracking Linked Orders Timeline Profit…" at bounding box center [308, 211] width 604 height 366
click at [514, 97] on button "Add labels" at bounding box center [514, 97] width 31 height 9
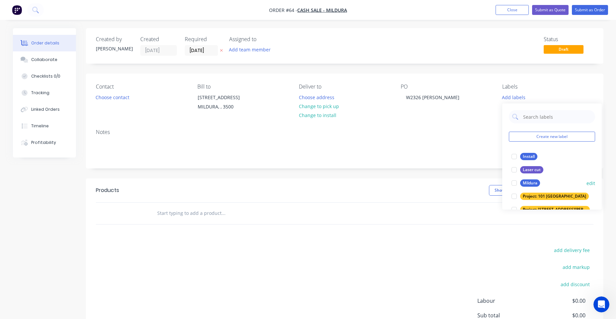
click at [526, 180] on div "Mildura" at bounding box center [530, 182] width 20 height 7
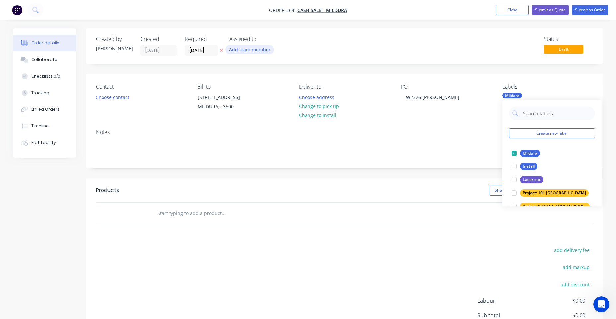
click at [239, 49] on button "Add team member" at bounding box center [249, 49] width 49 height 9
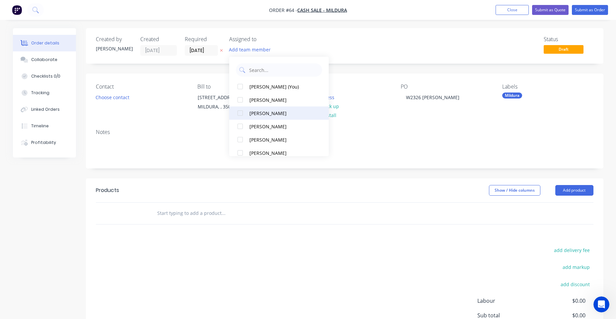
click at [267, 113] on div "[PERSON_NAME]" at bounding box center [282, 113] width 66 height 7
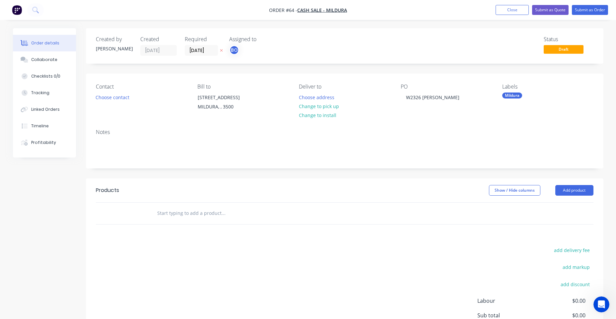
click at [376, 72] on div "Created by [PERSON_NAME] Created [DATE] Required [DATE] Assigned to BO Status D…" at bounding box center [345, 206] width 518 height 356
click at [331, 96] on button "Choose address" at bounding box center [316, 97] width 42 height 9
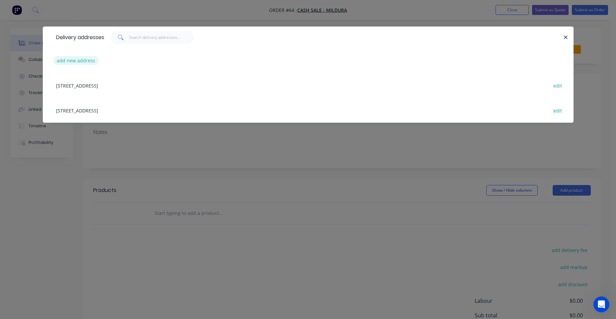
click at [93, 60] on button "add new address" at bounding box center [75, 60] width 45 height 9
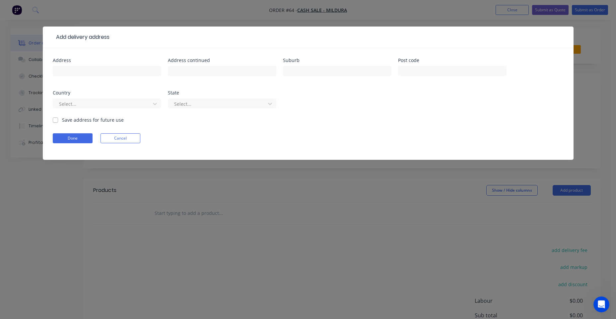
click at [99, 78] on div at bounding box center [107, 74] width 108 height 20
click at [97, 69] on input "text" at bounding box center [107, 71] width 108 height 10
paste input "[STREET_ADDRESS][PERSON_NAME]"
type input "[STREET_ADDRESS][PERSON_NAME]"
click at [55, 136] on button "Done" at bounding box center [73, 138] width 40 height 10
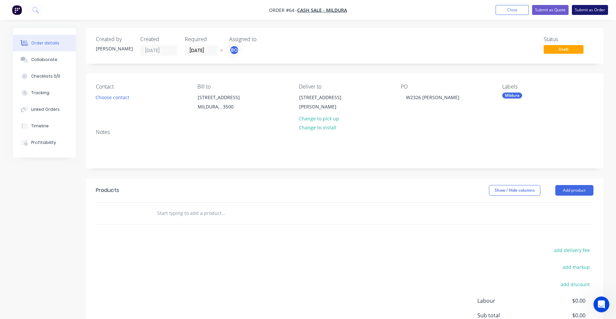
click at [592, 12] on button "Submit as Order" at bounding box center [590, 10] width 36 height 10
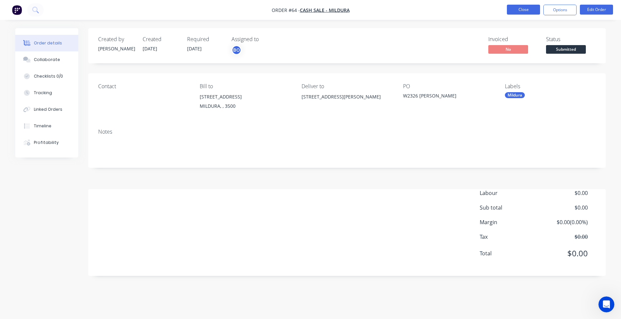
click at [526, 10] on button "Close" at bounding box center [523, 10] width 33 height 10
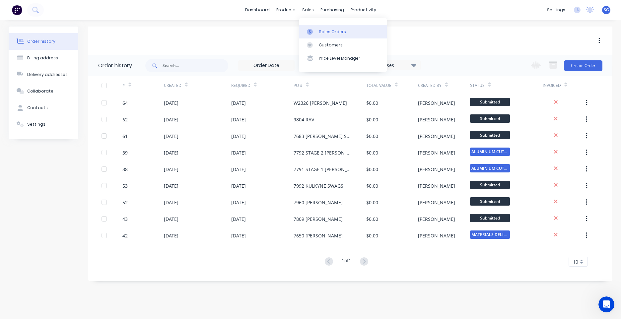
click at [327, 30] on div "Sales Orders" at bounding box center [332, 32] width 27 height 6
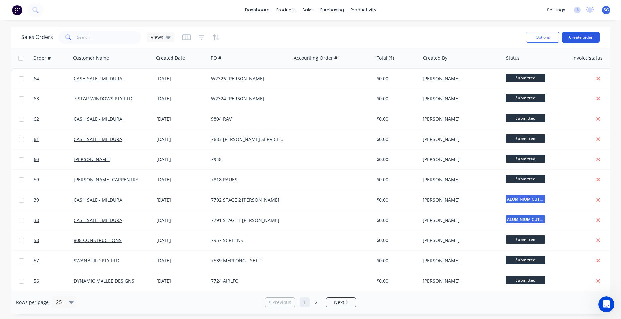
click at [597, 35] on button "Create order" at bounding box center [581, 37] width 38 height 11
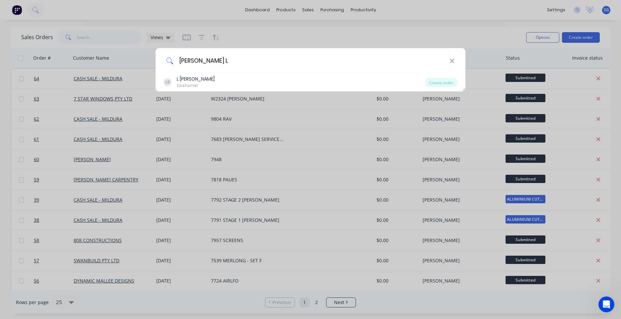
drag, startPoint x: 298, startPoint y: 66, endPoint x: 86, endPoint y: 66, distance: 211.7
click at [86, 66] on div "BRODIE L LB L BRODIE Customer Create order" at bounding box center [310, 159] width 621 height 319
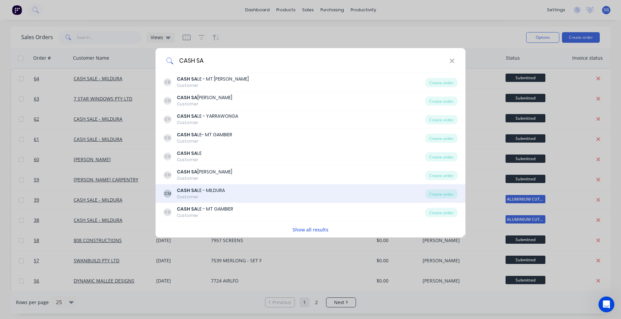
type input "CASH SA"
click at [206, 187] on div "CM CASH SA LE - MILDURA Customer Create order" at bounding box center [311, 193] width 310 height 19
click at [222, 190] on div "CASH SA LE - MILDURA" at bounding box center [201, 190] width 48 height 7
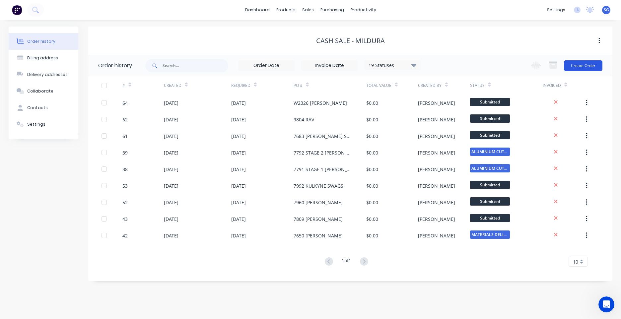
click at [574, 67] on button "Create Order" at bounding box center [583, 65] width 38 height 11
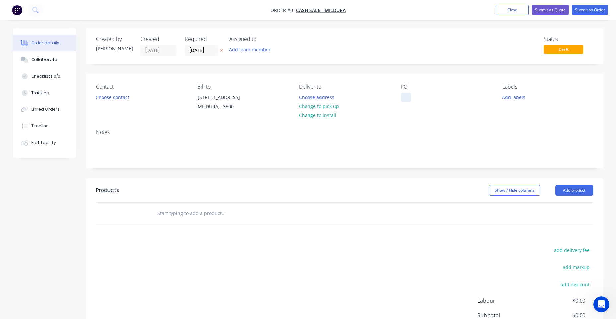
click at [403, 98] on div at bounding box center [406, 98] width 11 height 10
click at [254, 45] on button "Add team member" at bounding box center [249, 49] width 49 height 9
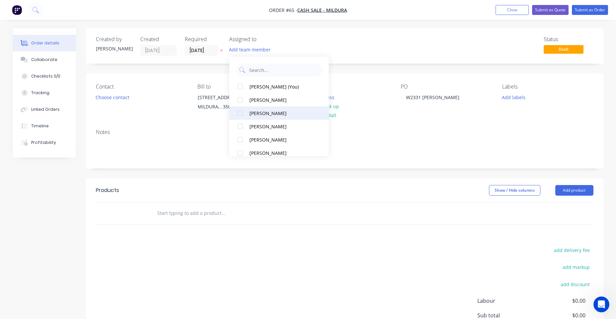
click at [265, 112] on div "[PERSON_NAME]" at bounding box center [282, 113] width 66 height 7
click at [518, 99] on button "Add labels" at bounding box center [514, 97] width 31 height 9
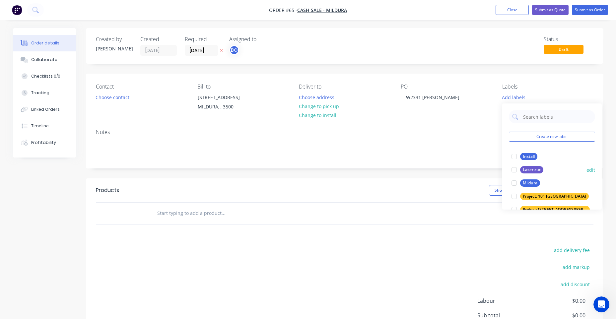
click at [526, 185] on div "Mildura" at bounding box center [530, 182] width 20 height 7
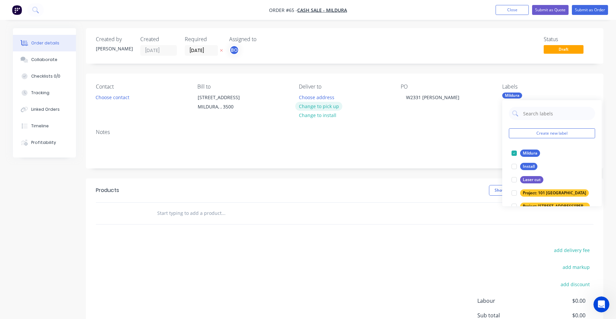
click at [315, 106] on button "Change to pick up" at bounding box center [318, 106] width 47 height 9
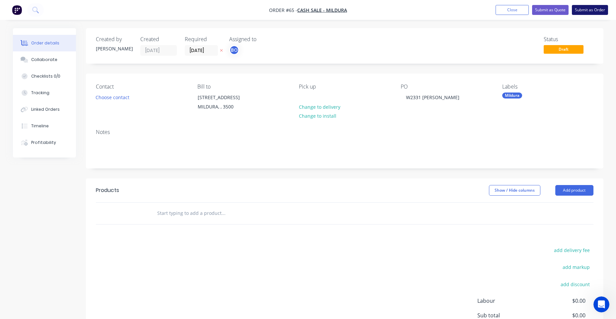
click at [589, 13] on button "Submit as Order" at bounding box center [590, 10] width 36 height 10
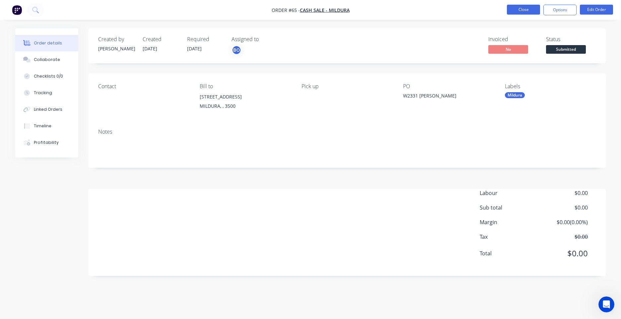
click at [513, 10] on button "Close" at bounding box center [523, 10] width 33 height 10
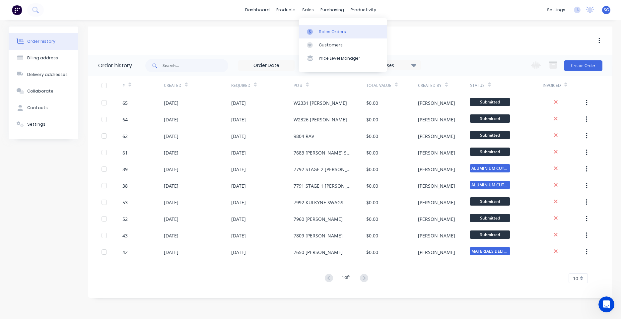
click at [330, 30] on div "Sales Orders" at bounding box center [332, 32] width 27 height 6
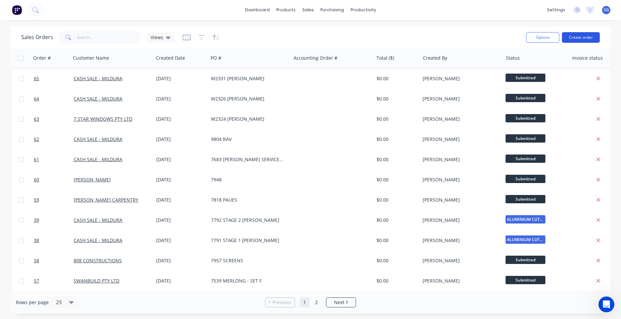
click at [572, 41] on button "Create order" at bounding box center [581, 37] width 38 height 11
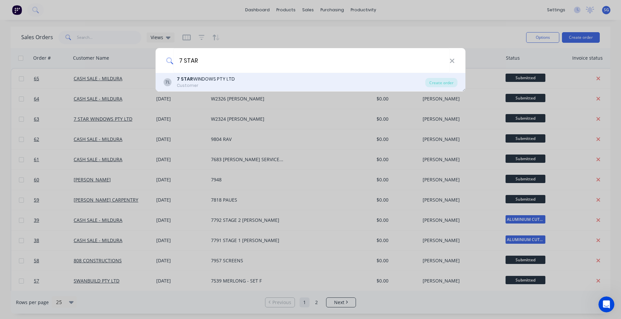
type input "7 STAR"
click at [232, 80] on div "7 STAR WINDOWS PTY LTD" at bounding box center [206, 79] width 58 height 7
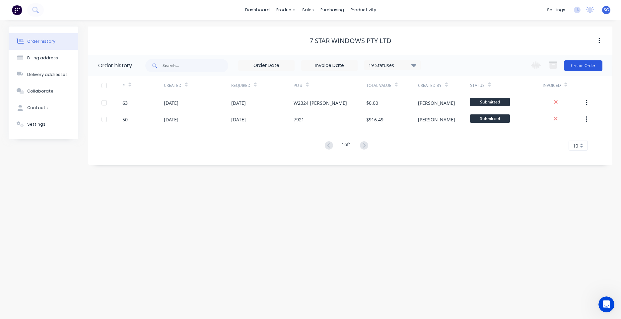
click at [585, 64] on button "Create Order" at bounding box center [583, 65] width 38 height 11
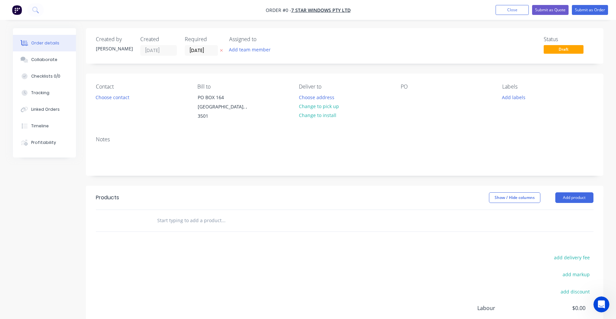
click at [393, 92] on div "Contact Choose contact Bill to PO BOX 164 MILDURA SOUTH, , 3501 Deliver to Choo…" at bounding box center [345, 102] width 518 height 57
click at [405, 94] on div at bounding box center [406, 98] width 11 height 10
click at [524, 97] on div "Order details Collaborate Checklists 0/0 Tracking Linked Orders Timeline Profit…" at bounding box center [308, 214] width 604 height 373
click at [506, 100] on button "Add labels" at bounding box center [514, 97] width 31 height 9
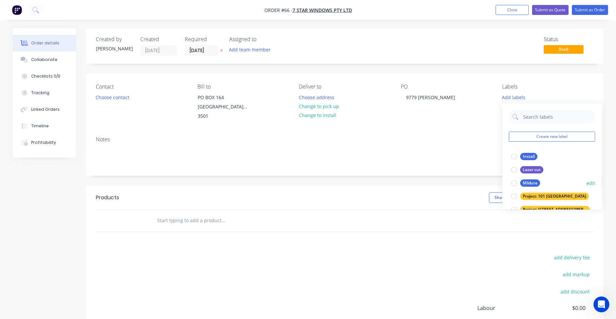
click at [525, 181] on div "Mildura" at bounding box center [530, 182] width 20 height 7
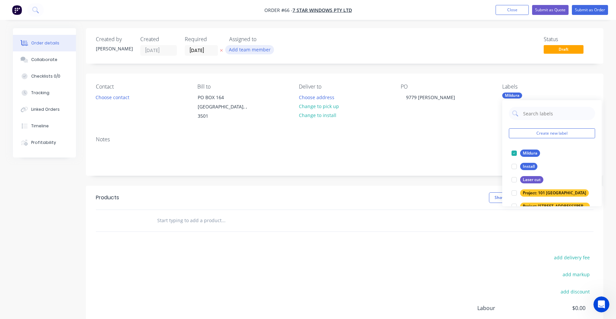
click at [257, 46] on button "Add team member" at bounding box center [249, 49] width 49 height 9
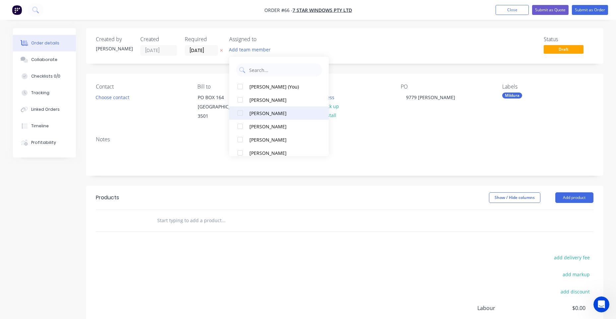
click at [264, 116] on div "[PERSON_NAME]" at bounding box center [282, 113] width 66 height 7
click at [348, 131] on div "Notes" at bounding box center [345, 153] width 518 height 44
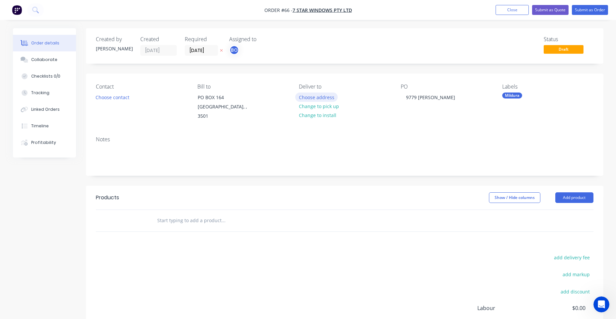
click at [325, 99] on button "Choose address" at bounding box center [316, 97] width 42 height 9
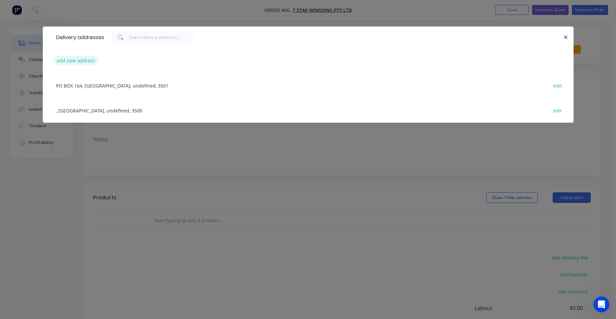
click at [77, 60] on button "add new address" at bounding box center [75, 60] width 45 height 9
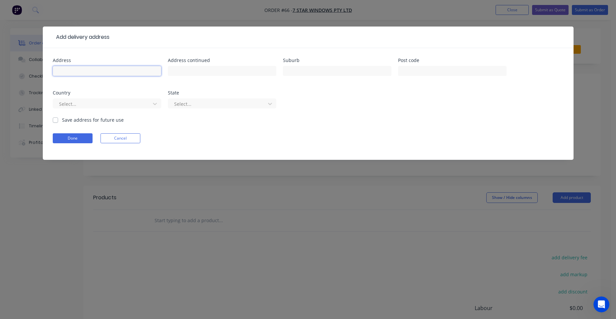
click at [109, 68] on input "text" at bounding box center [107, 71] width 108 height 10
paste input "6 WATERSIDE WAY MILDURA"
type input "6 WATERSIDE WAY MILDURA"
click at [309, 71] on input "text" at bounding box center [337, 71] width 108 height 10
type input "MILDURA"
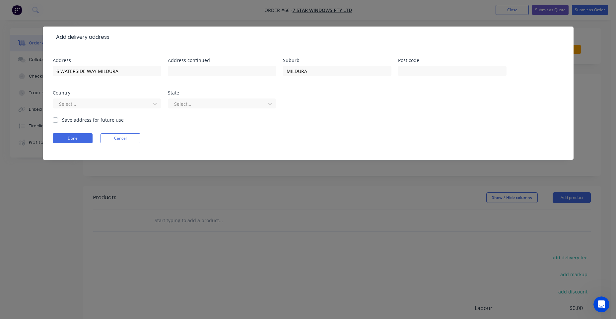
drag, startPoint x: 190, startPoint y: 103, endPoint x: 149, endPoint y: 94, distance: 41.7
click at [190, 103] on div at bounding box center [218, 104] width 89 height 8
click at [447, 57] on div "Address 6 WATERSIDE WAY MILDURA Address continued Suburb MILDURA Post code Coun…" at bounding box center [308, 104] width 531 height 112
click at [443, 68] on input "text" at bounding box center [452, 71] width 108 height 10
type input "3500"
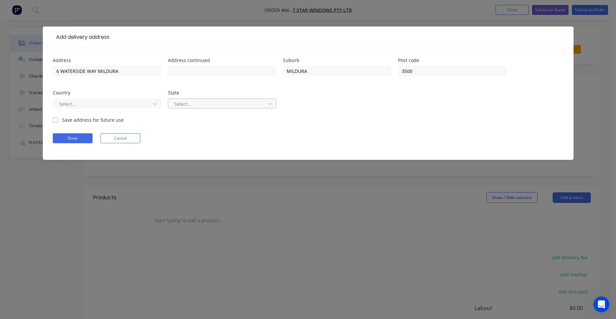
click at [256, 101] on div at bounding box center [218, 104] width 89 height 8
click at [125, 102] on div at bounding box center [102, 104] width 89 height 8
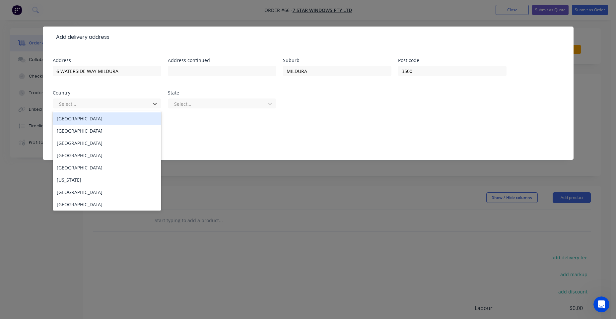
click at [90, 120] on div "[GEOGRAPHIC_DATA]" at bounding box center [107, 118] width 108 height 12
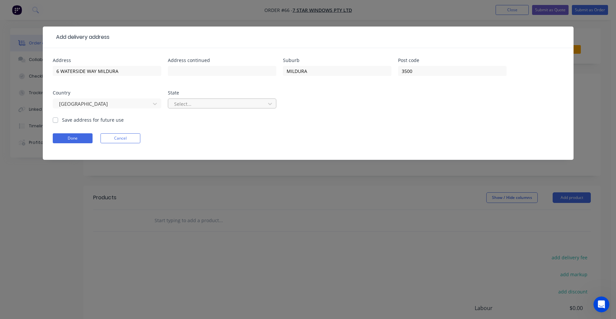
click at [223, 103] on div at bounding box center [218, 104] width 89 height 8
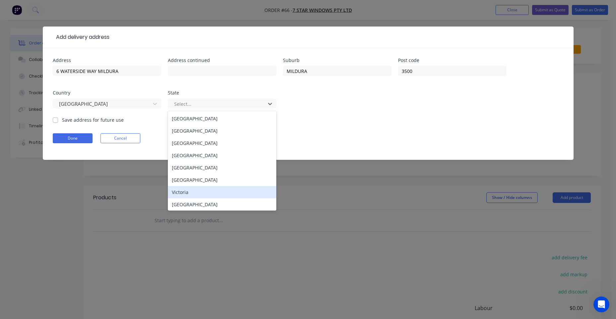
click at [182, 193] on div "Victoria" at bounding box center [222, 192] width 108 height 12
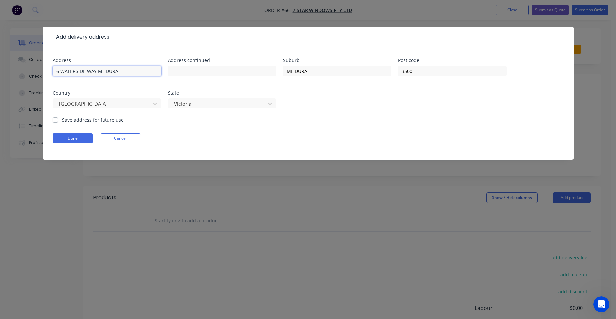
drag, startPoint x: 109, startPoint y: 70, endPoint x: 97, endPoint y: 72, distance: 12.4
click at [97, 72] on input "6 WATERSIDE WAY MILDURA" at bounding box center [107, 71] width 108 height 10
type input "6 WATERSIDE WAY"
click at [75, 141] on button "Done" at bounding box center [73, 138] width 40 height 10
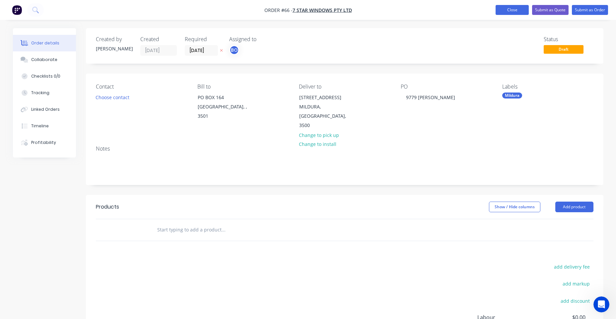
click at [508, 12] on button "Close" at bounding box center [512, 10] width 33 height 10
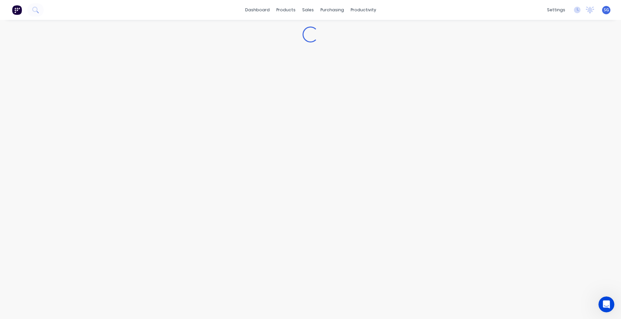
click at [125, 319] on html "dashboard products sales purchasing productivity dashboard products Product Cat…" at bounding box center [310, 159] width 621 height 319
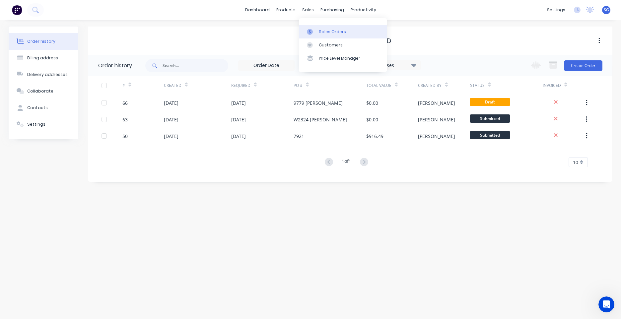
click at [318, 30] on link "Sales Orders" at bounding box center [343, 31] width 88 height 13
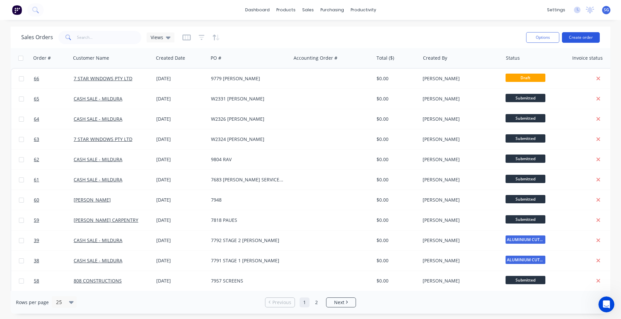
click at [577, 35] on button "Create order" at bounding box center [581, 37] width 38 height 11
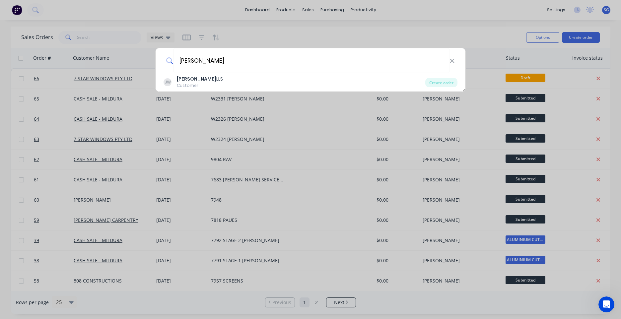
type input "JUSTIN WE"
click at [455, 62] on div "JUSTIN WE" at bounding box center [311, 60] width 310 height 25
click at [453, 63] on icon at bounding box center [452, 60] width 5 height 7
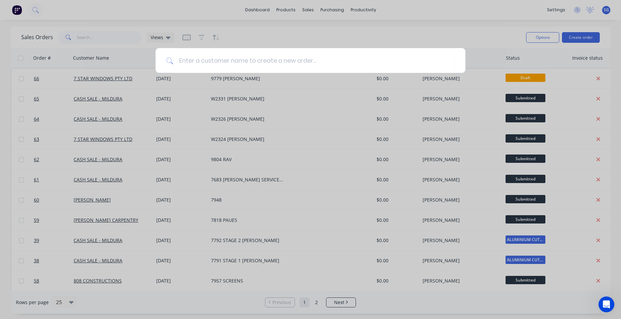
click at [477, 82] on div at bounding box center [310, 159] width 621 height 319
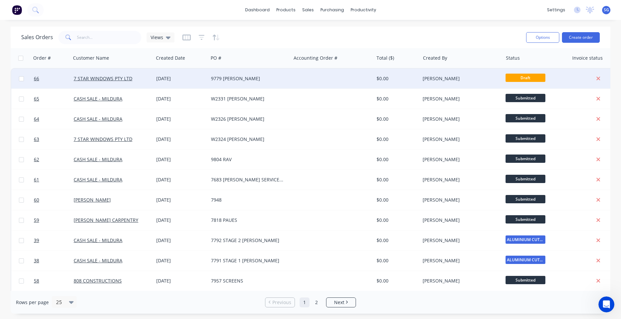
click at [477, 81] on div "[PERSON_NAME]" at bounding box center [460, 78] width 74 height 7
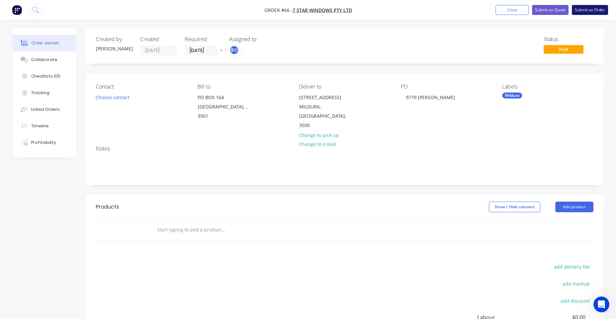
click at [587, 13] on button "Submit as Order" at bounding box center [590, 10] width 36 height 10
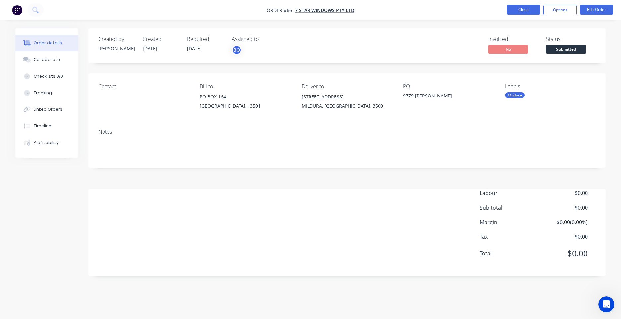
click at [510, 6] on button "Close" at bounding box center [523, 10] width 33 height 10
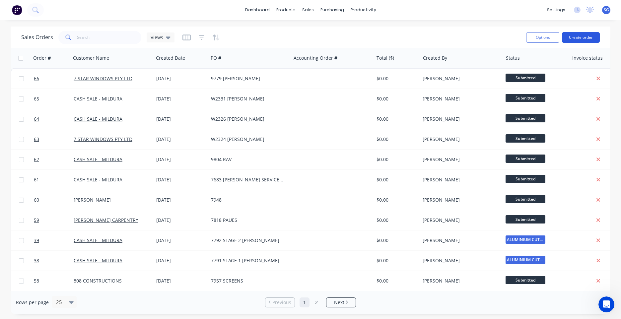
click at [588, 38] on button "Create order" at bounding box center [581, 37] width 38 height 11
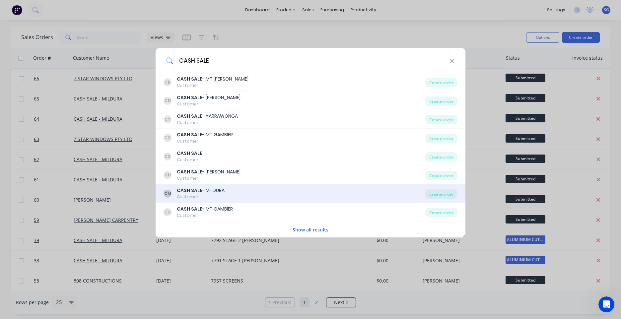
type input "CASH SALE"
click at [219, 199] on div "Customer" at bounding box center [201, 197] width 48 height 6
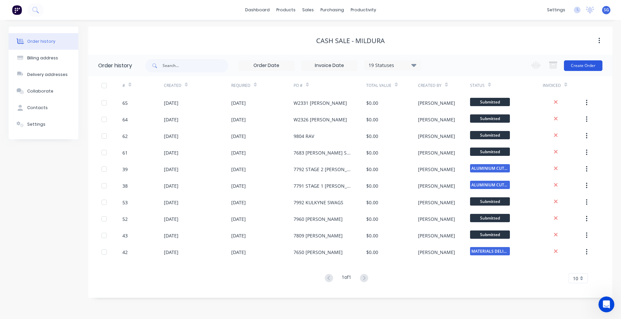
click at [574, 70] on button "Create Order" at bounding box center [583, 65] width 38 height 11
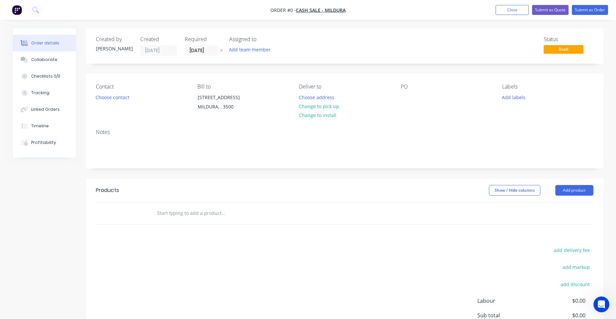
click at [413, 94] on div "PO" at bounding box center [446, 99] width 91 height 30
click at [409, 97] on div at bounding box center [406, 98] width 11 height 10
click at [519, 97] on div "Order details Collaborate Checklists 0/0 Tracking Linked Orders Timeline Profit…" at bounding box center [308, 211] width 604 height 366
click at [512, 100] on button "Add labels" at bounding box center [514, 97] width 31 height 9
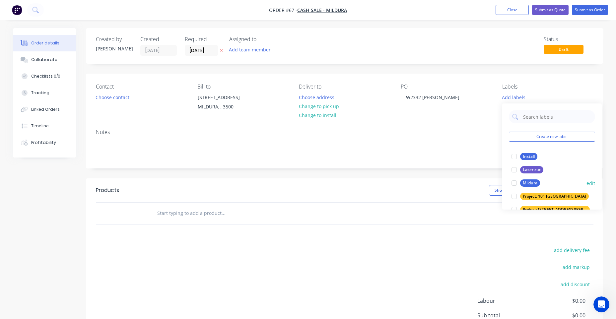
click at [524, 183] on div "Mildura" at bounding box center [530, 182] width 20 height 7
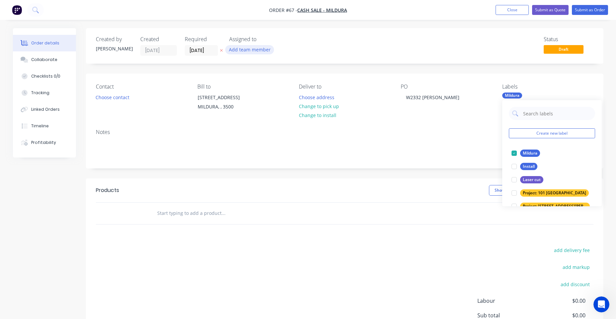
click at [255, 50] on button "Add team member" at bounding box center [249, 49] width 49 height 9
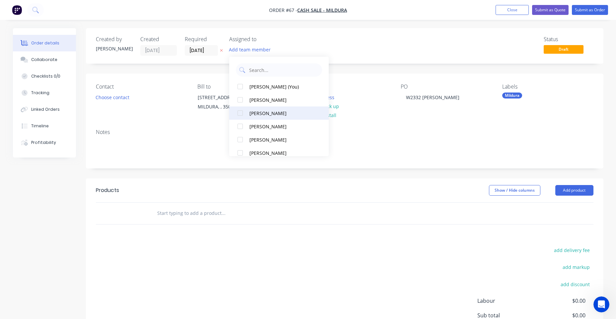
click at [262, 111] on div "[PERSON_NAME]" at bounding box center [282, 113] width 66 height 7
click at [380, 114] on div "Deliver to Choose address Change to pick up Change to install" at bounding box center [344, 99] width 91 height 30
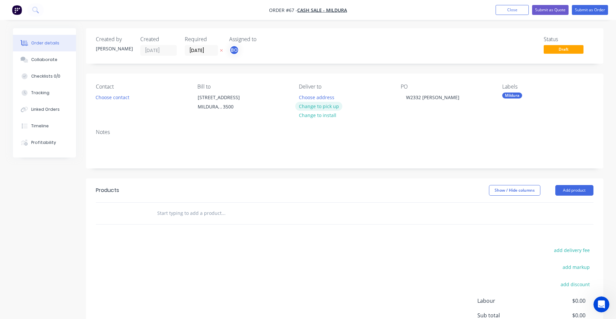
click at [317, 104] on button "Change to pick up" at bounding box center [318, 106] width 47 height 9
click at [604, 14] on button "Submit as Order" at bounding box center [590, 10] width 36 height 10
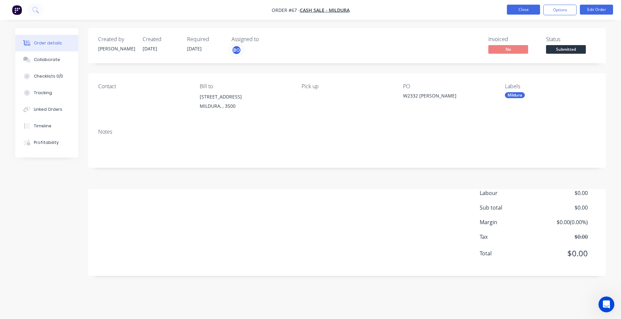
click at [530, 13] on button "Close" at bounding box center [523, 10] width 33 height 10
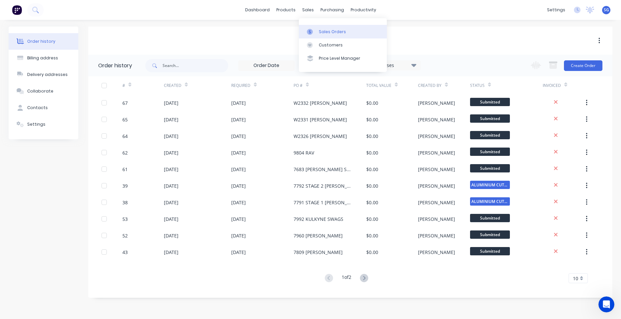
click at [326, 33] on div "Sales Orders" at bounding box center [332, 32] width 27 height 6
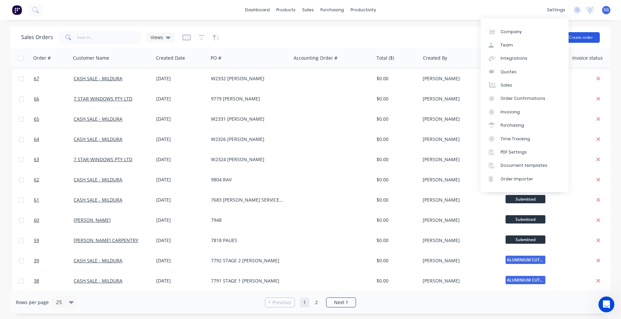
click at [579, 39] on button "Create order" at bounding box center [581, 37] width 38 height 11
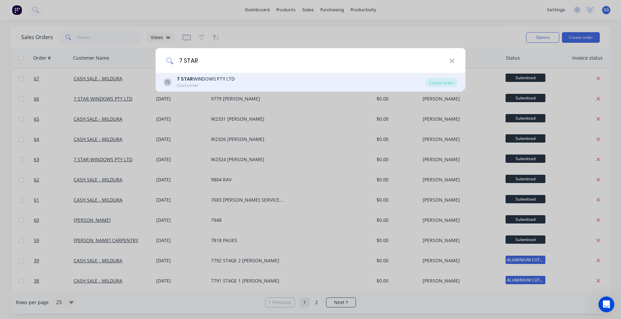
type input "7 STAR"
click at [216, 81] on div "7 STAR WINDOWS PTY LTD" at bounding box center [206, 79] width 58 height 7
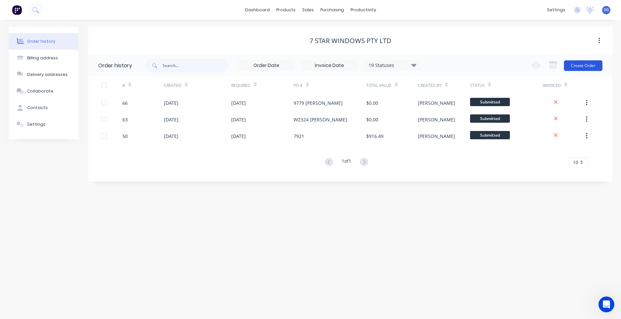
click at [586, 68] on button "Create Order" at bounding box center [583, 65] width 38 height 11
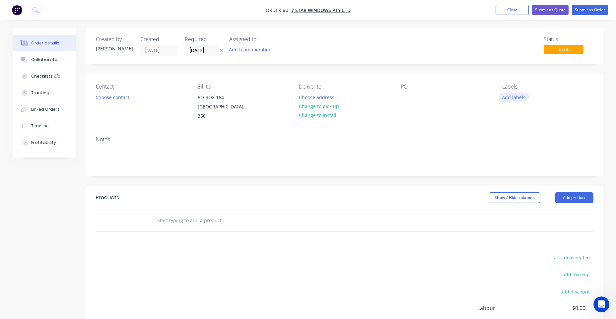
click at [503, 95] on button "Add labels" at bounding box center [514, 97] width 31 height 9
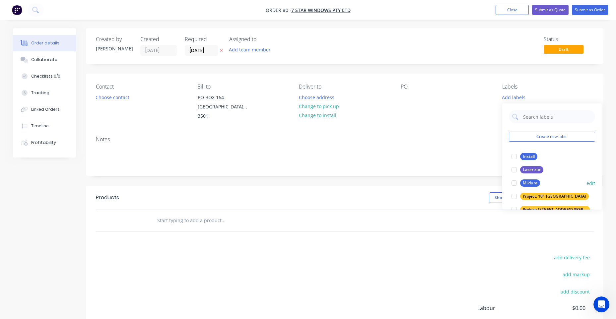
click at [525, 180] on div "Mildura" at bounding box center [530, 182] width 20 height 7
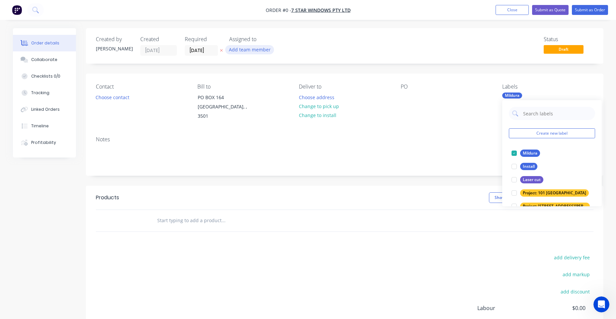
click at [254, 49] on div "Order details Collaborate Checklists 0/0 Tracking Linked Orders Timeline Profit…" at bounding box center [308, 214] width 604 height 373
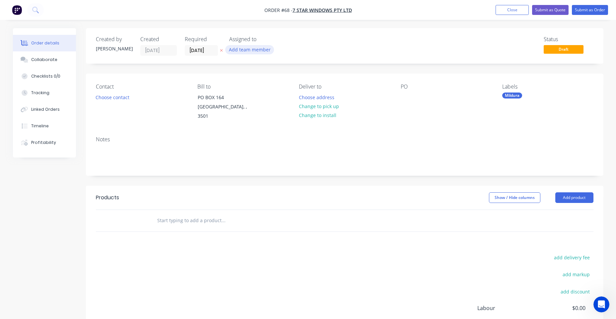
click at [240, 49] on button "Add team member" at bounding box center [249, 49] width 49 height 9
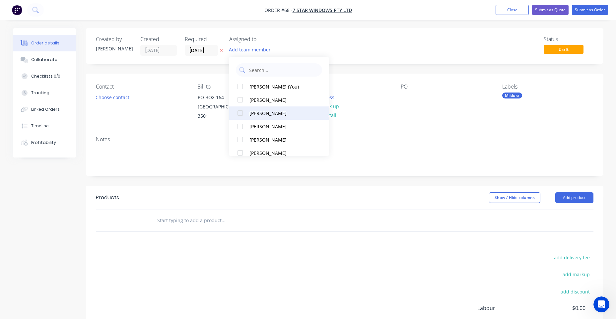
click at [258, 112] on div "[PERSON_NAME]" at bounding box center [282, 113] width 66 height 7
click at [375, 71] on div "Created by Shelby Created 01/10/25 Required 01/10/25 Assigned to BO Status Draf…" at bounding box center [345, 209] width 518 height 363
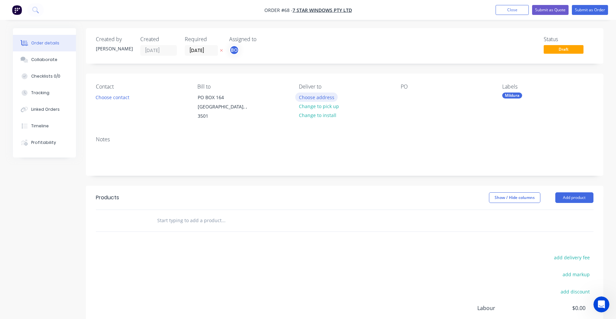
click at [332, 100] on button "Choose address" at bounding box center [316, 97] width 42 height 9
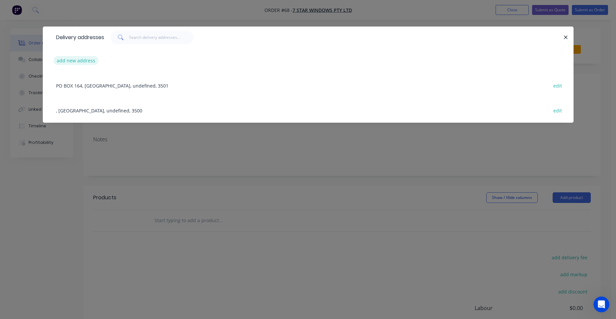
click at [78, 58] on button "add new address" at bounding box center [75, 60] width 45 height 9
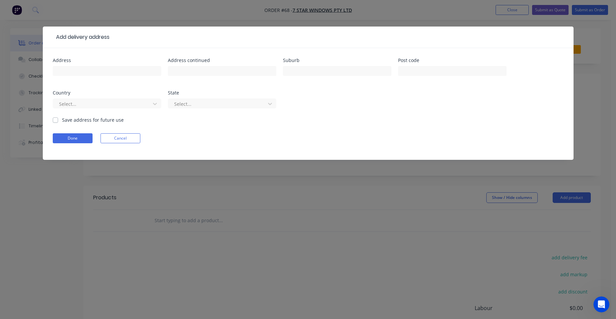
click at [82, 64] on div "Address" at bounding box center [107, 71] width 108 height 26
click at [82, 66] on input "text" at bounding box center [107, 71] width 108 height 10
paste input "12 THORNE STREET, OUYEN"
drag, startPoint x: 124, startPoint y: 72, endPoint x: 100, endPoint y: 71, distance: 23.9
click at [100, 71] on input "12 THORNE STREET, OUYEN" at bounding box center [107, 71] width 108 height 10
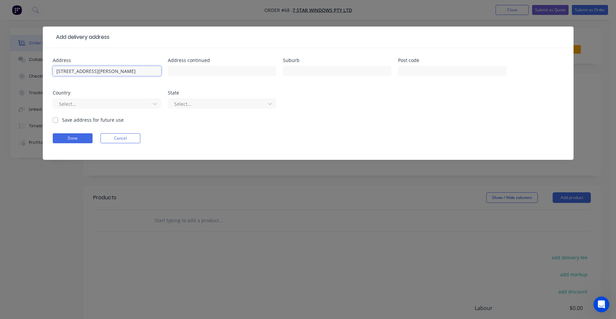
type input "12 THORNE STREET"
click at [280, 71] on div "Address 12 THORNE STREET Address continued Suburb Post code Country Select... S…" at bounding box center [308, 87] width 511 height 58
click at [290, 72] on input "text" at bounding box center [337, 71] width 108 height 10
type input "OUYEN"
click at [66, 138] on button "Done" at bounding box center [73, 138] width 40 height 10
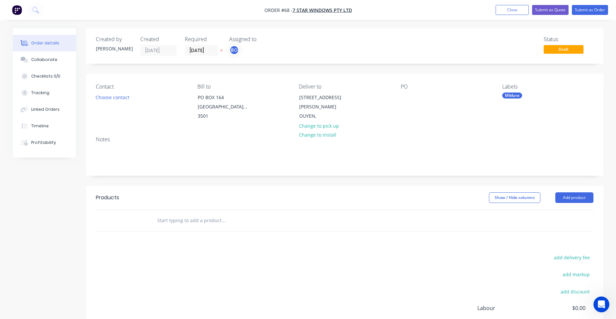
click at [415, 97] on div "PO" at bounding box center [446, 102] width 91 height 37
click at [414, 94] on div "PO" at bounding box center [446, 102] width 91 height 37
click at [403, 95] on div at bounding box center [406, 98] width 11 height 10
click at [390, 35] on div "Created by [PERSON_NAME] Created [DATE] Required [DATE] Assigned to BO Status D…" at bounding box center [345, 45] width 518 height 35
click at [597, 13] on button "Submit as Order" at bounding box center [590, 10] width 36 height 10
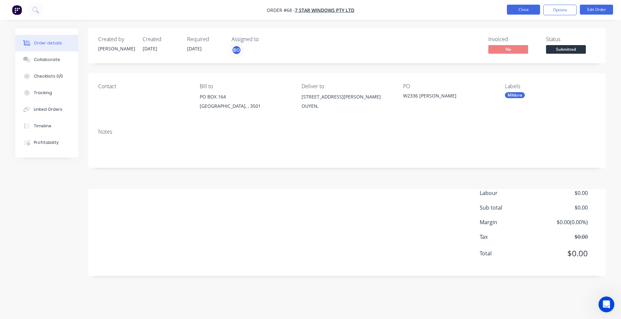
click at [522, 7] on button "Close" at bounding box center [523, 10] width 33 height 10
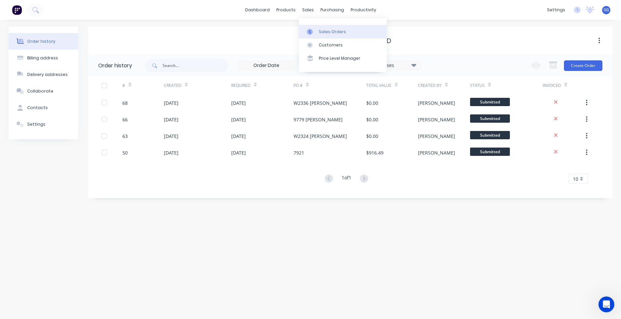
click at [326, 35] on link "Sales Orders" at bounding box center [343, 31] width 88 height 13
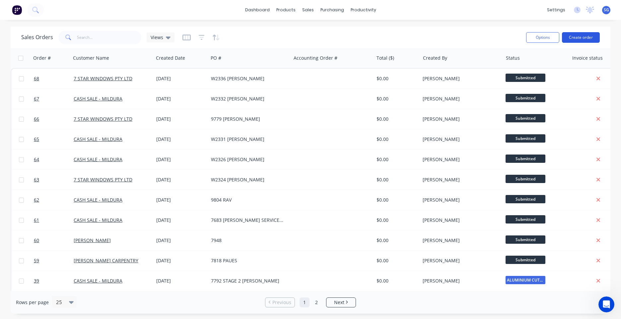
click at [591, 38] on button "Create order" at bounding box center [581, 37] width 38 height 11
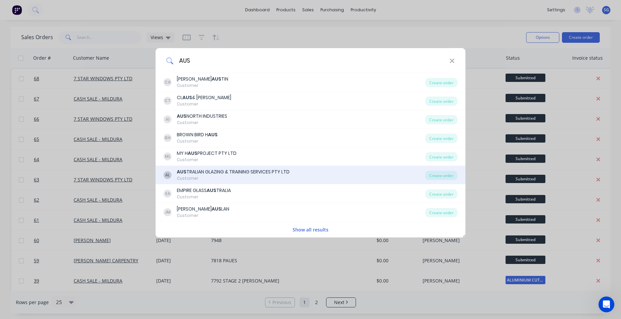
type input "AUS"
click at [224, 171] on div "AUS TRALIAN GLAZING & TRAINING SERVICES PTY LTD" at bounding box center [233, 172] width 113 height 7
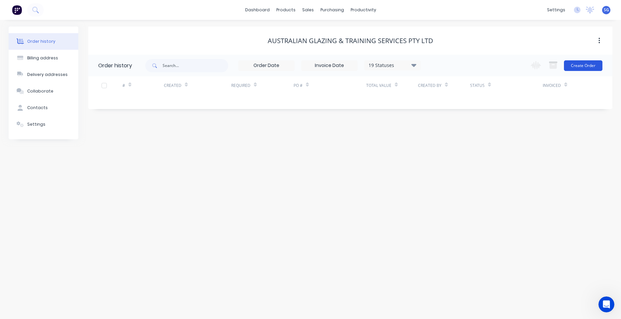
click at [581, 65] on button "Create Order" at bounding box center [583, 65] width 38 height 11
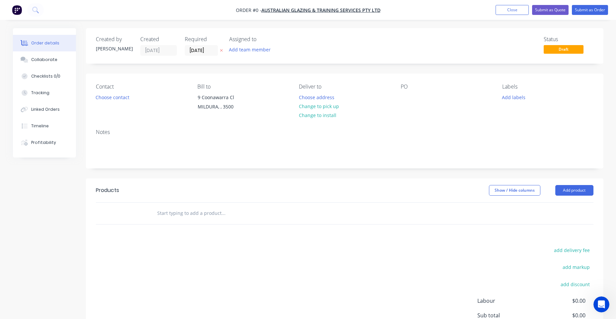
click at [178, 214] on input "text" at bounding box center [223, 213] width 133 height 13
click at [581, 187] on button "Add product" at bounding box center [574, 190] width 38 height 11
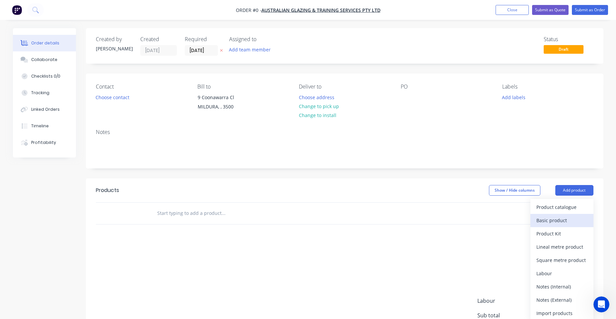
click at [563, 222] on div "Basic product" at bounding box center [561, 221] width 51 height 10
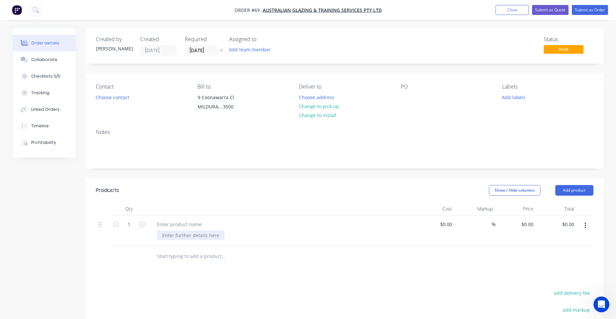
click at [189, 238] on div at bounding box center [191, 236] width 68 height 10
paste div
click at [526, 228] on div "0 0" at bounding box center [516, 231] width 41 height 30
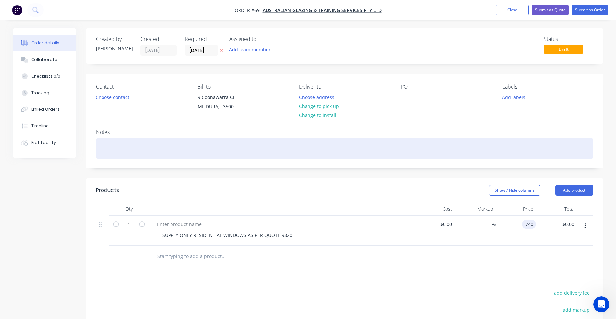
click at [401, 144] on div at bounding box center [345, 148] width 498 height 20
type input "$740.00"
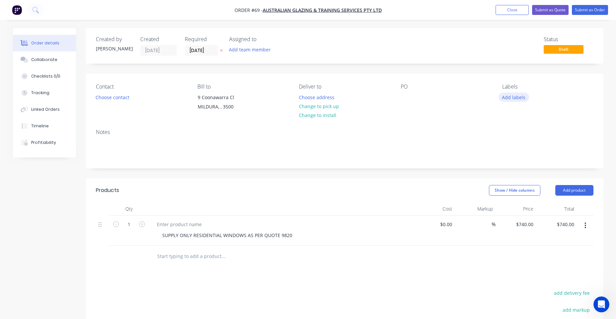
click at [506, 101] on button "Add labels" at bounding box center [514, 97] width 31 height 9
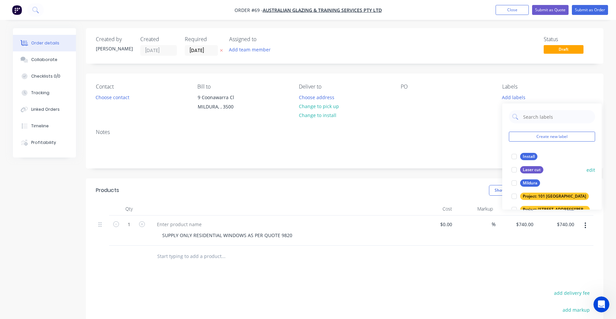
click at [529, 183] on div "Mildura" at bounding box center [530, 182] width 20 height 7
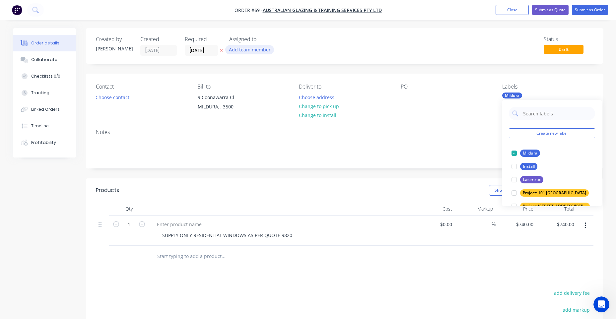
click at [264, 50] on button "Add team member" at bounding box center [249, 49] width 49 height 9
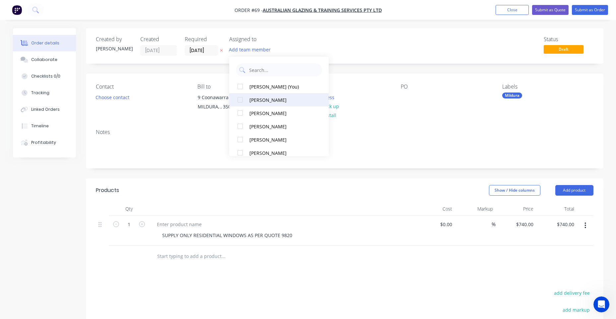
click at [268, 113] on div "[PERSON_NAME]" at bounding box center [282, 113] width 66 height 7
click at [204, 120] on div "Contact Choose contact Bill to 9 Coonawarra Cl MILDURA, , 3500 Deliver to Choos…" at bounding box center [345, 99] width 518 height 50
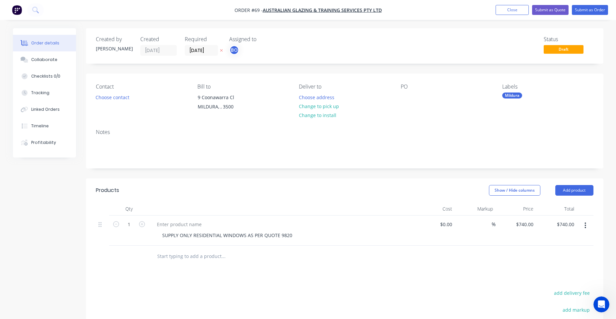
drag, startPoint x: 204, startPoint y: 120, endPoint x: 203, endPoint y: 134, distance: 13.9
click at [203, 134] on div "Notes" at bounding box center [345, 132] width 498 height 6
click at [332, 104] on button "Change to pick up" at bounding box center [318, 106] width 47 height 9
click at [420, 94] on div "PO" at bounding box center [446, 99] width 91 height 30
click at [411, 96] on div "PO" at bounding box center [446, 99] width 91 height 30
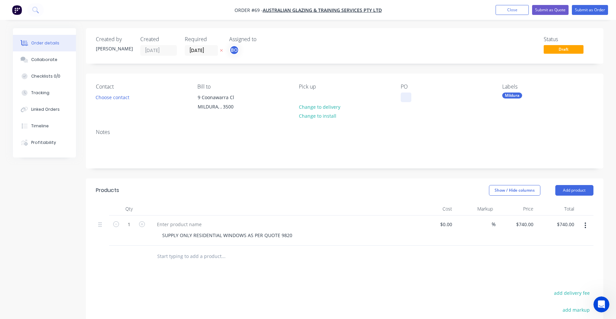
click at [406, 100] on div at bounding box center [406, 98] width 11 height 10
paste div
click at [422, 97] on div "W2337 BRODIE" at bounding box center [433, 98] width 64 height 10
click at [598, 6] on button "Submit as Order" at bounding box center [590, 10] width 36 height 10
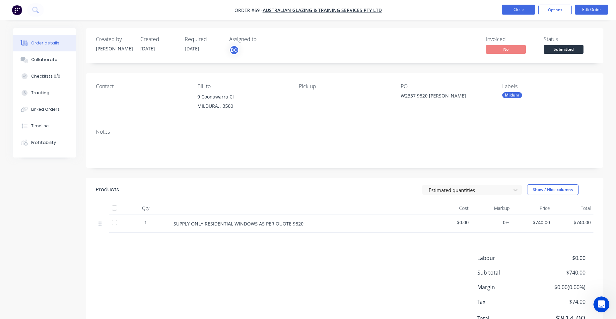
click at [511, 9] on button "Close" at bounding box center [518, 10] width 33 height 10
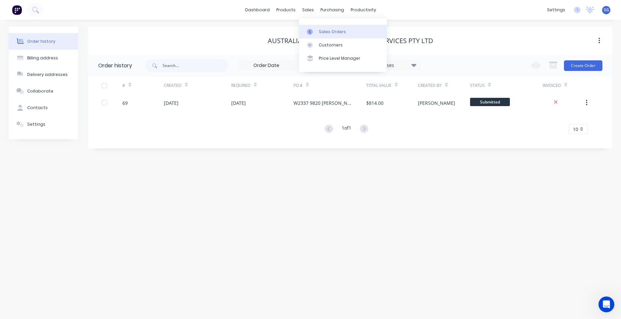
click at [321, 38] on link "Sales Orders" at bounding box center [343, 31] width 88 height 13
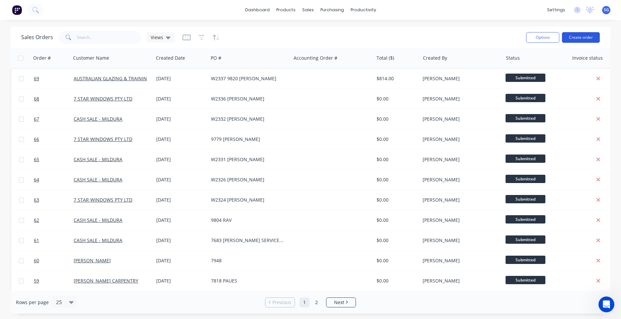
click at [589, 37] on button "Create order" at bounding box center [581, 37] width 38 height 11
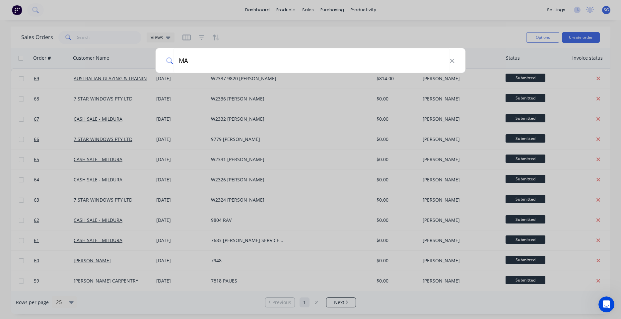
type input "M"
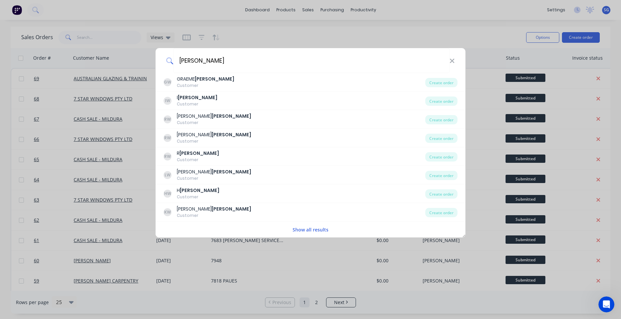
type input "WILSON"
click at [307, 231] on button "Show all results" at bounding box center [311, 230] width 40 height 8
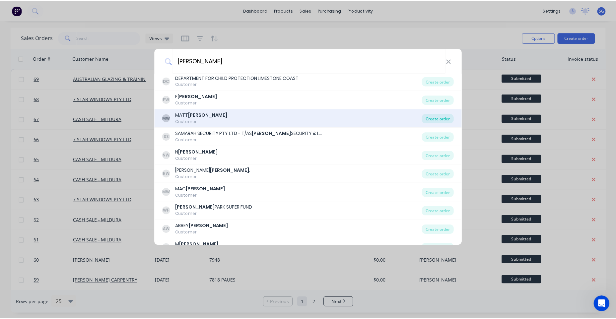
scroll to position [332, 0]
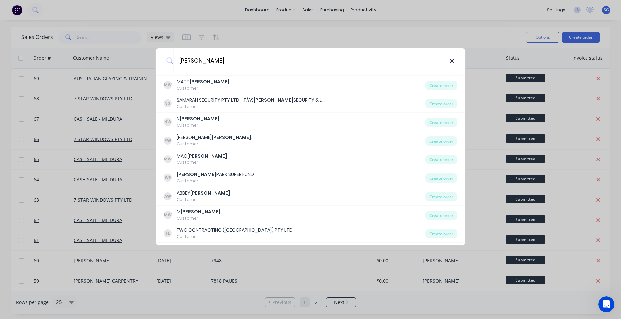
click at [454, 61] on icon at bounding box center [452, 60] width 5 height 7
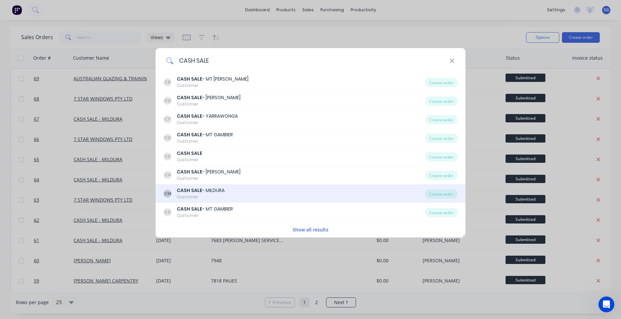
type input "CASH SALE"
click at [213, 185] on div "CM CASH SALE - MILDURA Customer Create order" at bounding box center [311, 193] width 310 height 19
click at [212, 193] on div "CASH SALE - MILDURA" at bounding box center [201, 190] width 48 height 7
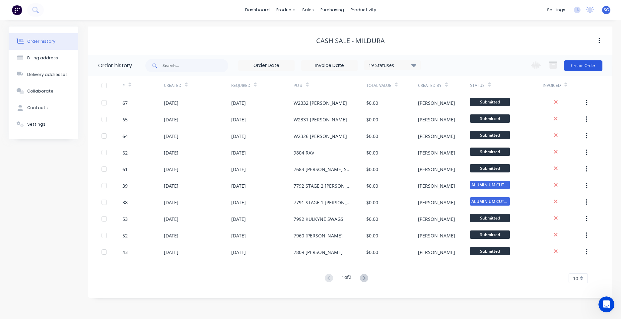
click at [579, 64] on button "Create Order" at bounding box center [583, 65] width 38 height 11
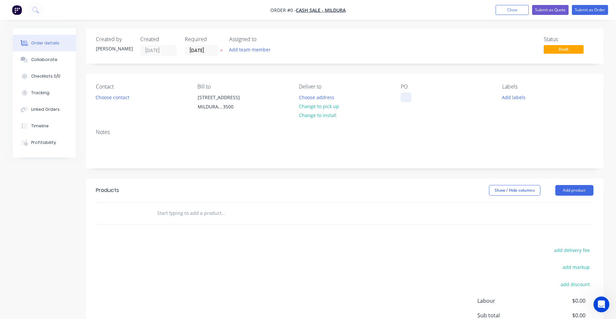
click at [405, 95] on div at bounding box center [406, 98] width 11 height 10
paste div
click at [516, 100] on button "Add labels" at bounding box center [514, 97] width 31 height 9
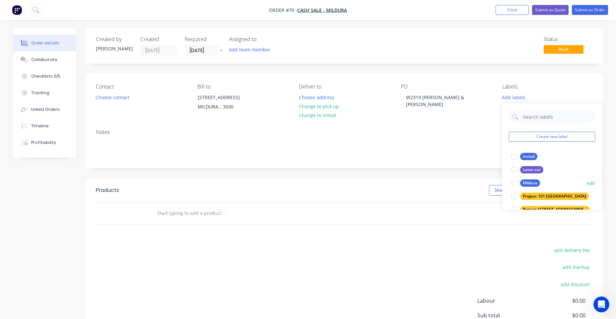
click at [530, 179] on button "Mildura" at bounding box center [526, 182] width 34 height 9
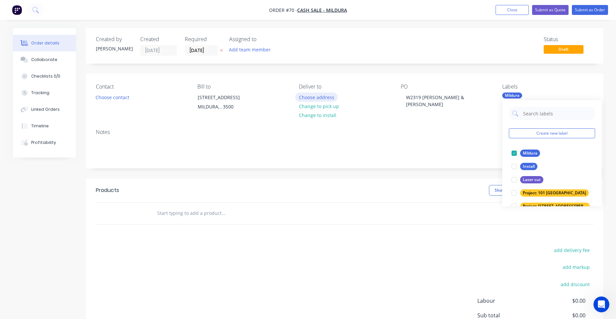
click at [324, 94] on button "Choose address" at bounding box center [316, 97] width 42 height 9
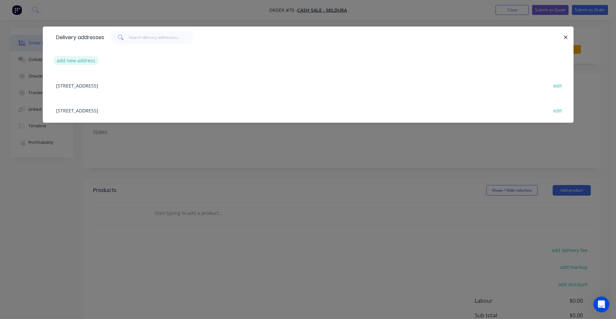
click at [86, 62] on button "add new address" at bounding box center [75, 60] width 45 height 9
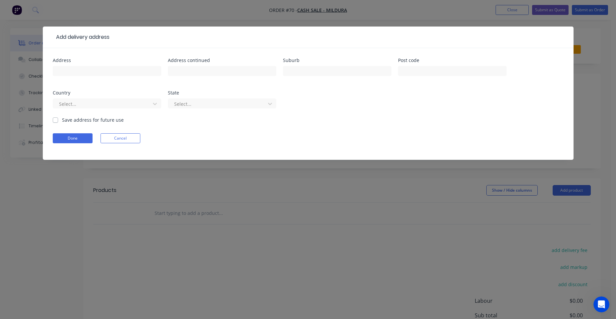
click at [94, 79] on div at bounding box center [107, 74] width 108 height 20
click at [94, 69] on input "text" at bounding box center [107, 71] width 108 height 10
paste input "LOT 2, 24A RIVER DRIVE, BURONGA"
drag, startPoint x: 143, startPoint y: 75, endPoint x: 106, endPoint y: 73, distance: 36.6
click at [106, 72] on input "LOT 2, 24A RIVER DRIVE, BURONGA" at bounding box center [107, 71] width 108 height 10
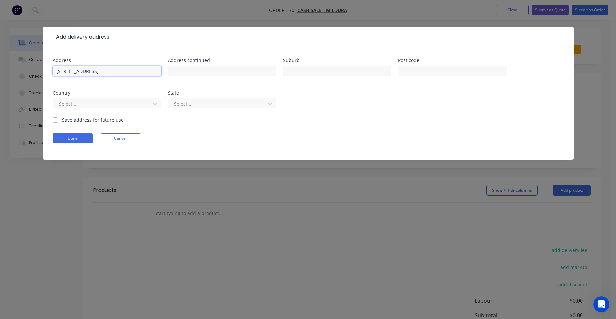
type input "LOT 2, 24A RIVER DRIVE"
click at [304, 76] on div at bounding box center [337, 74] width 108 height 20
click at [304, 76] on input "text" at bounding box center [337, 71] width 108 height 10
type input "BURONGA"
click at [83, 102] on div at bounding box center [102, 104] width 89 height 8
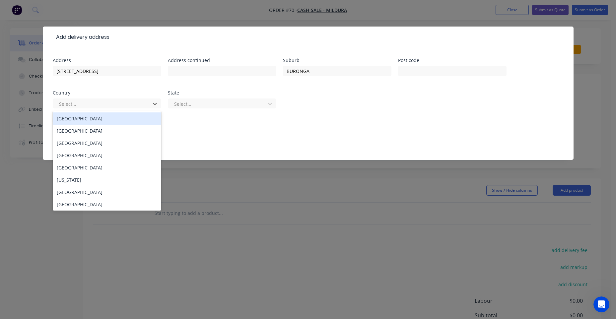
click at [73, 122] on div "[GEOGRAPHIC_DATA]" at bounding box center [107, 118] width 108 height 12
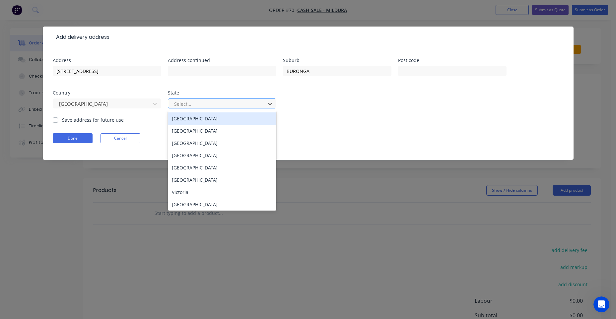
click at [185, 101] on div at bounding box center [218, 104] width 89 height 8
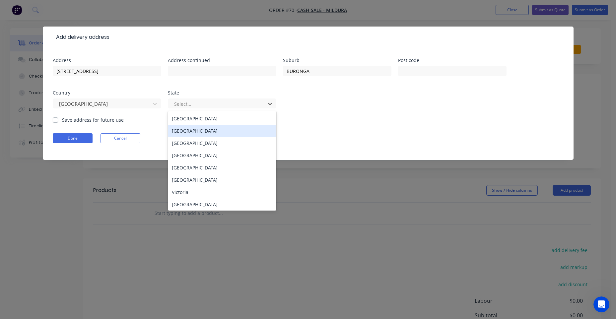
click at [201, 131] on div "[GEOGRAPHIC_DATA]" at bounding box center [222, 131] width 108 height 12
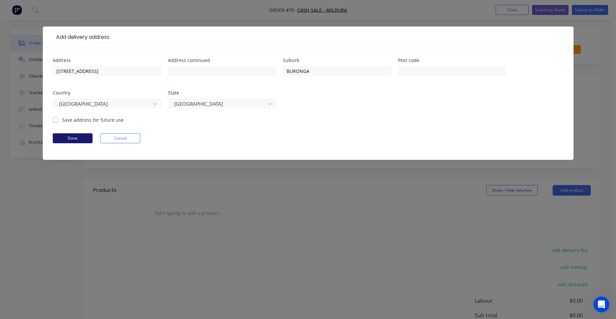
click at [73, 139] on button "Done" at bounding box center [73, 138] width 40 height 10
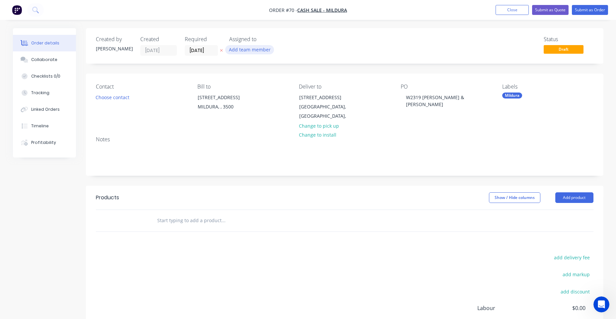
click at [241, 50] on button "Add team member" at bounding box center [249, 49] width 49 height 9
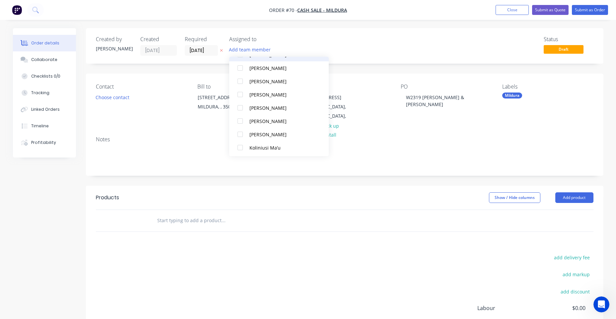
scroll to position [100, 0]
click at [271, 132] on div "[PERSON_NAME]" at bounding box center [282, 133] width 66 height 7
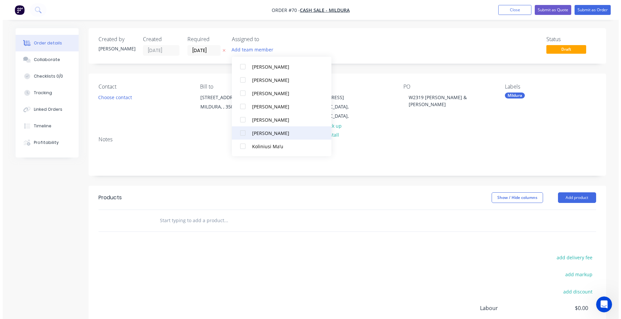
scroll to position [0, 0]
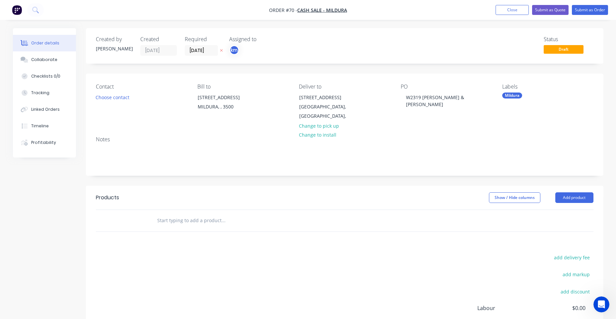
click at [444, 51] on div "Status Draft" at bounding box center [445, 46] width 298 height 20
click at [595, 13] on button "Submit as Order" at bounding box center [590, 10] width 36 height 10
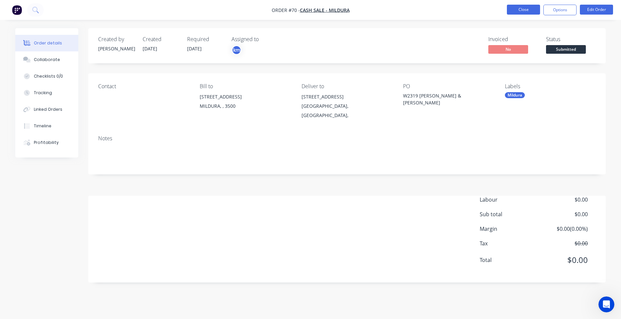
click at [522, 8] on button "Close" at bounding box center [523, 10] width 33 height 10
